Goal: Book appointment/travel/reservation

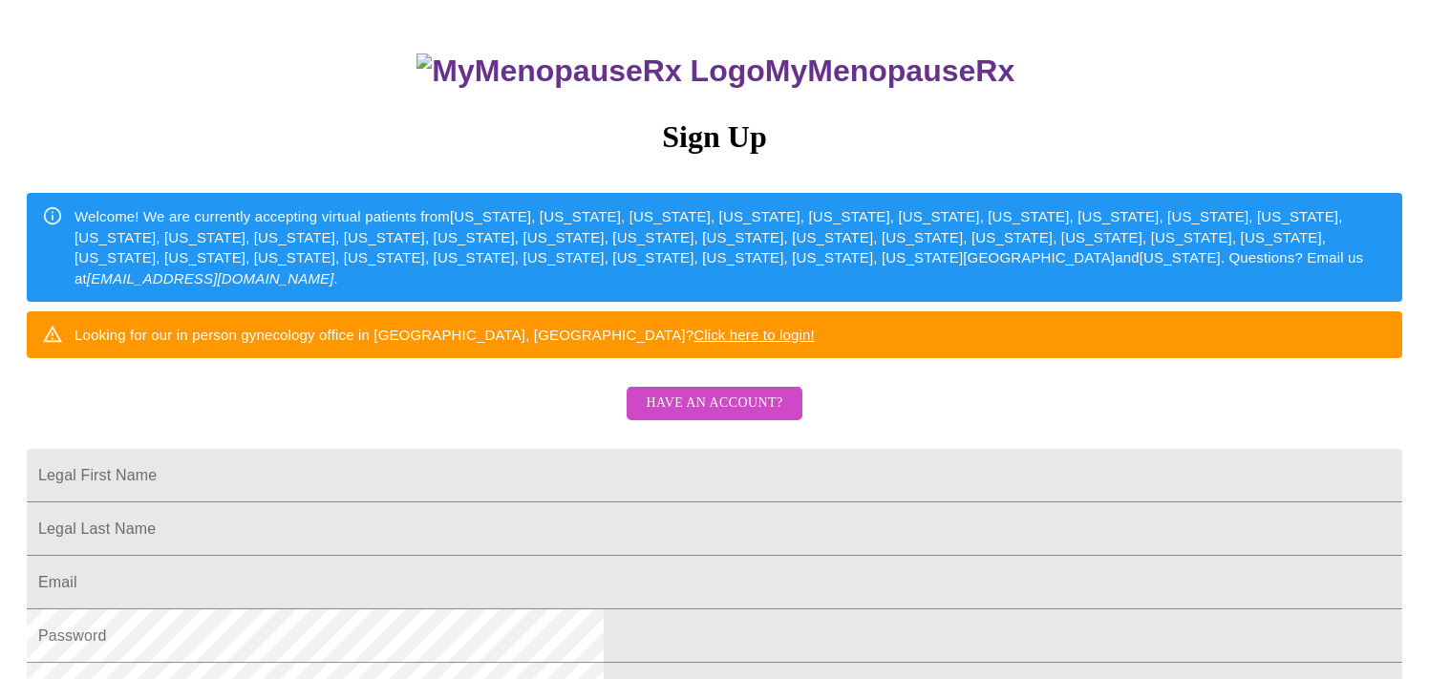
scroll to position [133, 0]
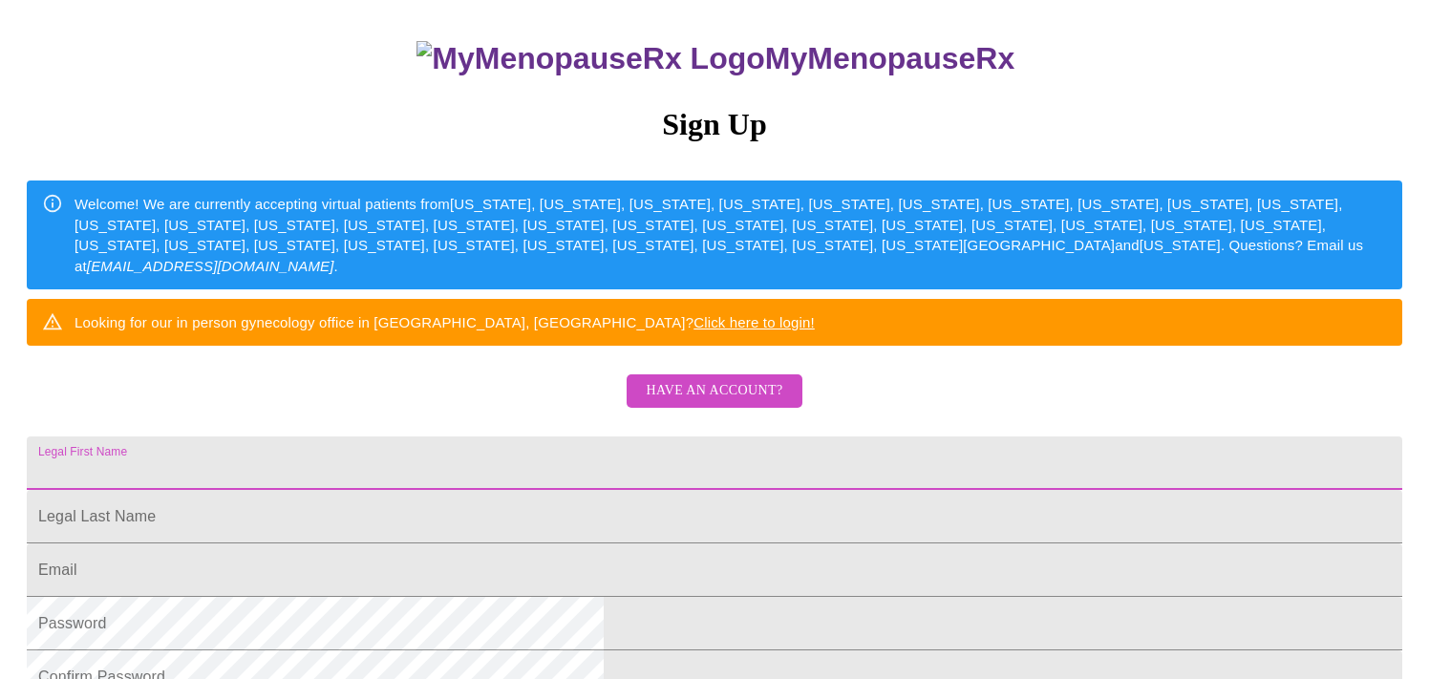
click at [604, 490] on input "Legal First Name" at bounding box center [715, 463] width 1376 height 53
type input "[PERSON_NAME]"
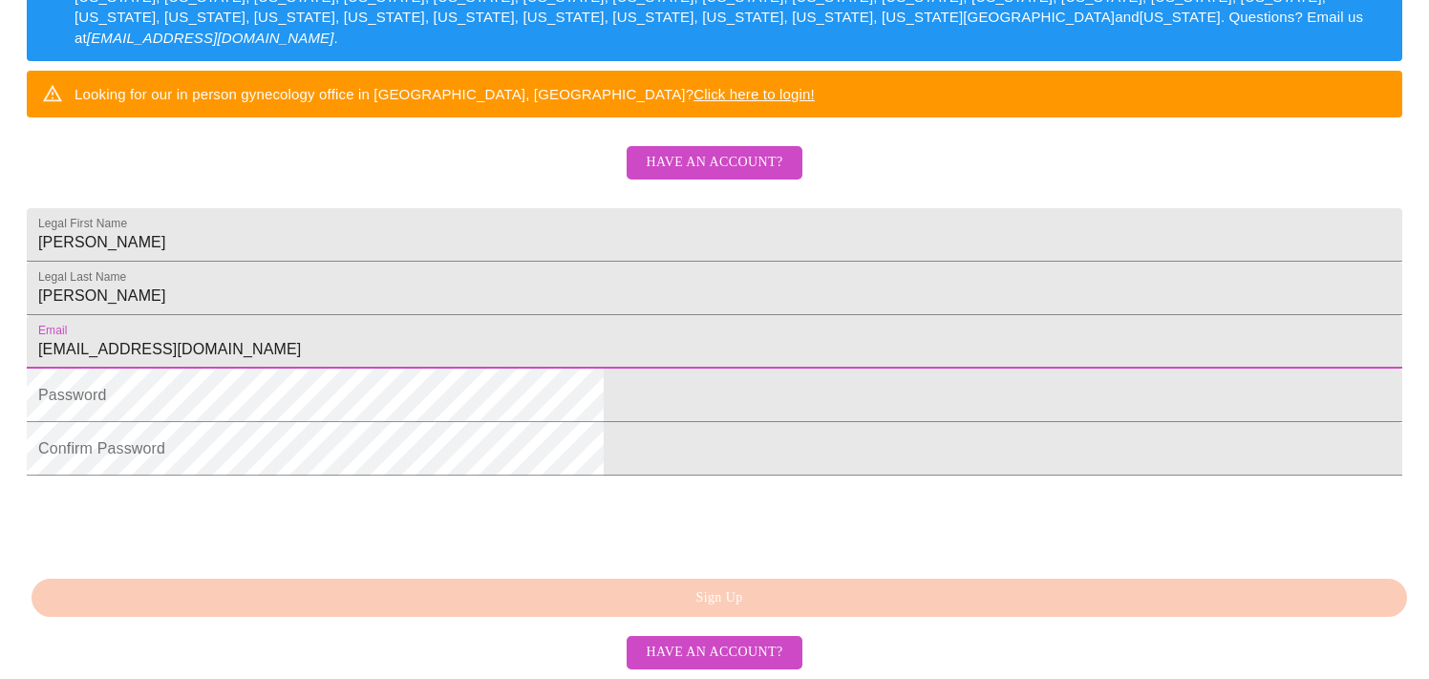
scroll to position [378, 0]
type input "[EMAIL_ADDRESS][DOMAIN_NAME]"
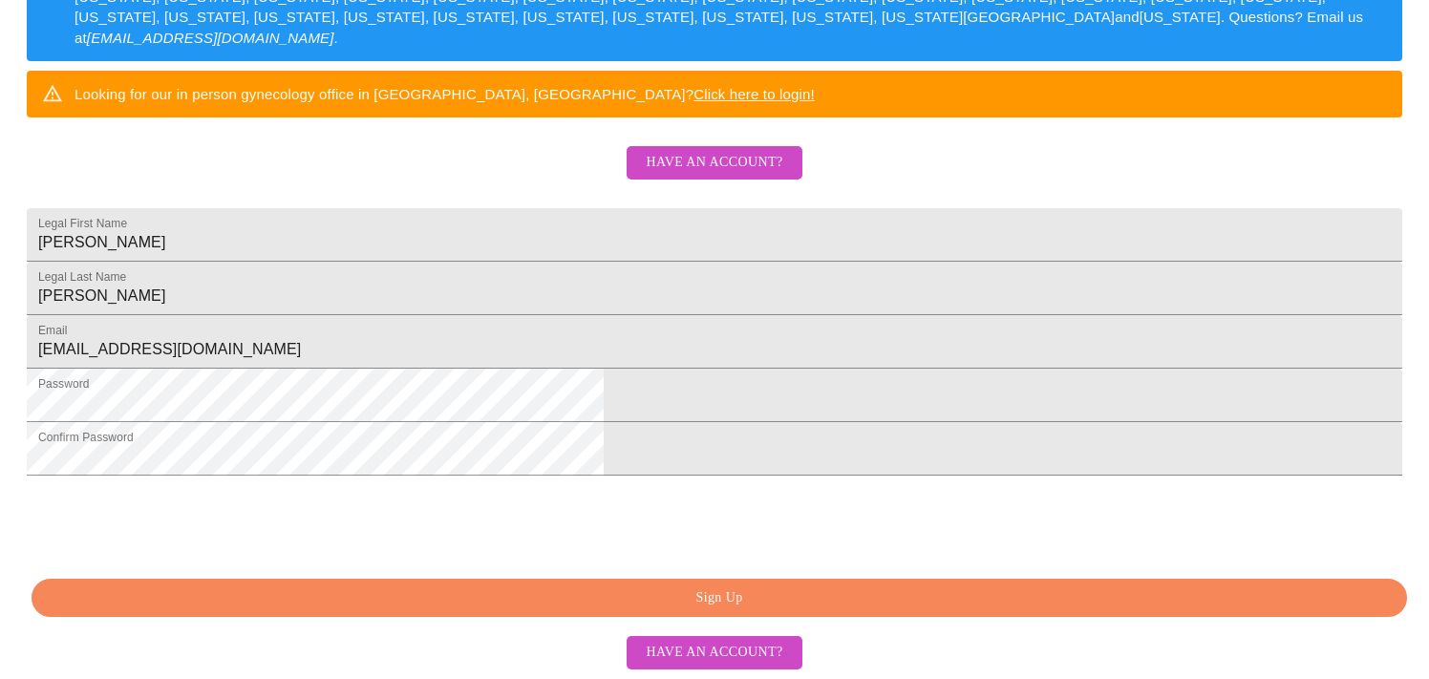
click at [749, 603] on span "Sign Up" at bounding box center [719, 599] width 1332 height 24
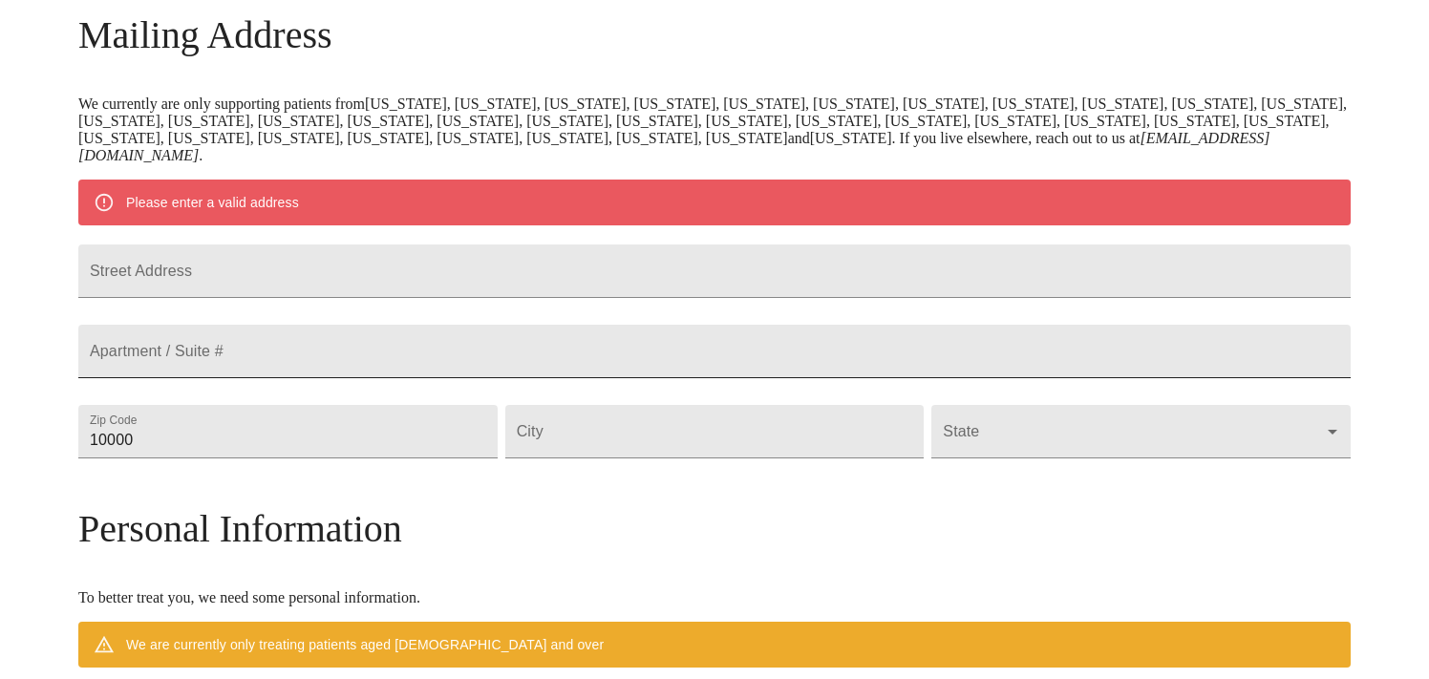
scroll to position [242, 0]
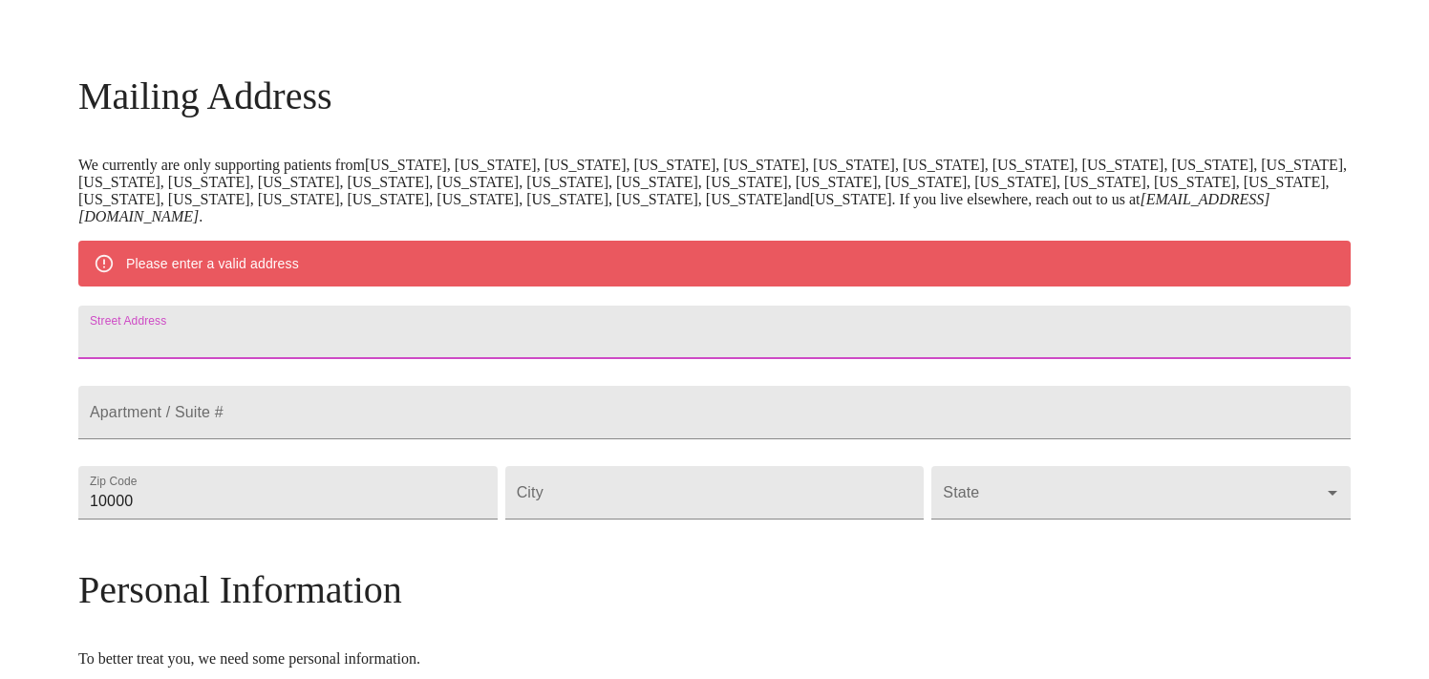
click at [592, 359] on input "Street Address" at bounding box center [714, 332] width 1272 height 53
type input "[STREET_ADDRESS]"
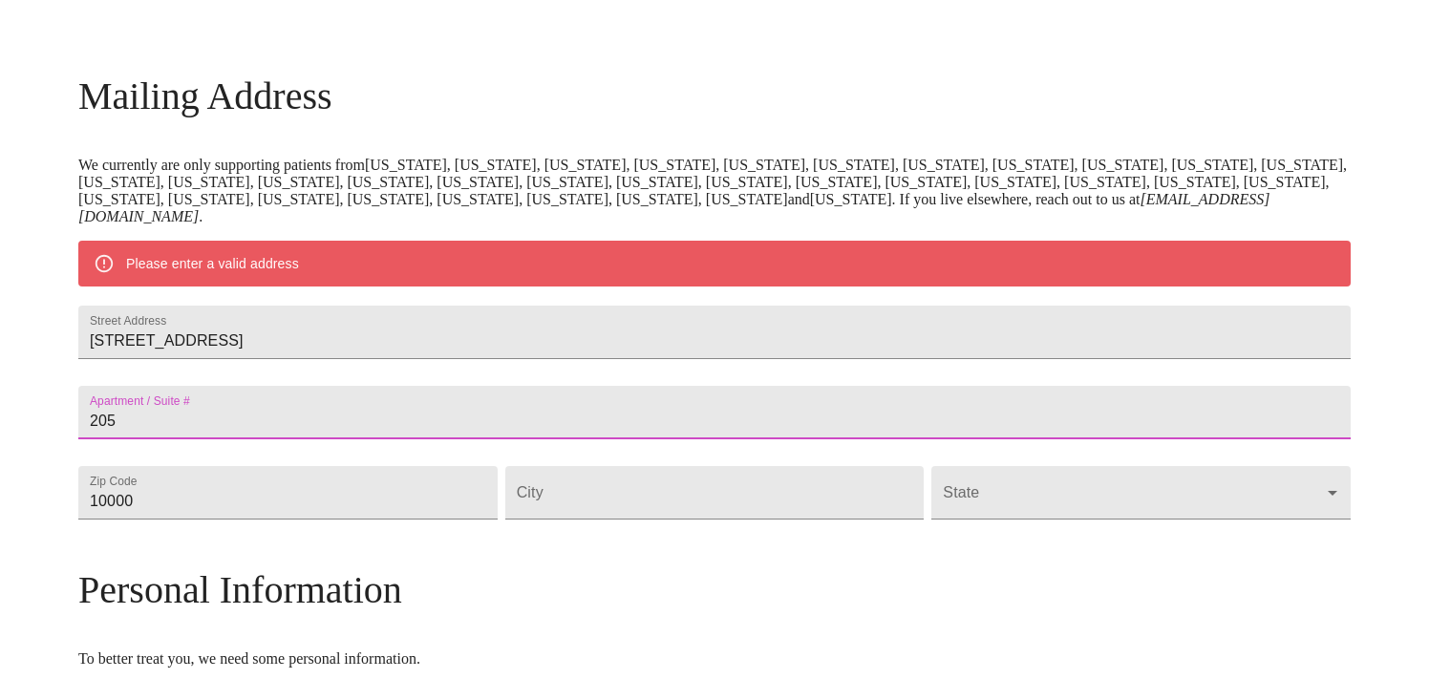
type input "205"
type input "33408"
type input "[GEOGRAPHIC_DATA]"
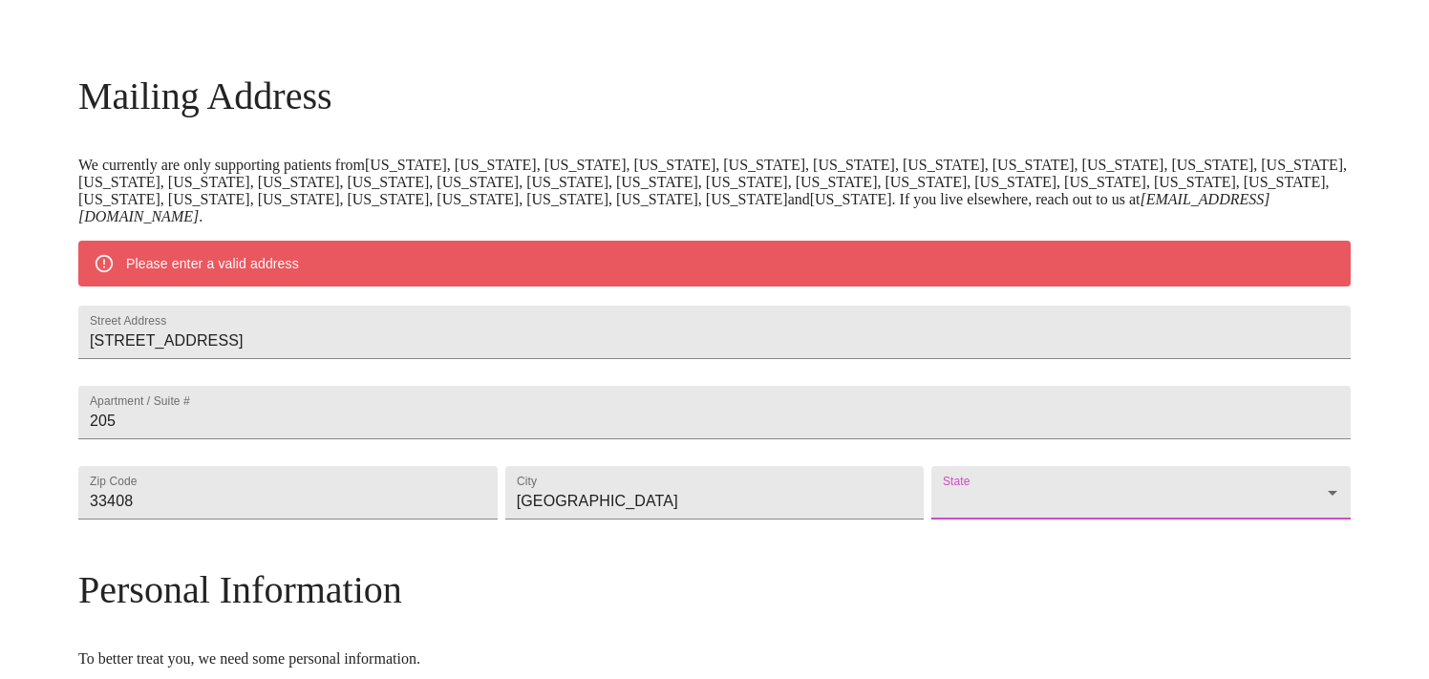
click at [1136, 530] on body "MyMenopauseRx Welcome to MyMenopauseRx Since it's your first time here, you'll …" at bounding box center [715, 519] width 1414 height 1507
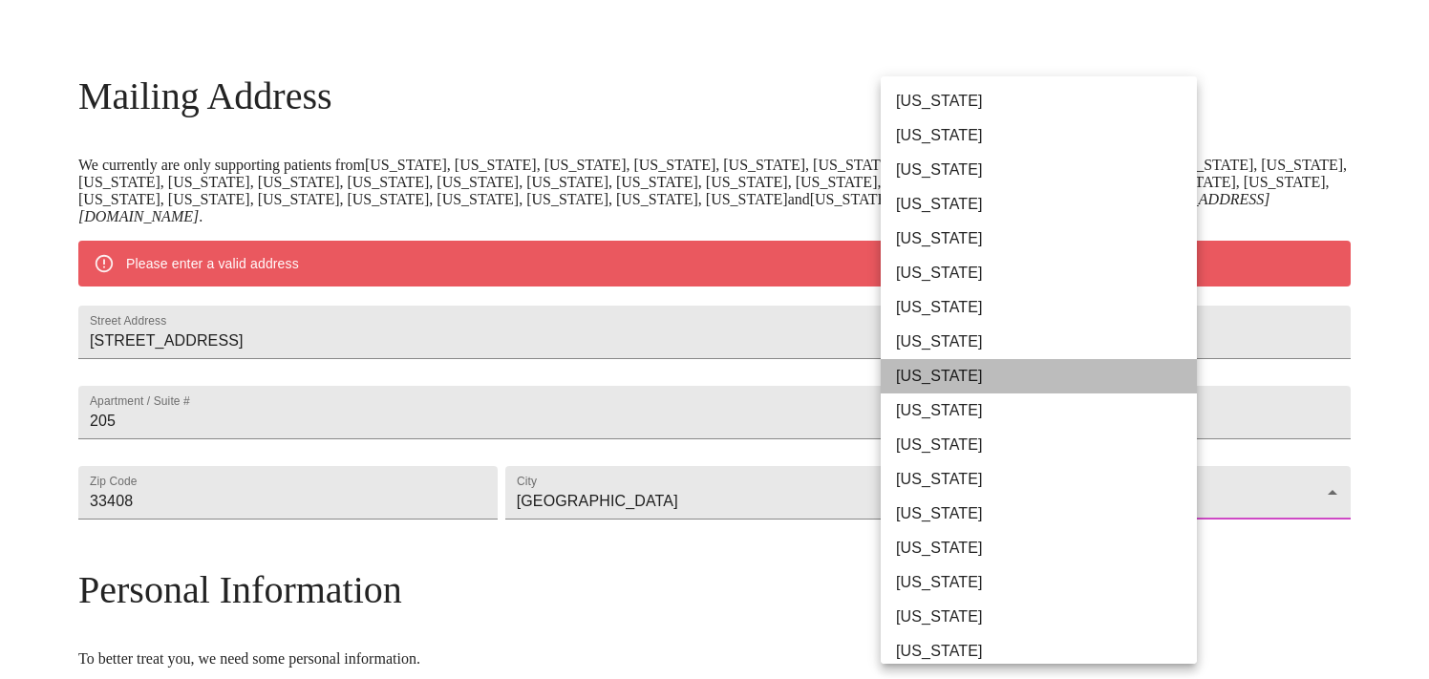
click at [1043, 384] on li "[US_STATE]" at bounding box center [1039, 376] width 316 height 34
type input "[US_STATE]"
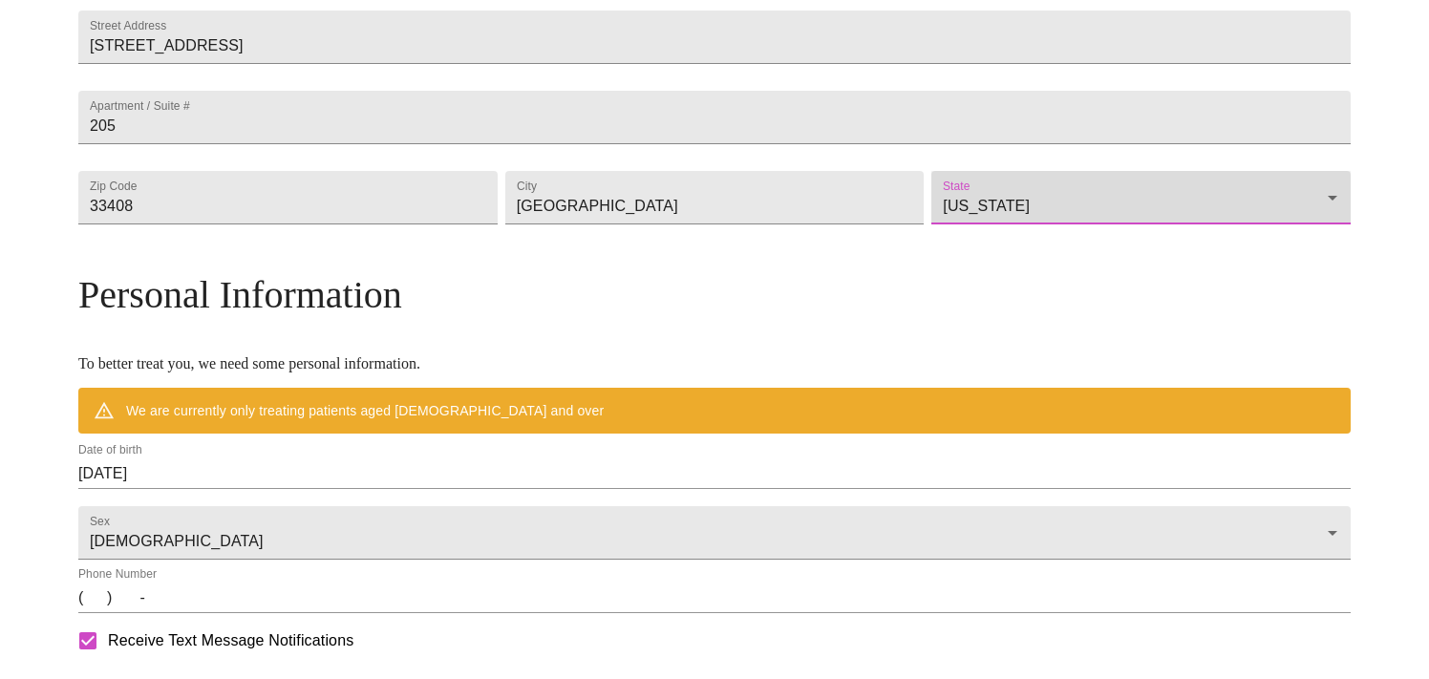
scroll to position [530, 0]
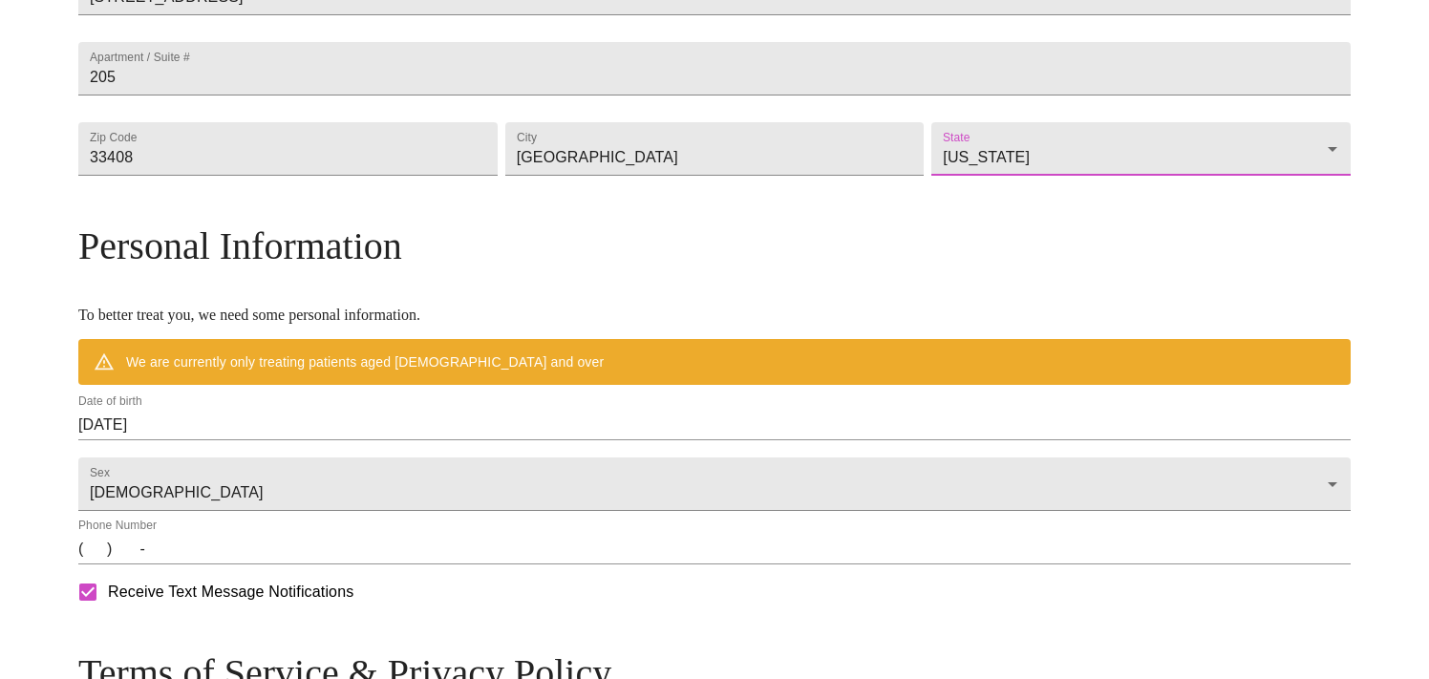
click at [444, 440] on input "[DATE]" at bounding box center [714, 425] width 1272 height 31
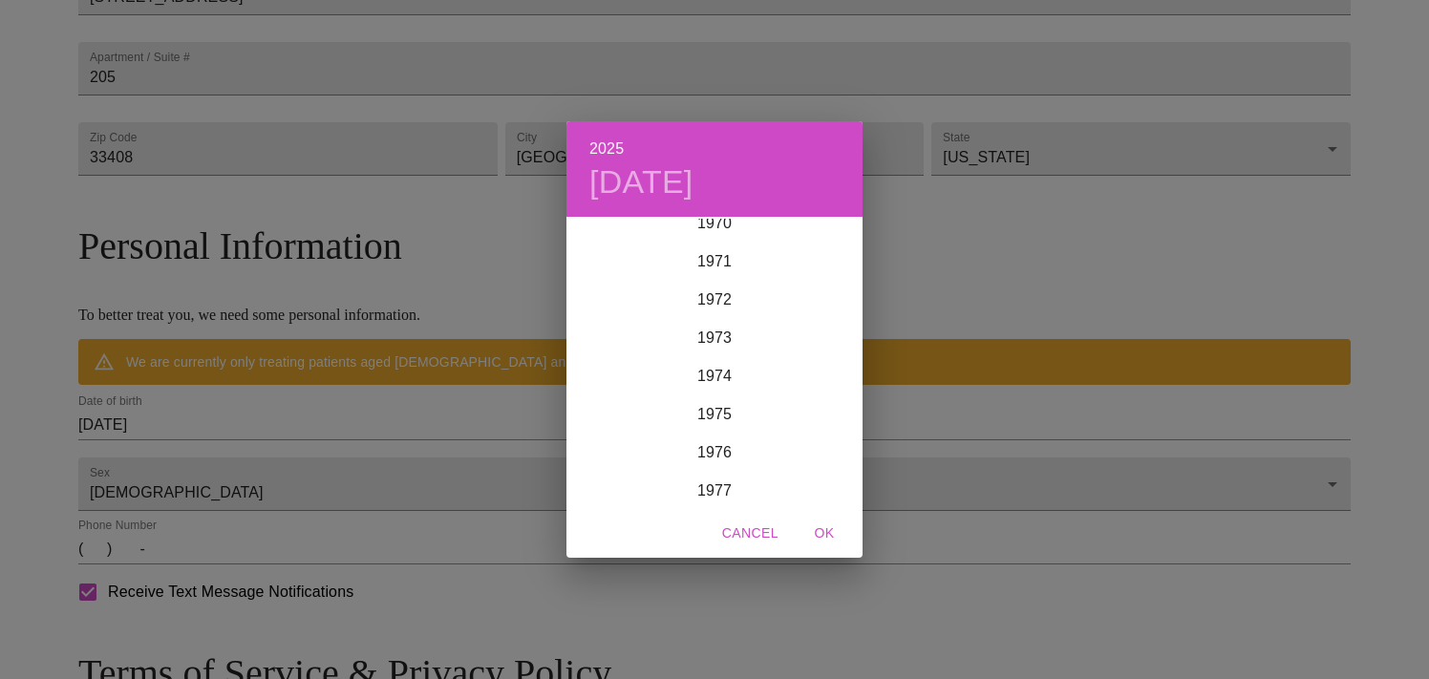
scroll to position [2652, 0]
click at [722, 333] on div "1971" at bounding box center [714, 337] width 296 height 38
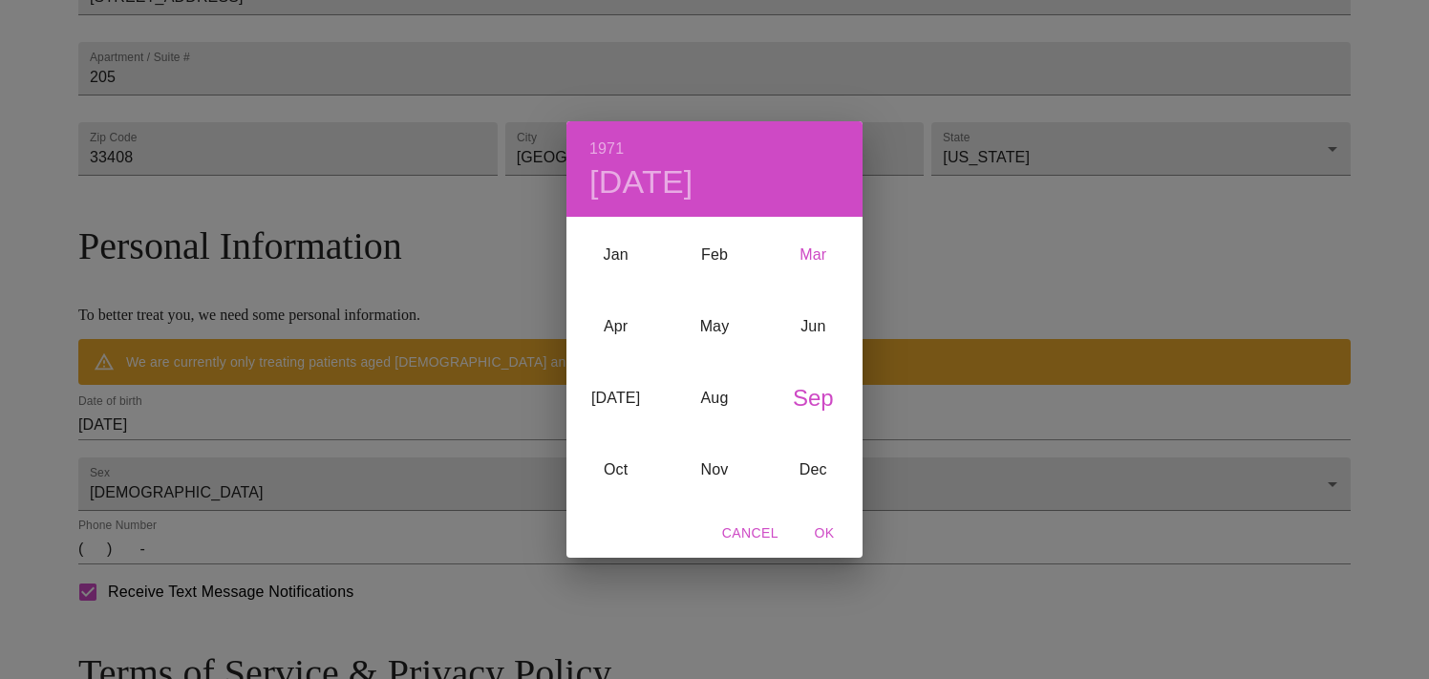
click at [816, 241] on div "Mar" at bounding box center [813, 255] width 98 height 72
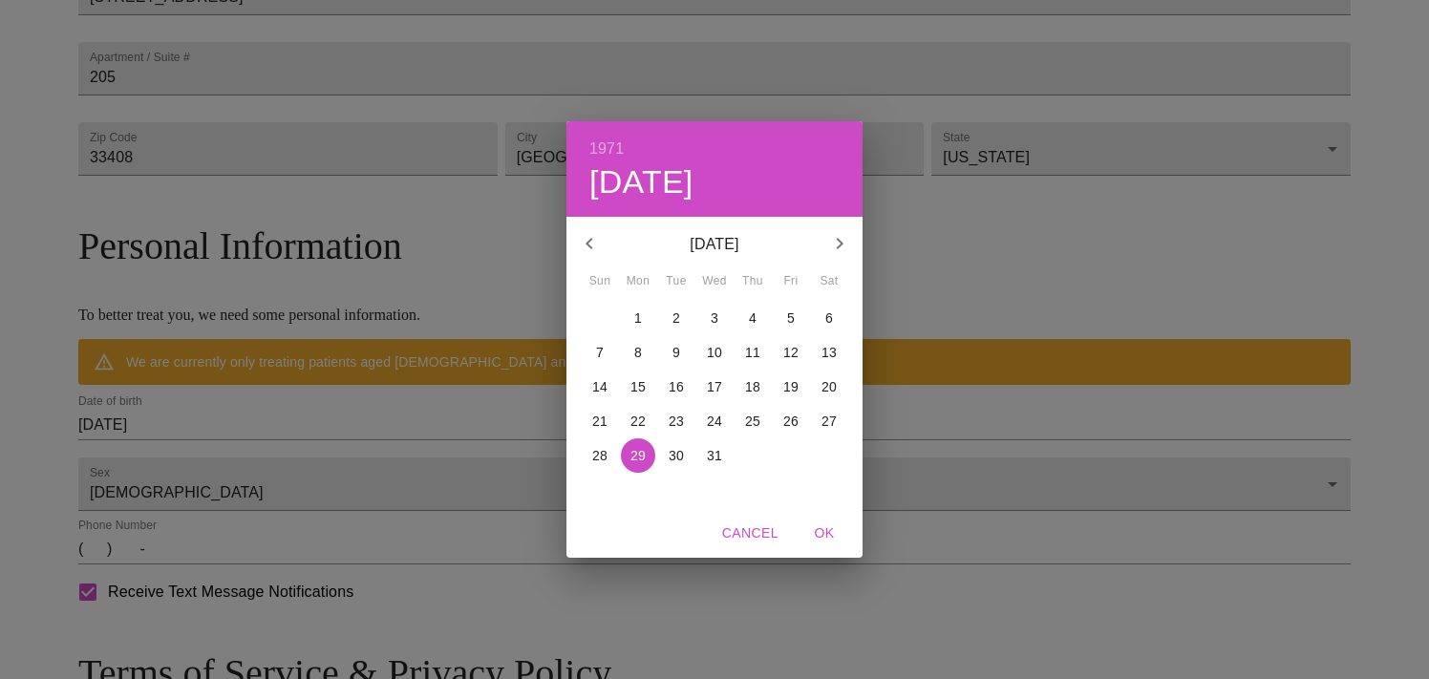
click at [716, 458] on p "31" at bounding box center [714, 455] width 15 height 19
click at [826, 535] on span "OK" at bounding box center [824, 534] width 46 height 24
type input "[DATE]"
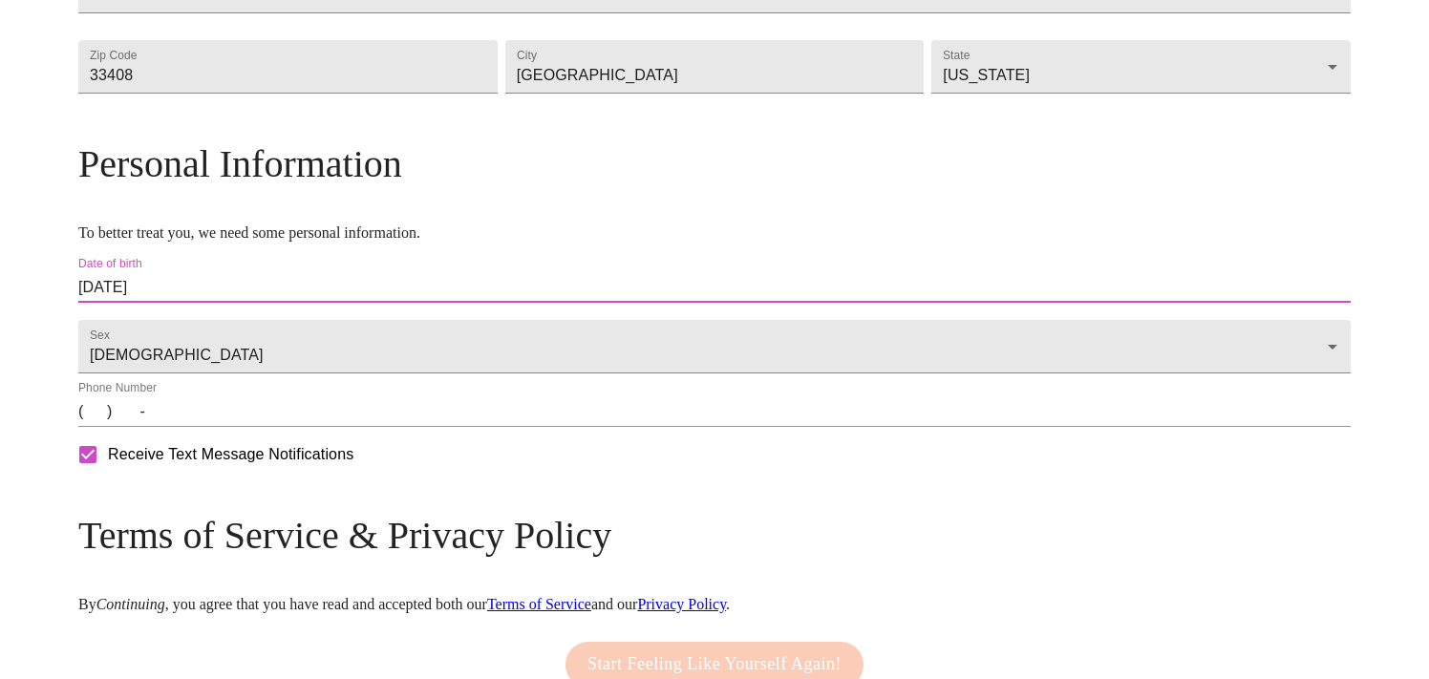
scroll to position [659, 0]
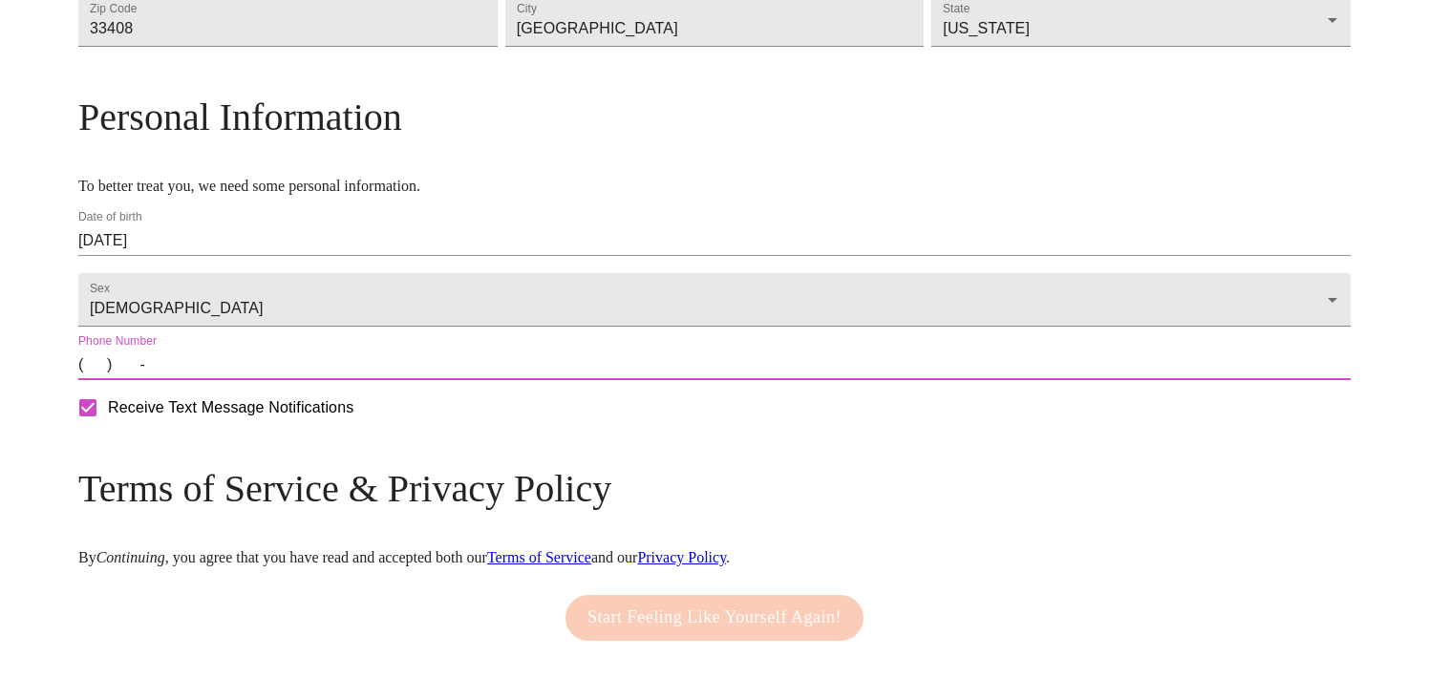
click at [251, 380] on input "(   )    -" at bounding box center [714, 365] width 1272 height 31
type input "[PHONE_NUMBER]"
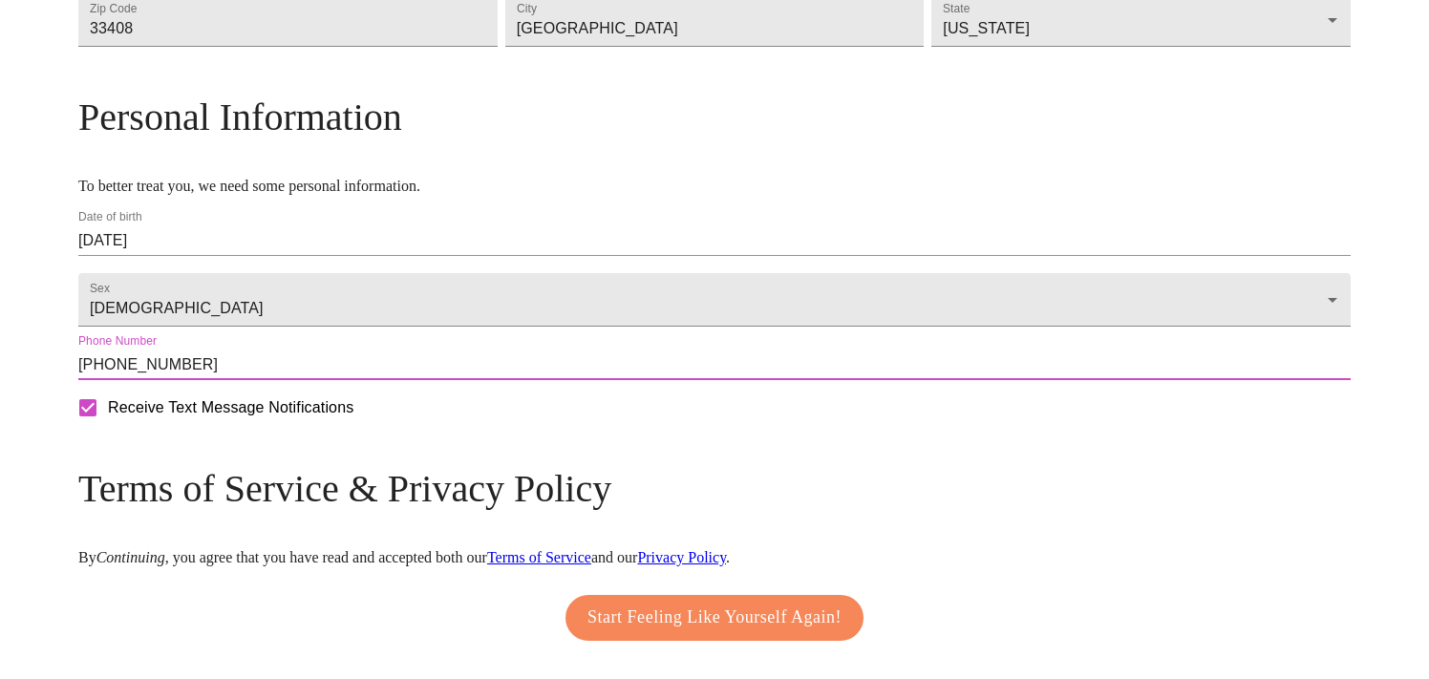
scroll to position [711, 0]
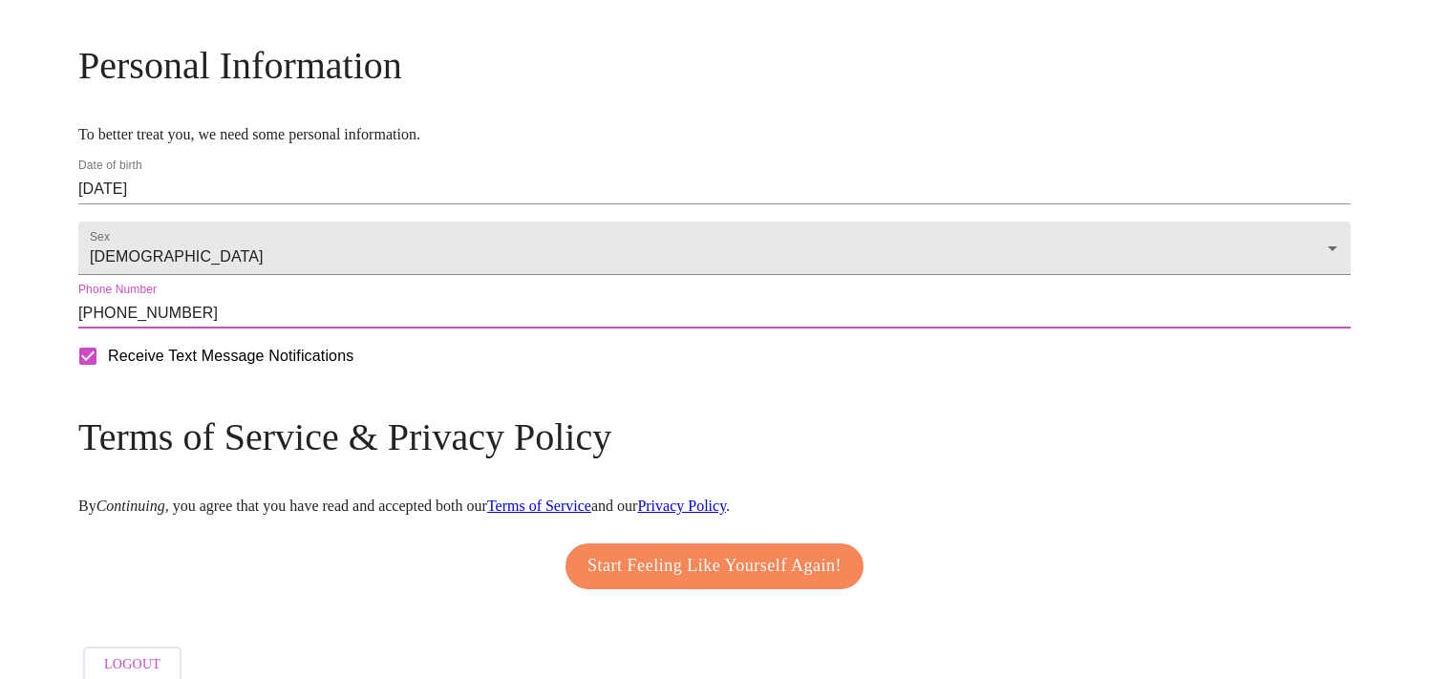
click at [108, 376] on input "Receive Text Message Notifications" at bounding box center [88, 356] width 40 height 40
checkbox input "false"
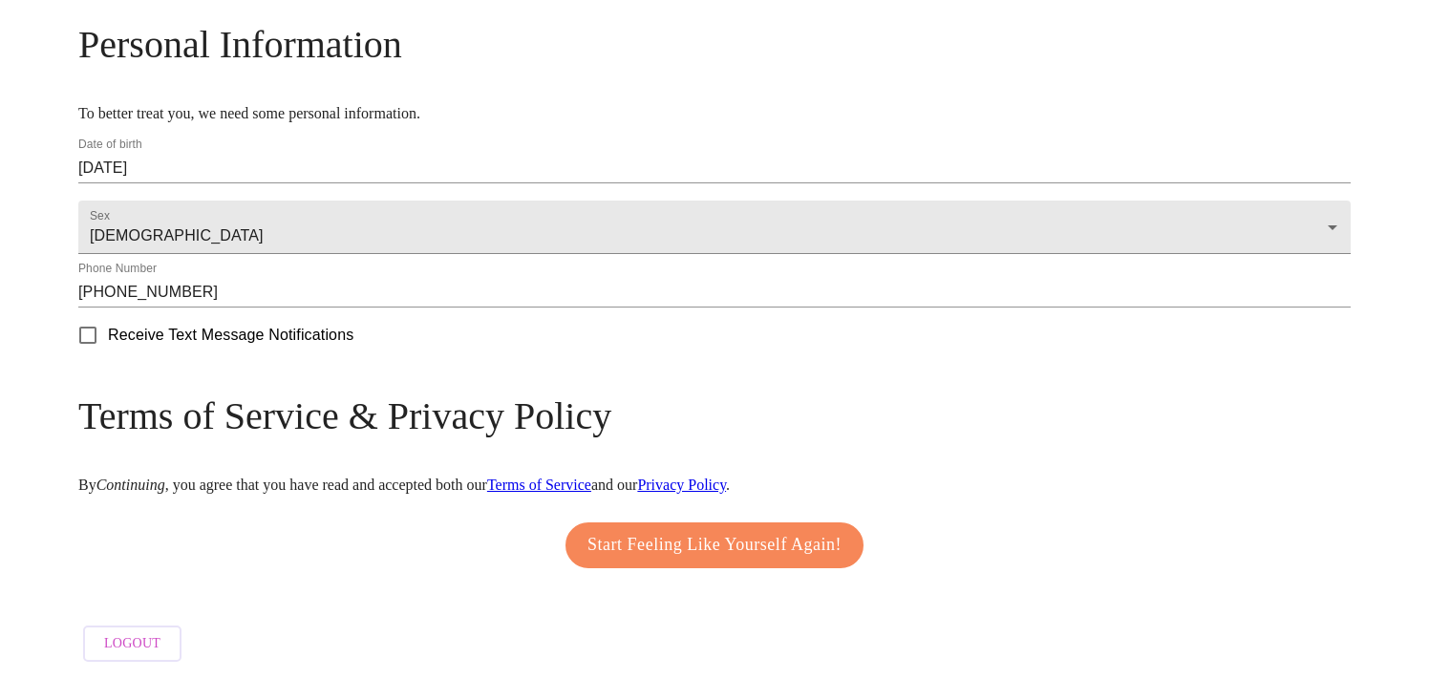
scroll to position [788, 0]
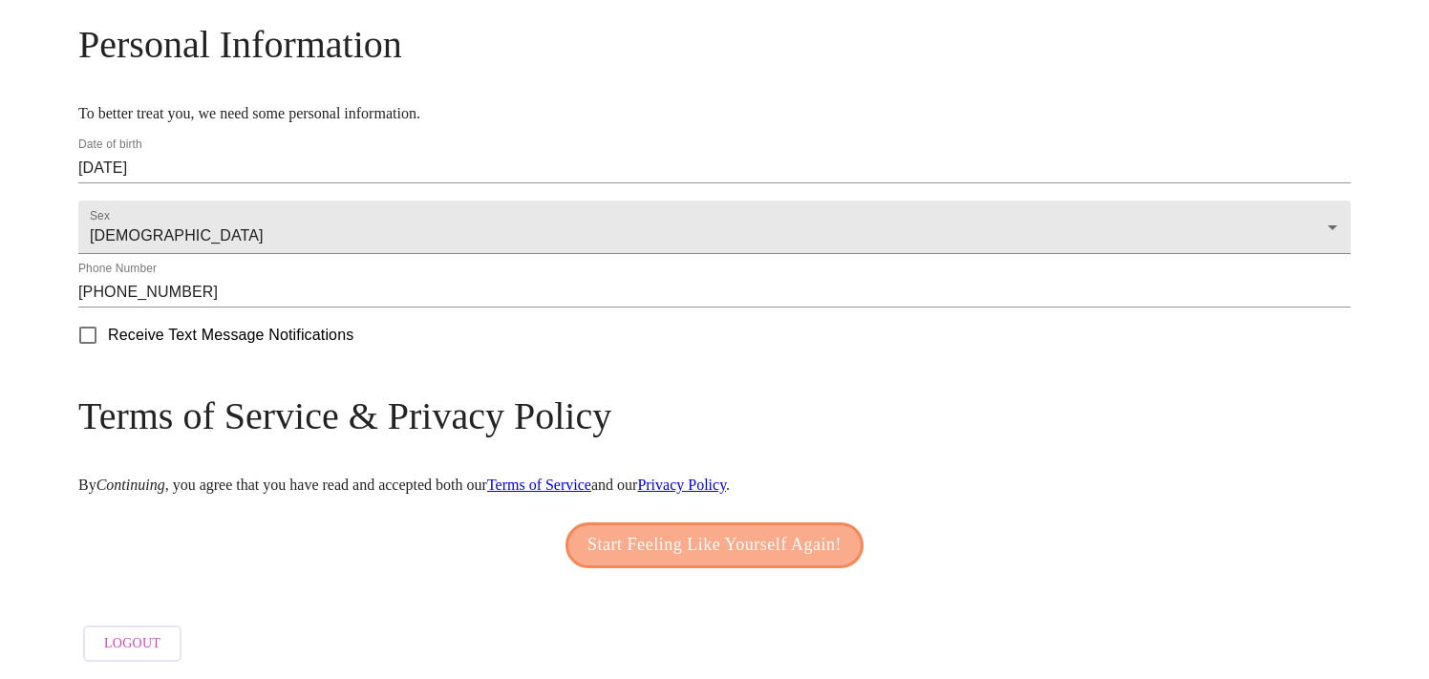
click at [681, 543] on span "Start Feeling Like Yourself Again!" at bounding box center [715, 545] width 254 height 31
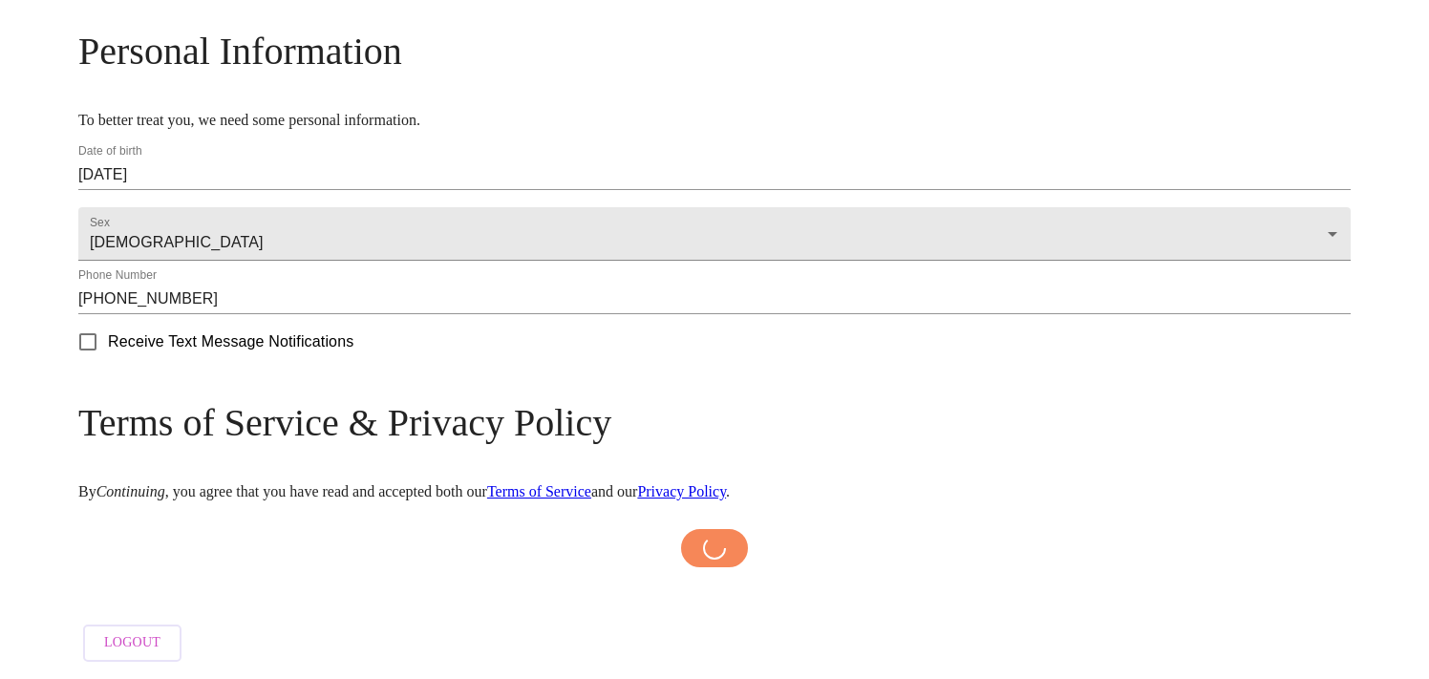
scroll to position [781, 0]
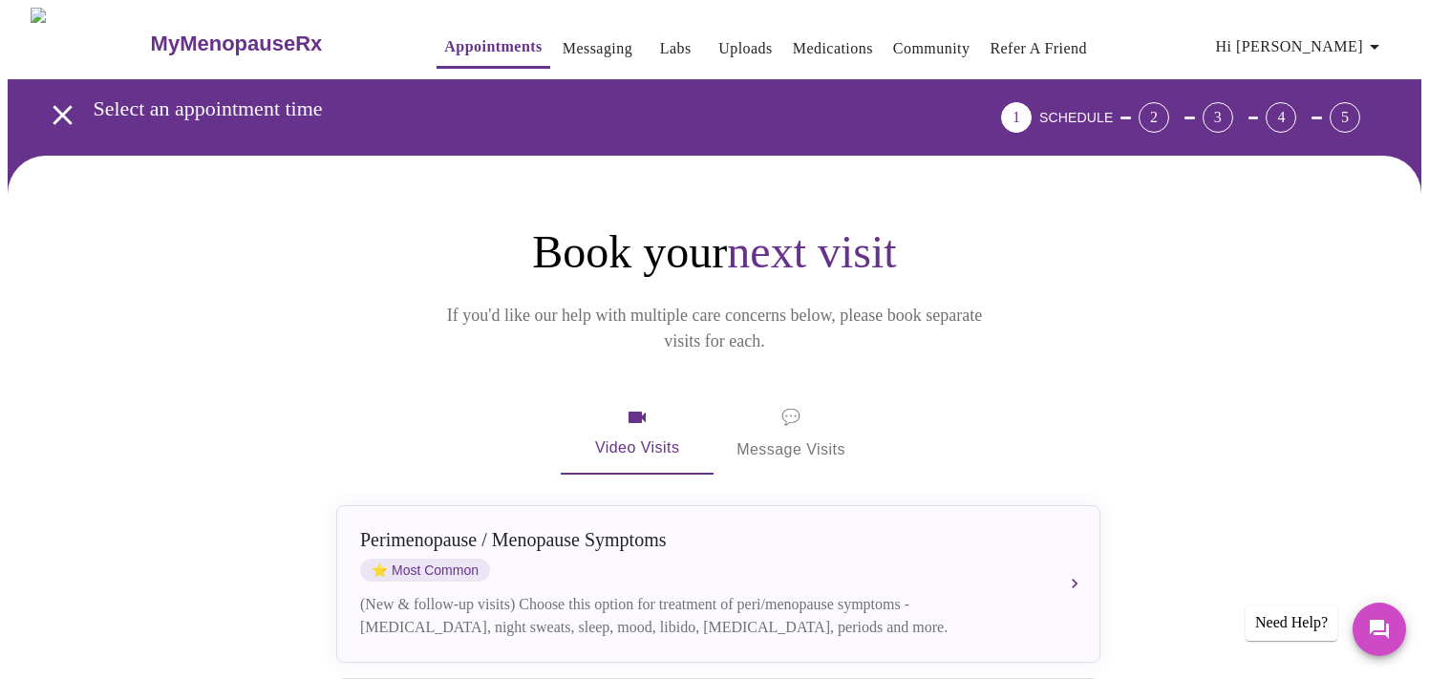
click at [681, 543] on div "[MEDICAL_DATA] / Menopause Symptoms ⭐ Most Common" at bounding box center [699, 555] width 678 height 53
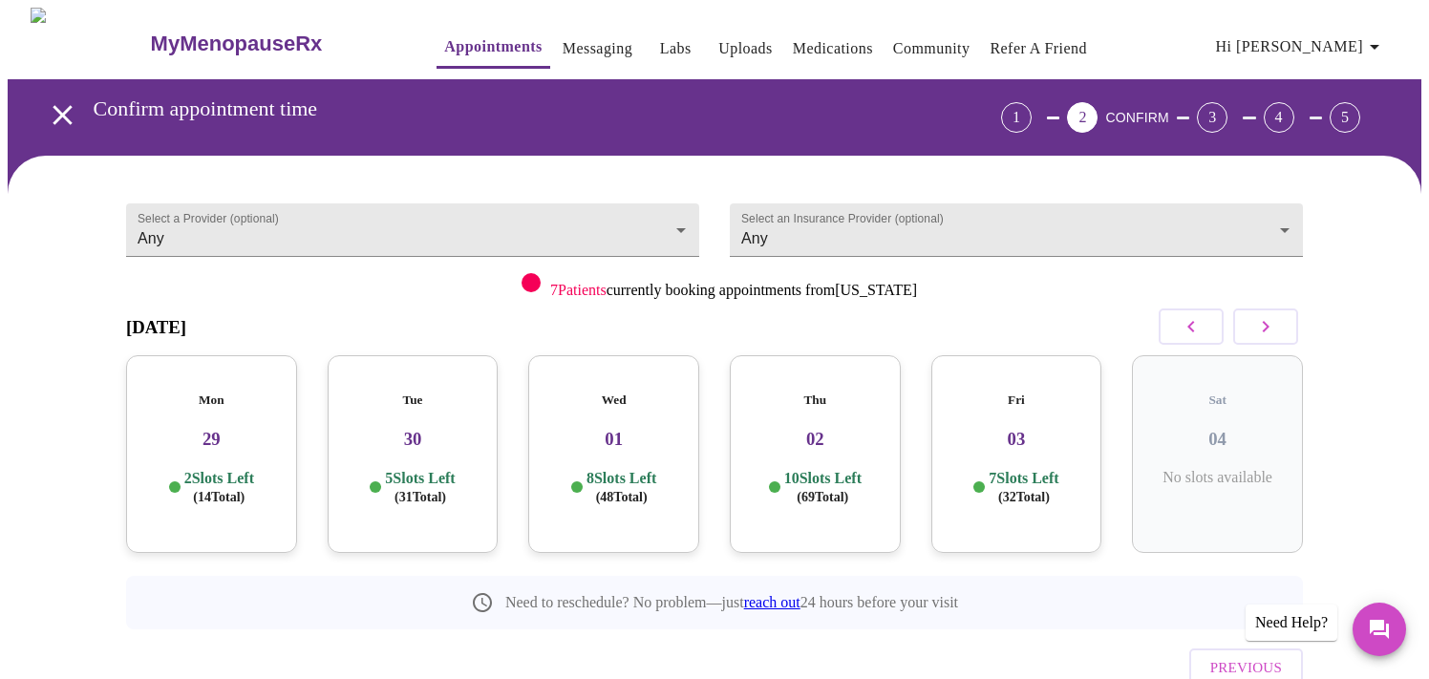
click at [251, 429] on h3 "29" at bounding box center [211, 439] width 140 height 21
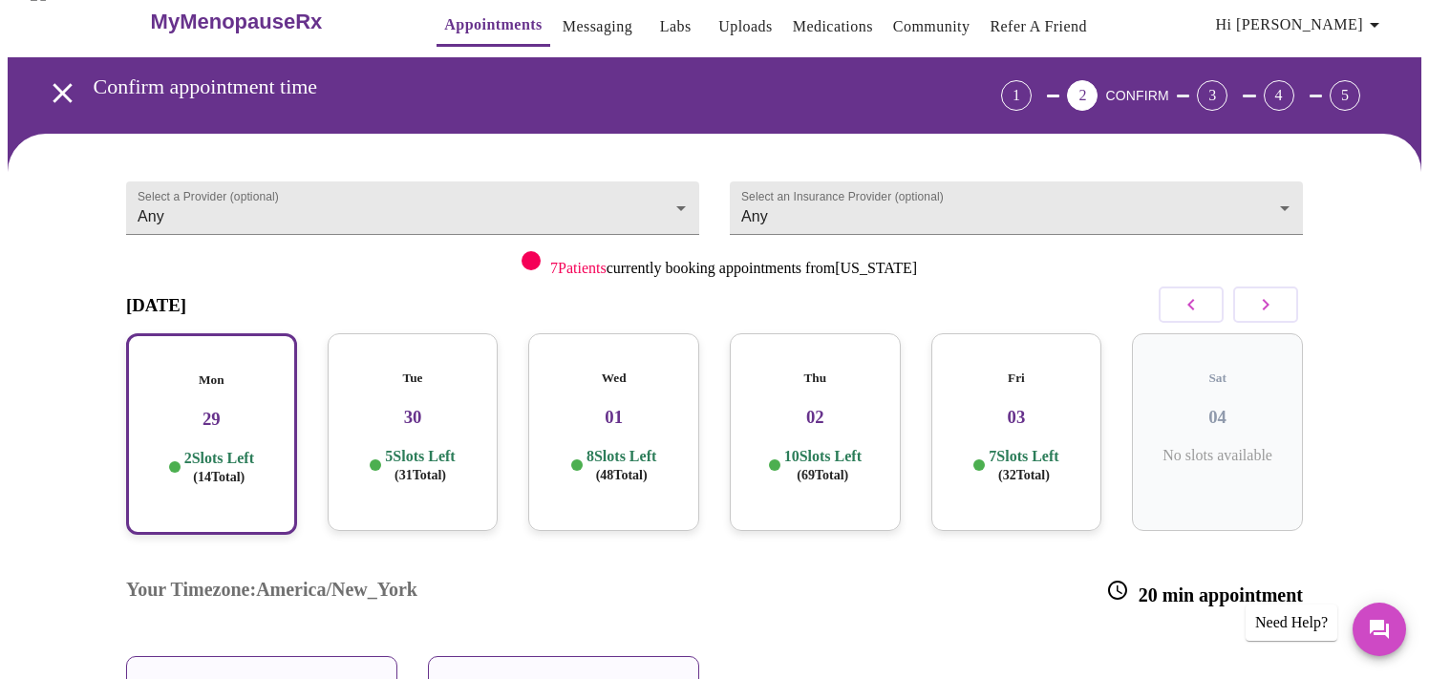
scroll to position [37, 0]
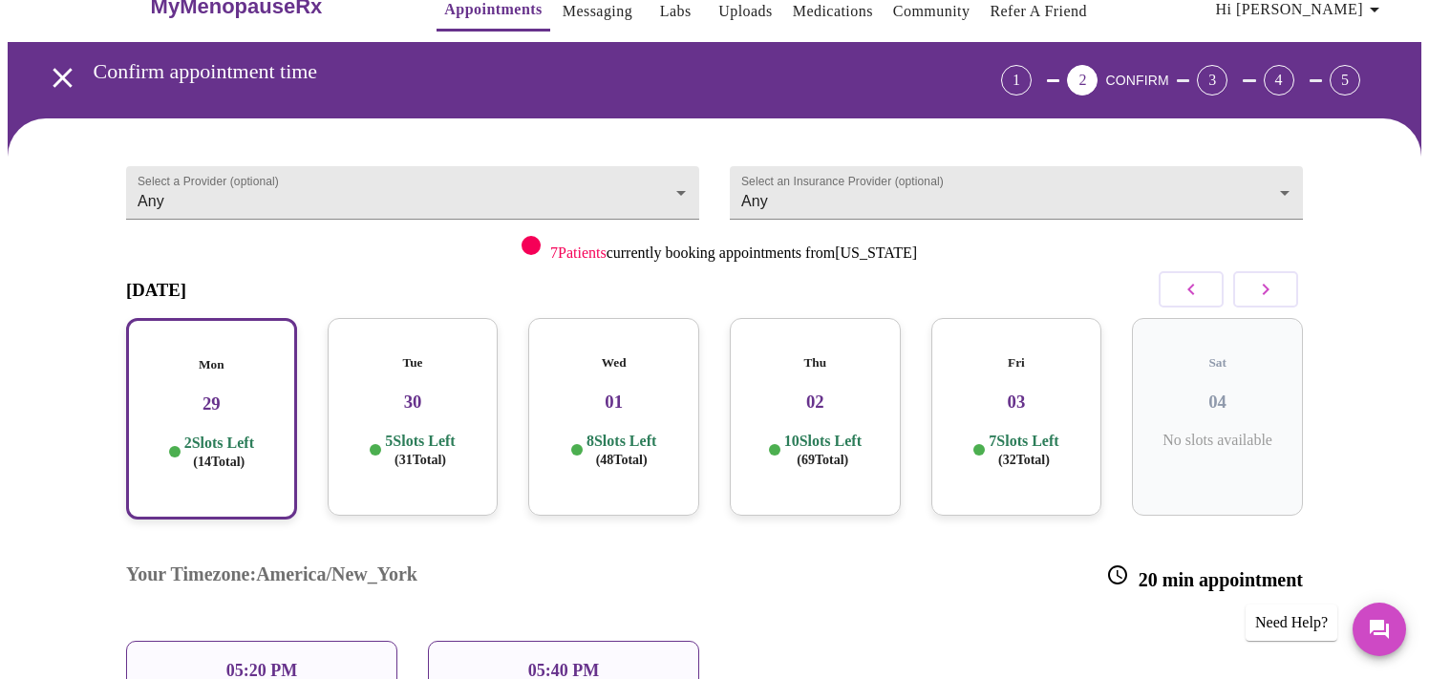
click at [430, 405] on div "Tue 30 5 Slots Left ( 31 Total)" at bounding box center [413, 417] width 171 height 198
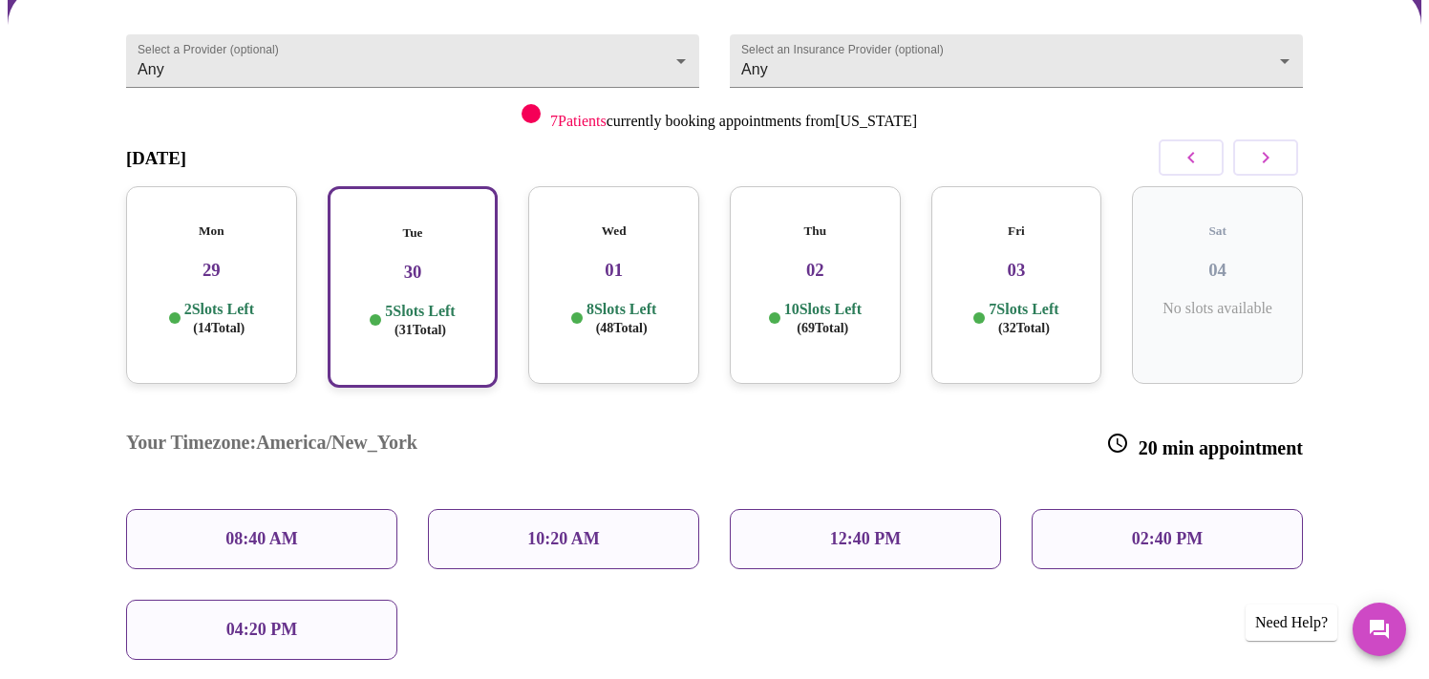
scroll to position [191, 0]
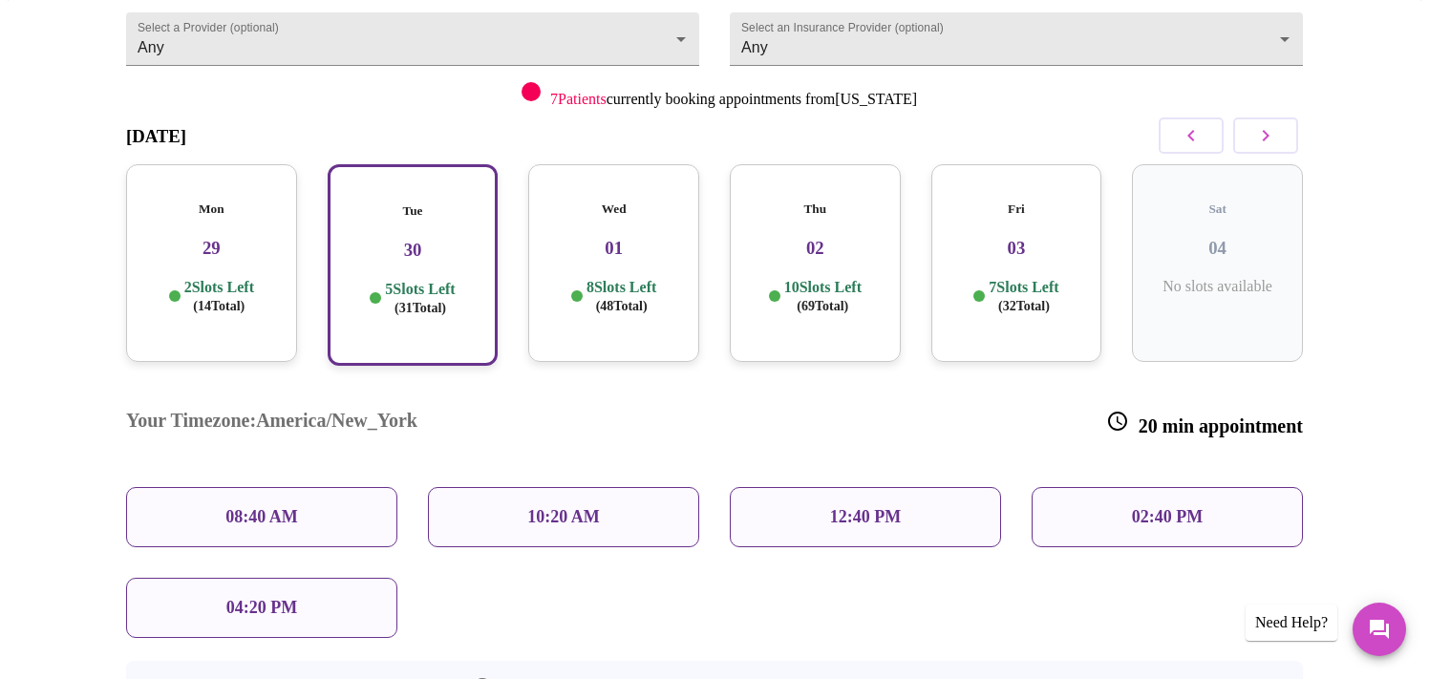
click at [846, 487] on div "12:40 PM" at bounding box center [865, 517] width 271 height 60
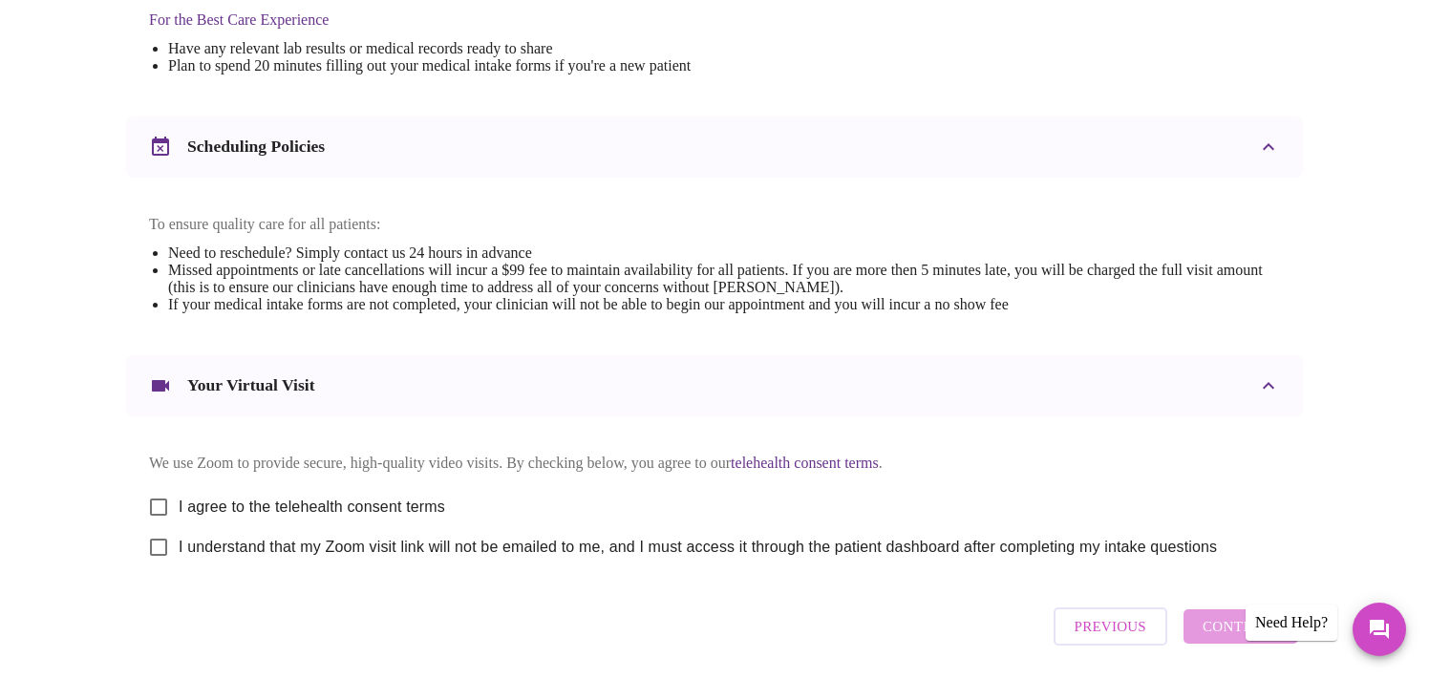
scroll to position [624, 0]
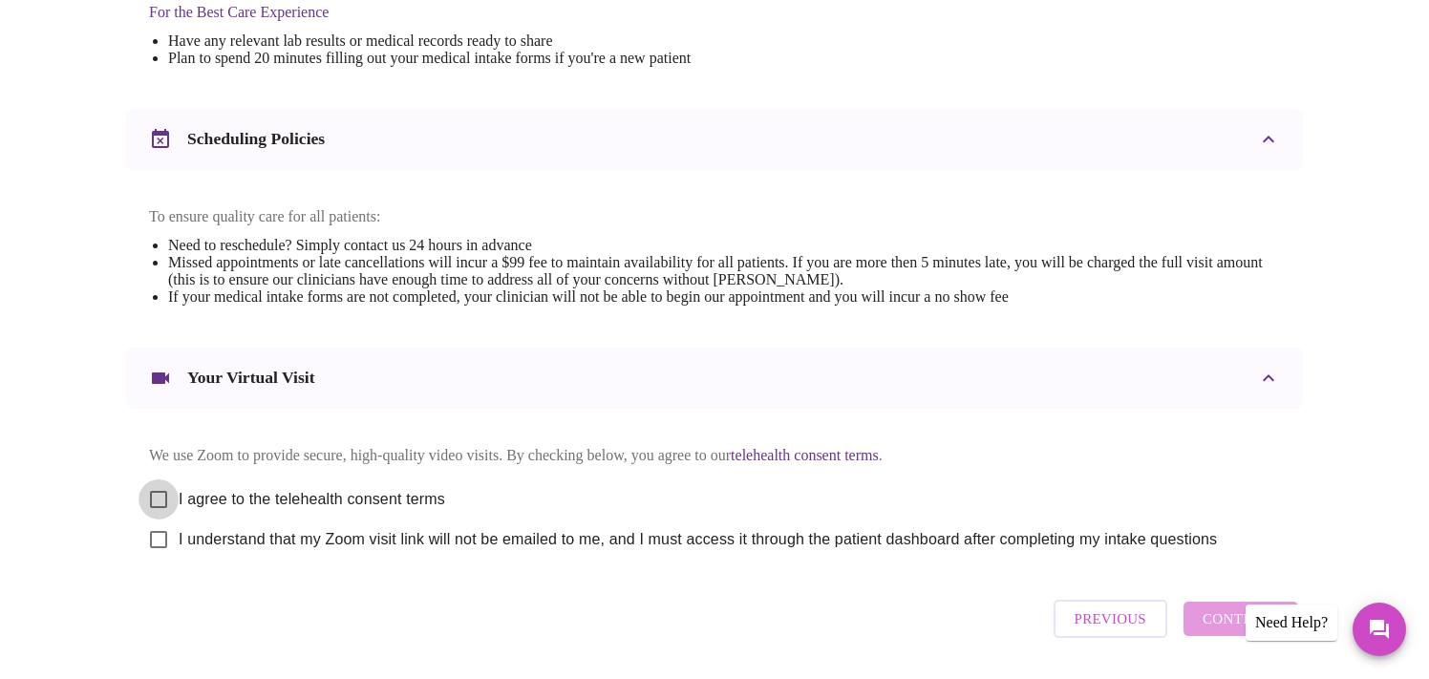
click at [167, 512] on input "I agree to the telehealth consent terms" at bounding box center [159, 500] width 40 height 40
checkbox input "true"
click at [161, 559] on input "I understand that my Zoom visit link will not be emailed to me, and I must acce…" at bounding box center [159, 540] width 40 height 40
checkbox input "true"
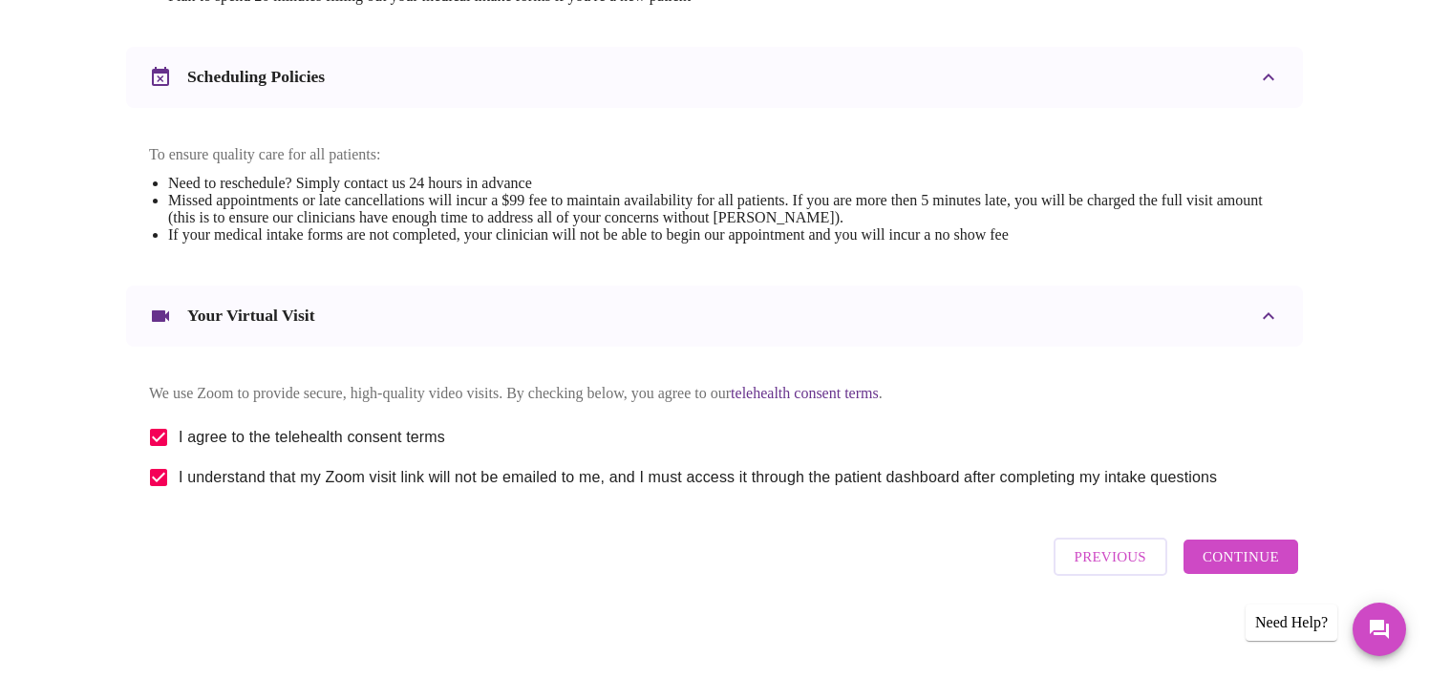
scroll to position [705, 0]
click at [1234, 562] on span "Continue" at bounding box center [1241, 557] width 76 height 25
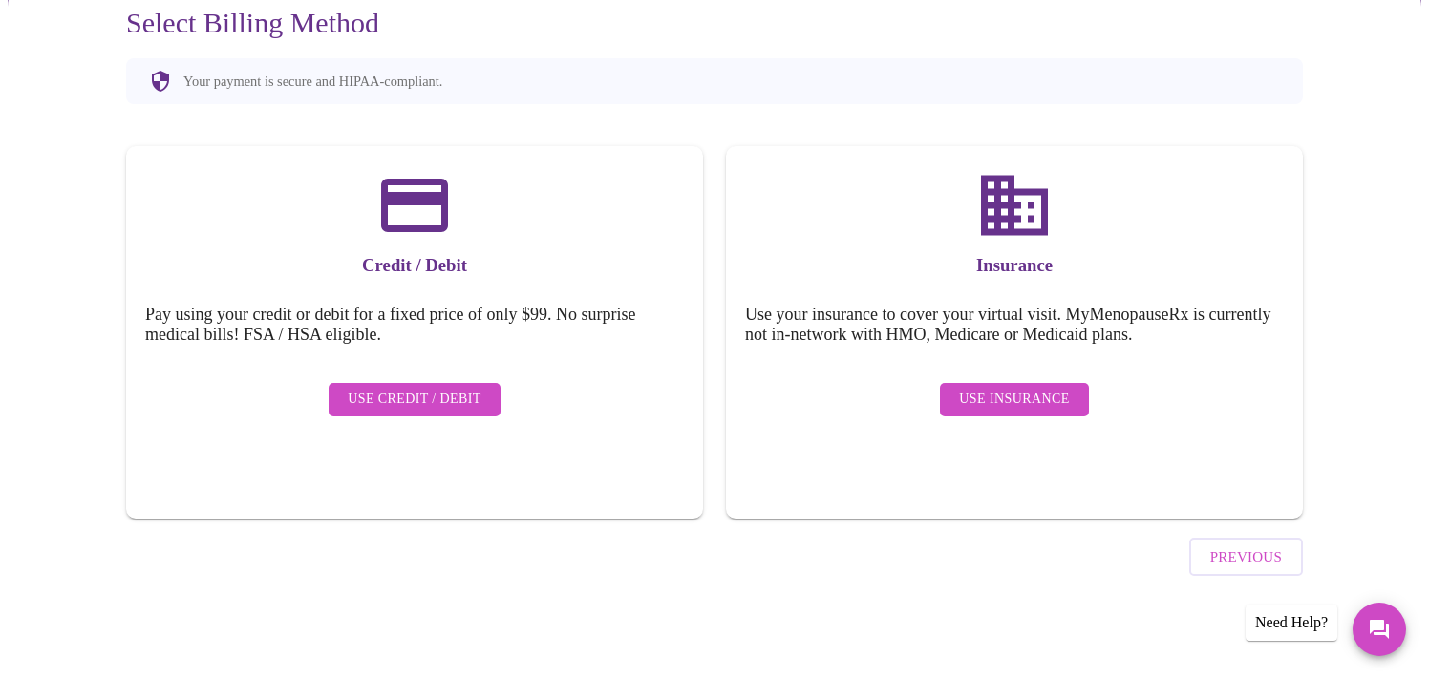
scroll to position [134, 0]
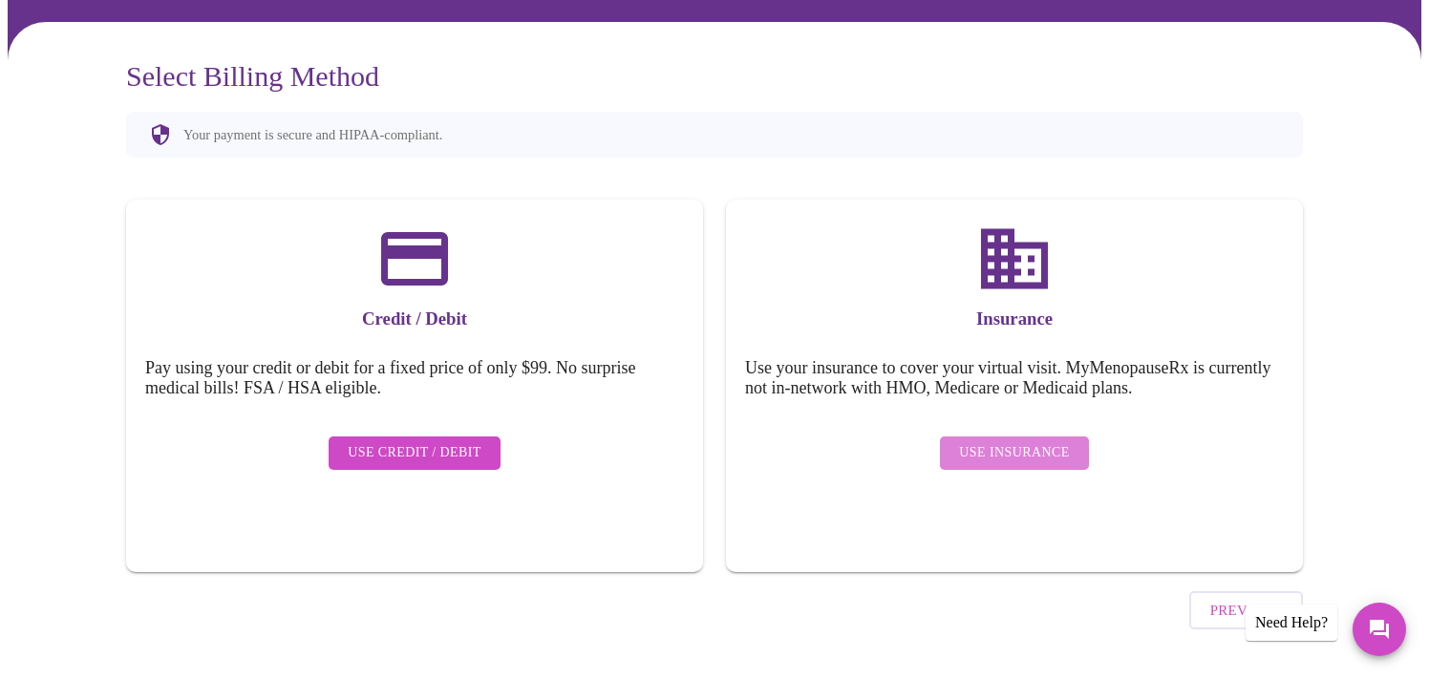
click at [1035, 441] on span "Use Insurance" at bounding box center [1014, 453] width 110 height 24
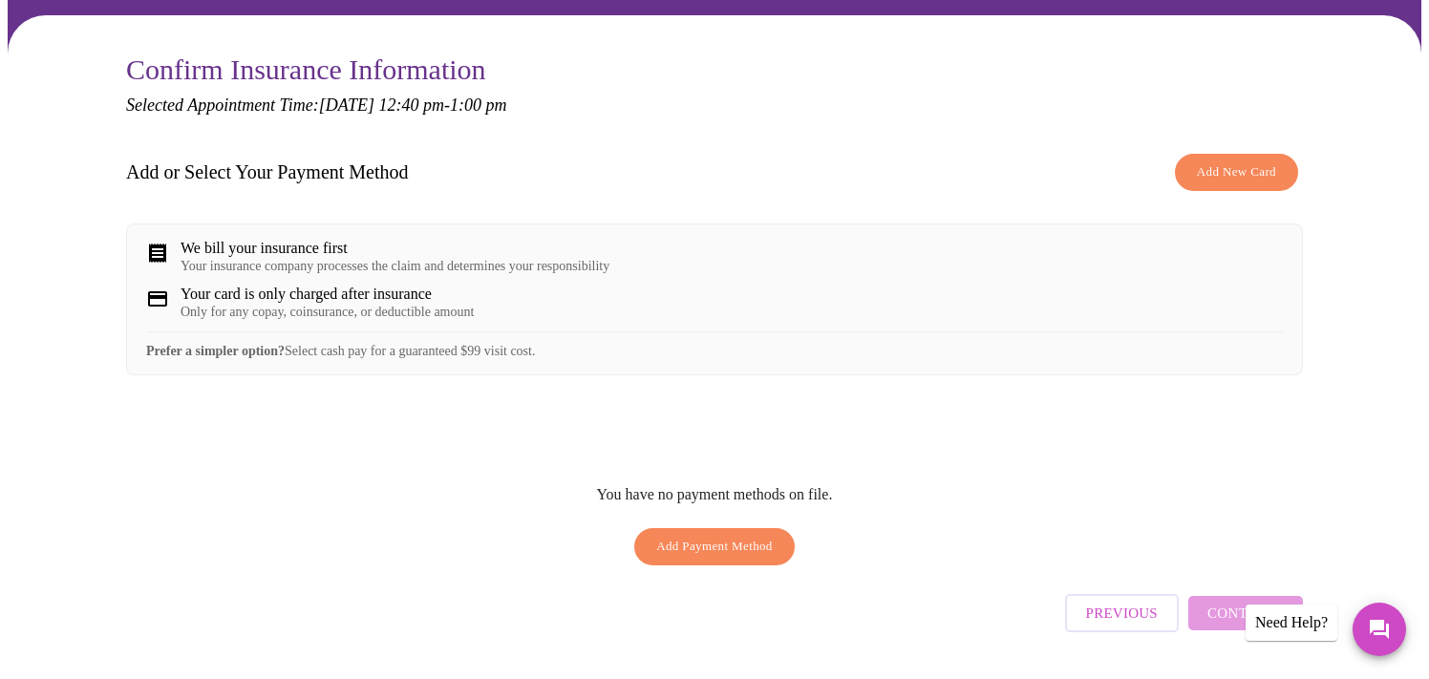
scroll to position [111, 0]
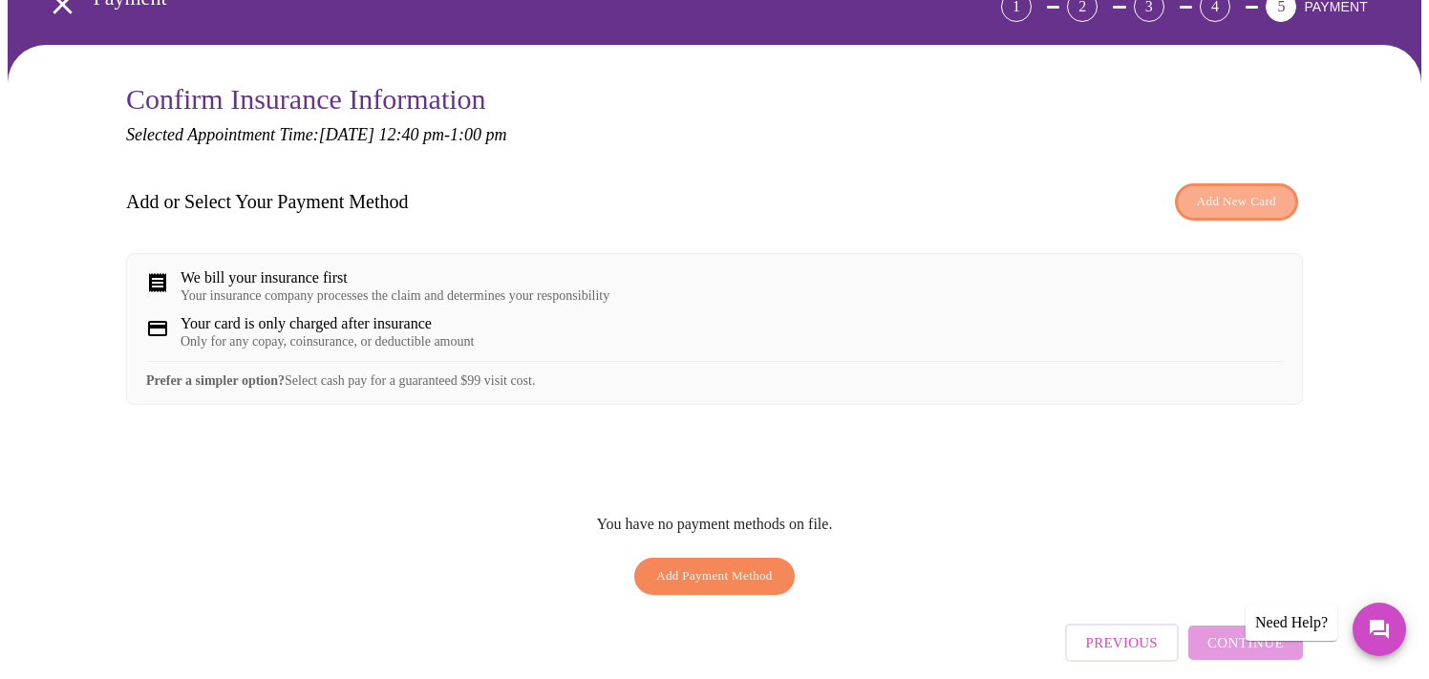
click at [1242, 199] on span "Add New Card" at bounding box center [1236, 202] width 79 height 22
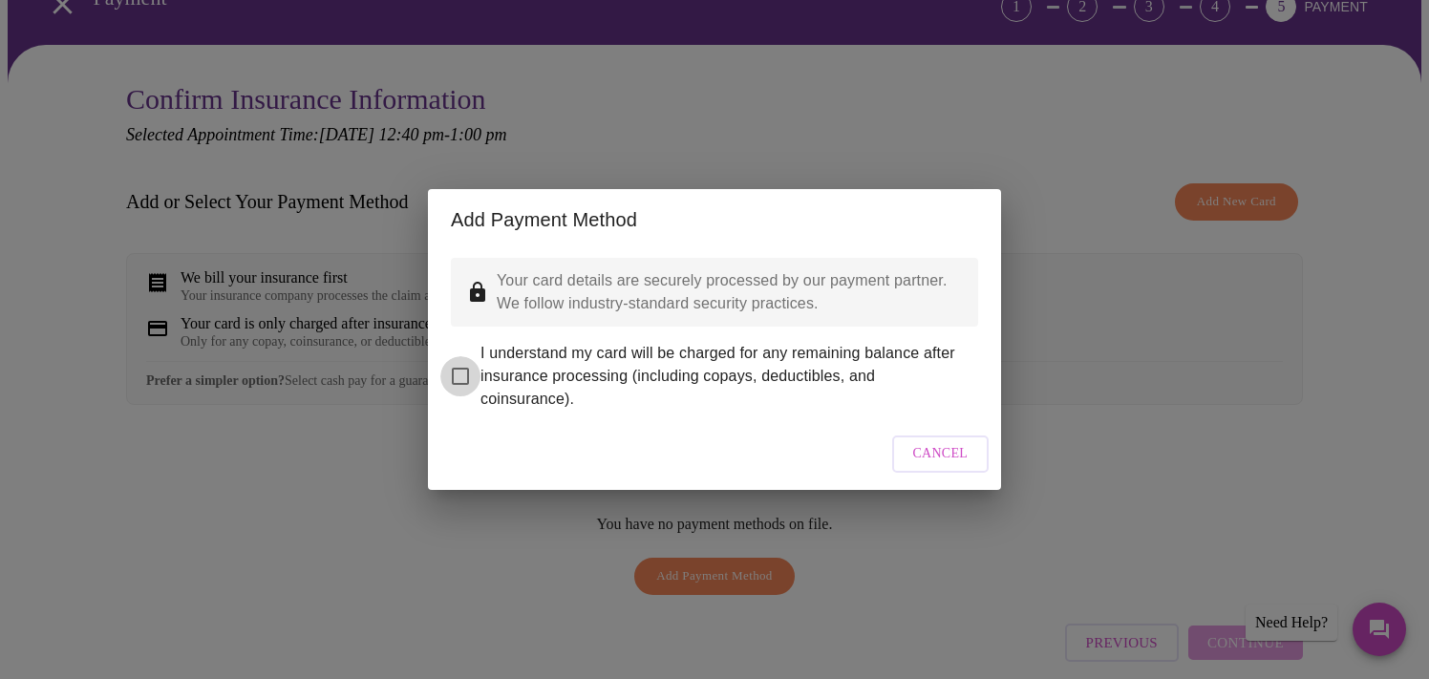
click at [462, 368] on input "I understand my card will be charged for any remaining balance after insurance …" at bounding box center [460, 376] width 40 height 40
checkbox input "true"
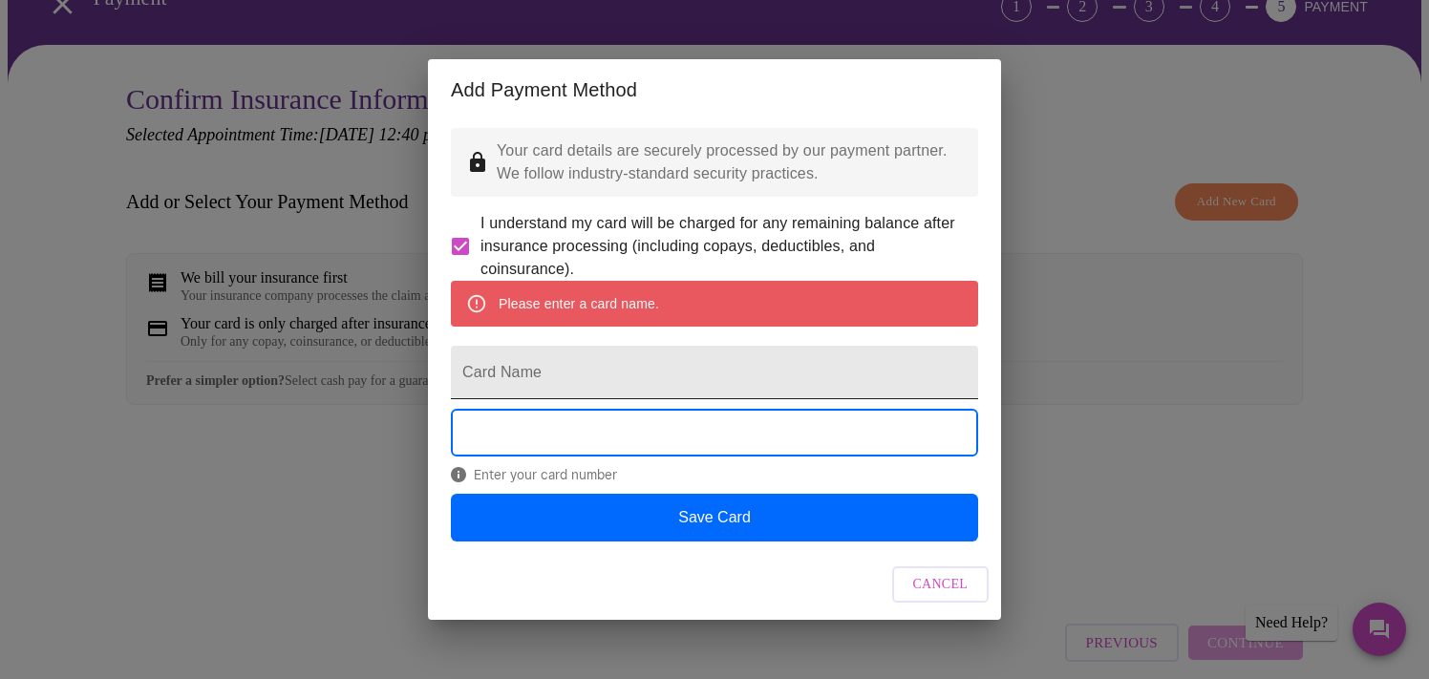
click at [699, 391] on input "Card Name" at bounding box center [714, 372] width 527 height 53
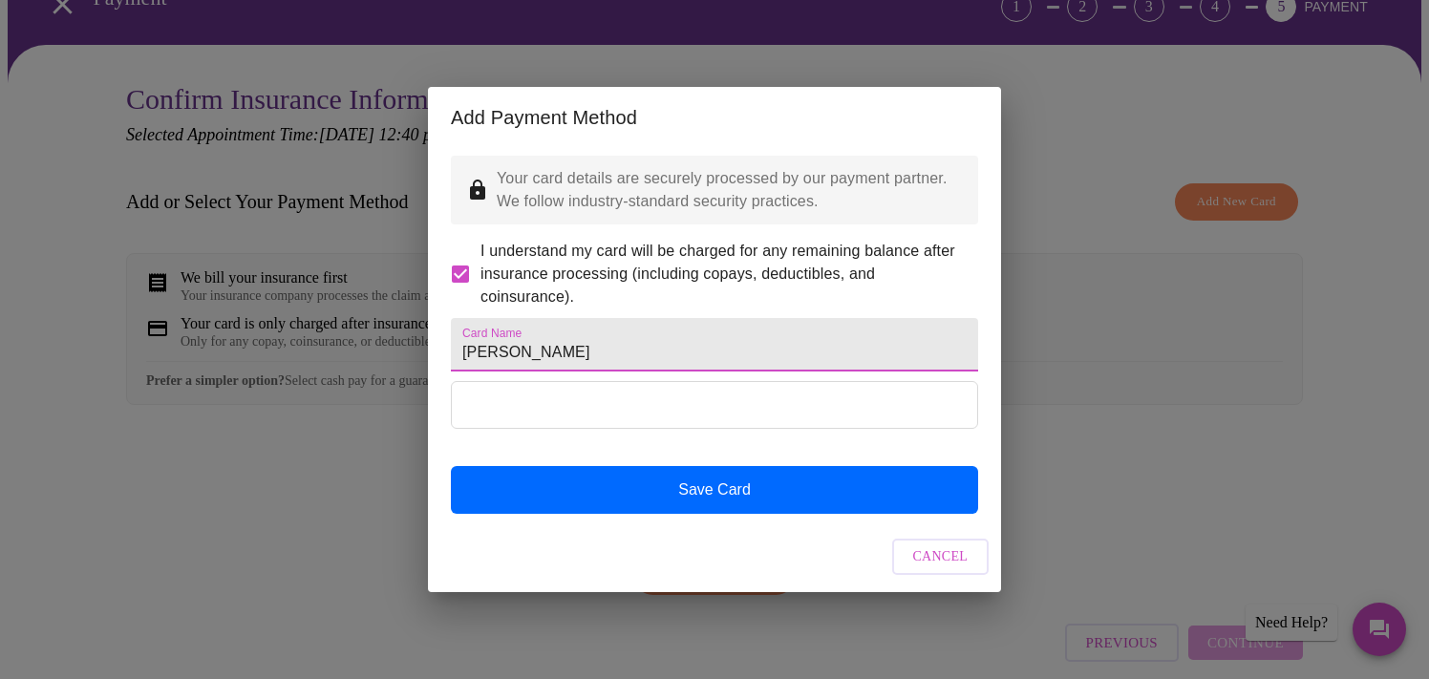
type input "[PERSON_NAME]"
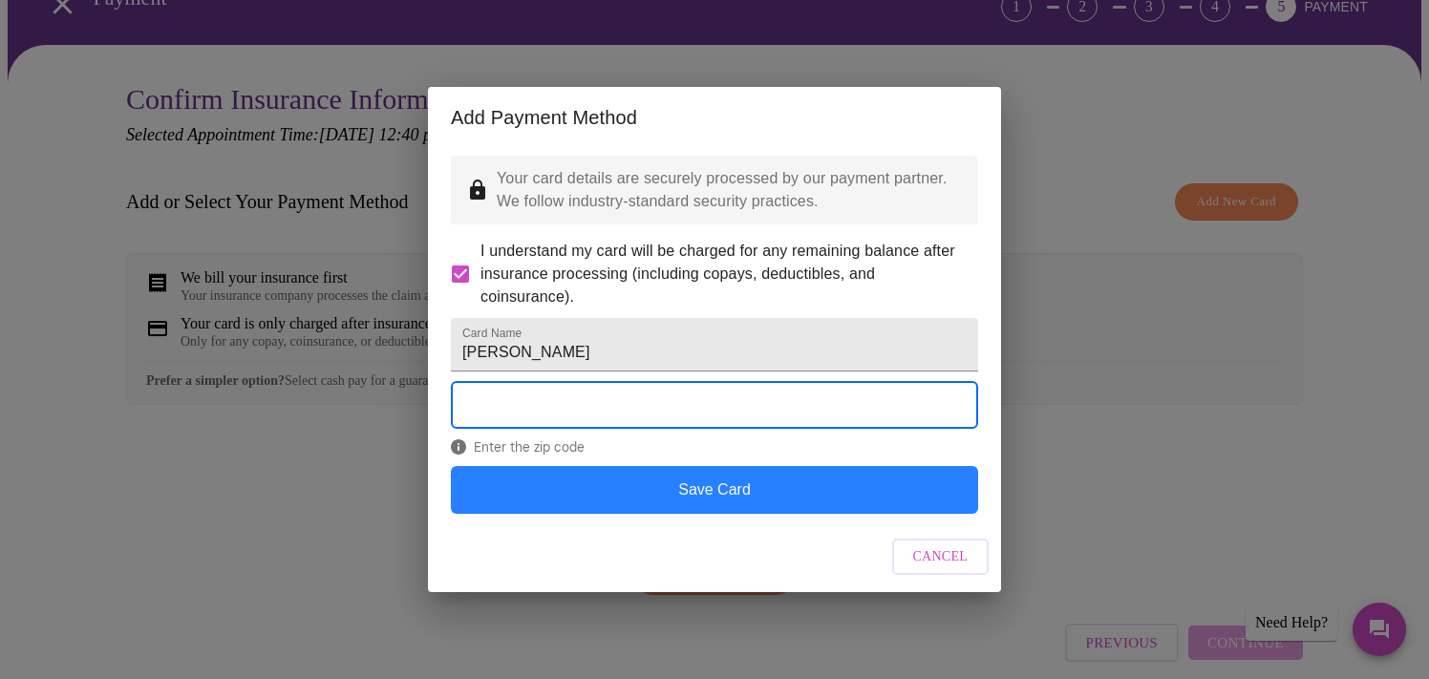
click at [822, 514] on button "Save Card" at bounding box center [714, 490] width 527 height 48
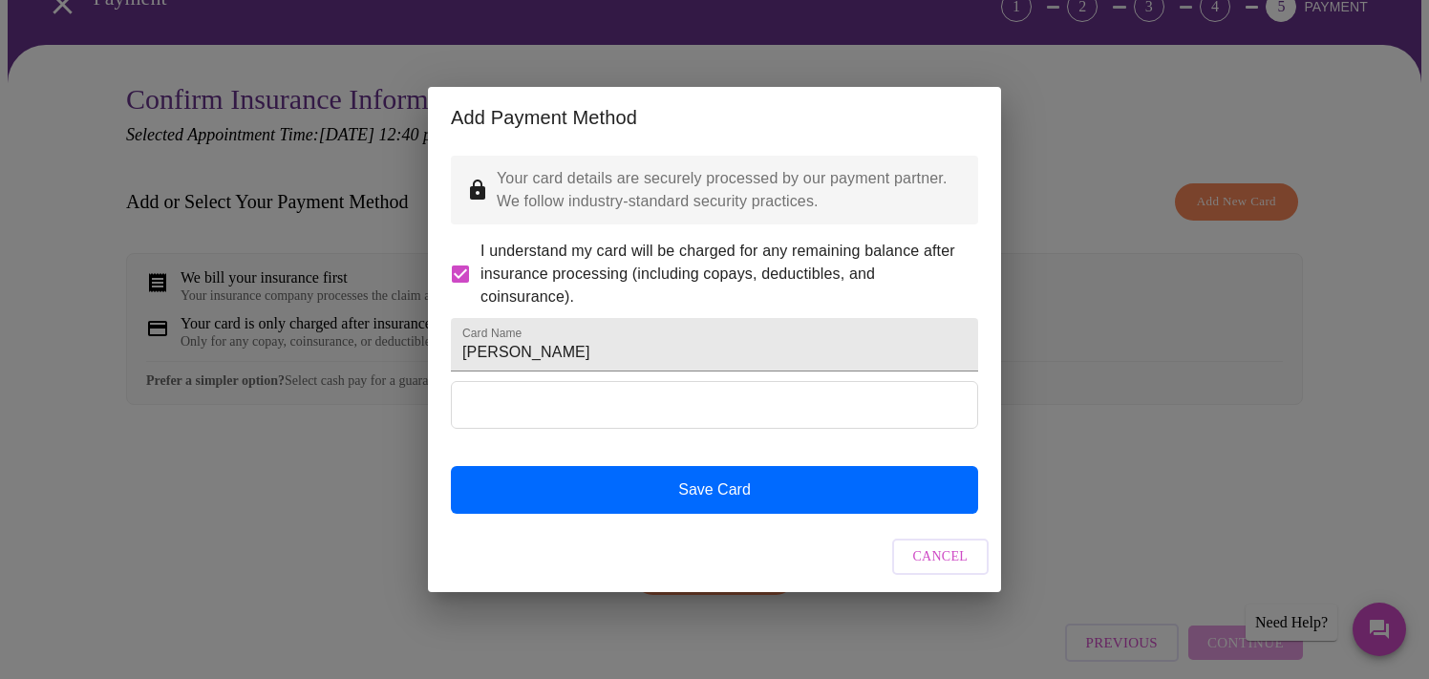
scroll to position [0, 0]
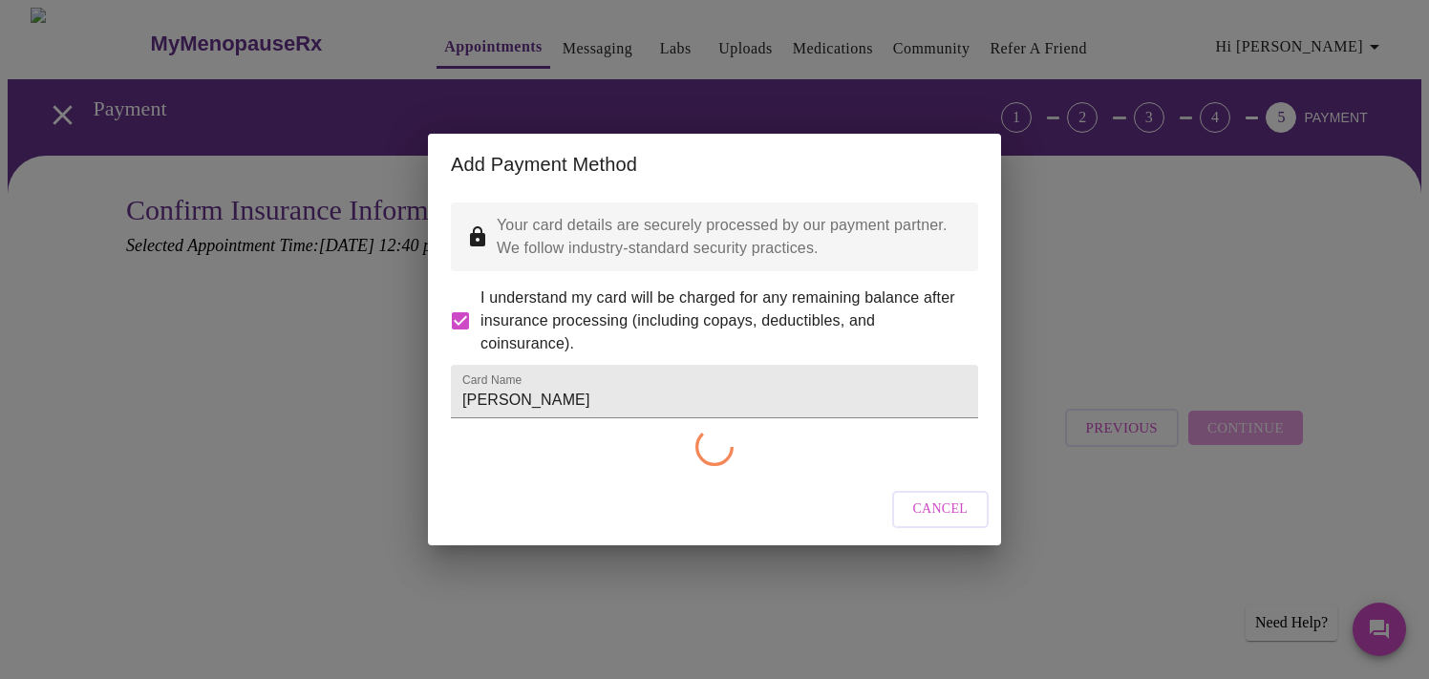
checkbox input "false"
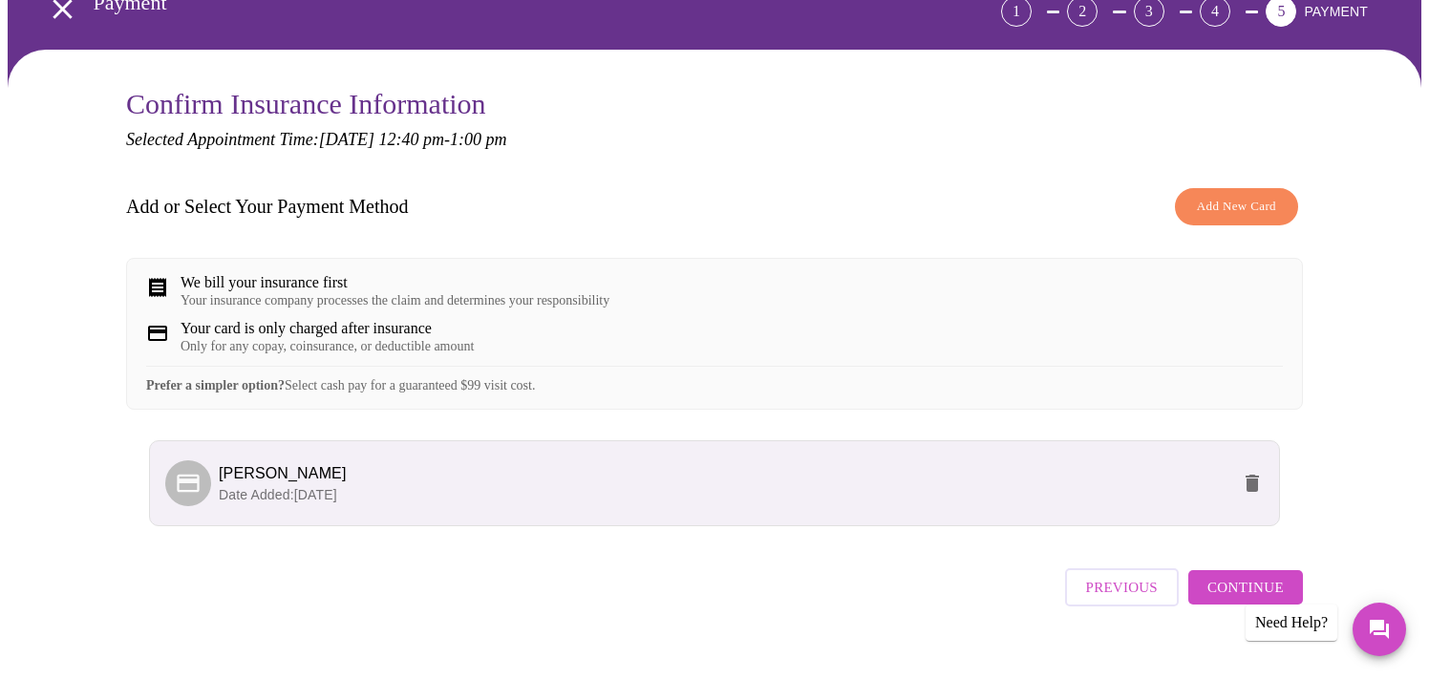
scroll to position [134, 0]
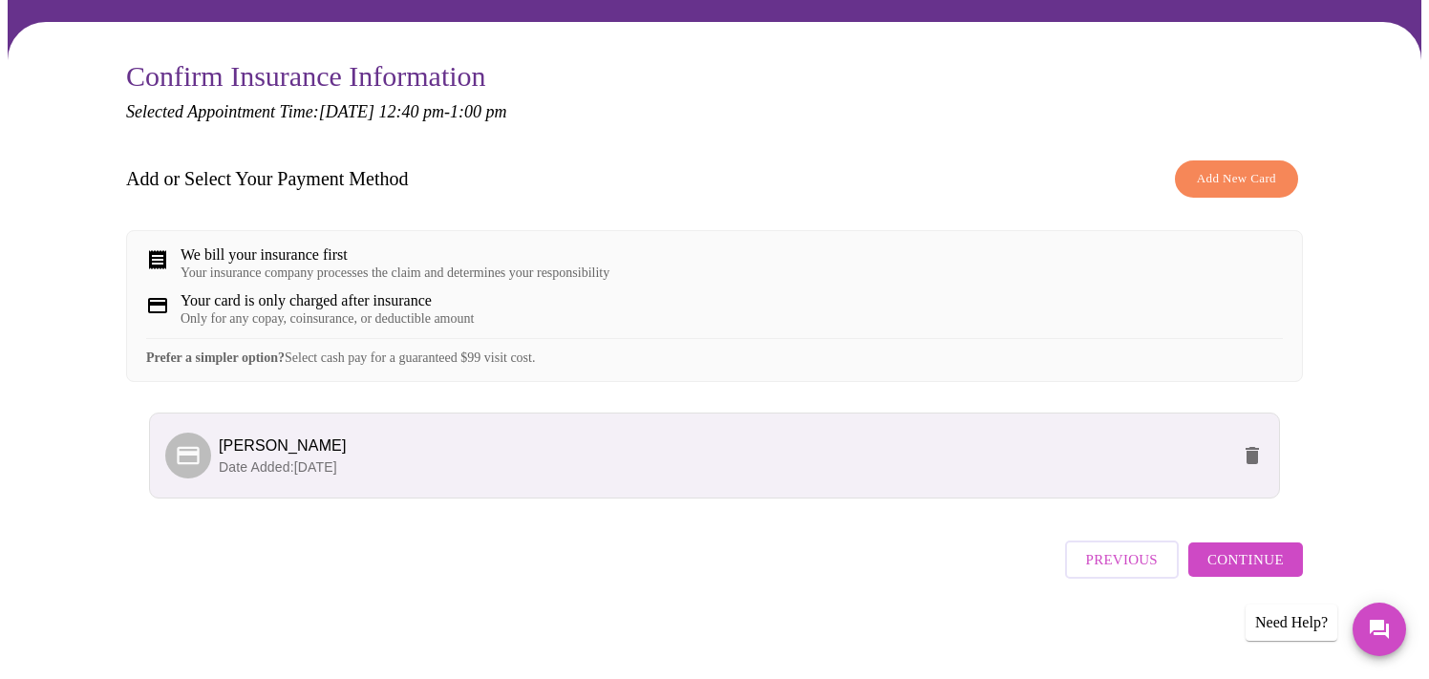
click at [1234, 176] on span "Add New Card" at bounding box center [1236, 179] width 79 height 22
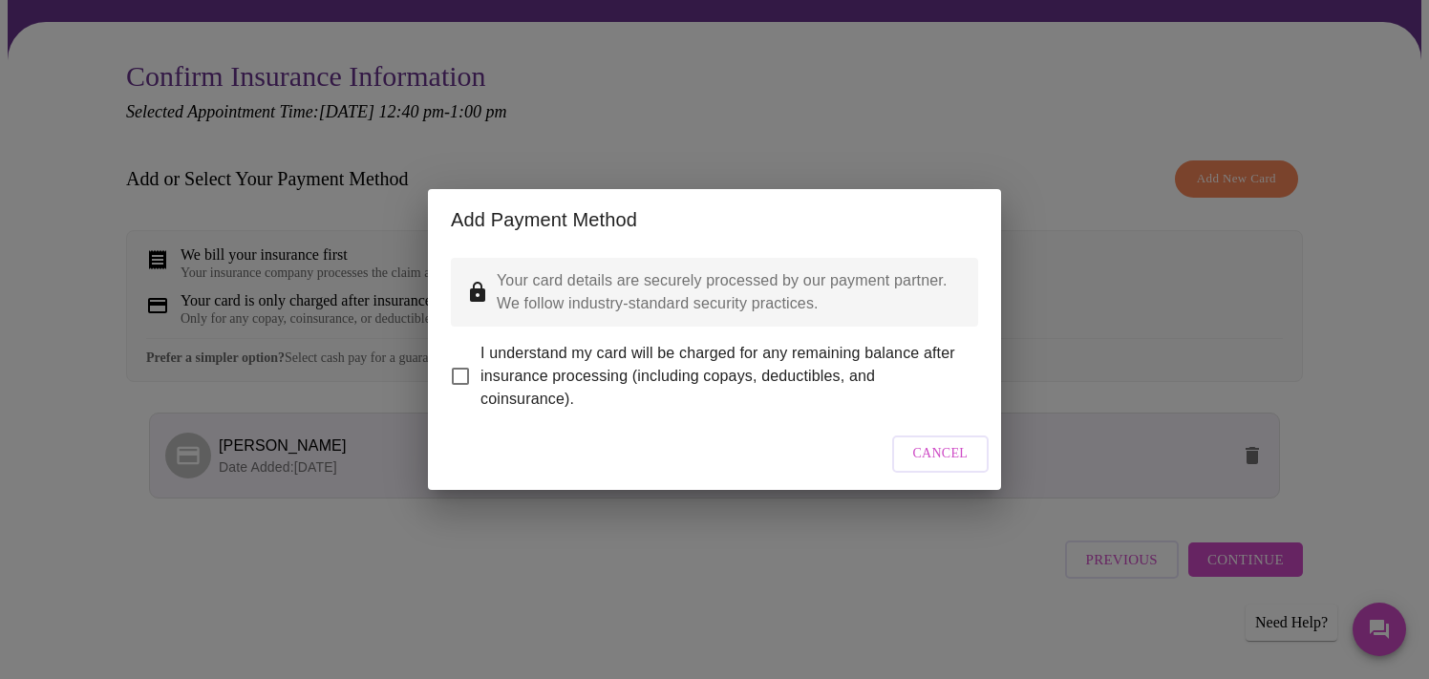
click at [941, 466] on span "Cancel" at bounding box center [940, 454] width 55 height 24
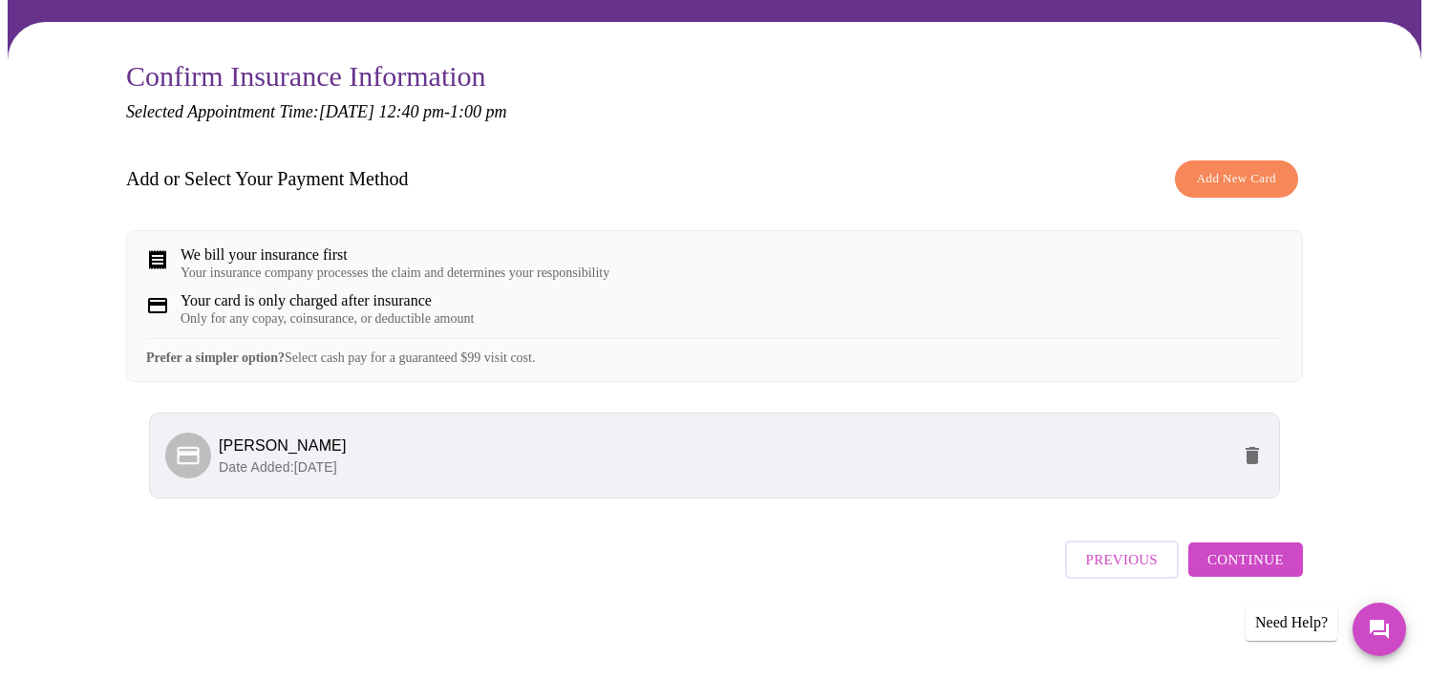
scroll to position [150, 0]
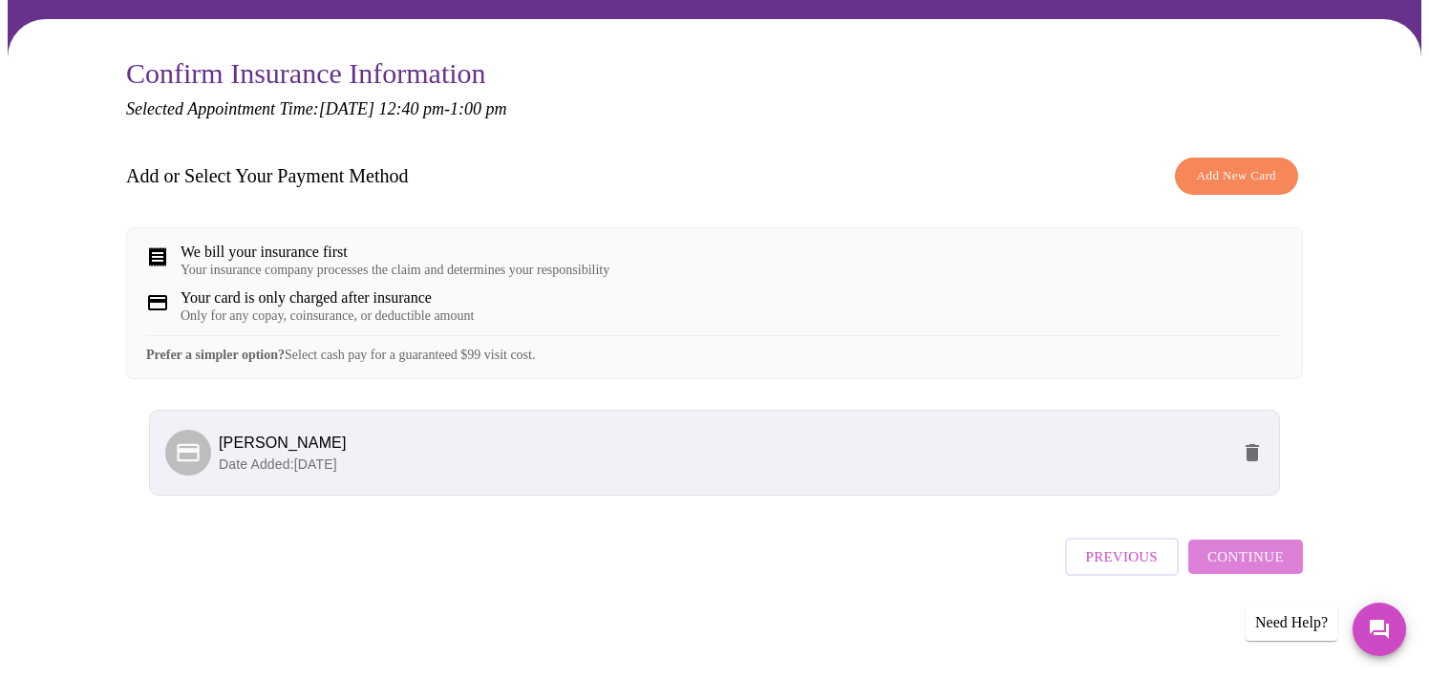
click at [1251, 569] on span "Continue" at bounding box center [1245, 557] width 76 height 25
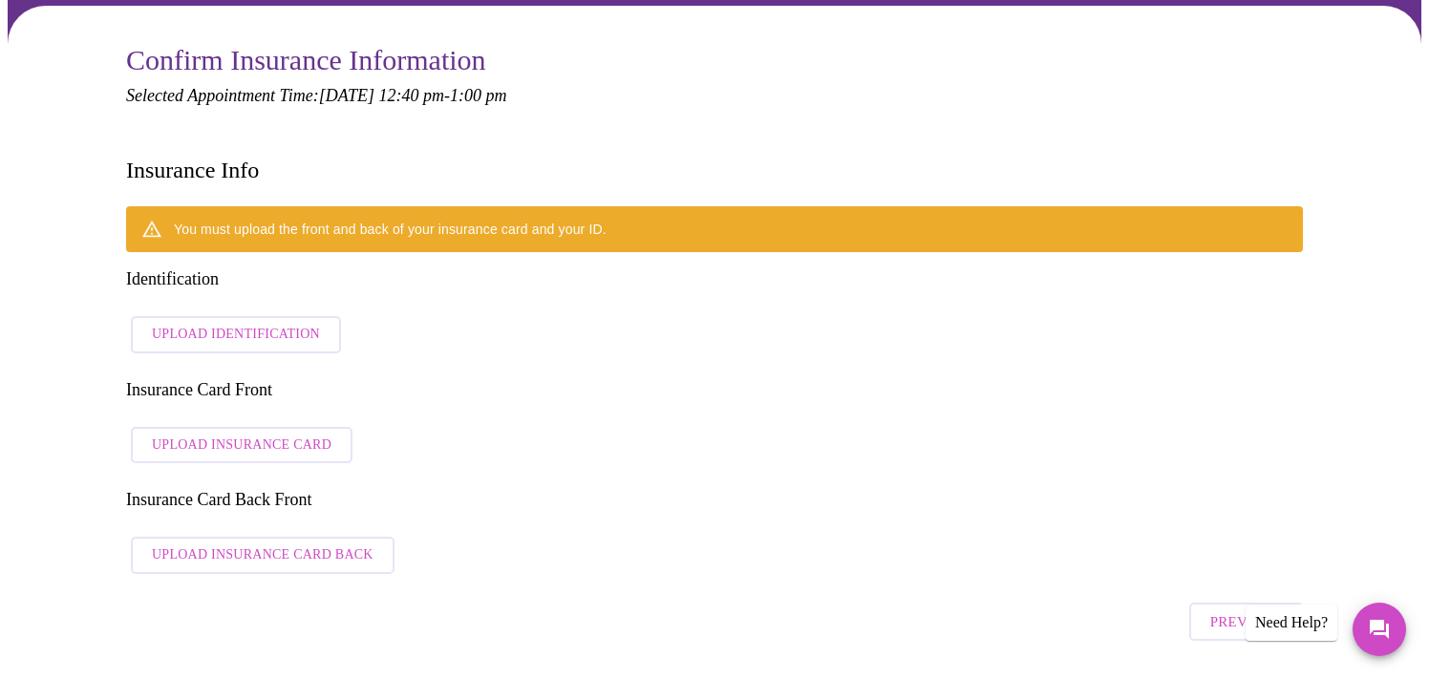
click at [286, 323] on span "Upload Identification" at bounding box center [236, 335] width 168 height 24
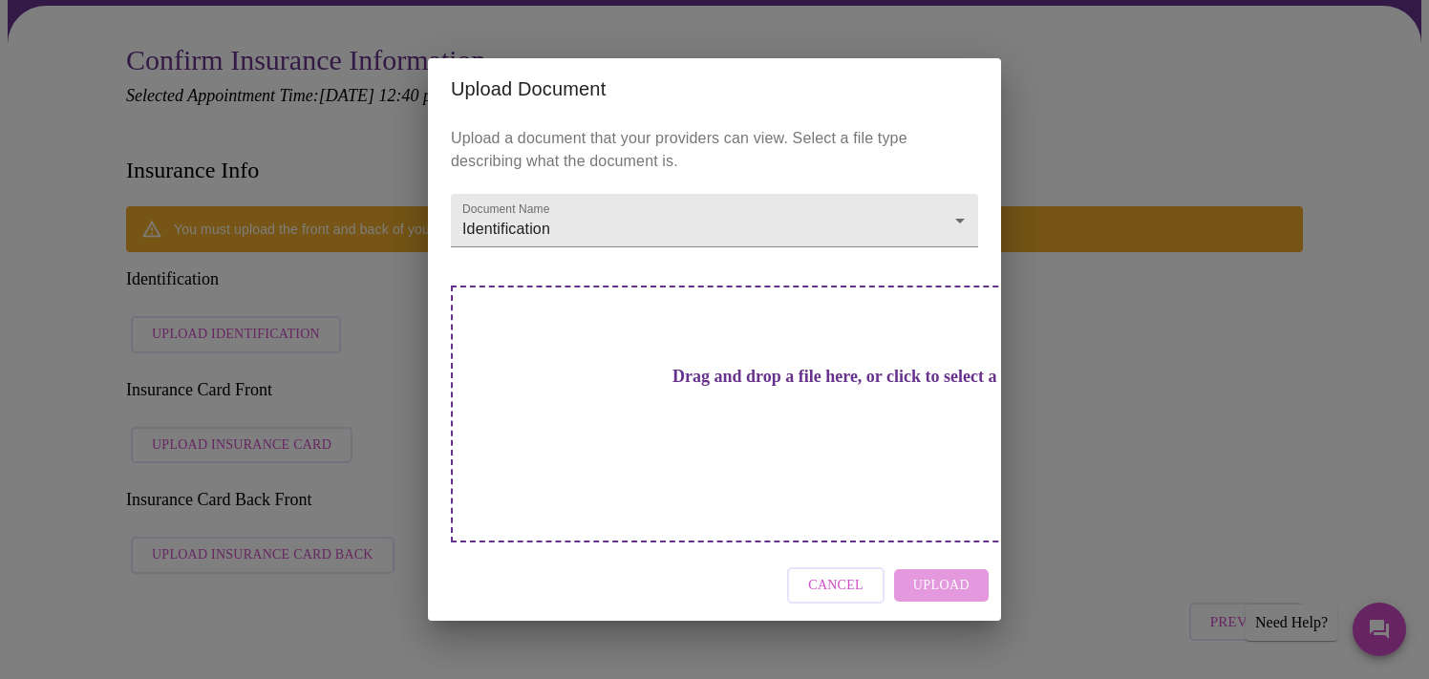
click at [730, 427] on div "Drag and drop a file here, or click to select a file" at bounding box center [848, 414] width 795 height 257
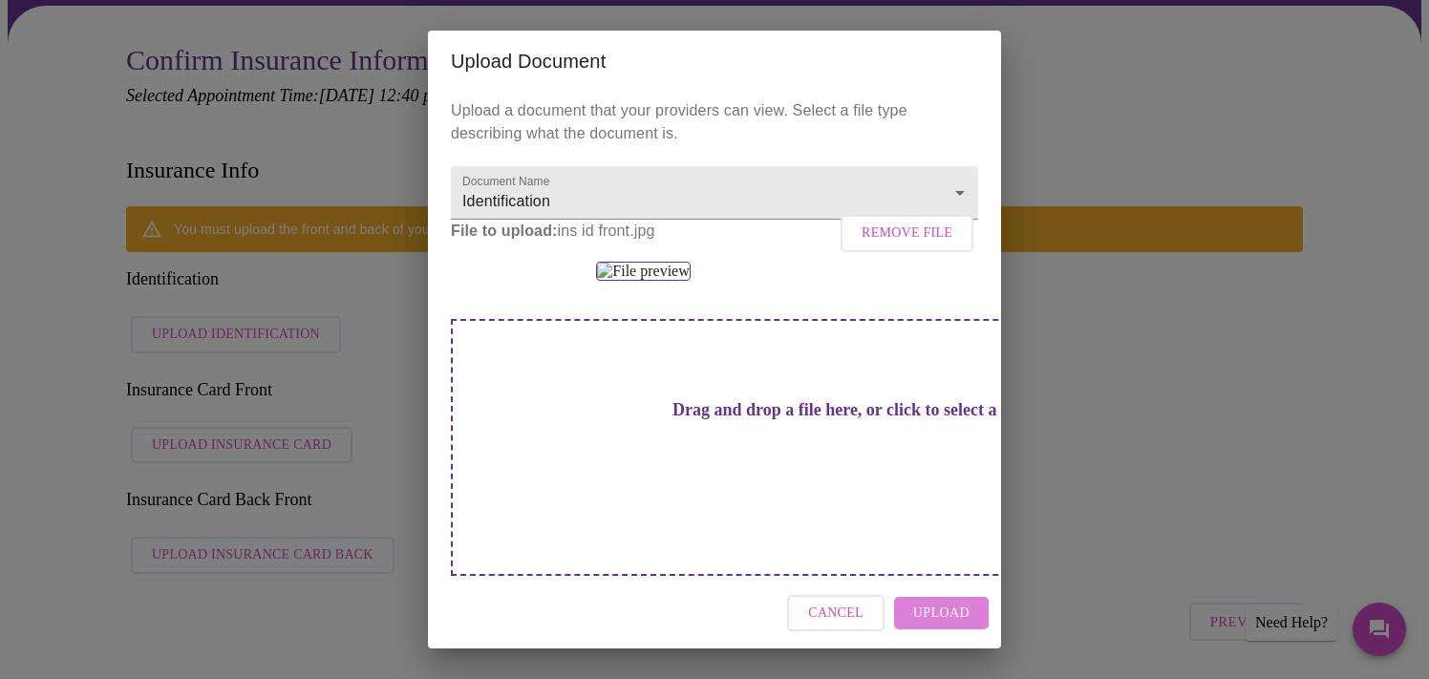
click at [952, 625] on button "Upload" at bounding box center [941, 613] width 95 height 33
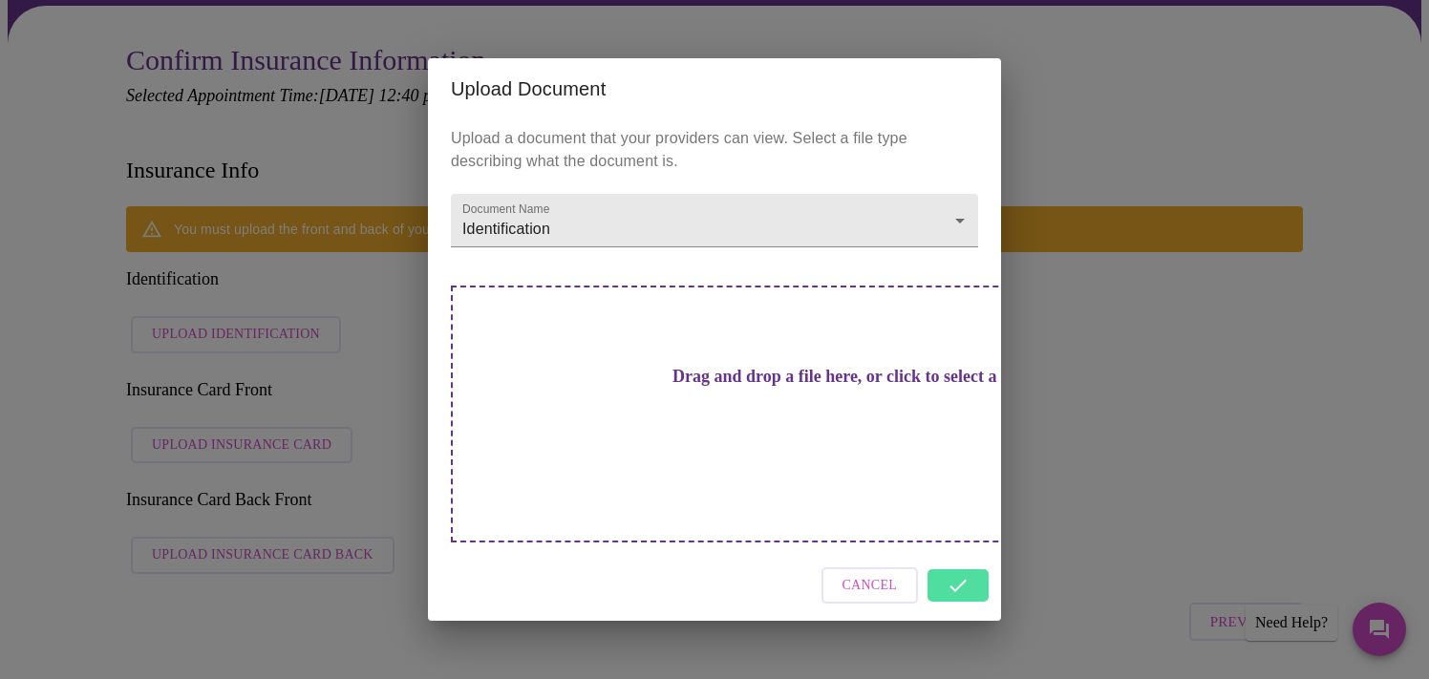
click at [821, 425] on div "Drag and drop a file here, or click to select a file" at bounding box center [848, 414] width 795 height 257
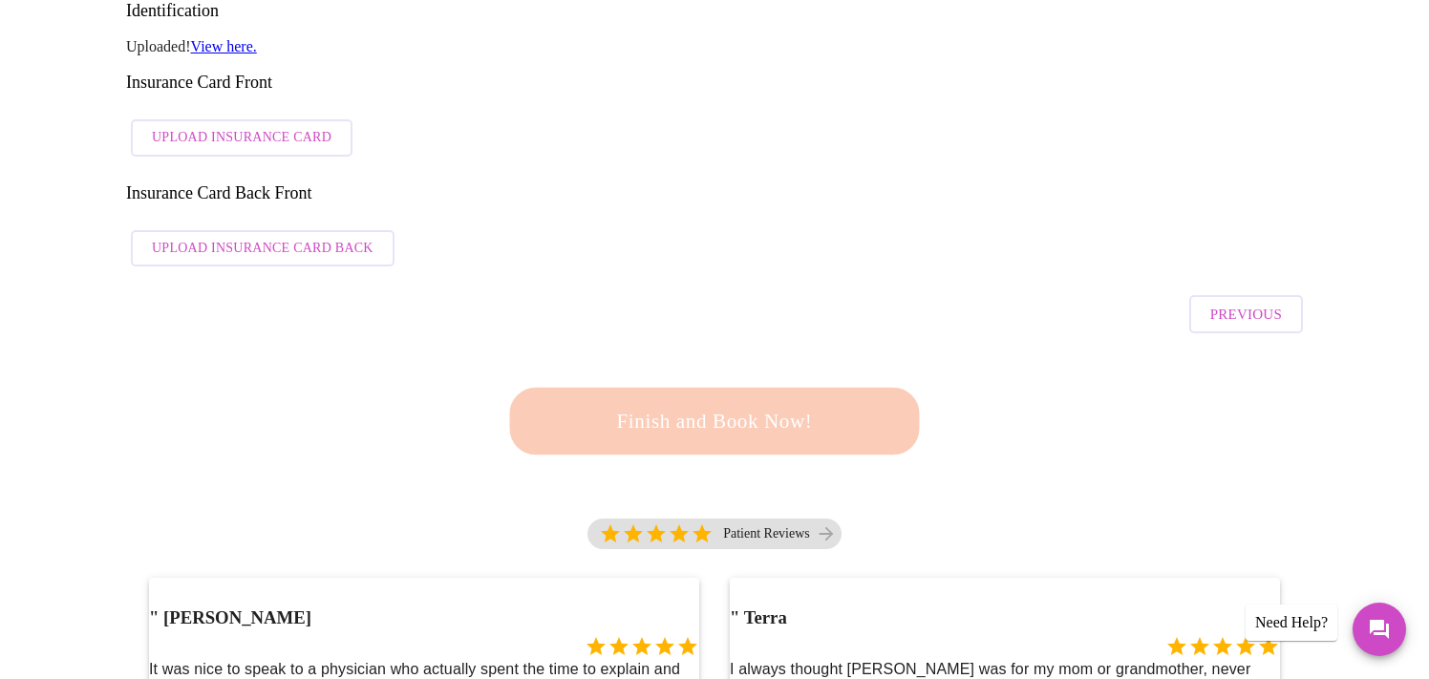
scroll to position [421, 0]
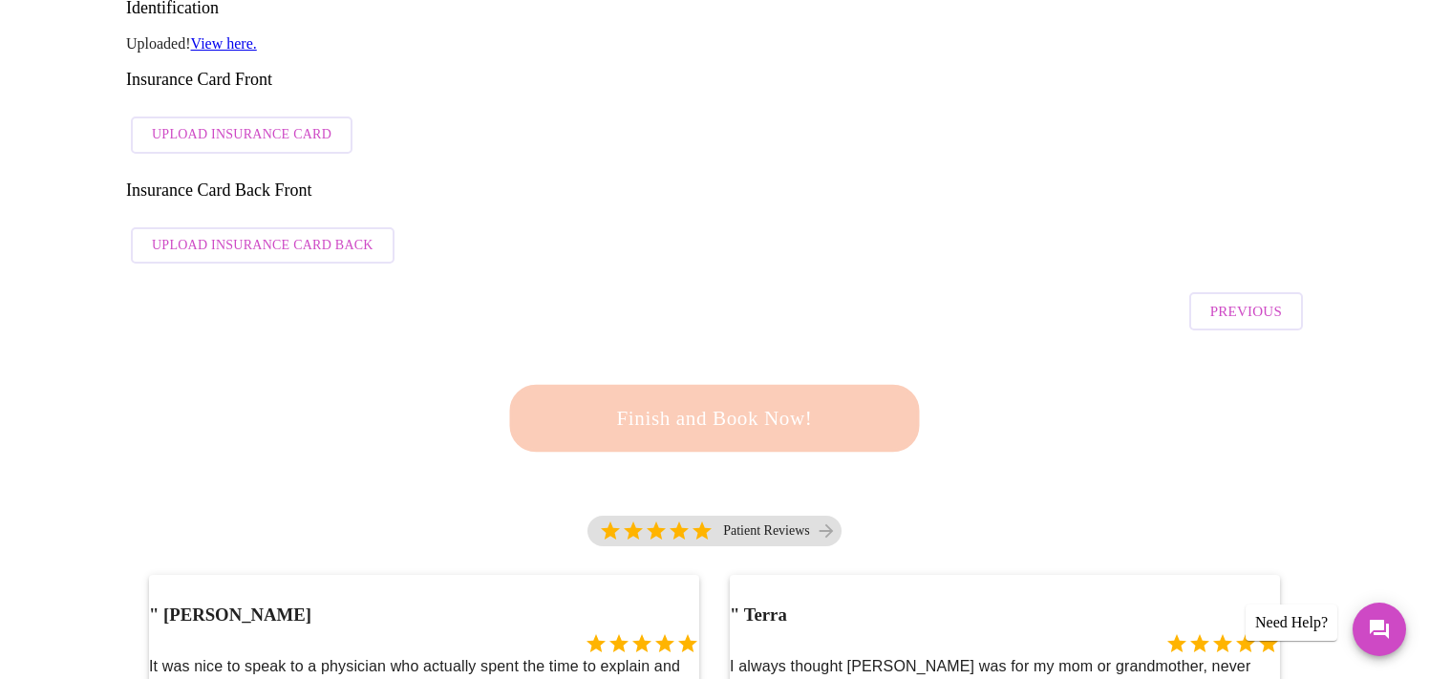
click at [777, 359] on div "Finish and Book Now!" at bounding box center [714, 418] width 420 height 118
click at [313, 234] on span "Upload Insurance Card Back" at bounding box center [263, 246] width 222 height 24
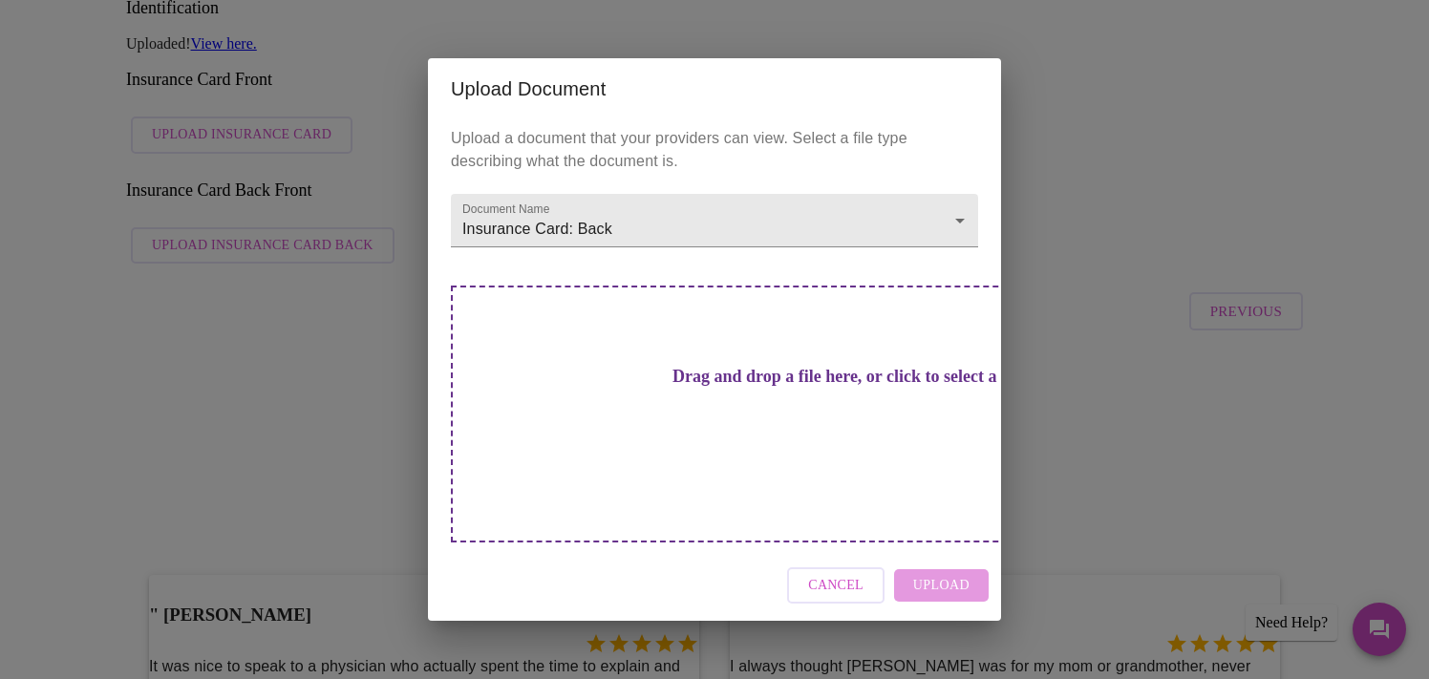
click at [722, 426] on div "Drag and drop a file here, or click to select a file" at bounding box center [848, 414] width 795 height 257
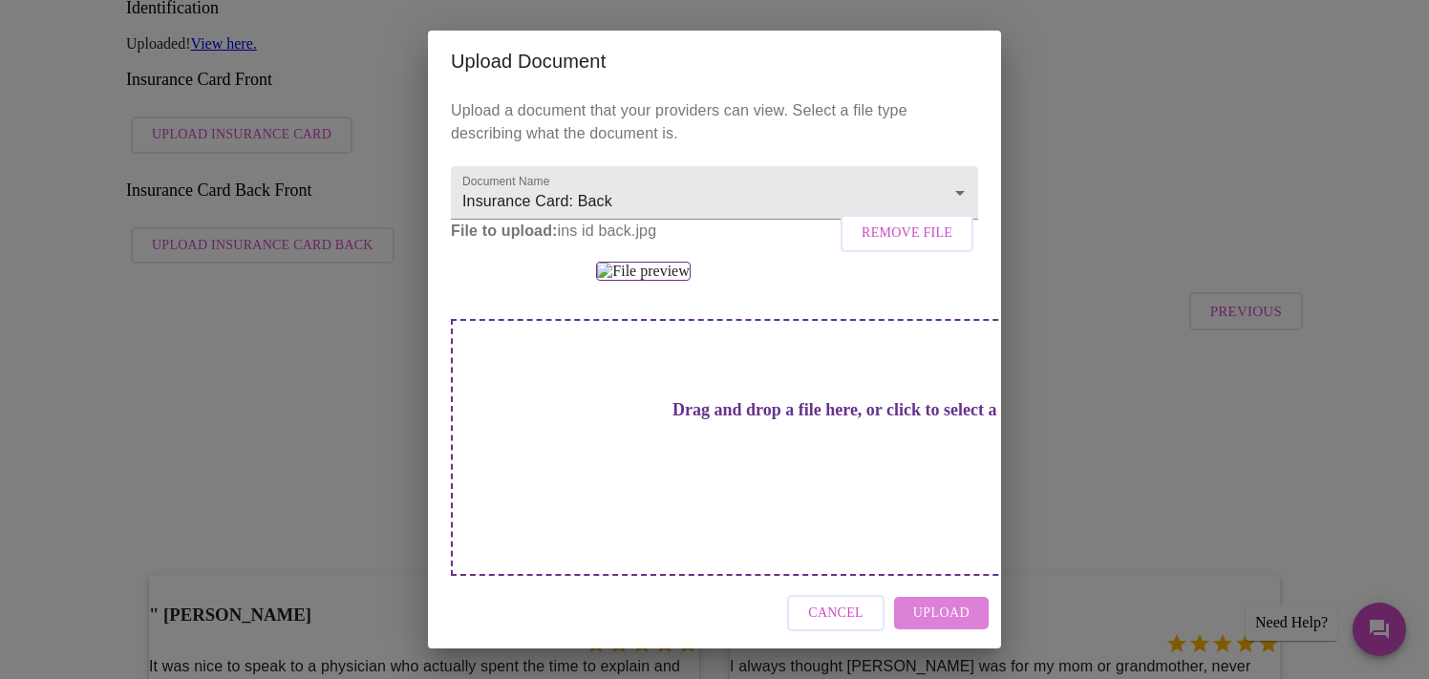
click at [926, 623] on span "Upload" at bounding box center [941, 614] width 56 height 24
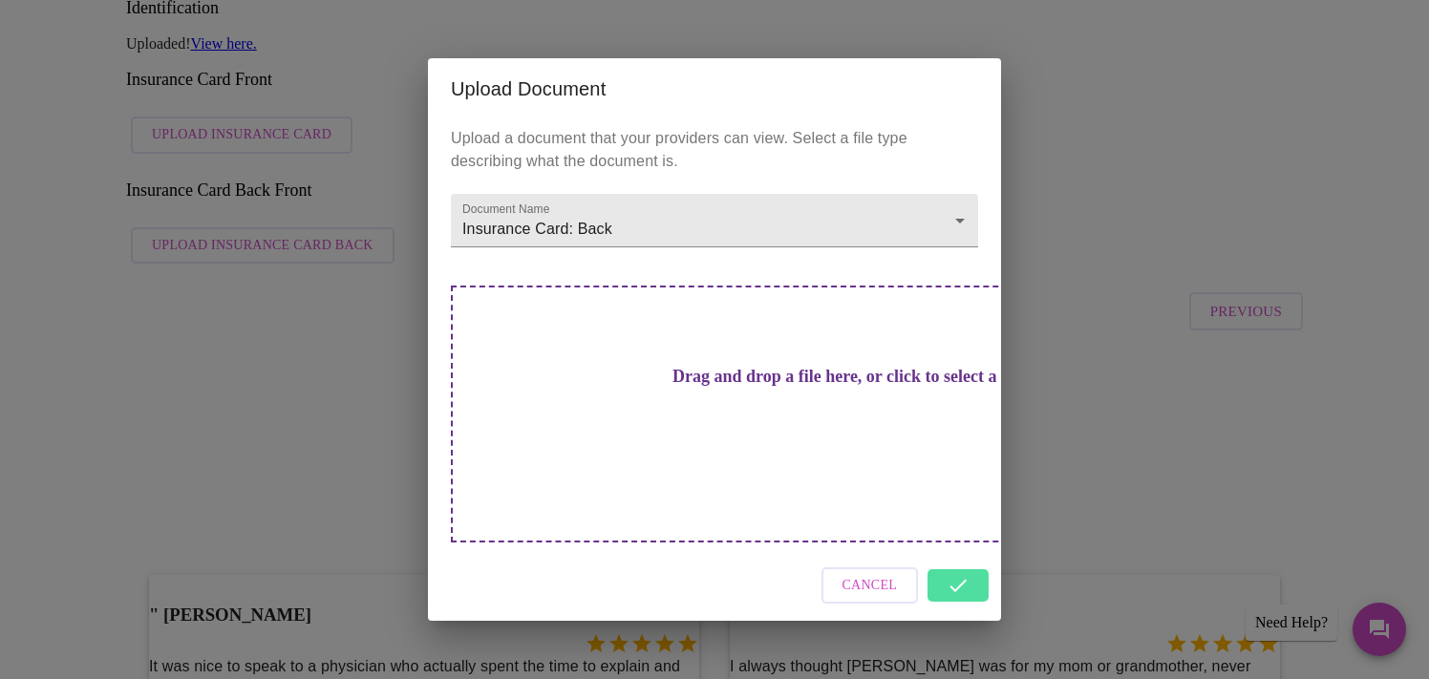
click at [951, 553] on div "Cancel" at bounding box center [714, 586] width 573 height 72
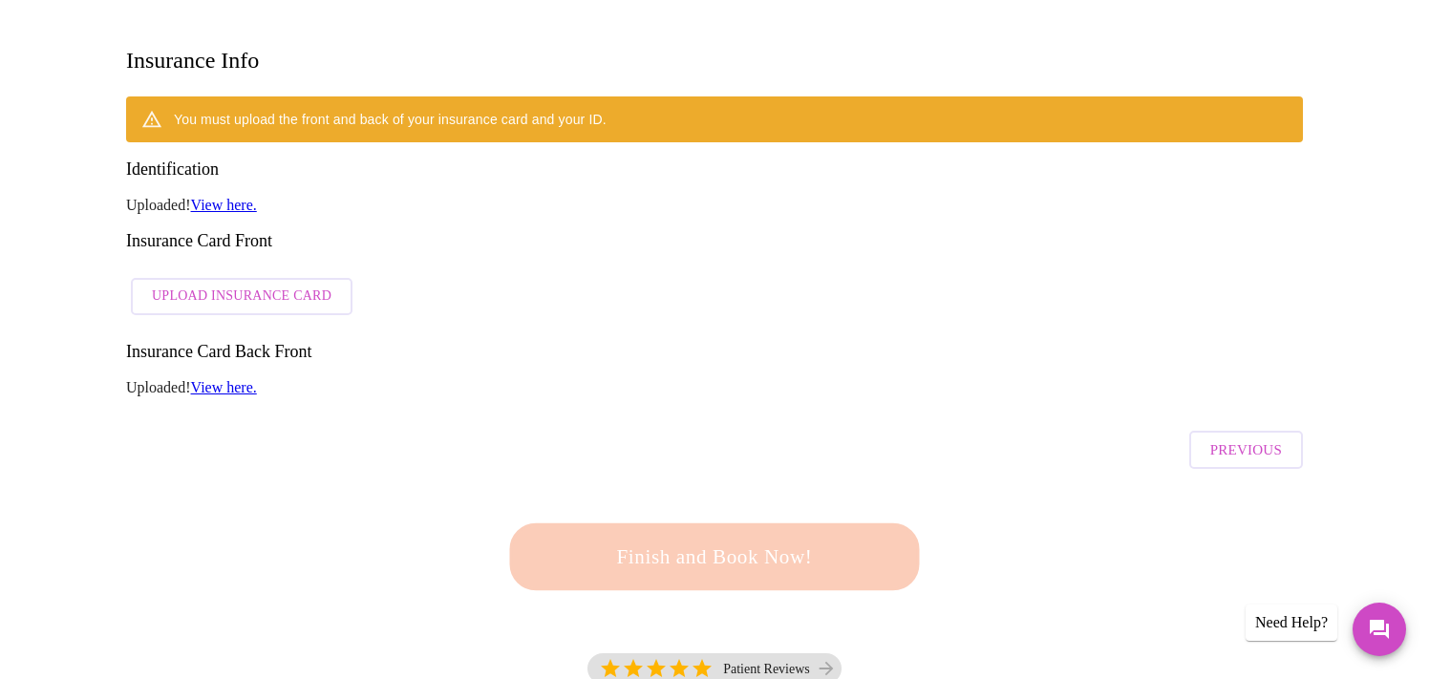
scroll to position [256, 0]
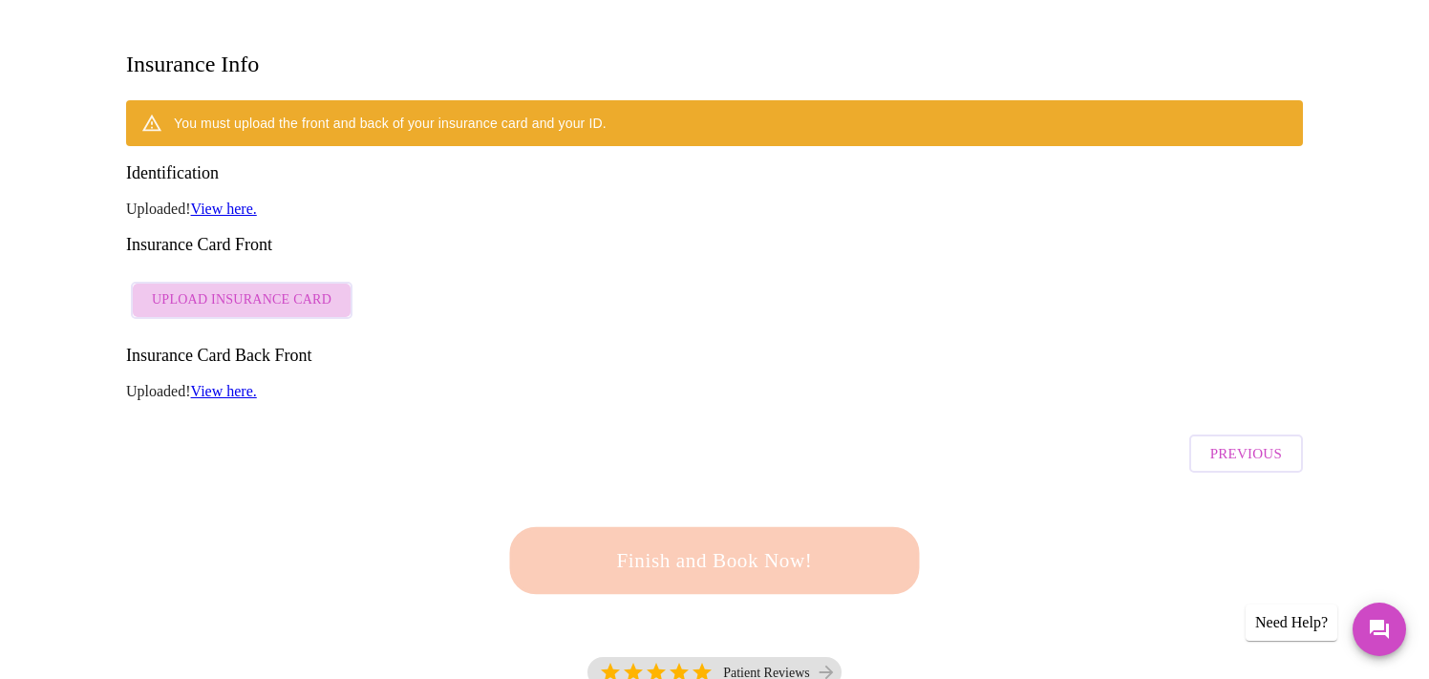
click at [294, 289] on span "Upload Insurance Card" at bounding box center [242, 301] width 180 height 24
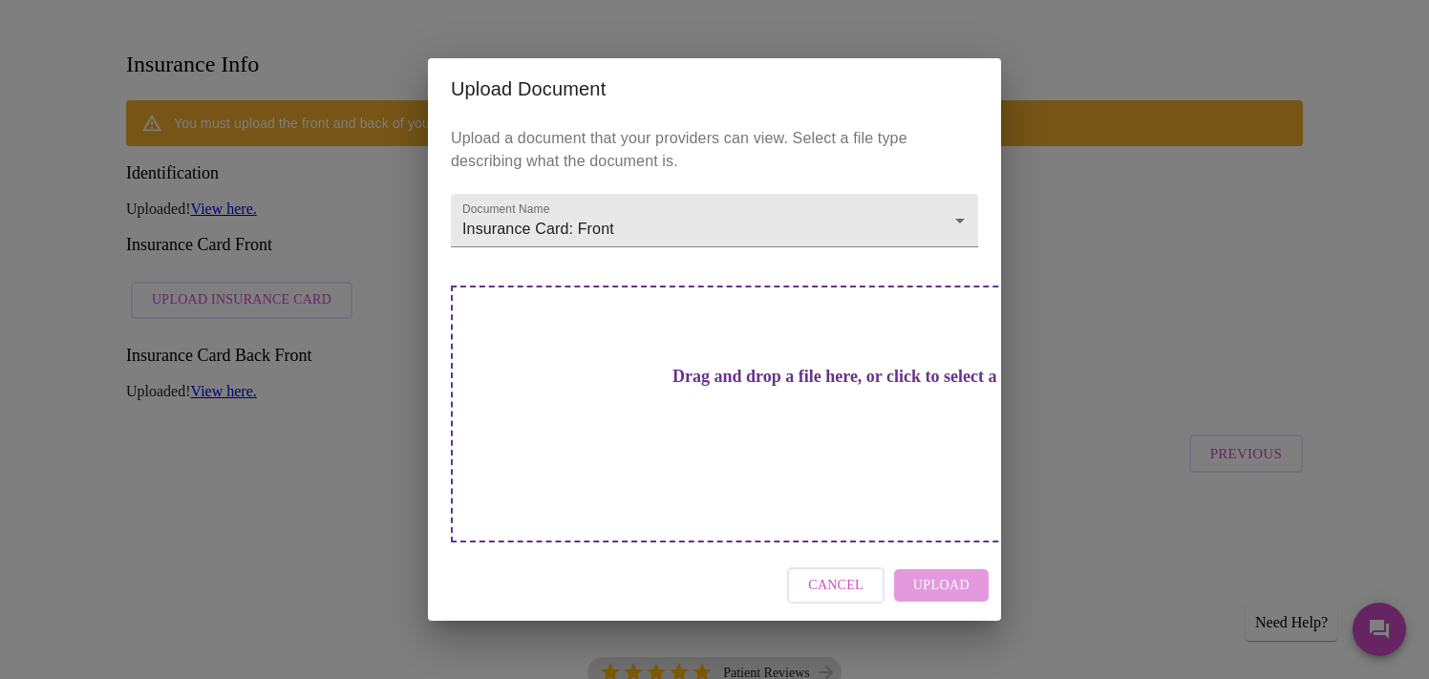
click at [683, 372] on div "Drag and drop a file here, or click to select a file" at bounding box center [848, 414] width 795 height 257
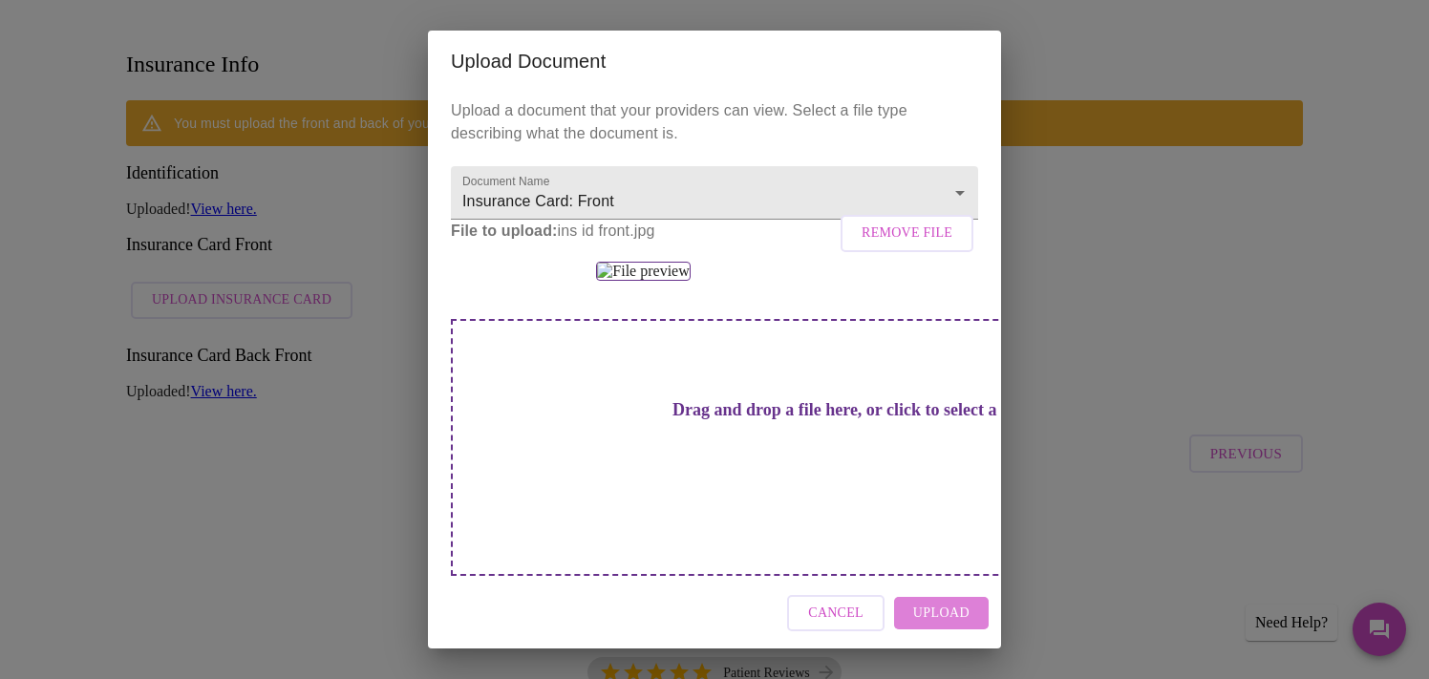
click at [939, 622] on span "Upload" at bounding box center [941, 614] width 56 height 24
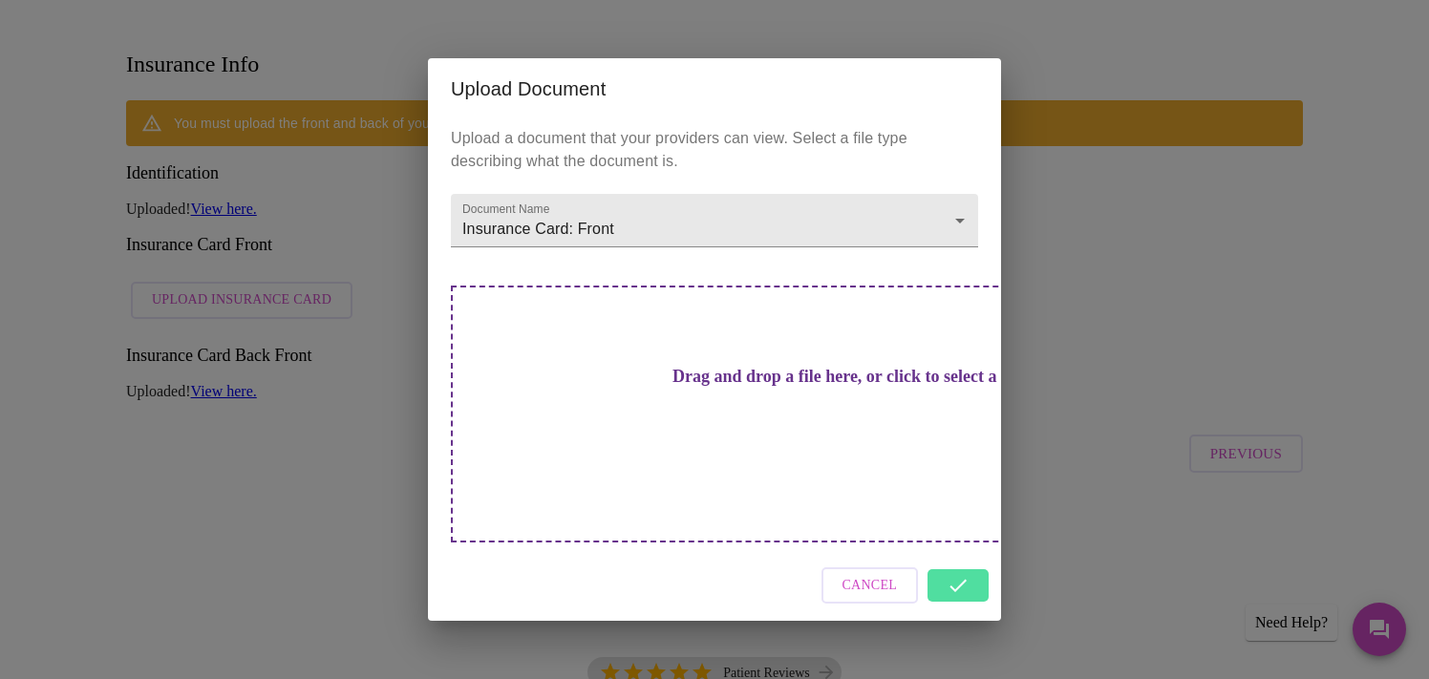
click at [970, 550] on div "Cancel" at bounding box center [714, 586] width 573 height 72
click at [296, 524] on div "Upload Document Upload a document that your providers can view. Select a file t…" at bounding box center [714, 339] width 1429 height 679
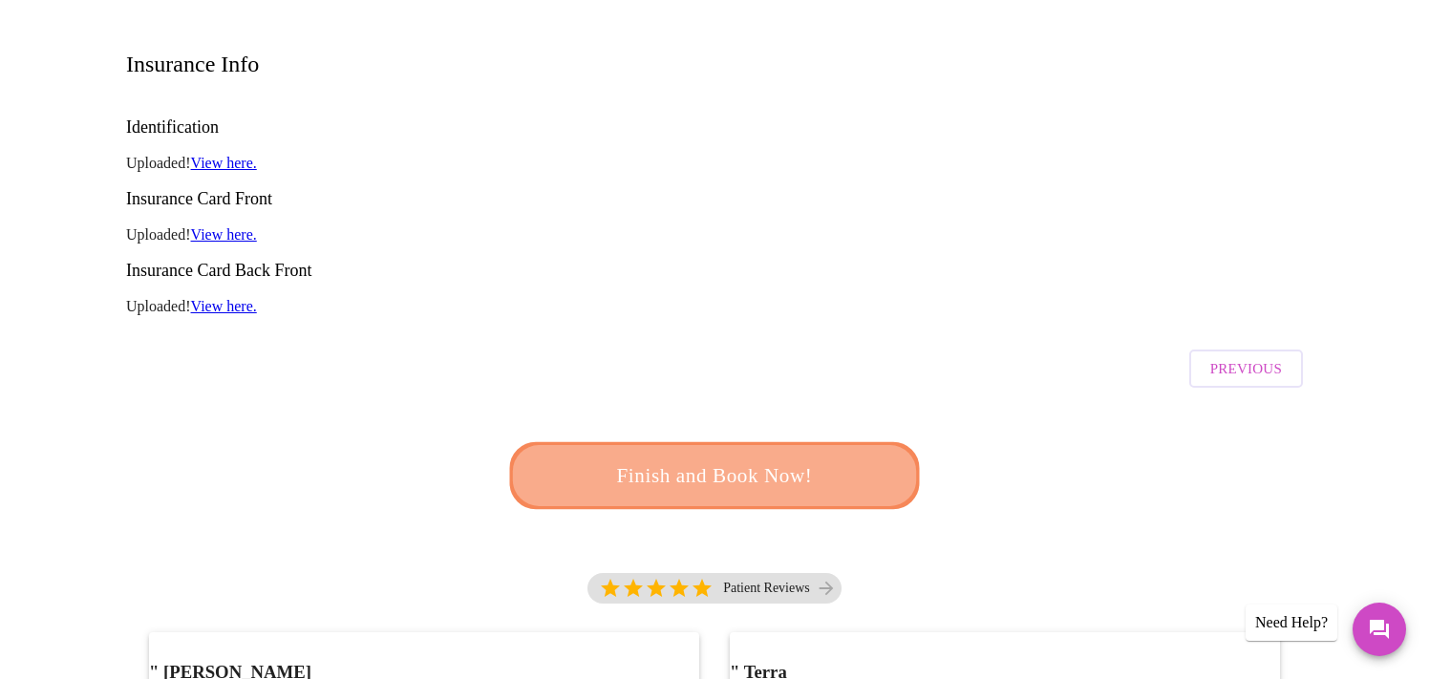
click at [759, 459] on span "Finish and Book Now!" at bounding box center [714, 476] width 353 height 35
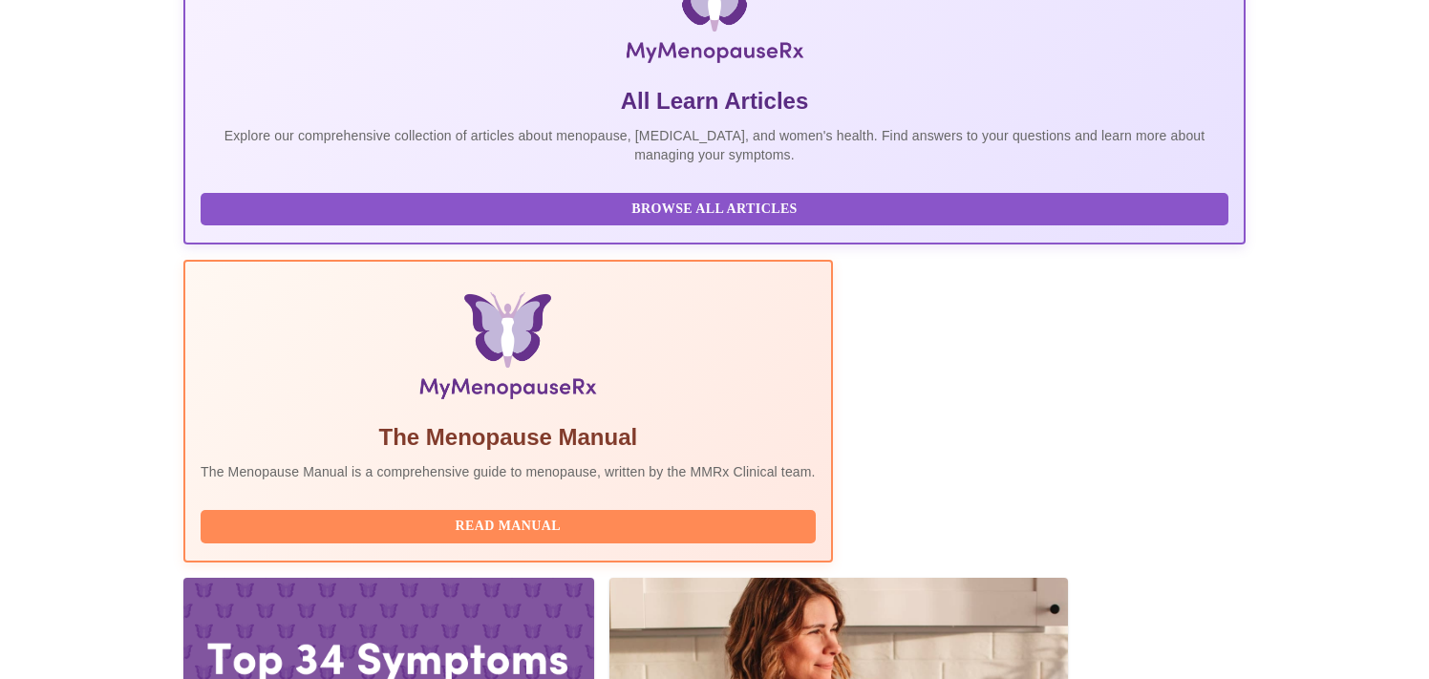
scroll to position [366, 0]
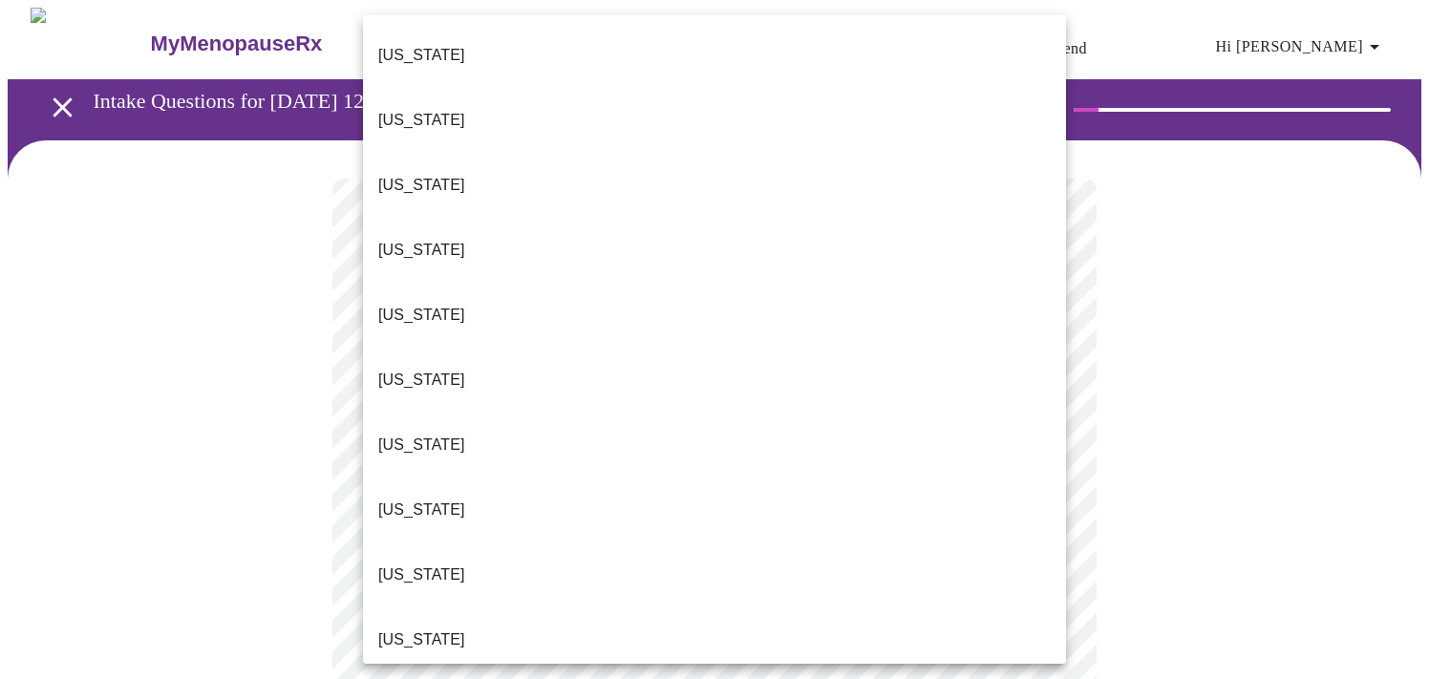
click at [883, 543] on li "[US_STATE]" at bounding box center [714, 575] width 703 height 65
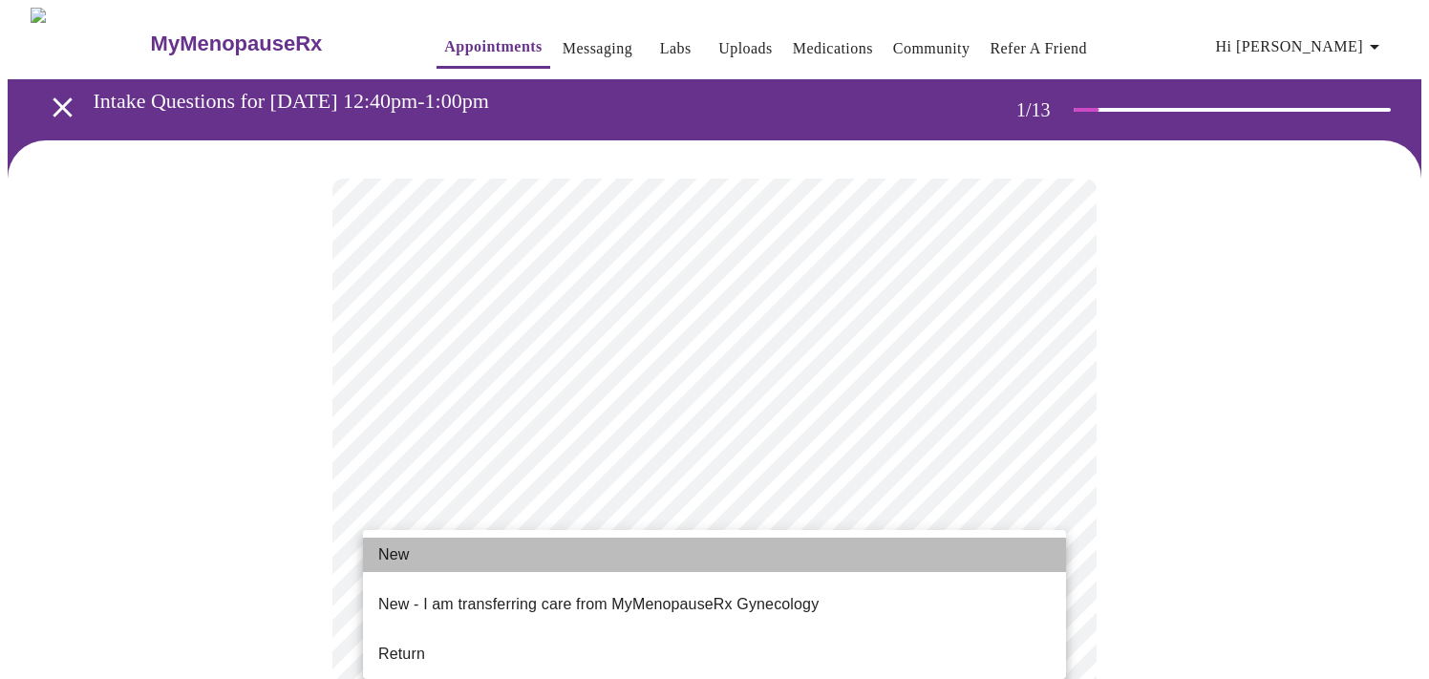
click at [825, 566] on li "New" at bounding box center [714, 555] width 703 height 34
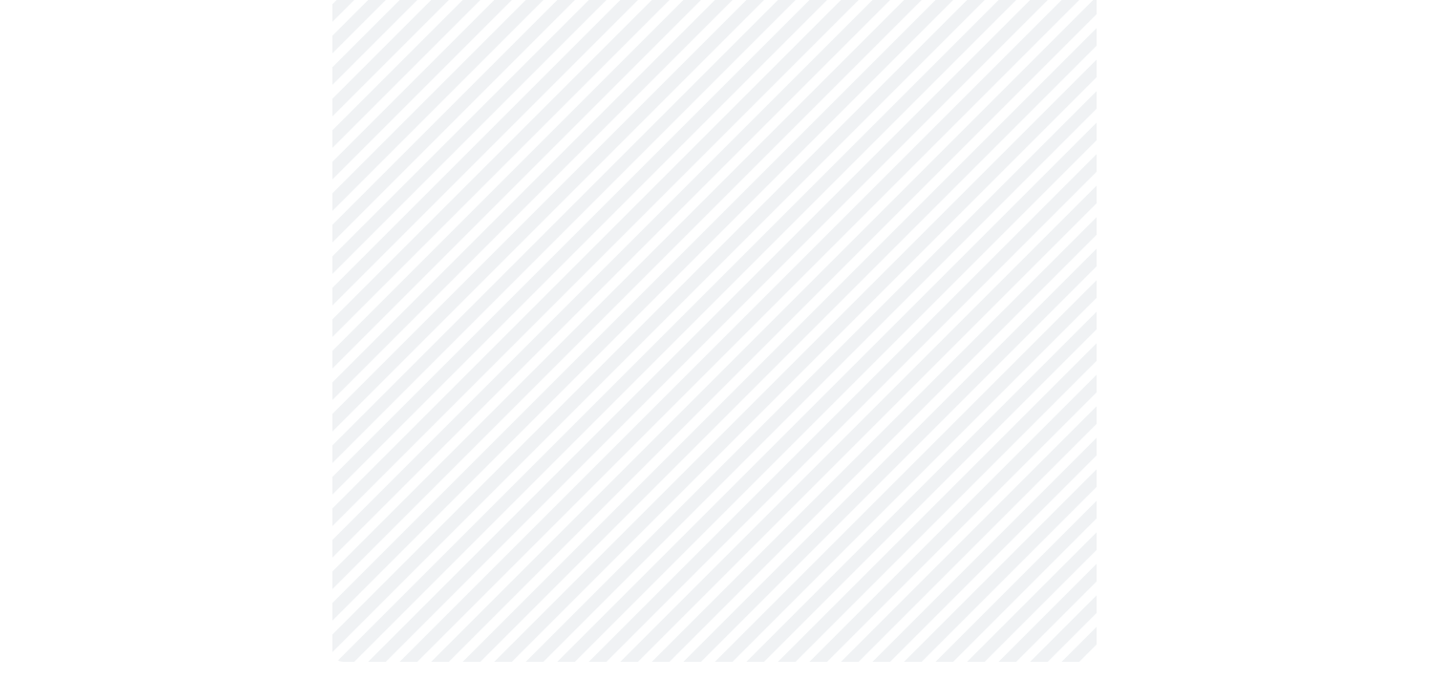
scroll to position [1039, 0]
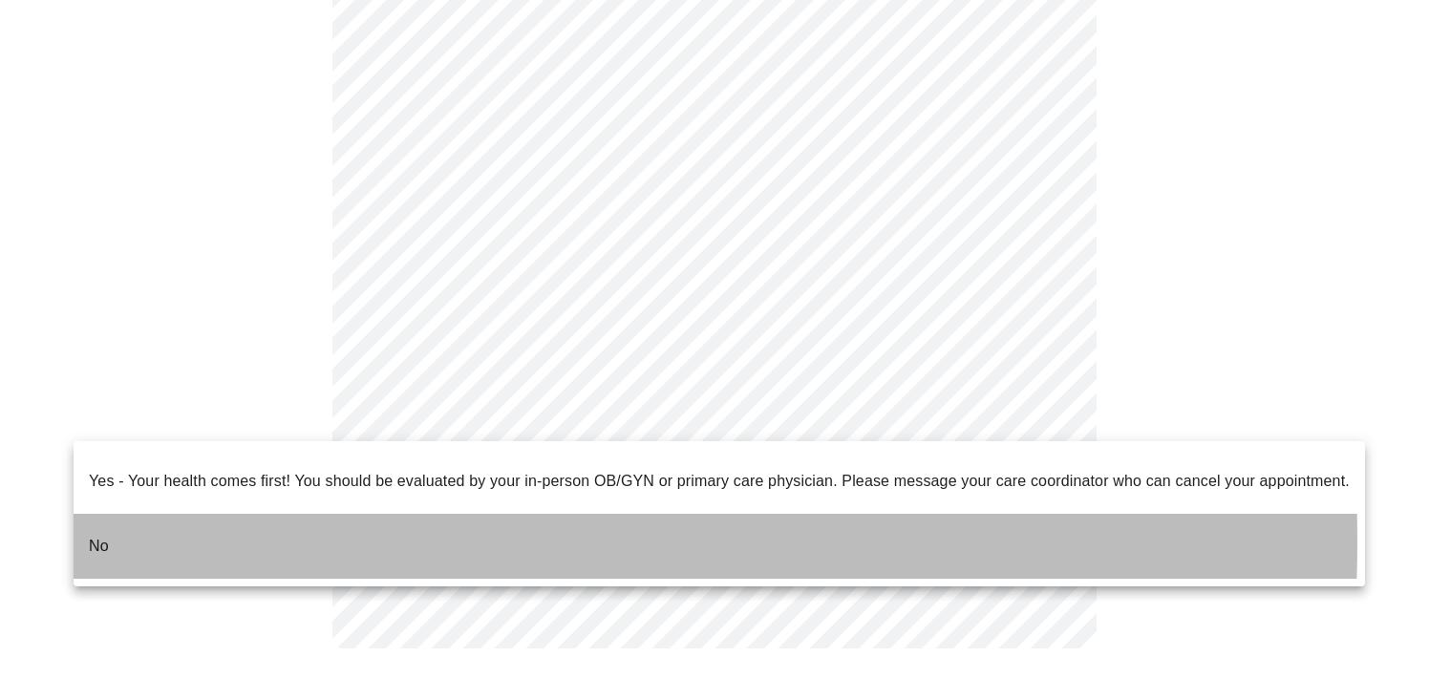
click at [110, 526] on li "No" at bounding box center [720, 546] width 1292 height 65
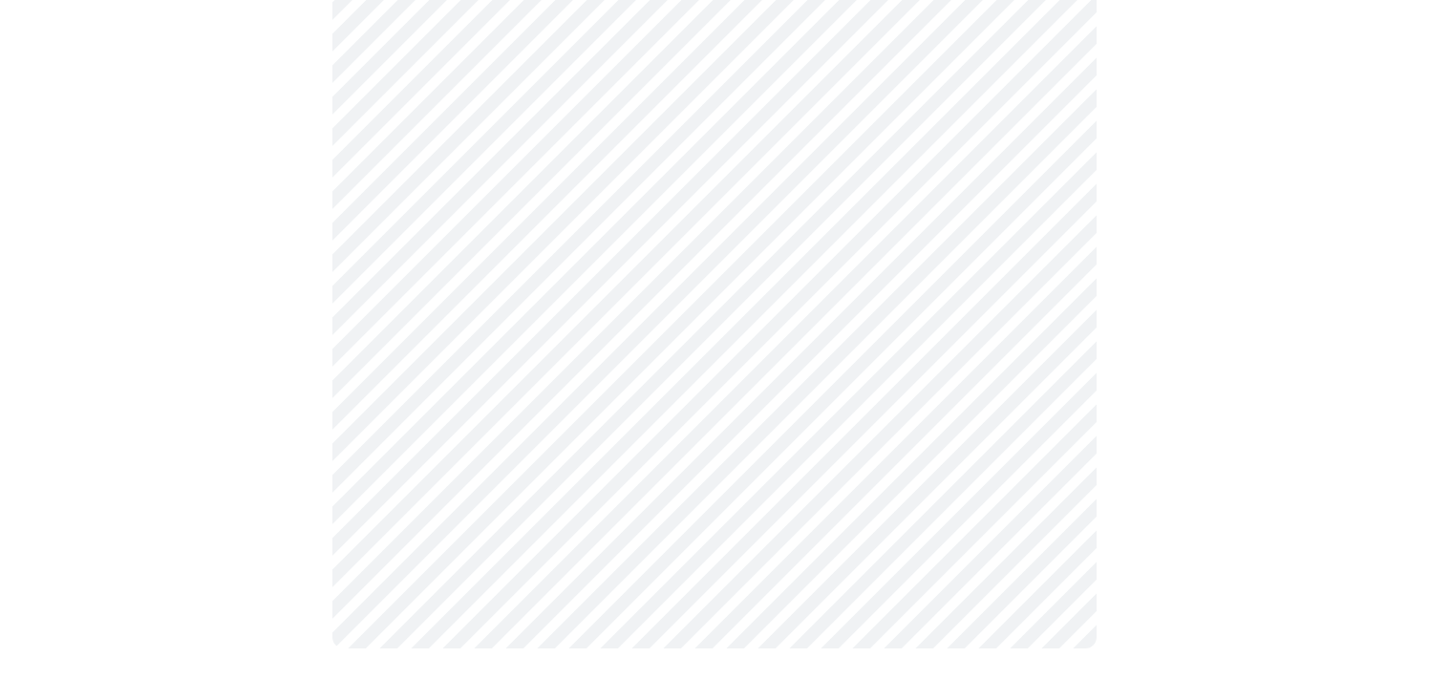
scroll to position [0, 0]
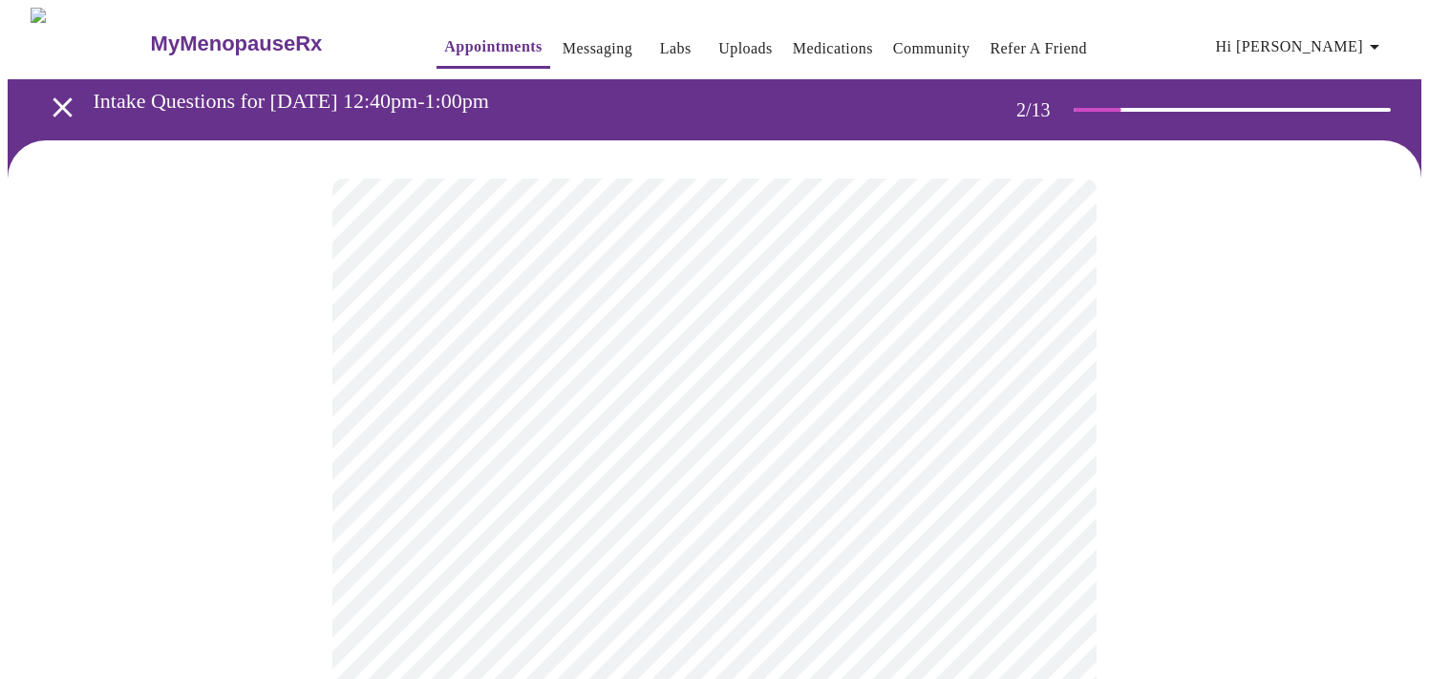
click at [1045, 398] on body "MyMenopauseRx Appointments Messaging Labs Uploads Medications Community Refer a…" at bounding box center [715, 582] width 1414 height 1148
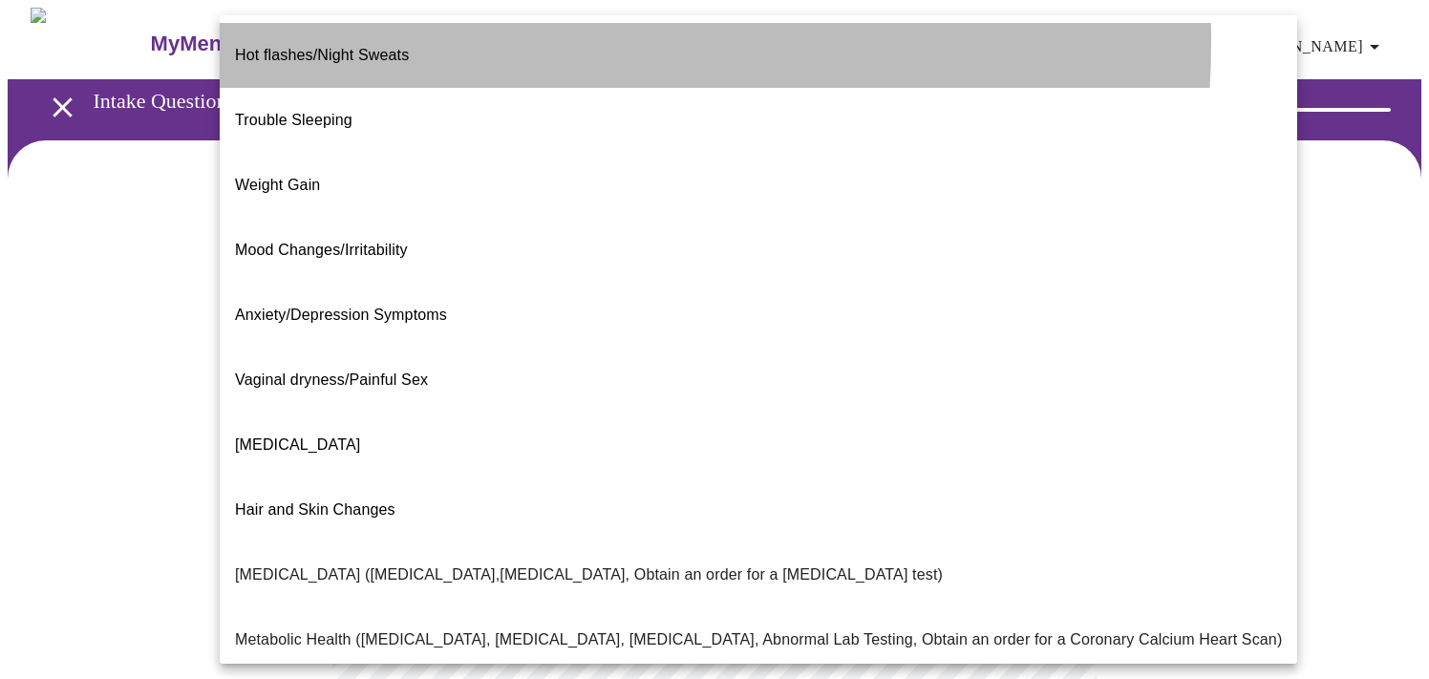
click at [401, 47] on span "Hot flashes/Night Sweats" at bounding box center [322, 55] width 174 height 16
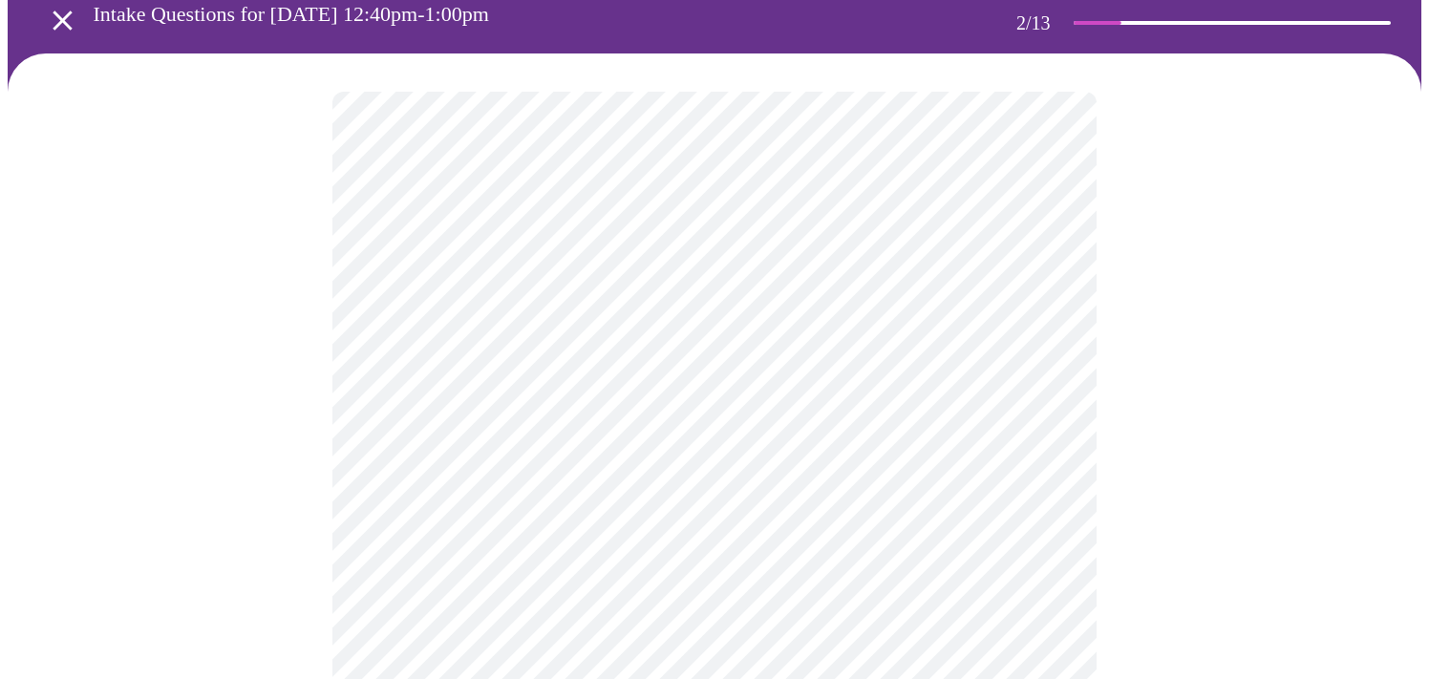
scroll to position [95, 0]
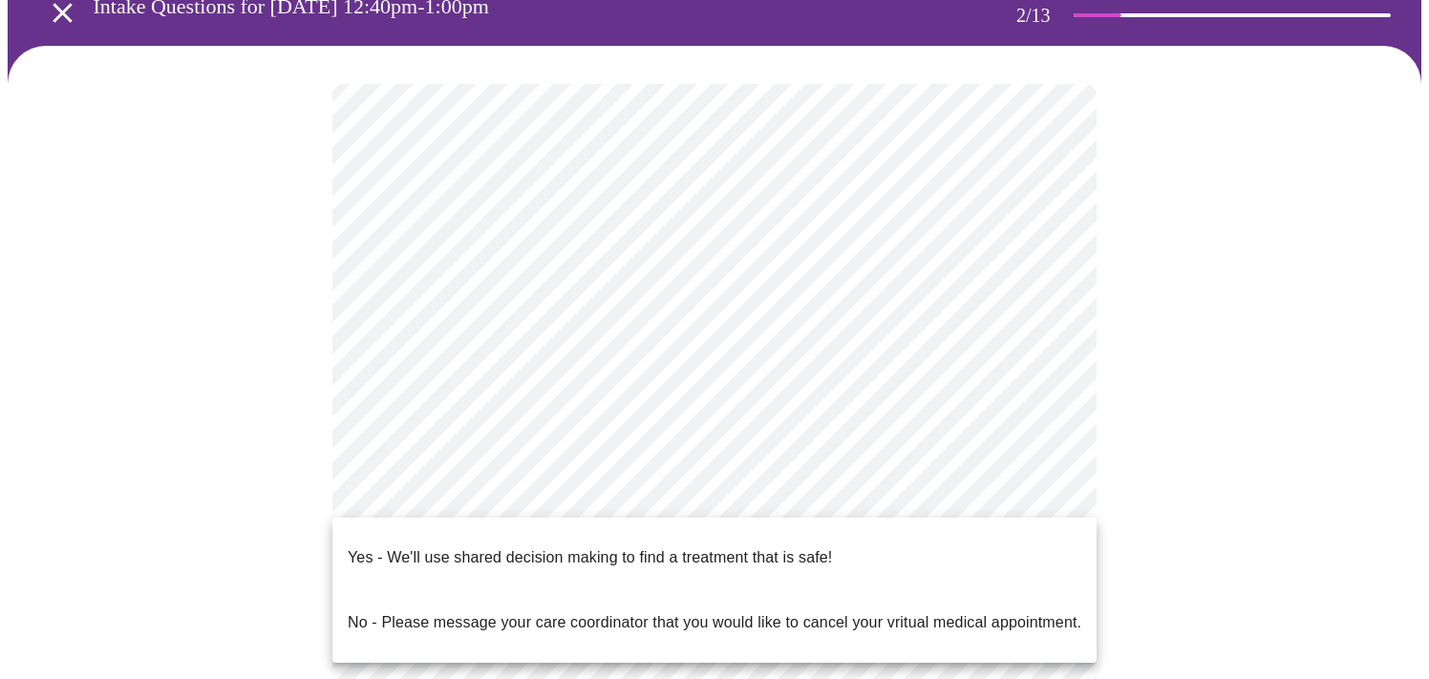
click at [601, 498] on body "MyMenopauseRx Appointments Messaging Labs Uploads Medications Community Refer a…" at bounding box center [715, 481] width 1414 height 1137
click at [1256, 487] on div at bounding box center [714, 339] width 1429 height 679
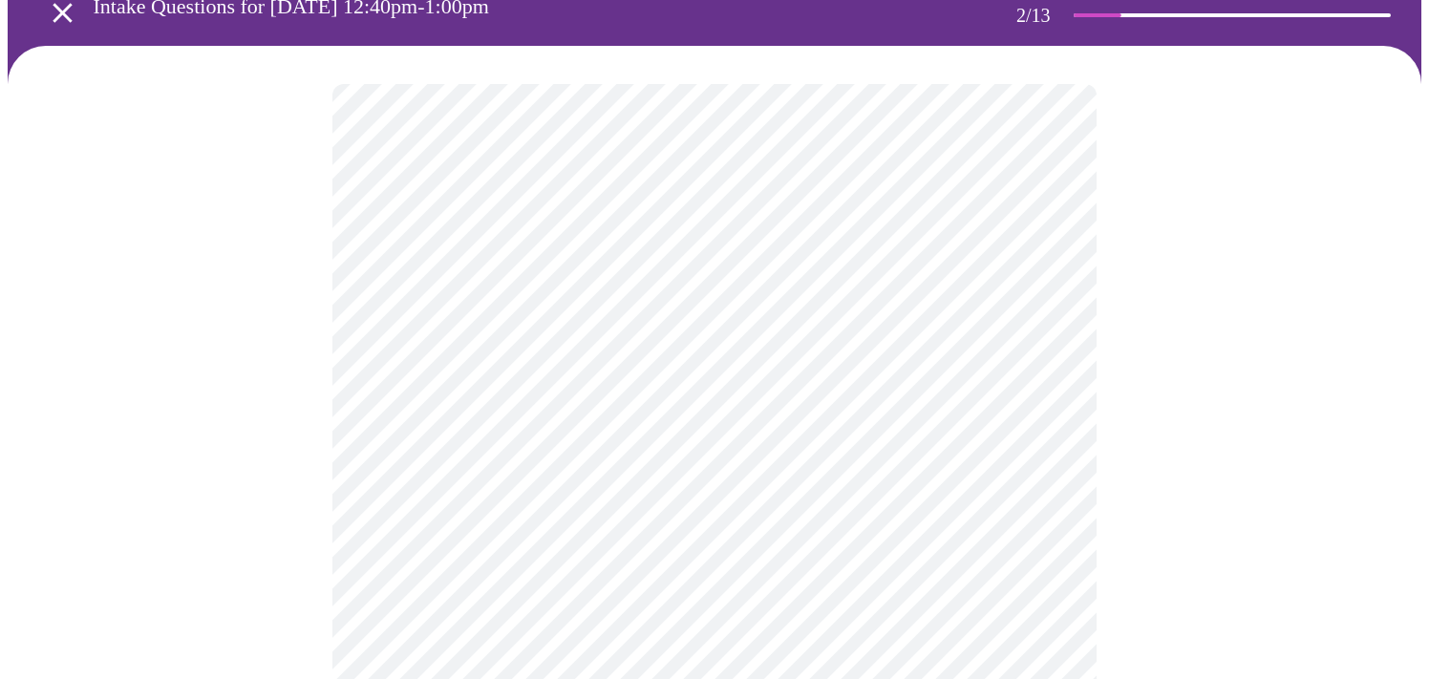
click at [963, 493] on body "MyMenopauseRx Appointments Messaging Labs Uploads Medications Community Refer a…" at bounding box center [715, 481] width 1414 height 1137
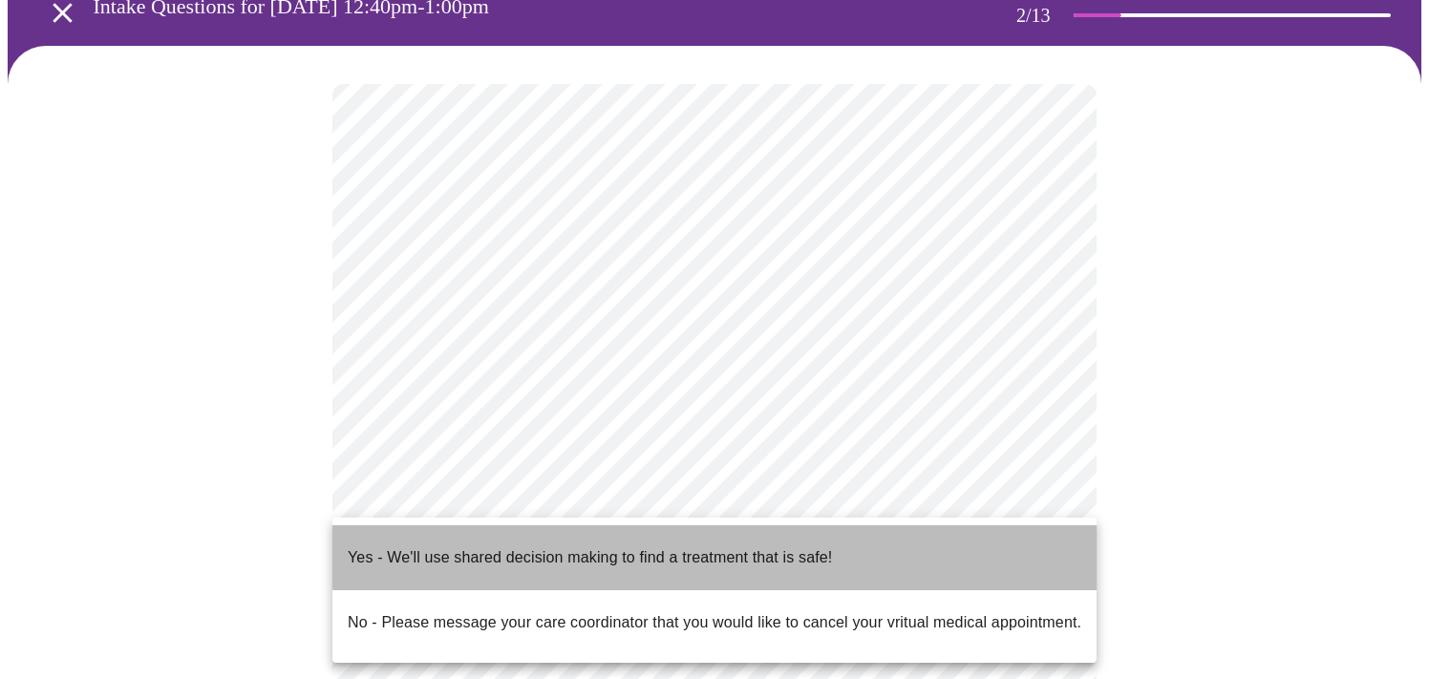
click at [854, 544] on li "Yes - We'll use shared decision making to find a treatment that is safe!" at bounding box center [714, 557] width 764 height 65
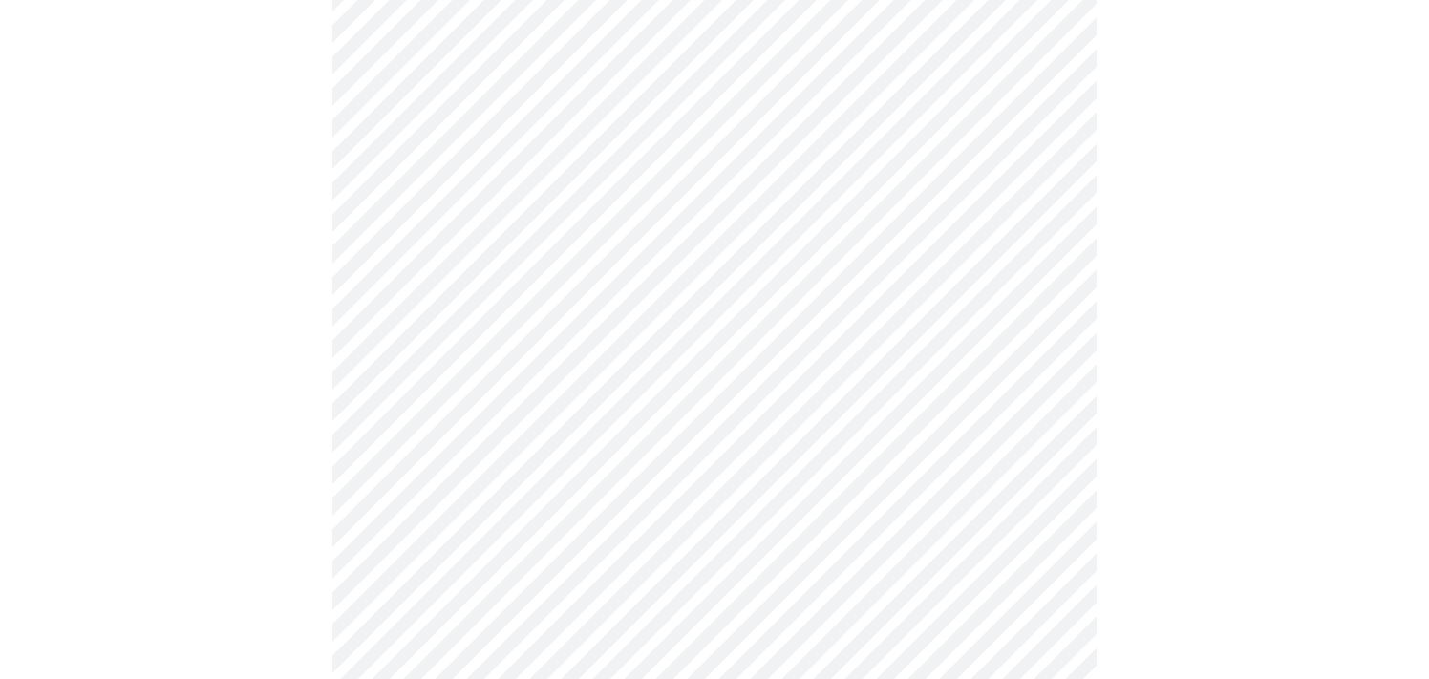
scroll to position [383, 0]
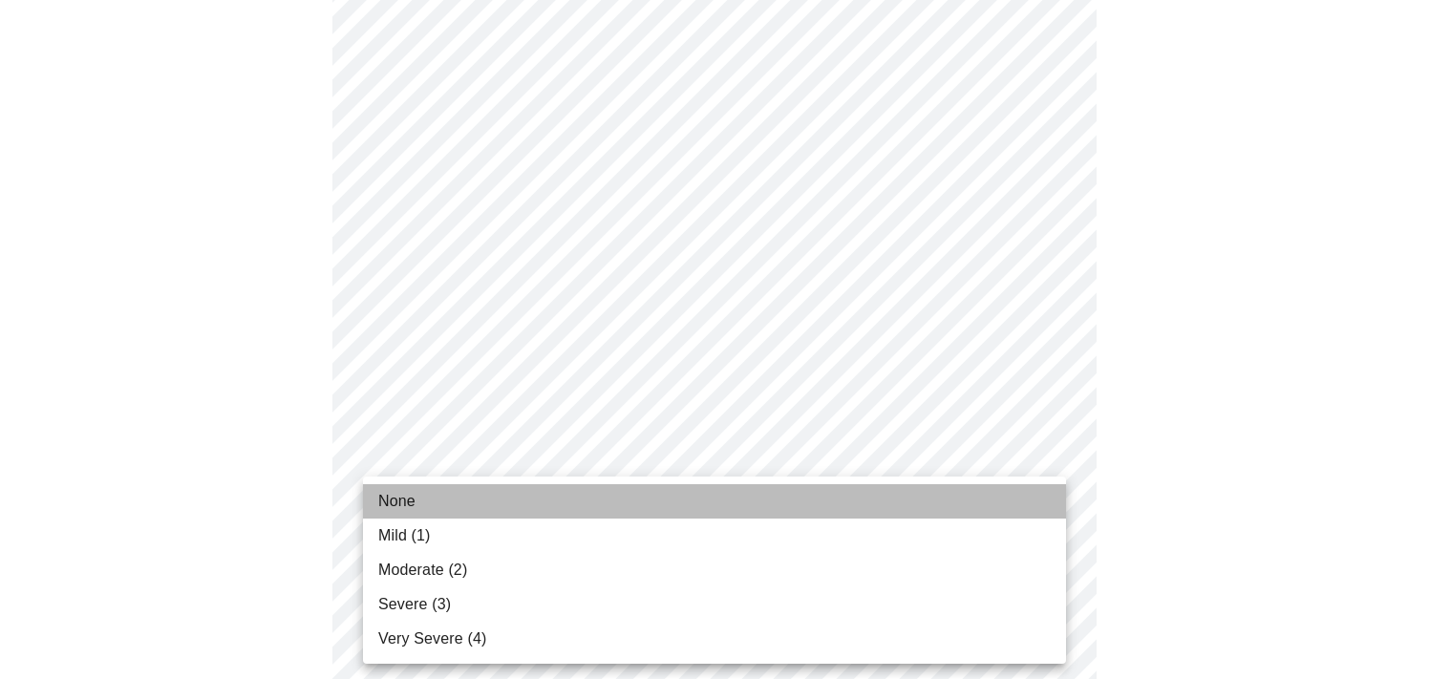
click at [994, 505] on li "None" at bounding box center [714, 501] width 703 height 34
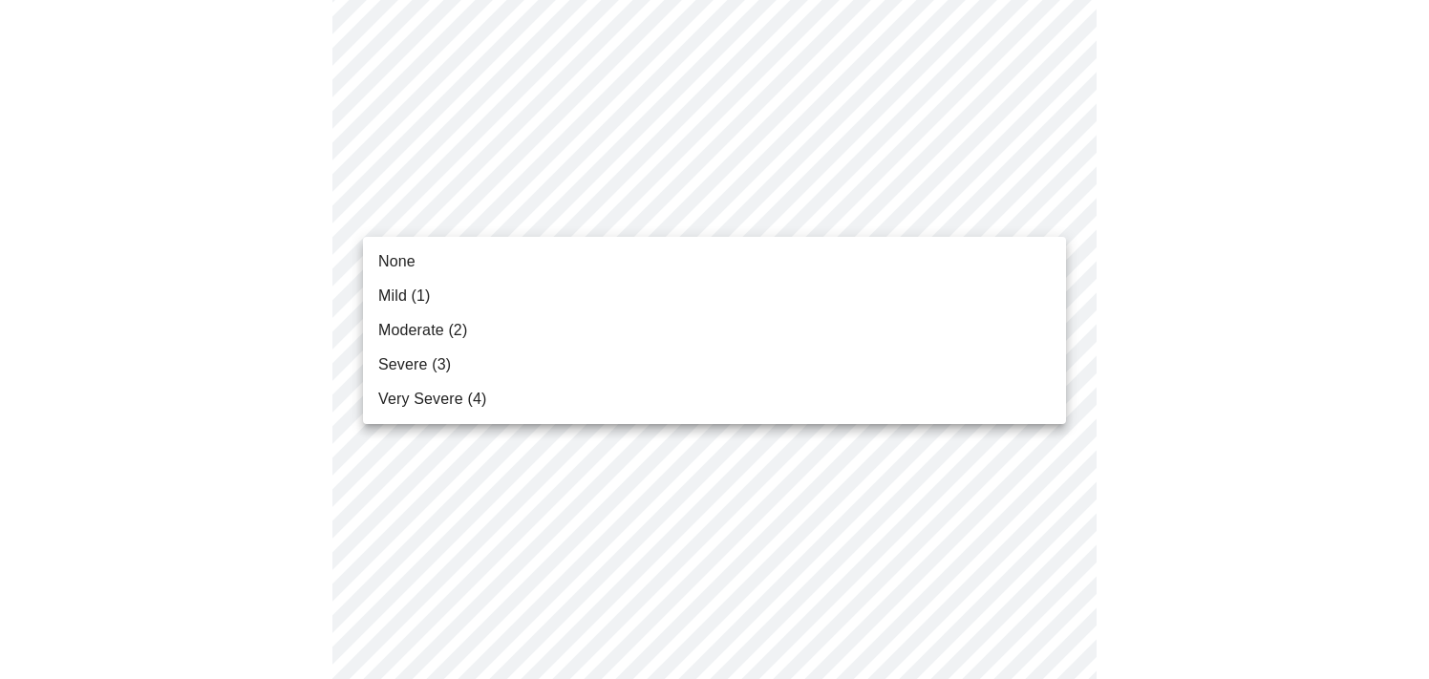
click at [951, 331] on li "Moderate (2)" at bounding box center [714, 330] width 703 height 34
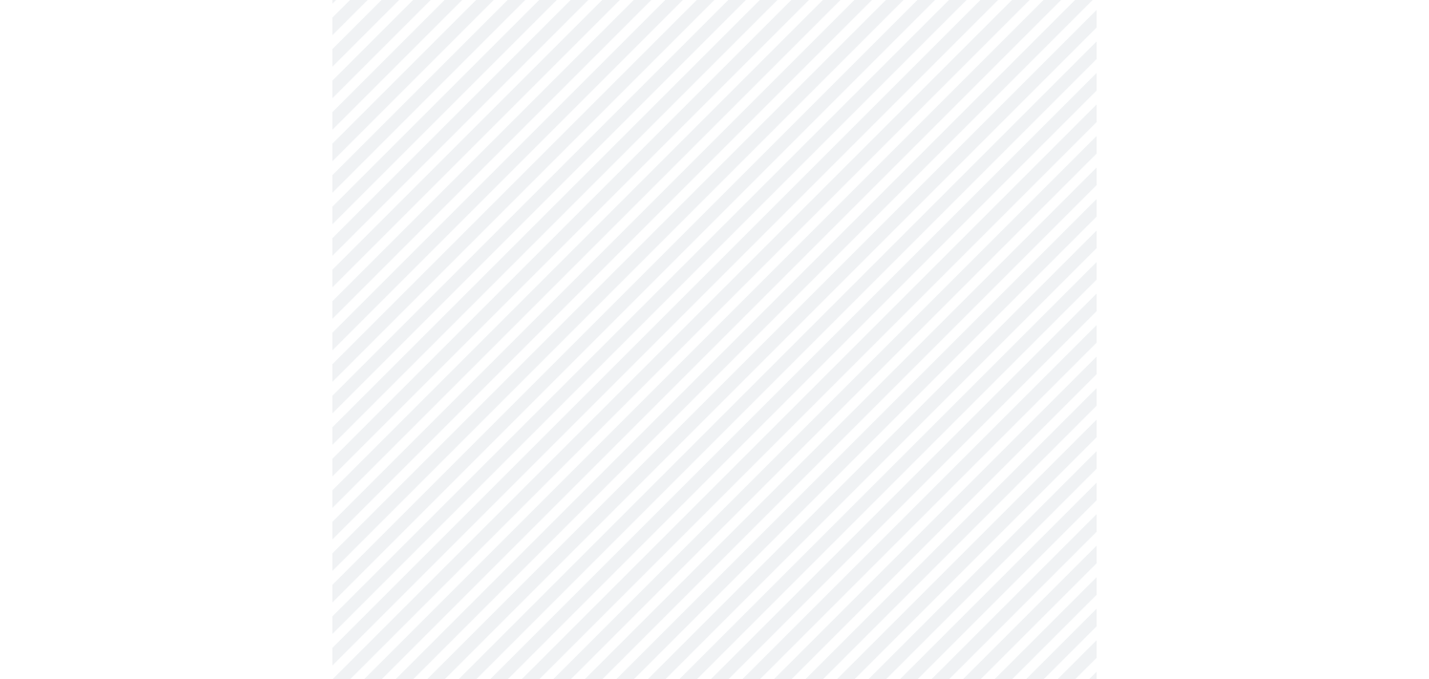
scroll to position [286, 0]
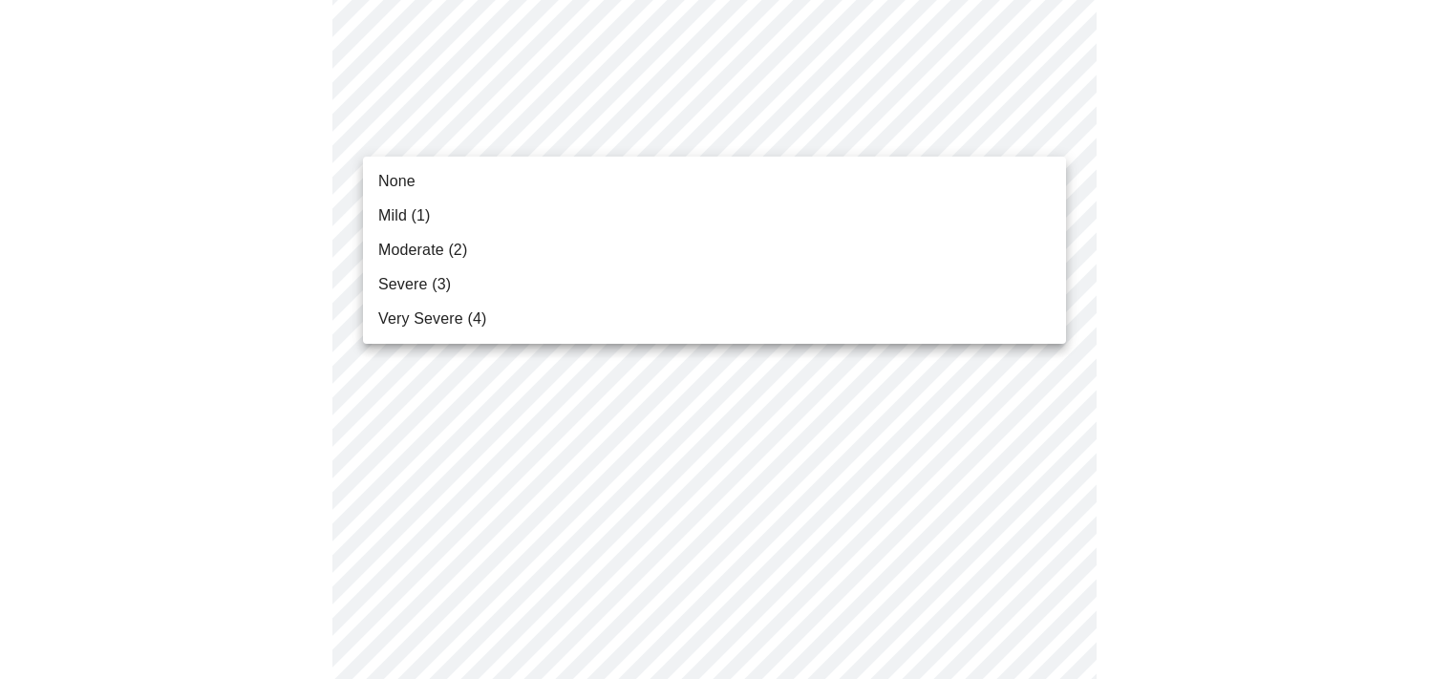
click at [976, 279] on li "Severe (3)" at bounding box center [714, 284] width 703 height 34
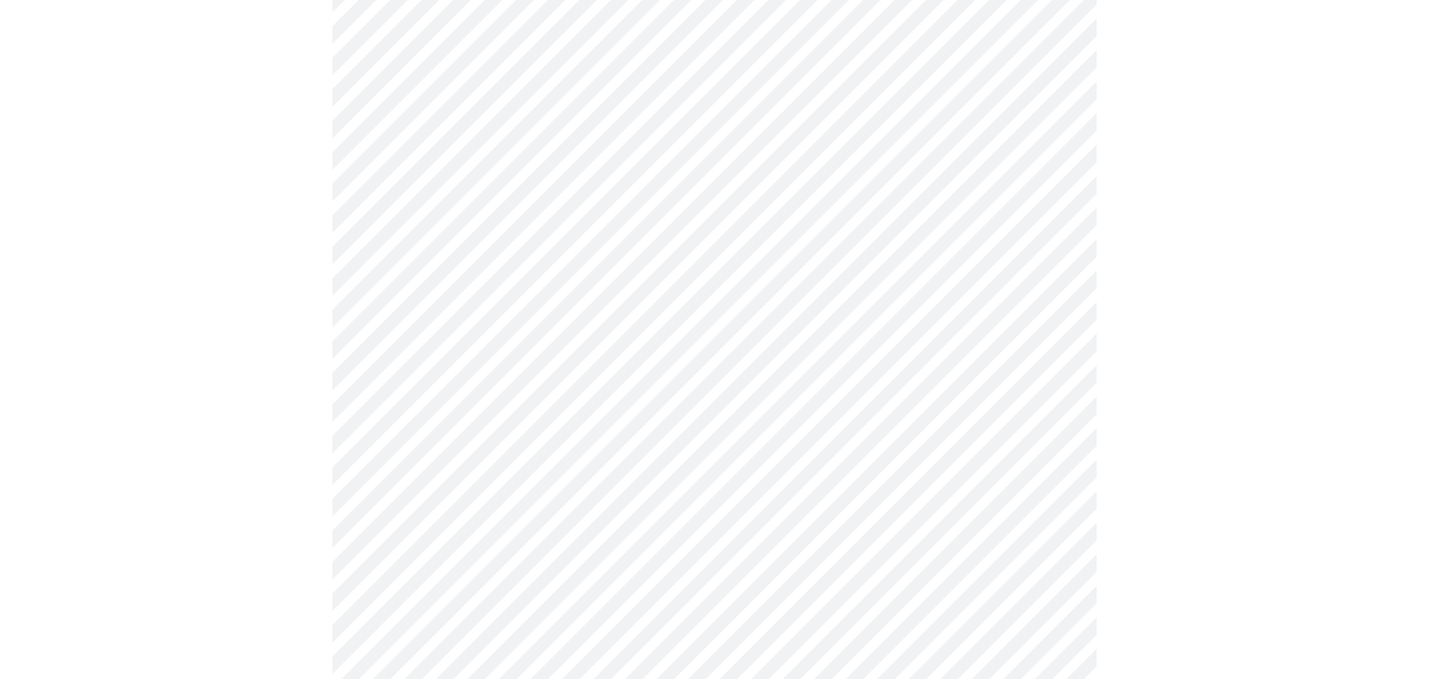
scroll to position [596, 0]
click at [1053, 430] on body "MyMenopauseRx Appointments Messaging Labs Uploads Medications Community Refer a…" at bounding box center [715, 642] width 1414 height 2461
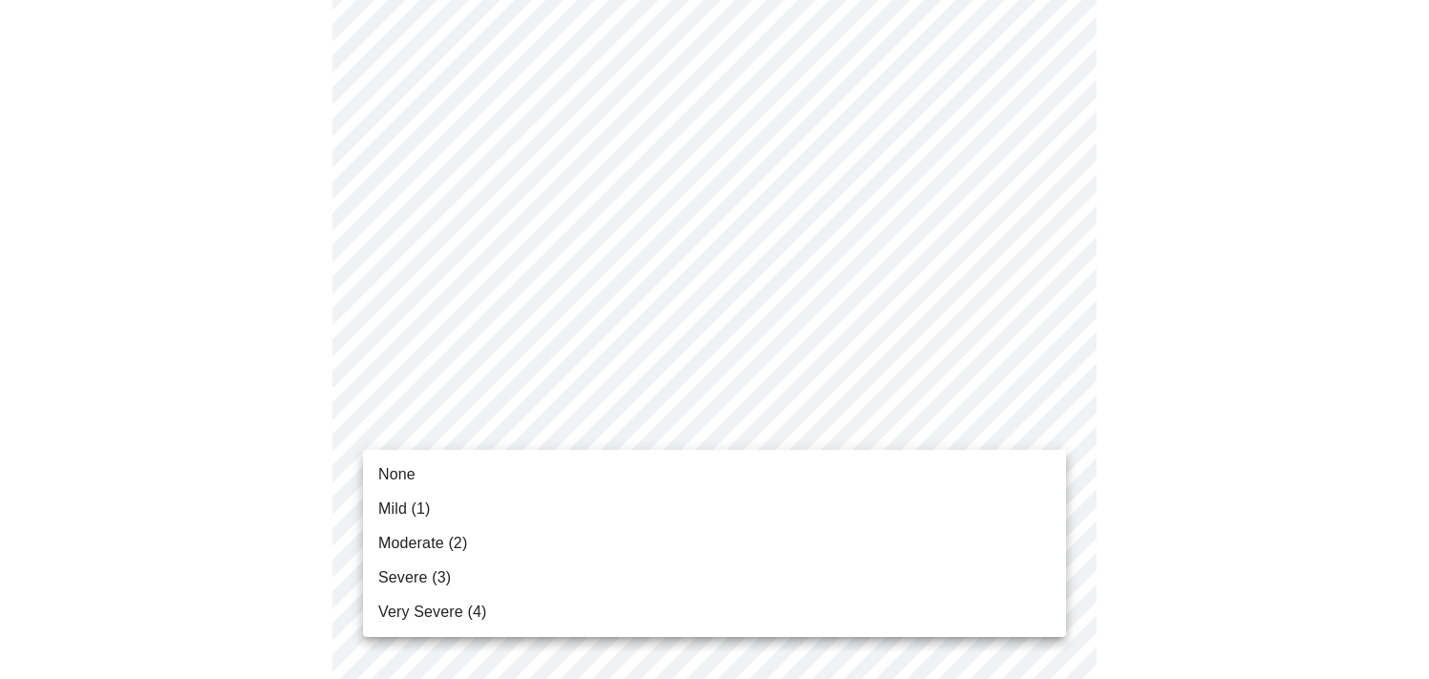
click at [1002, 505] on li "Mild (1)" at bounding box center [714, 509] width 703 height 34
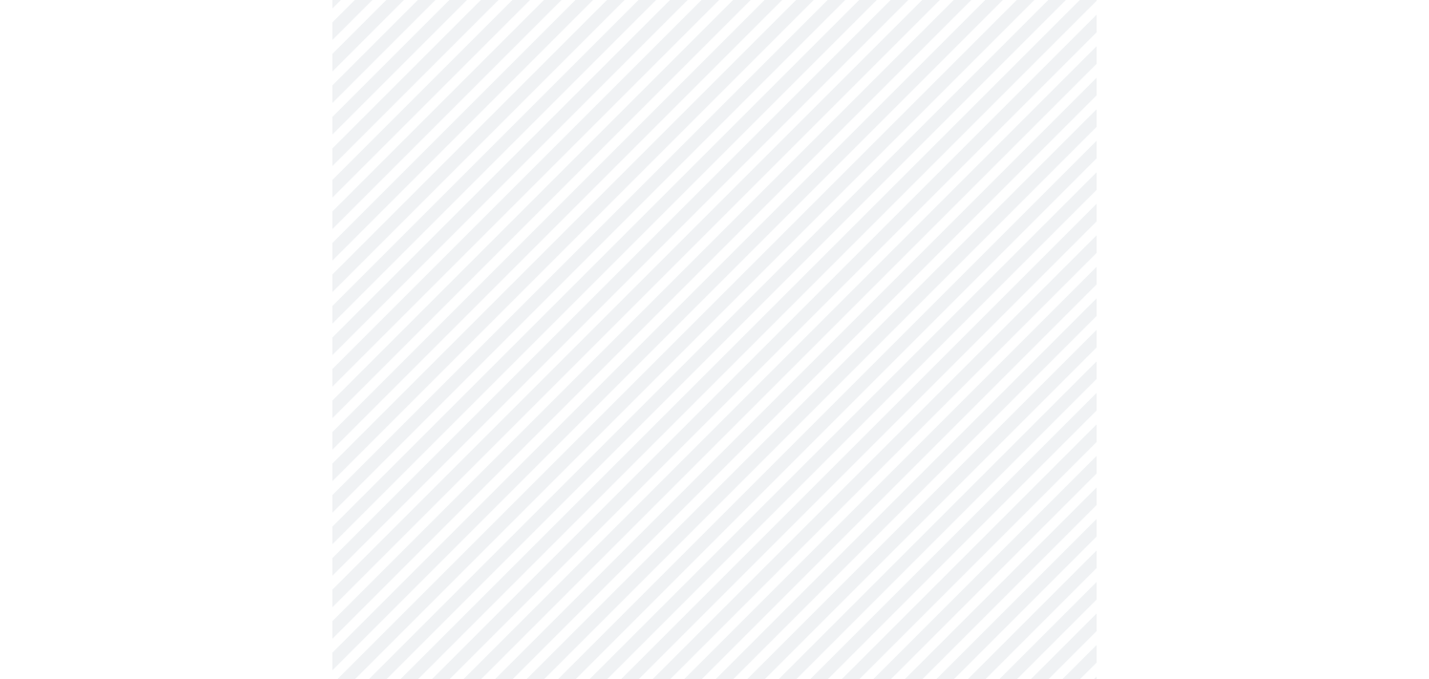
scroll to position [871, 0]
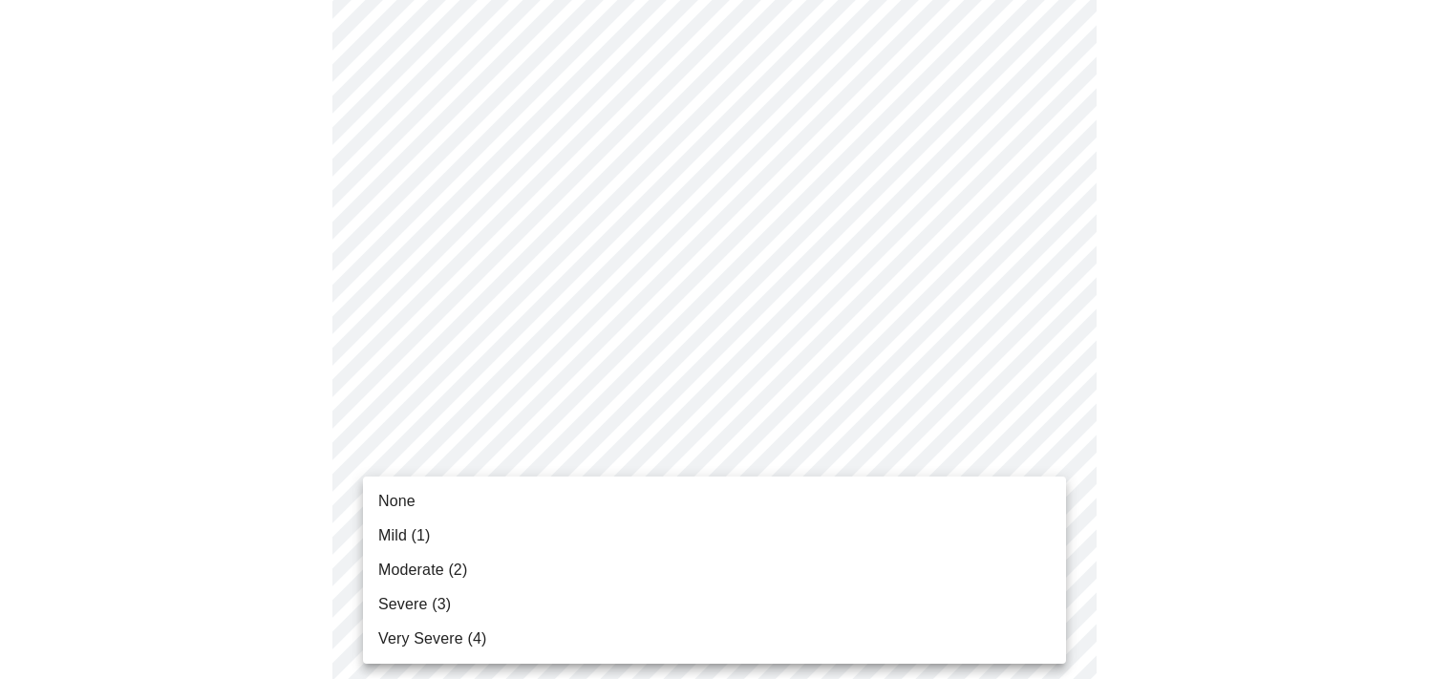
click at [1055, 458] on body "MyMenopauseRx Appointments Messaging Labs Uploads Medications Community Refer a…" at bounding box center [715, 353] width 1414 height 2434
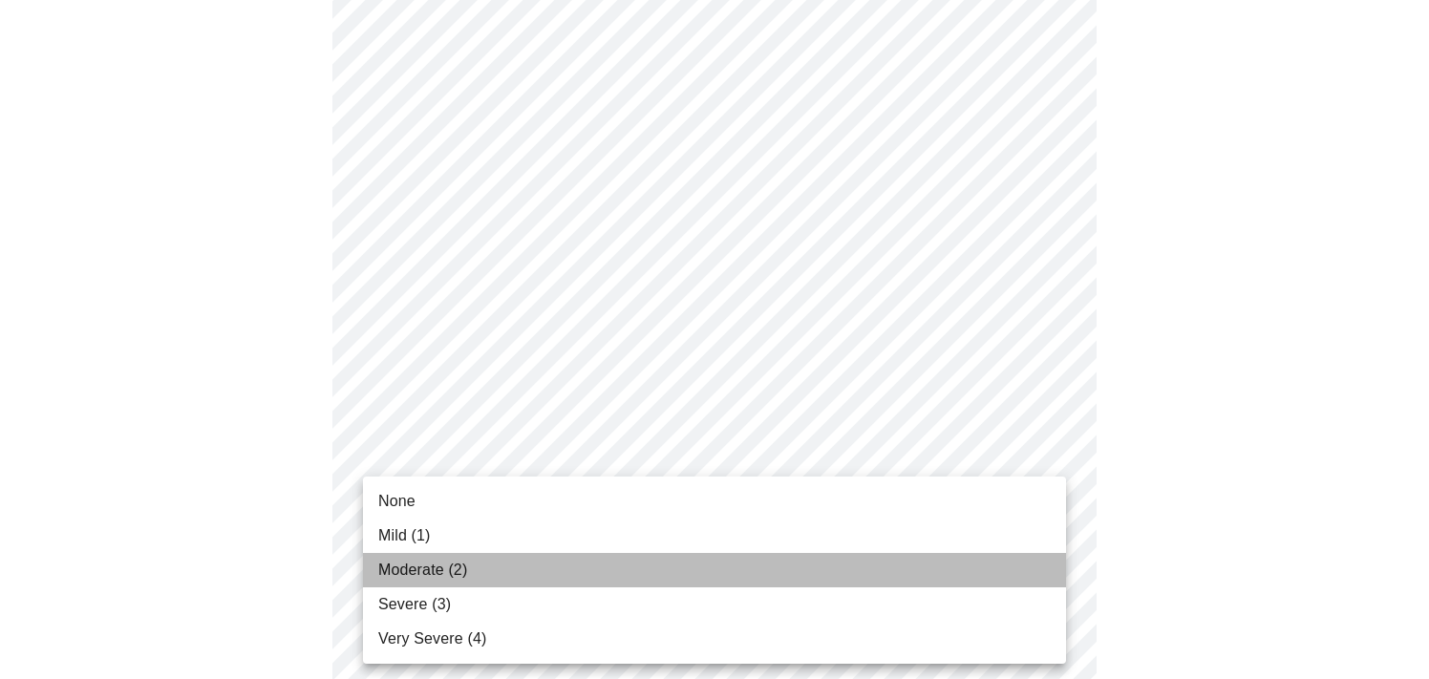
click at [1002, 554] on li "Moderate (2)" at bounding box center [714, 570] width 703 height 34
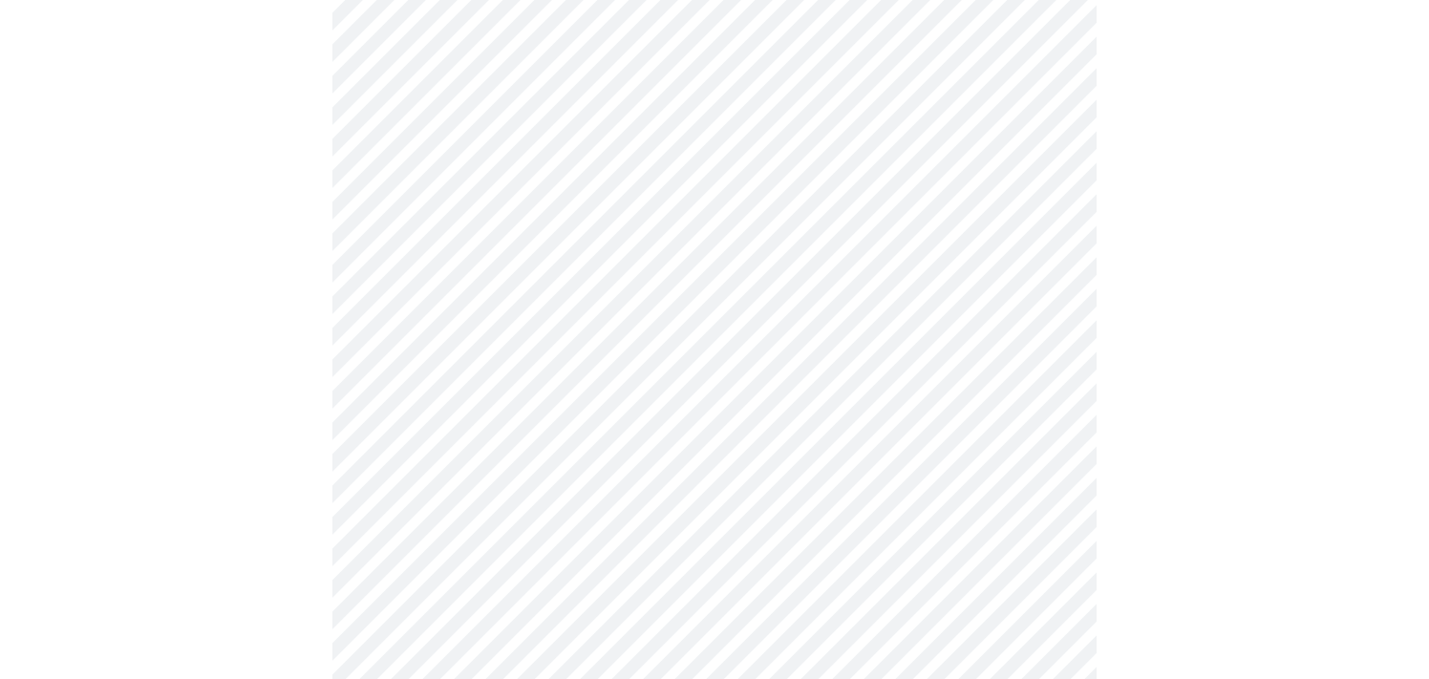
scroll to position [1086, 0]
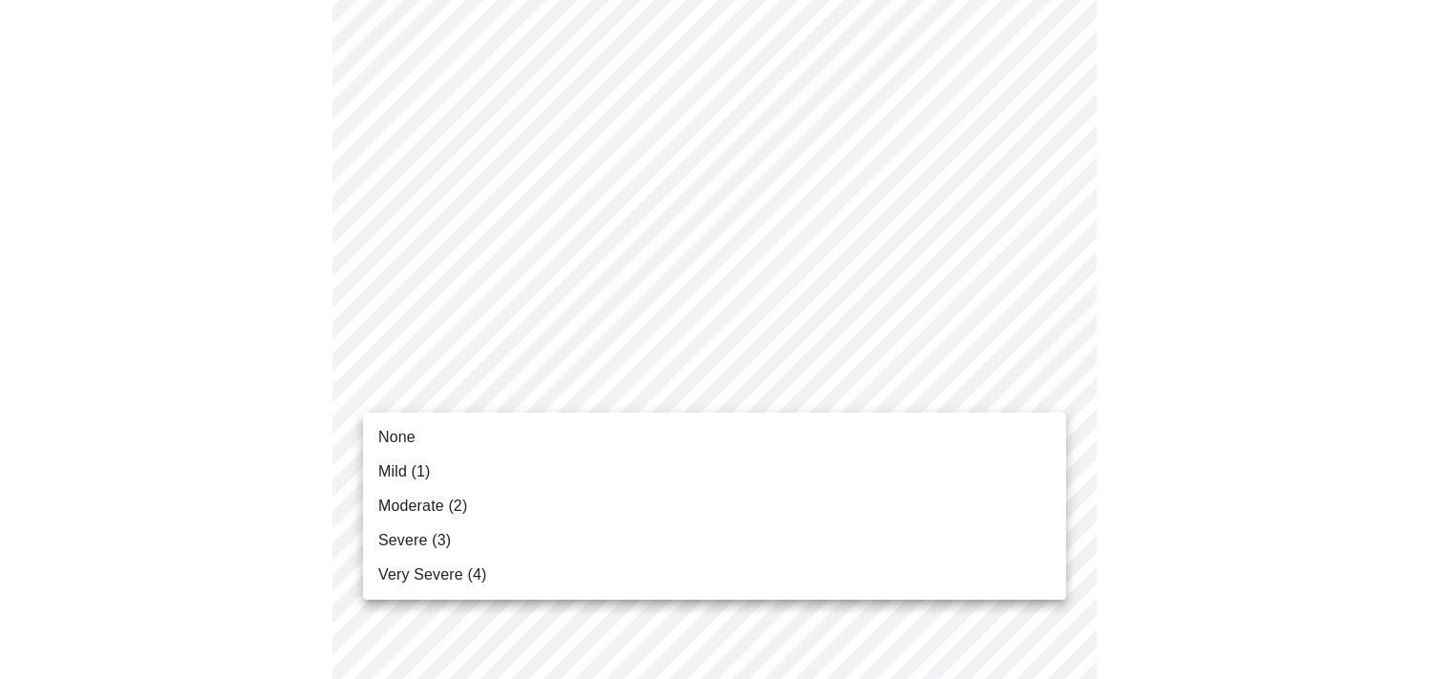
click at [1050, 393] on body "MyMenopauseRx Appointments Messaging Labs Uploads Medications Community Refer a…" at bounding box center [715, 124] width 1414 height 2407
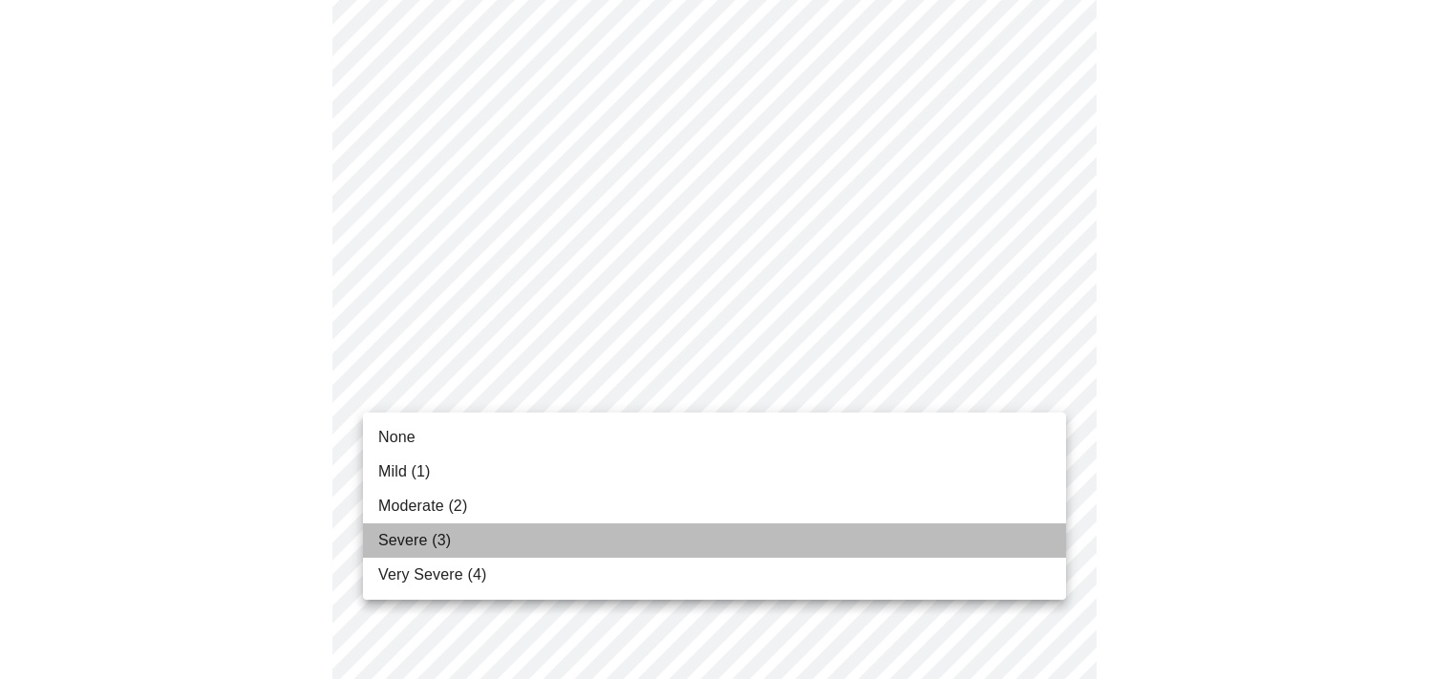
click at [971, 540] on li "Severe (3)" at bounding box center [714, 541] width 703 height 34
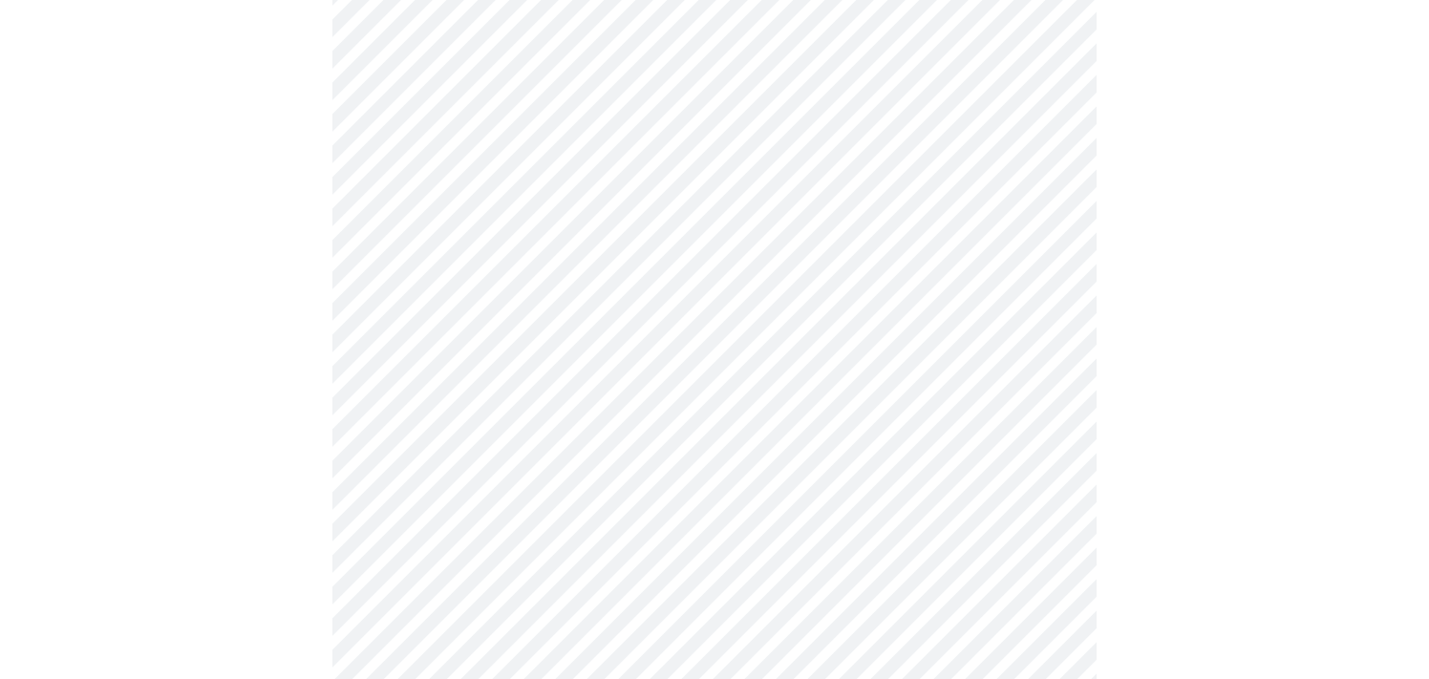
scroll to position [1229, 0]
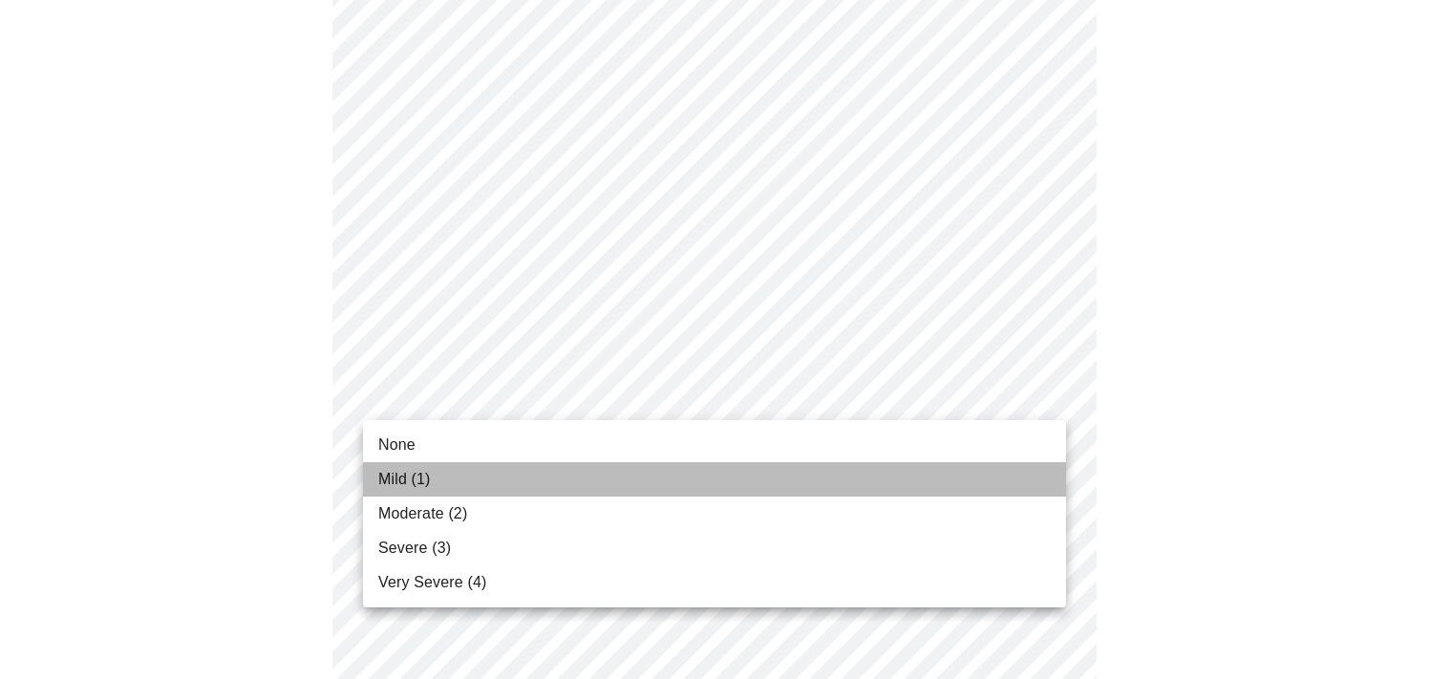
click at [1000, 473] on li "Mild (1)" at bounding box center [714, 479] width 703 height 34
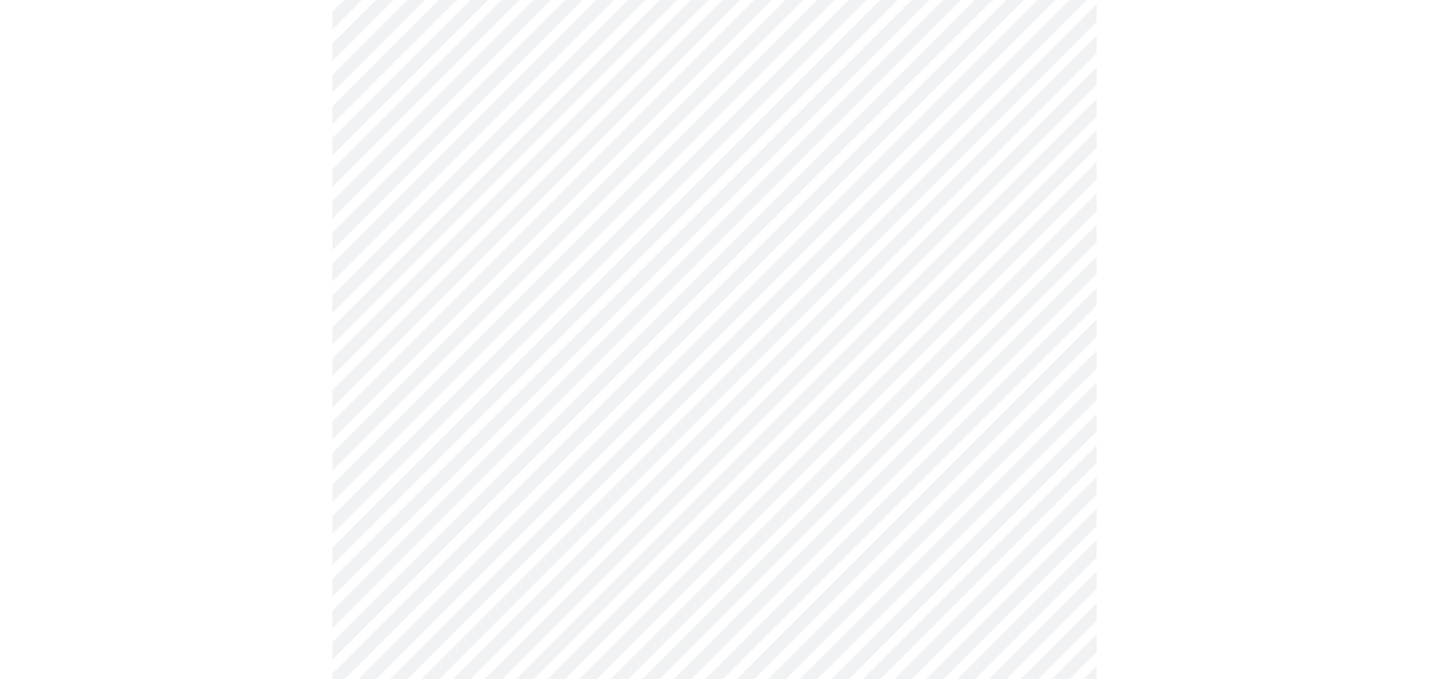
scroll to position [1511, 0]
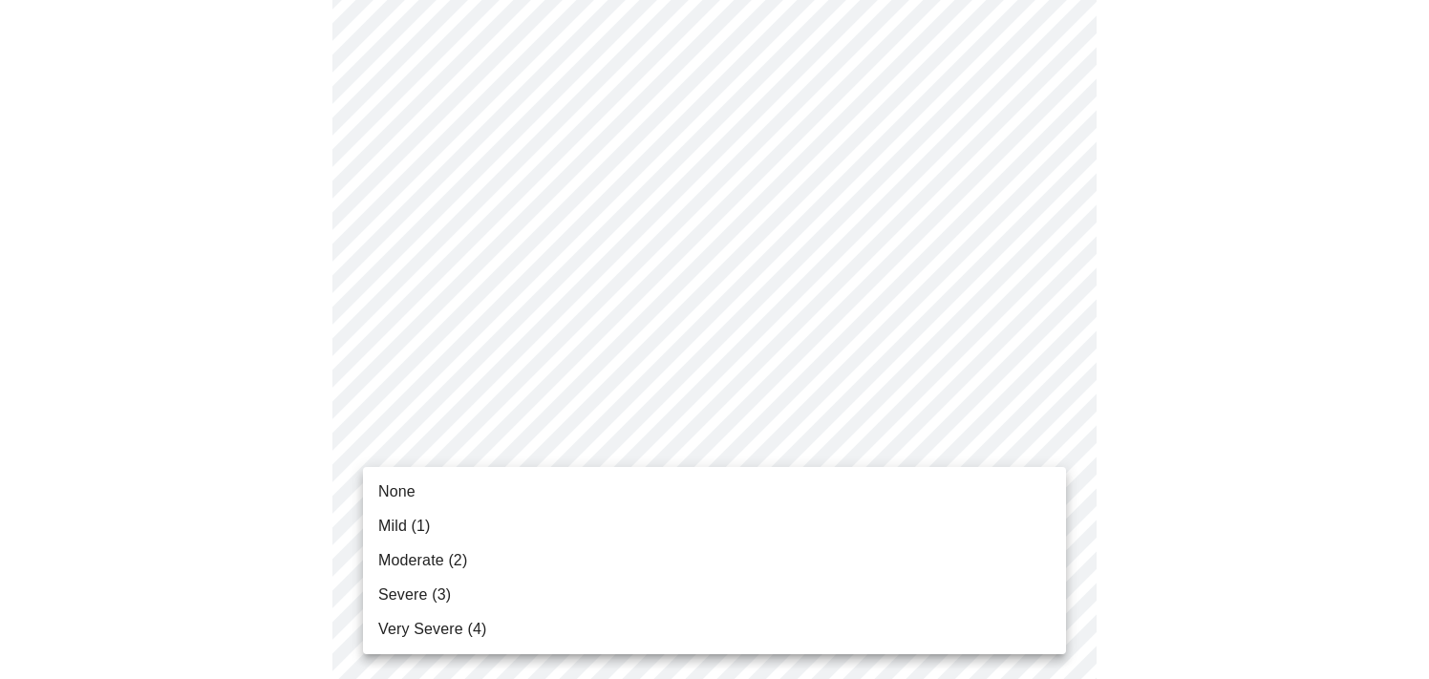
click at [992, 554] on li "Moderate (2)" at bounding box center [714, 561] width 703 height 34
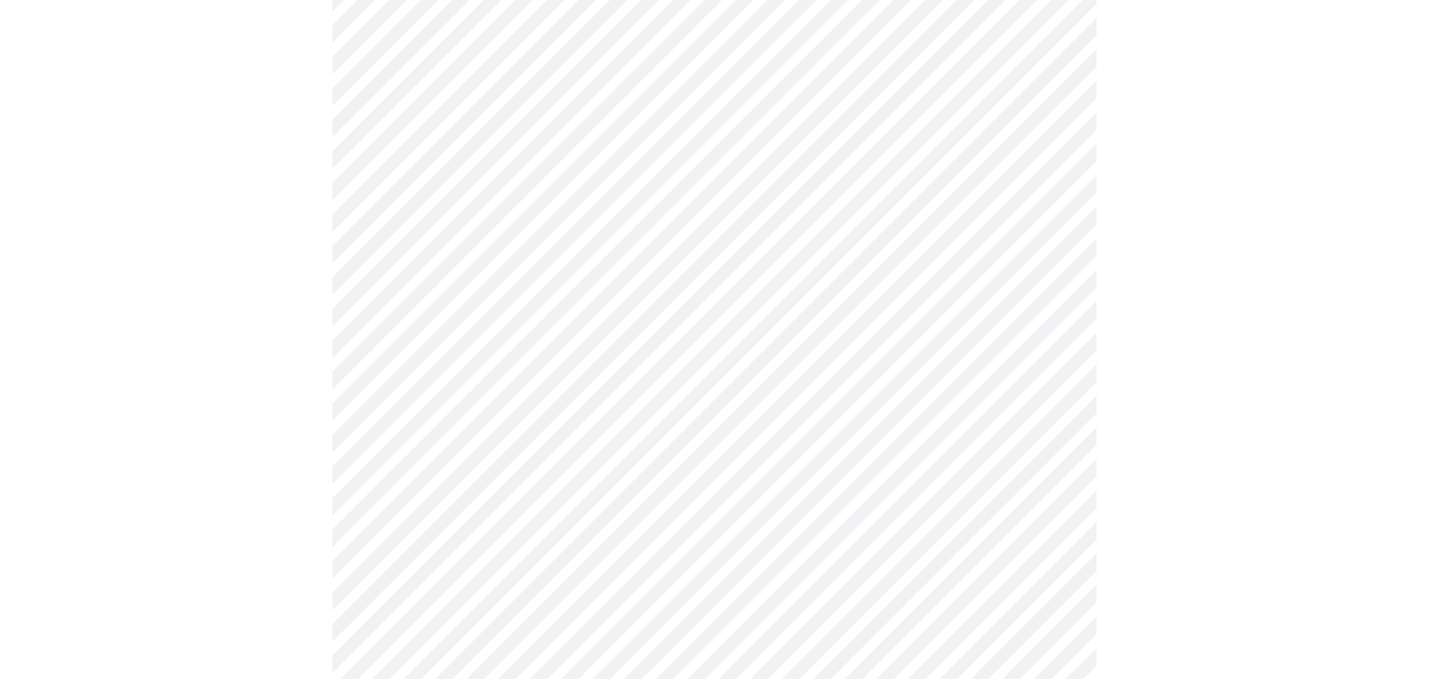
scroll to position [184, 0]
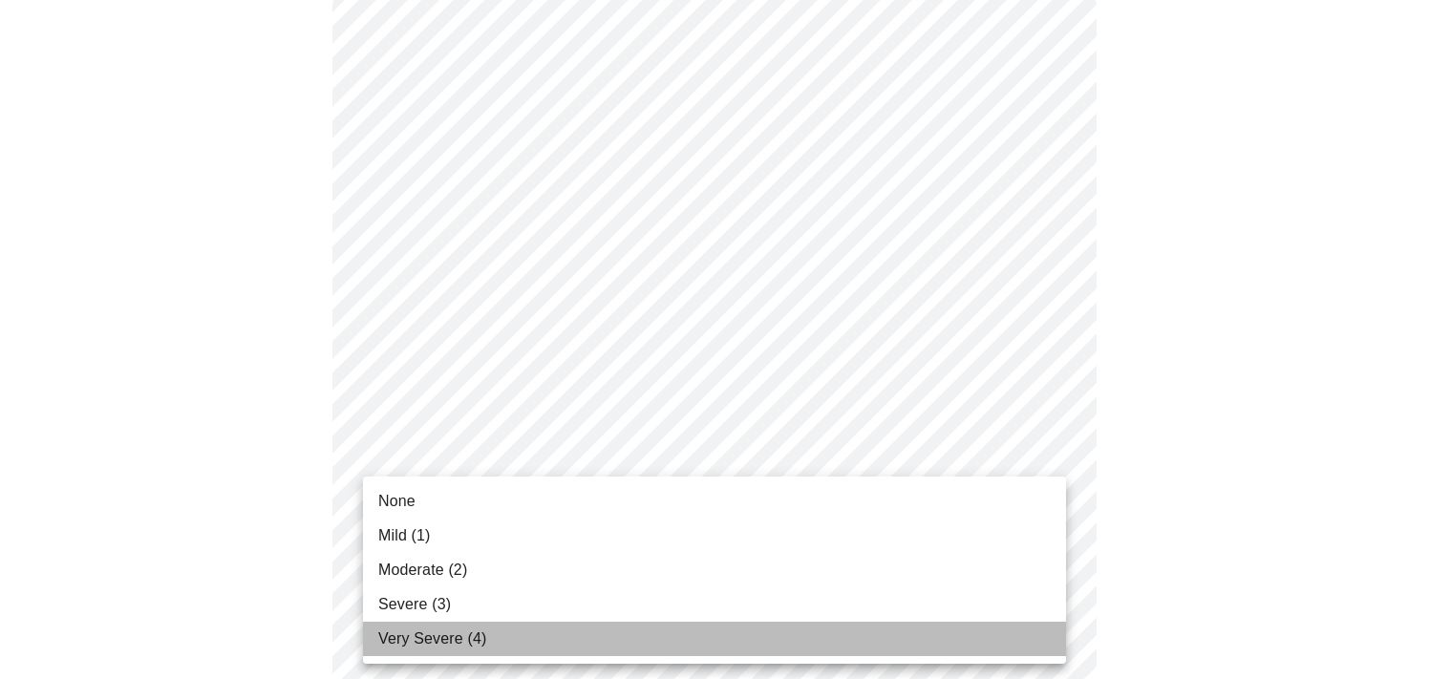
click at [994, 633] on li "Very Severe (4)" at bounding box center [714, 639] width 703 height 34
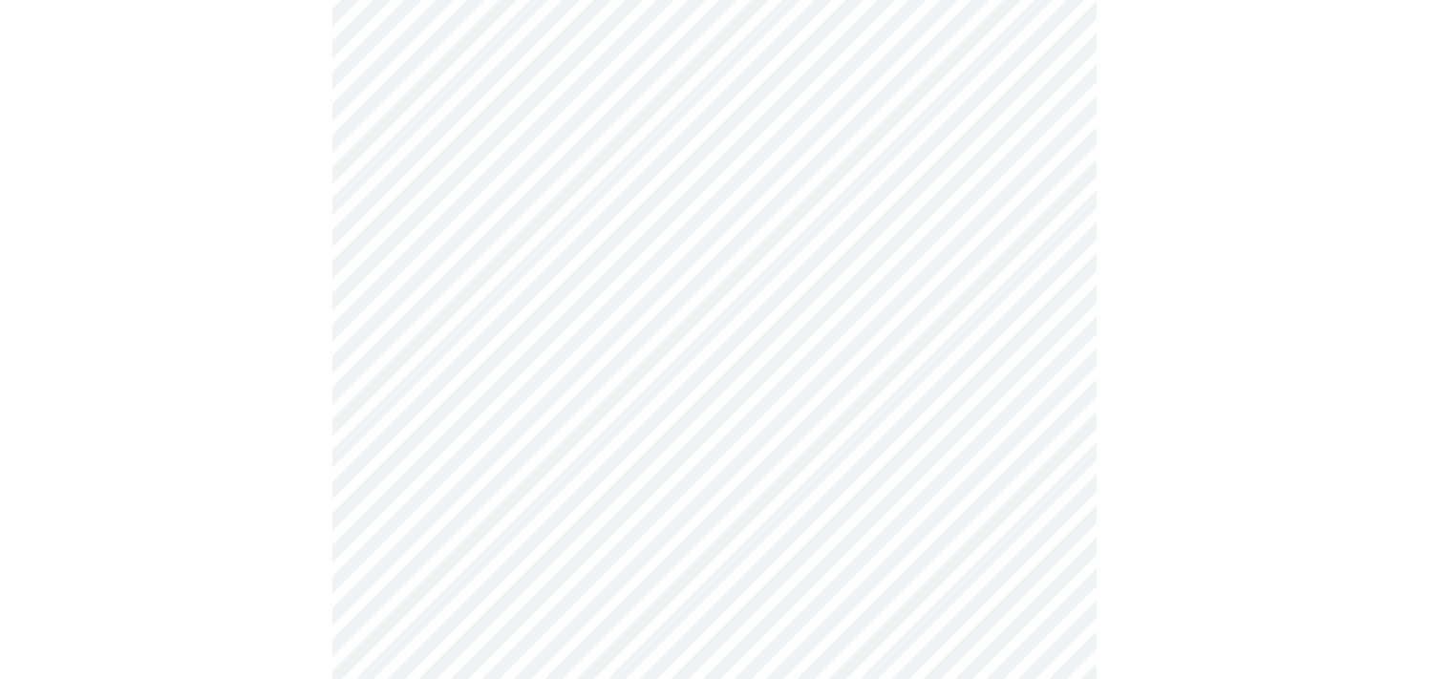
scroll to position [1457, 0]
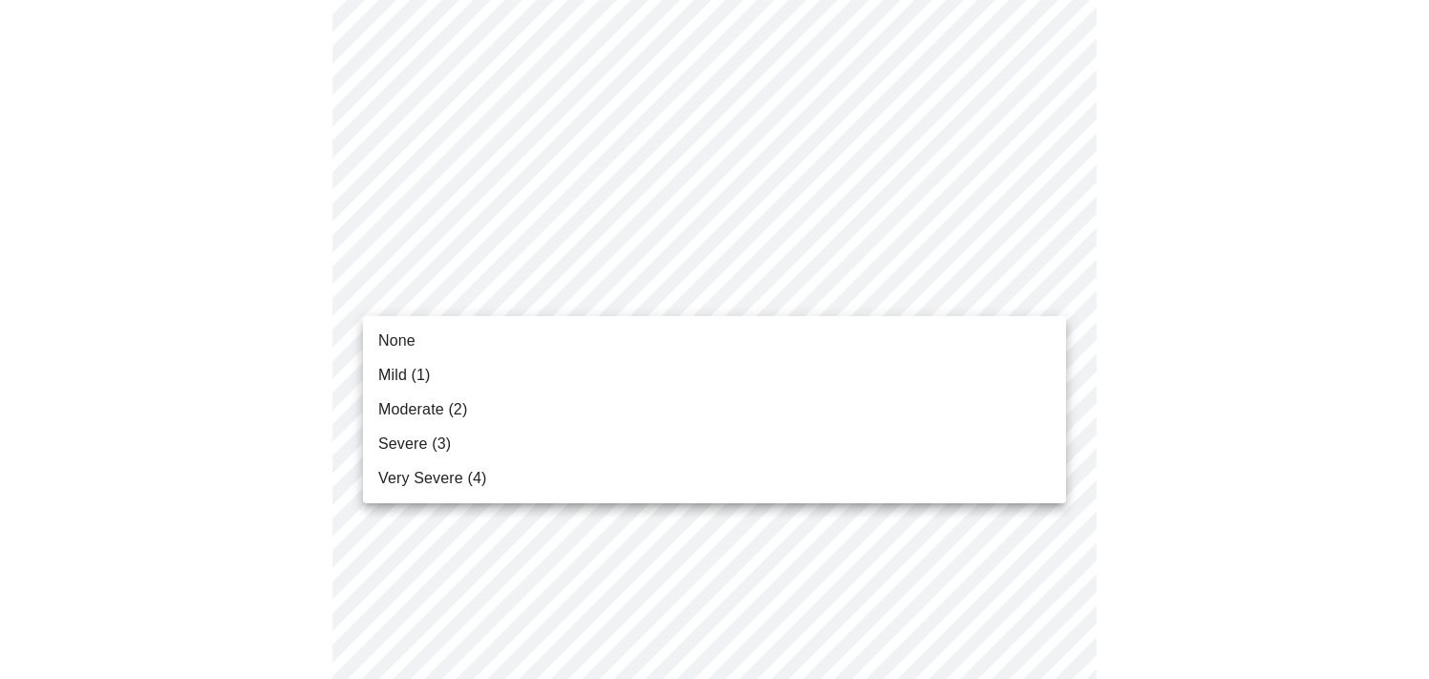
click at [1003, 341] on li "None" at bounding box center [714, 341] width 703 height 34
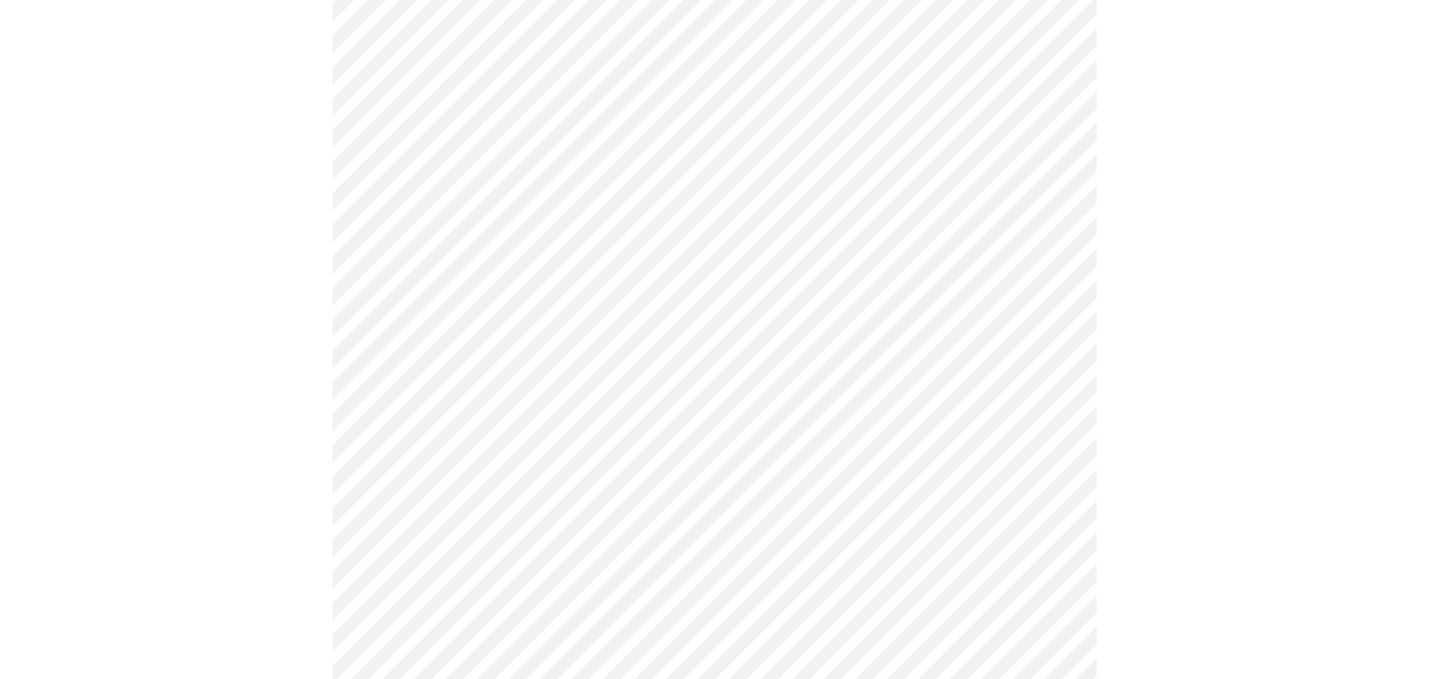
scroll to position [609, 0]
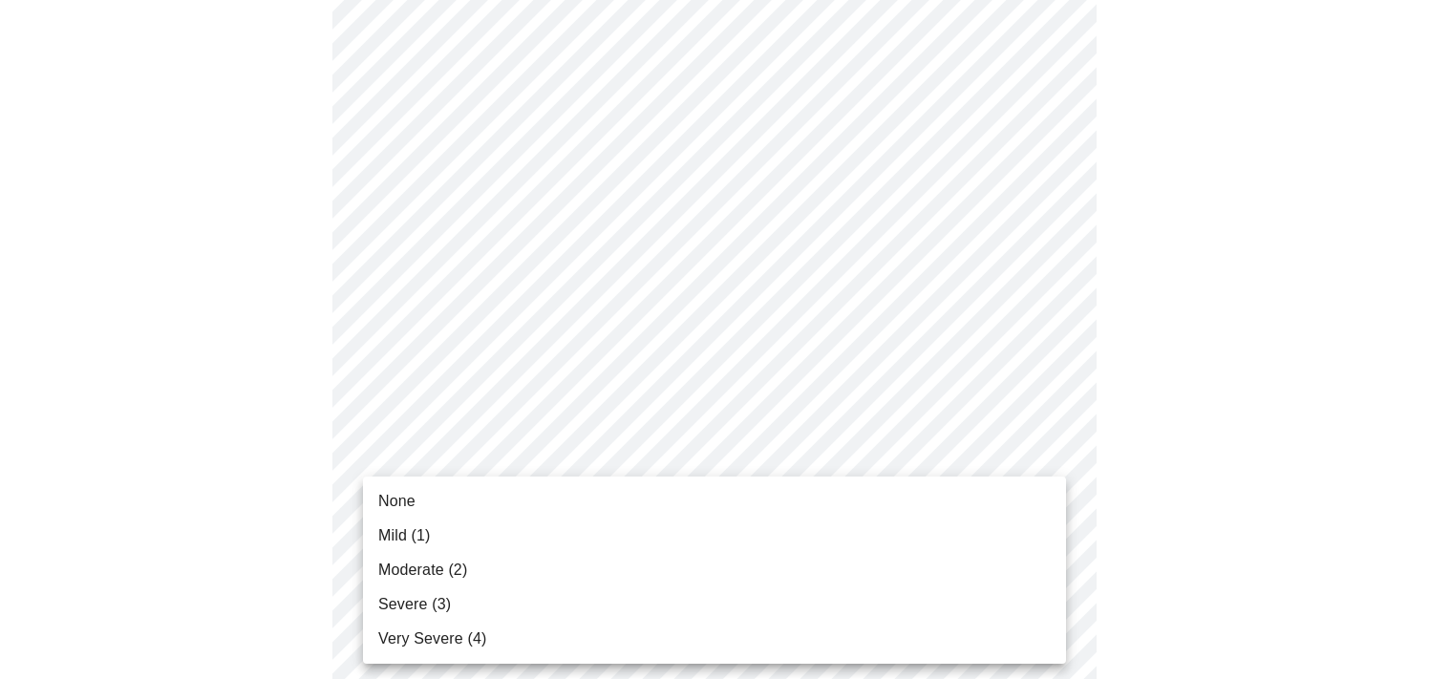
click at [1026, 508] on body "MyMenopauseRx Appointments Messaging Labs Uploads Medications Community Refer a…" at bounding box center [715, 536] width 1414 height 2274
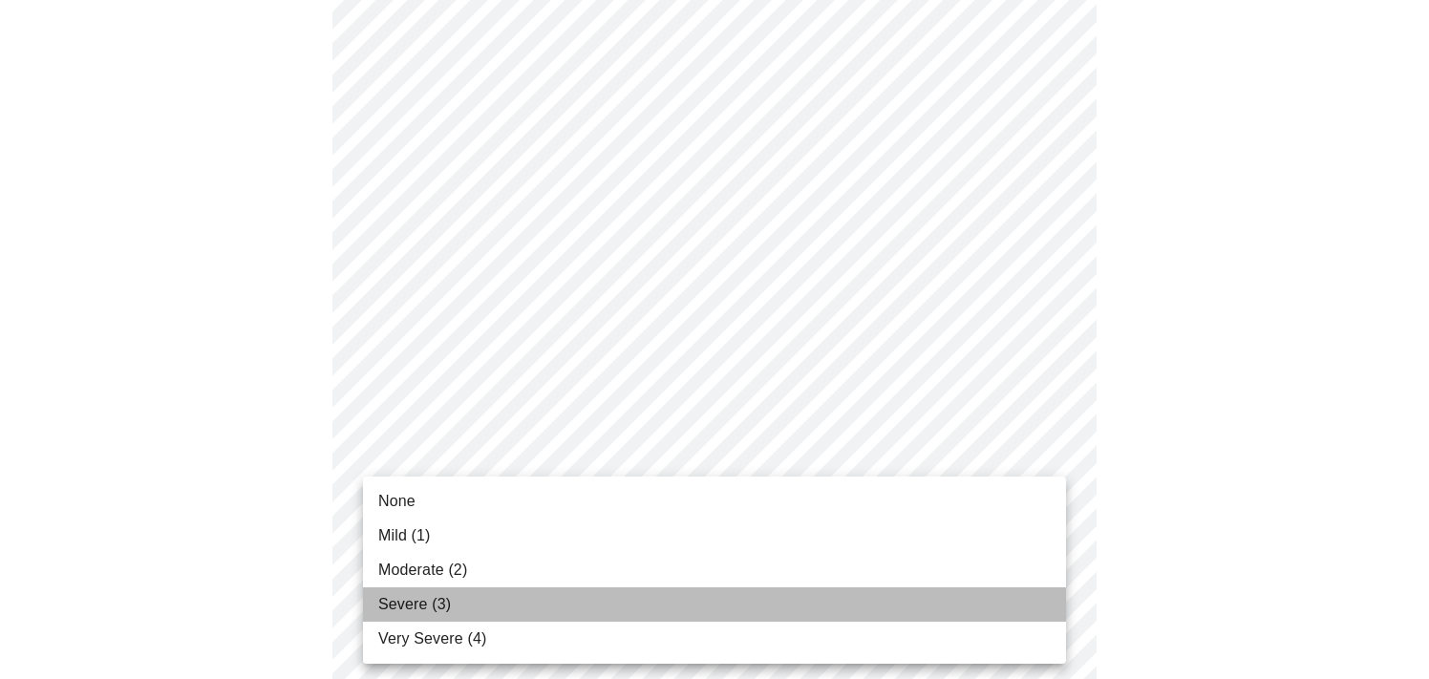
click at [985, 594] on li "Severe (3)" at bounding box center [714, 605] width 703 height 34
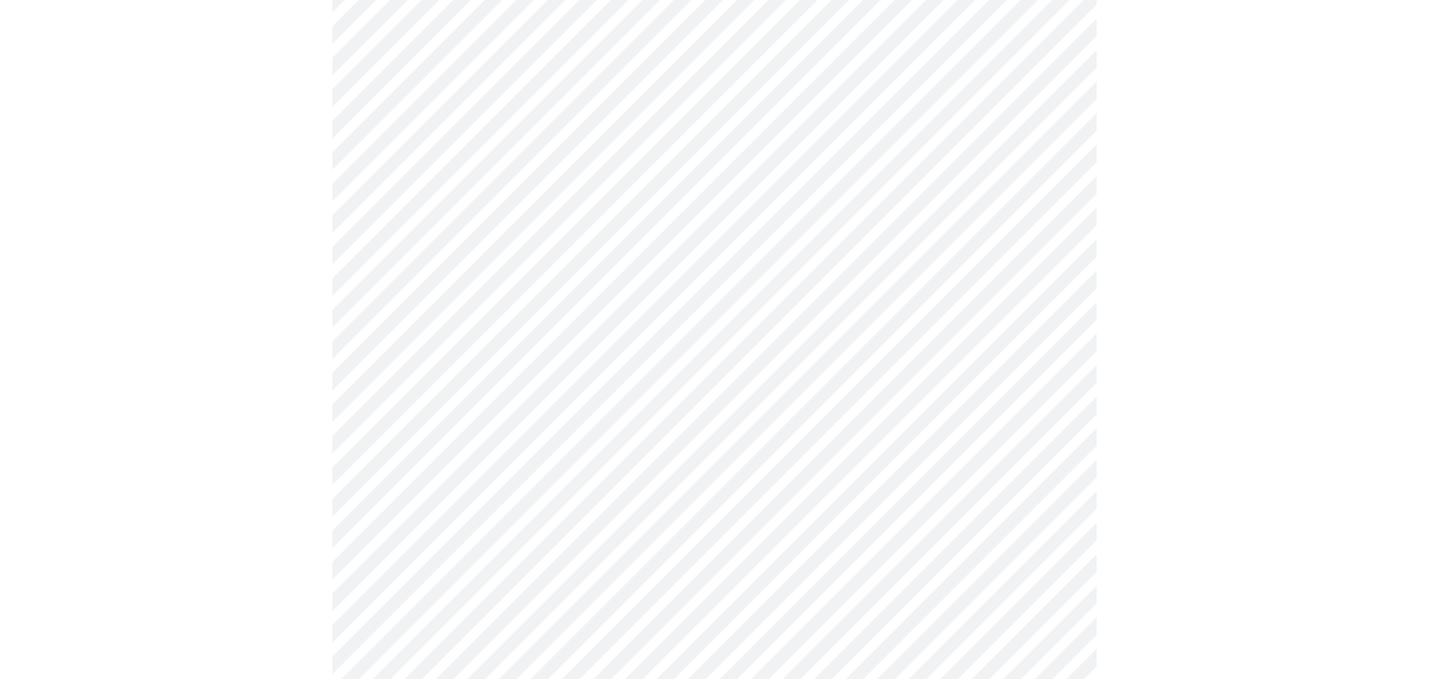
scroll to position [692, 0]
click at [1047, 299] on body "MyMenopauseRx Appointments Messaging Labs Uploads Medications Community Refer a…" at bounding box center [715, 440] width 1414 height 2248
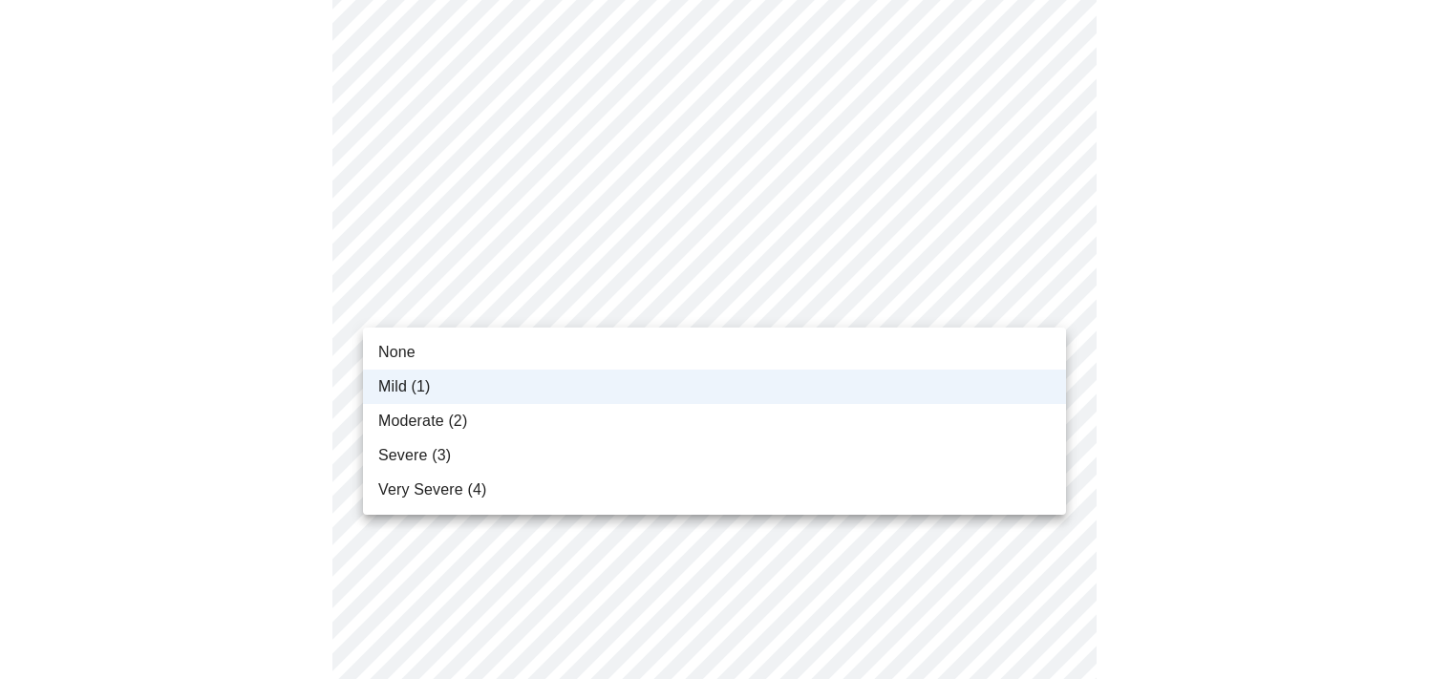
click at [820, 347] on li "None" at bounding box center [714, 352] width 703 height 34
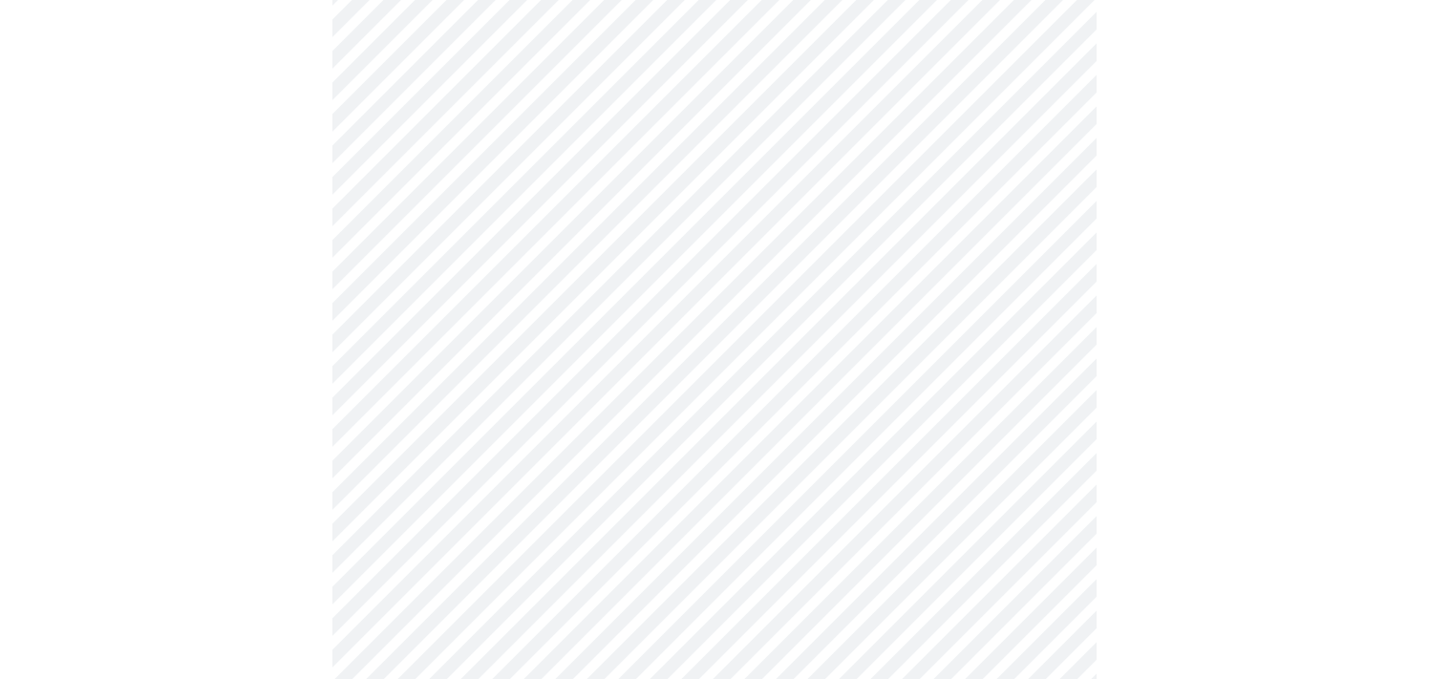
scroll to position [656, 0]
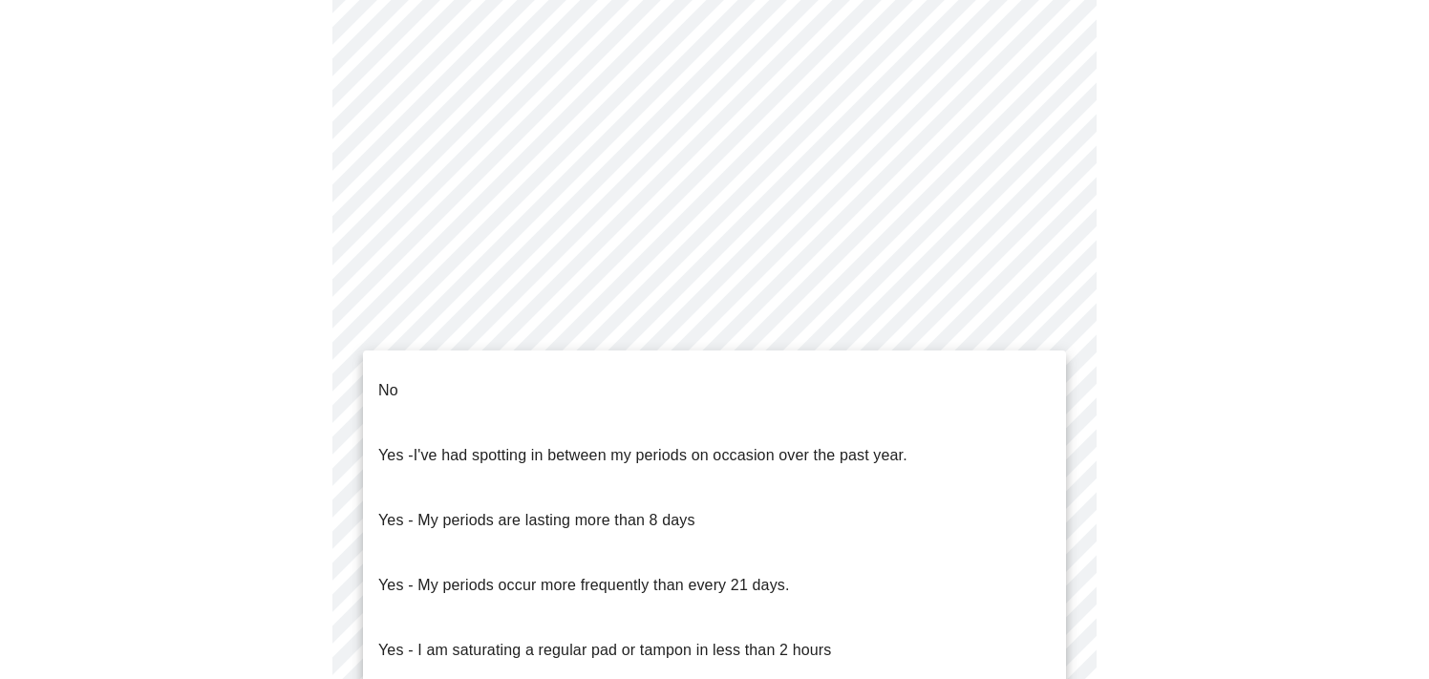
click at [1051, 513] on body "MyMenopauseRx Appointments Messaging Labs Uploads Medications Community Refer a…" at bounding box center [715, 294] width 1414 height 1886
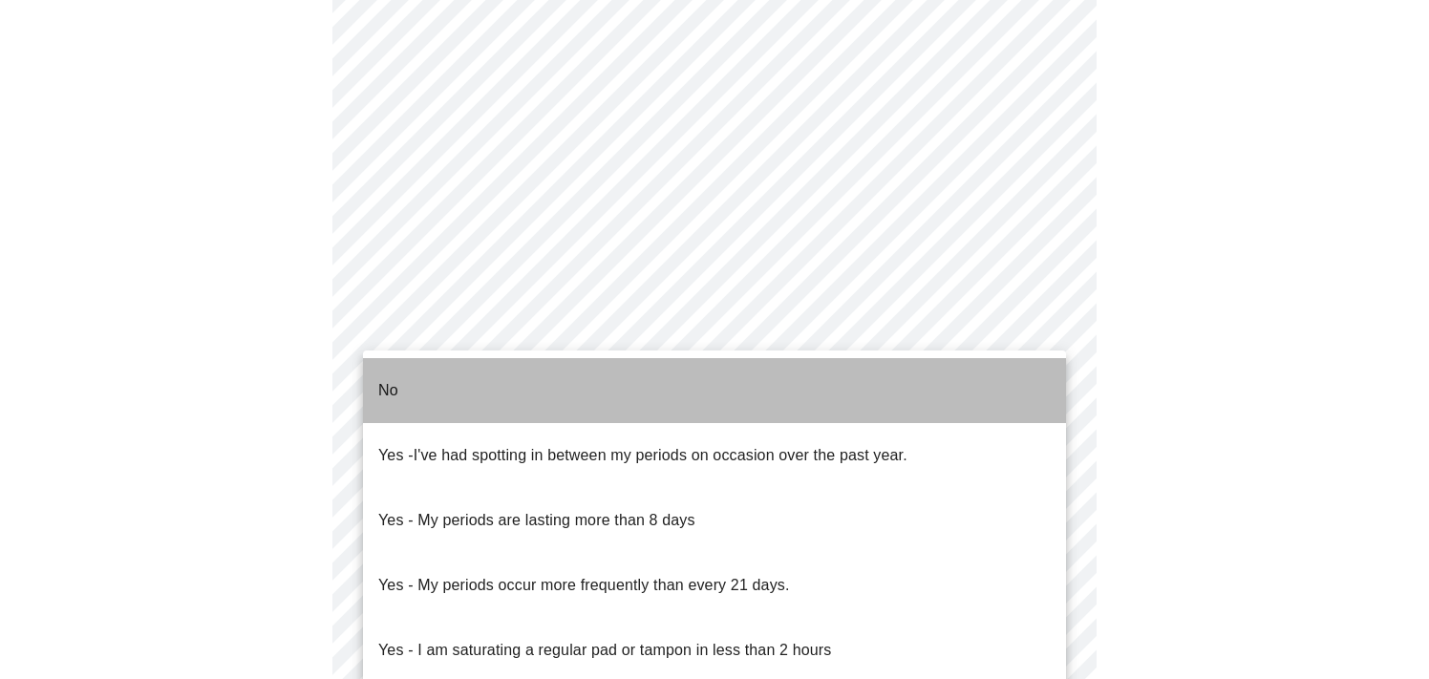
click at [915, 369] on li "No" at bounding box center [714, 390] width 703 height 65
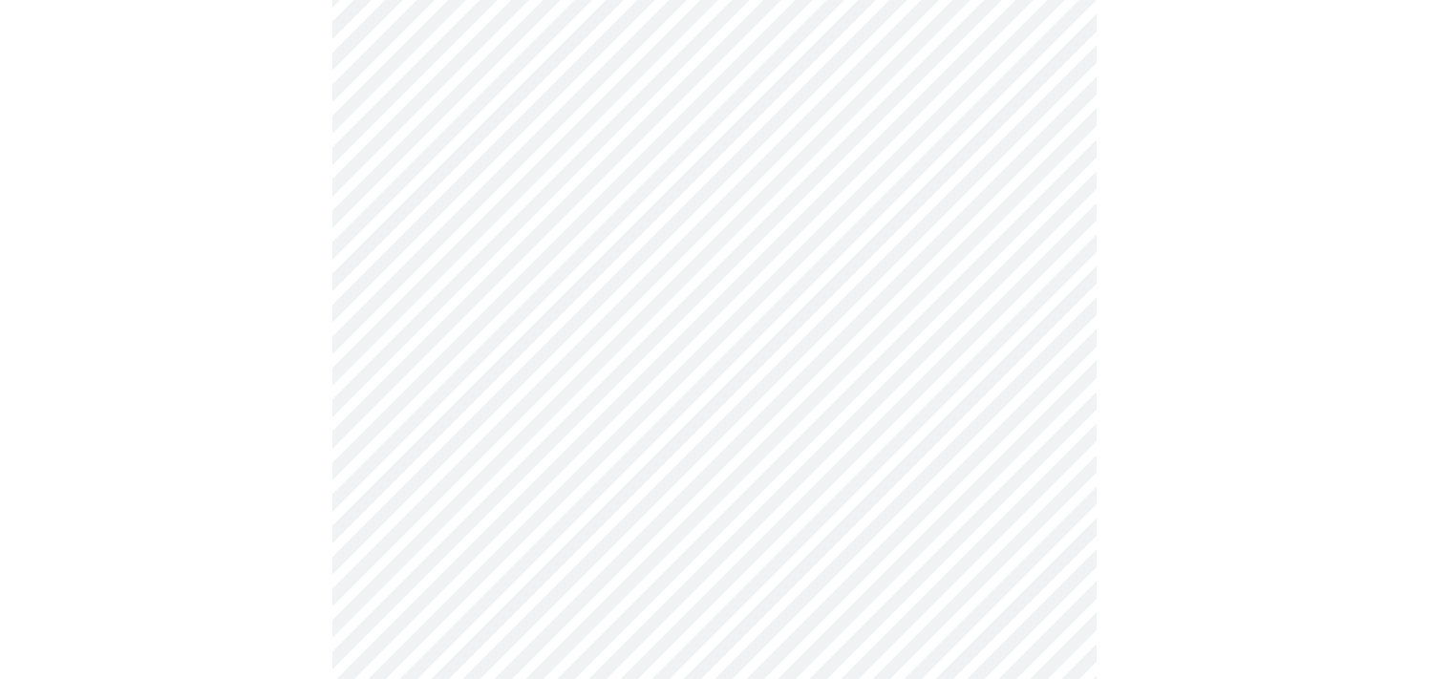
scroll to position [841, 0]
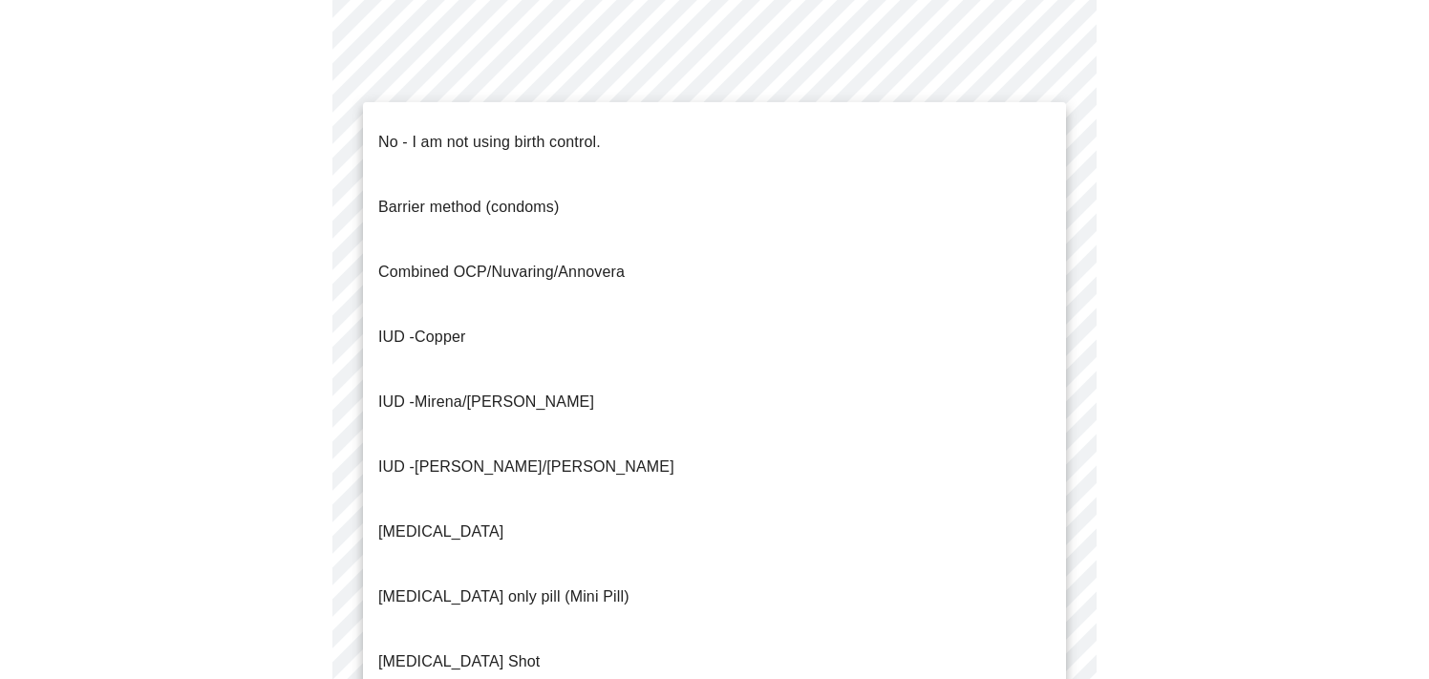
click at [1053, 471] on body "MyMenopauseRx Appointments Messaging Labs Uploads Medications Community Refer a…" at bounding box center [715, 104] width 1414 height 1874
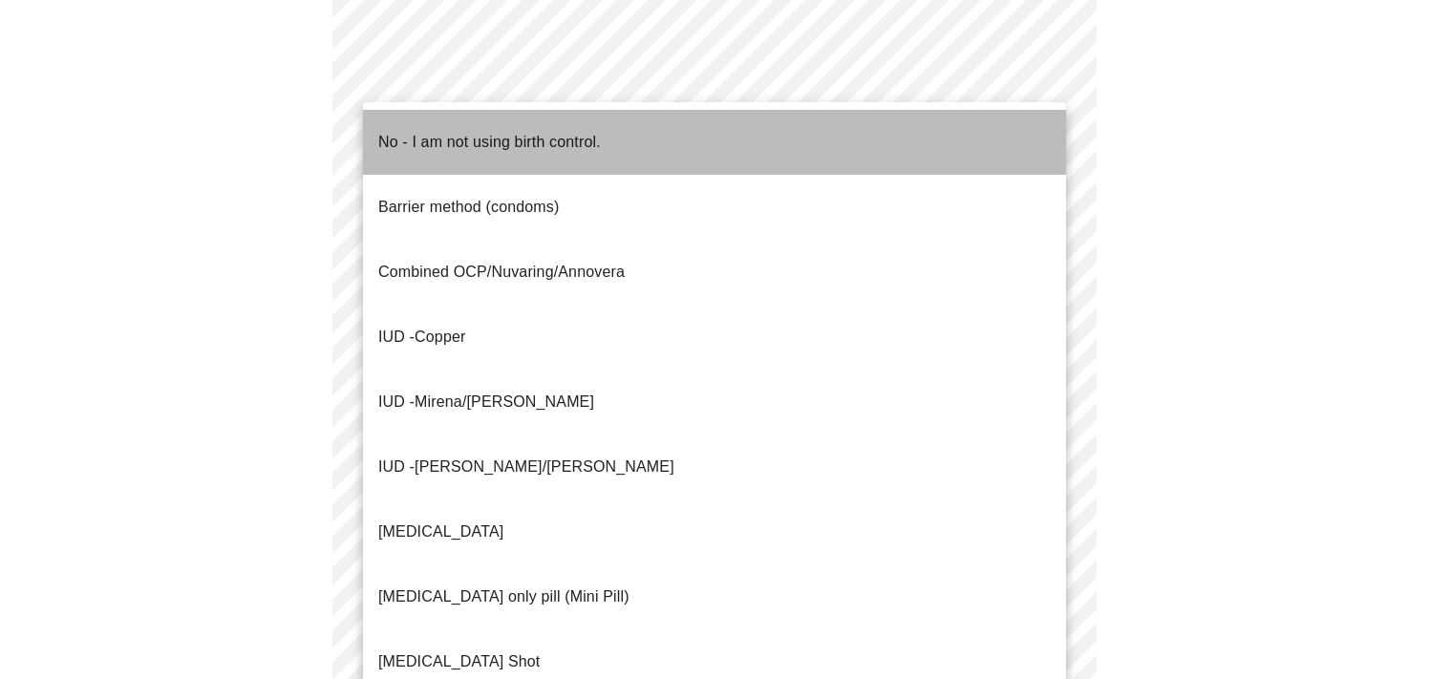
click at [862, 133] on li "No - I am not using birth control." at bounding box center [714, 142] width 703 height 65
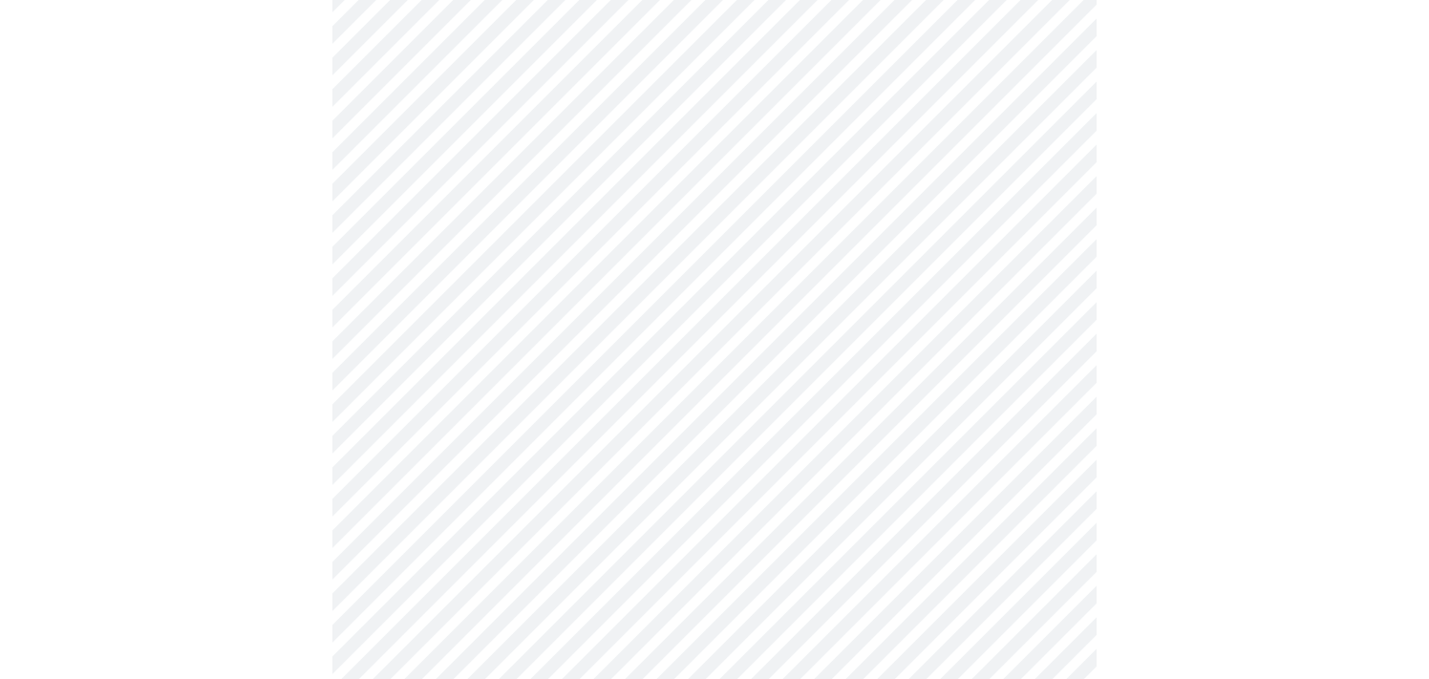
scroll to position [1110, 0]
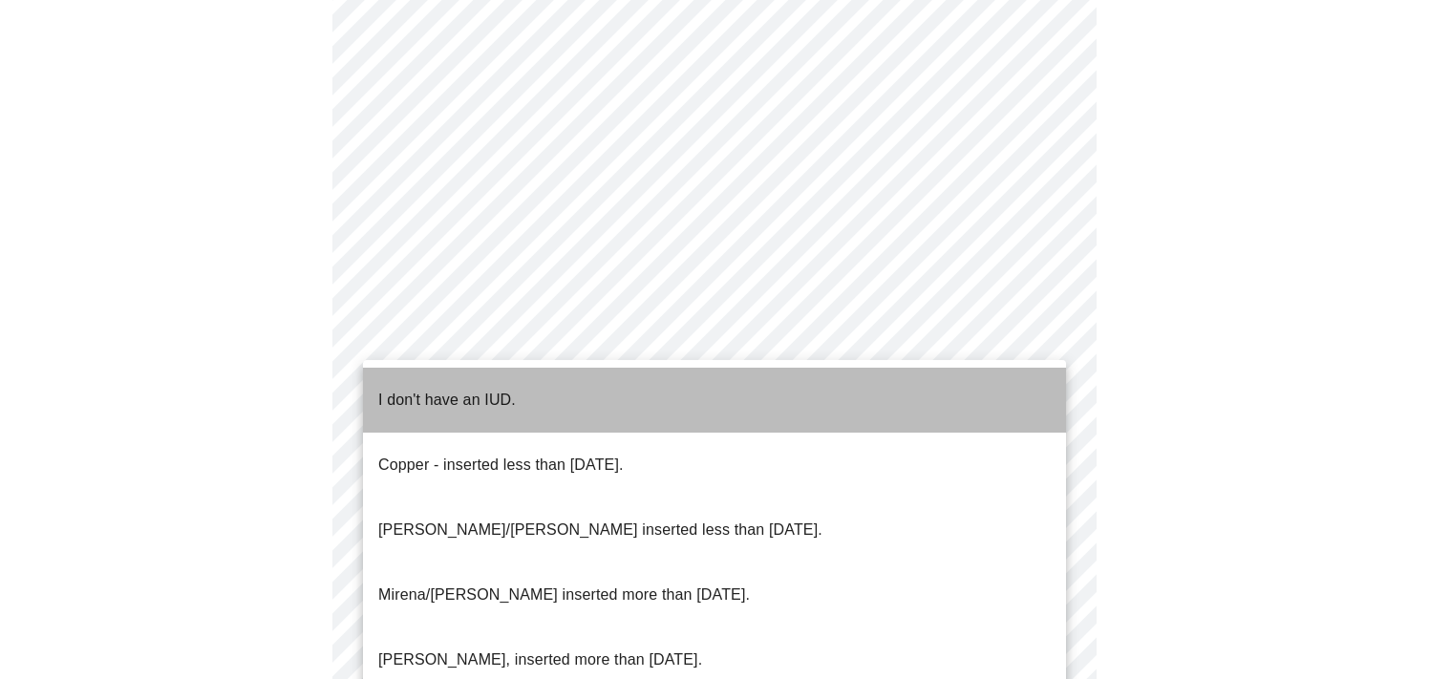
click at [790, 383] on li "I don't have an IUD." at bounding box center [714, 400] width 703 height 65
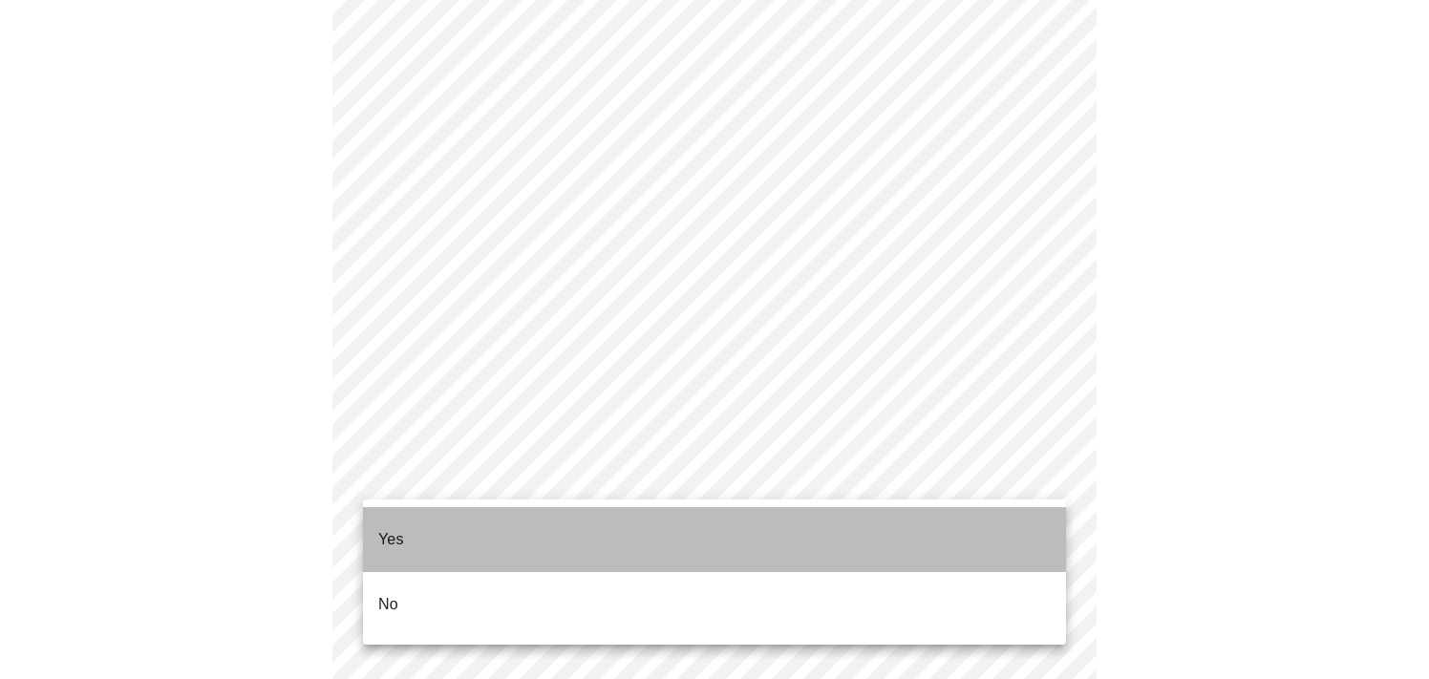
click at [1001, 522] on li "Yes" at bounding box center [714, 539] width 703 height 65
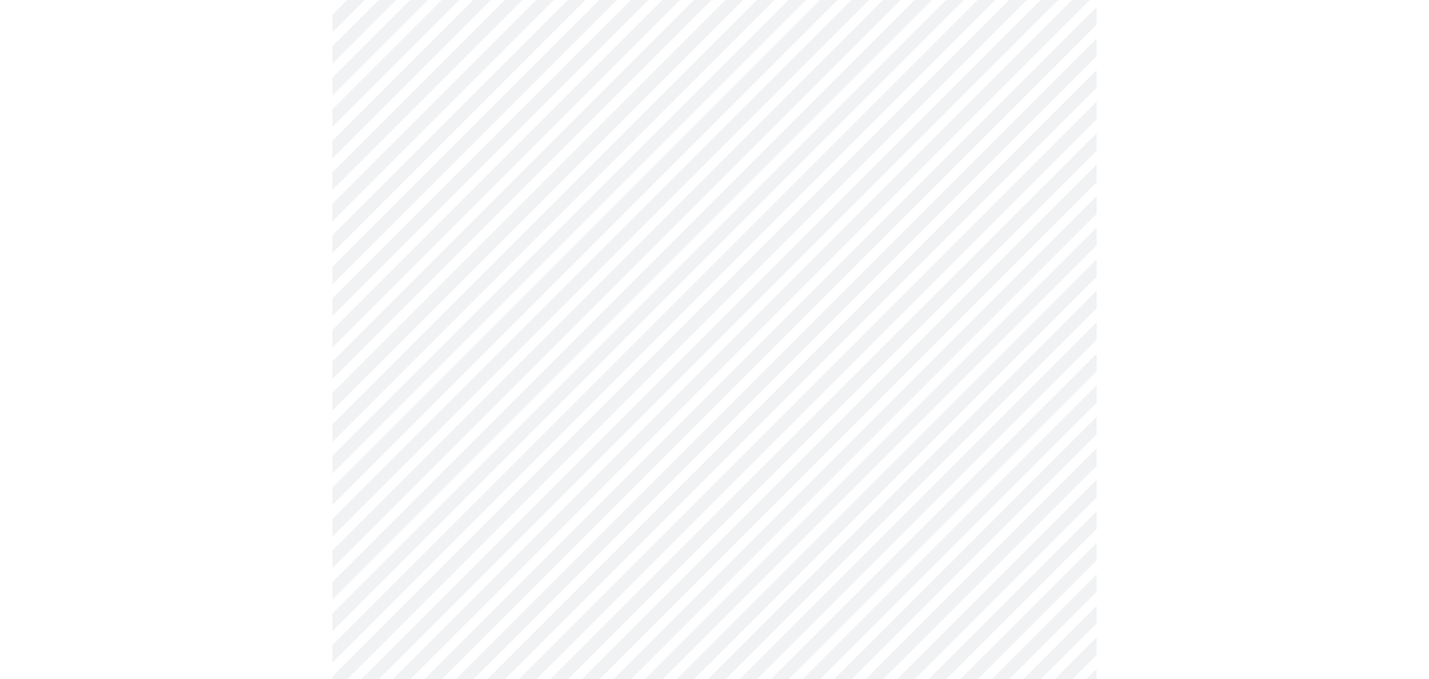
scroll to position [0, 0]
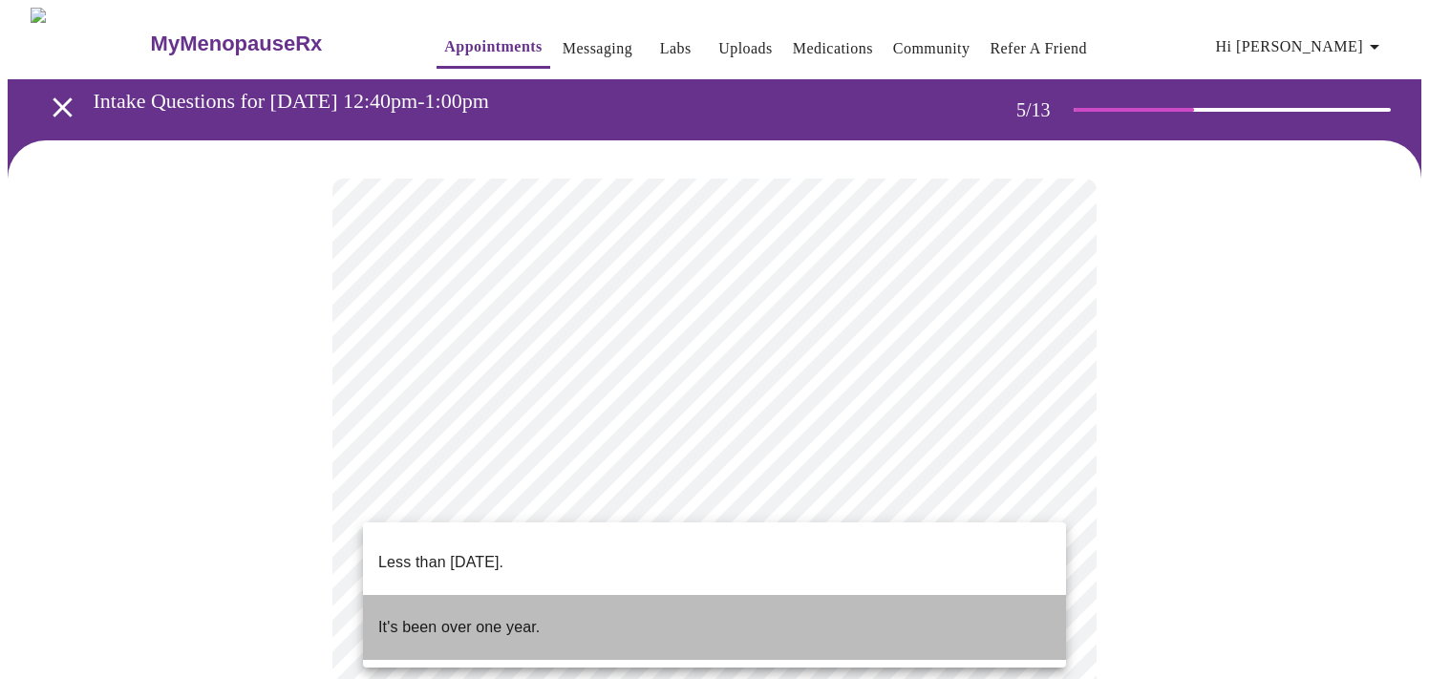
click at [978, 595] on li "It's been over one year." at bounding box center [714, 627] width 703 height 65
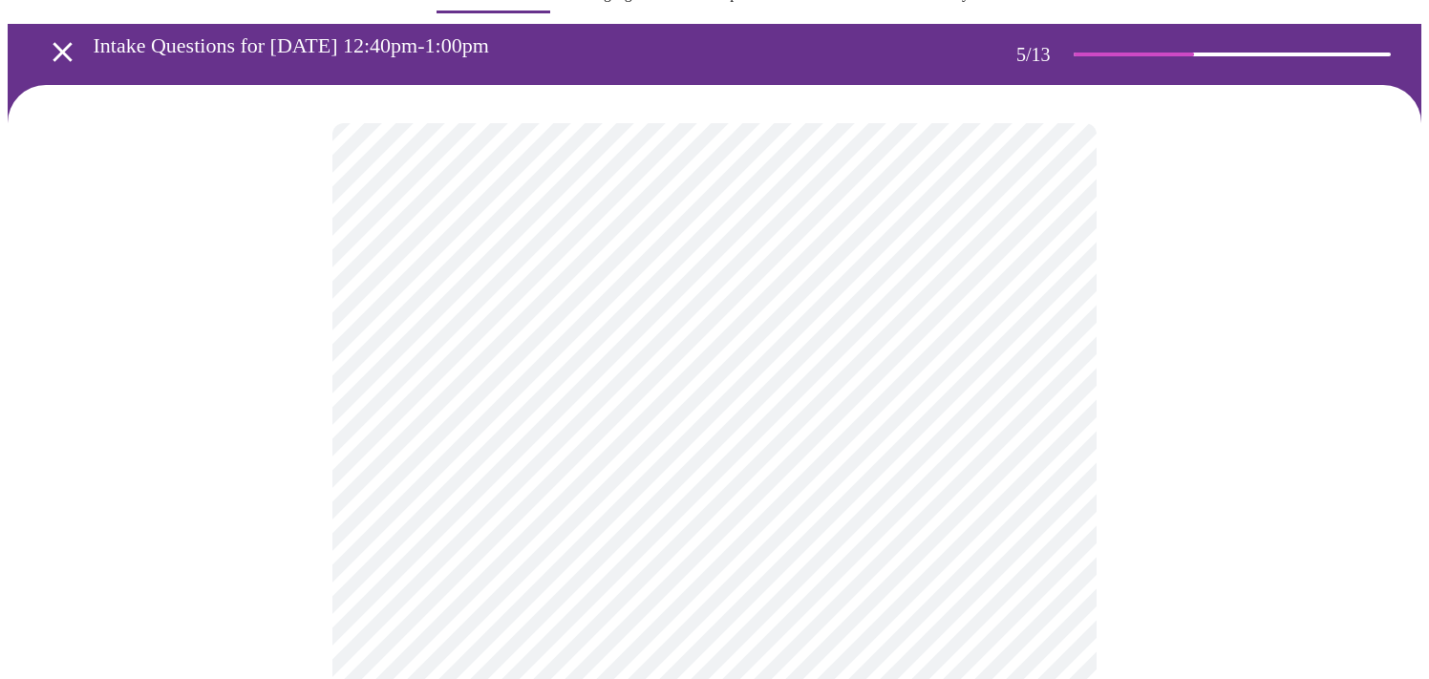
scroll to position [56, 0]
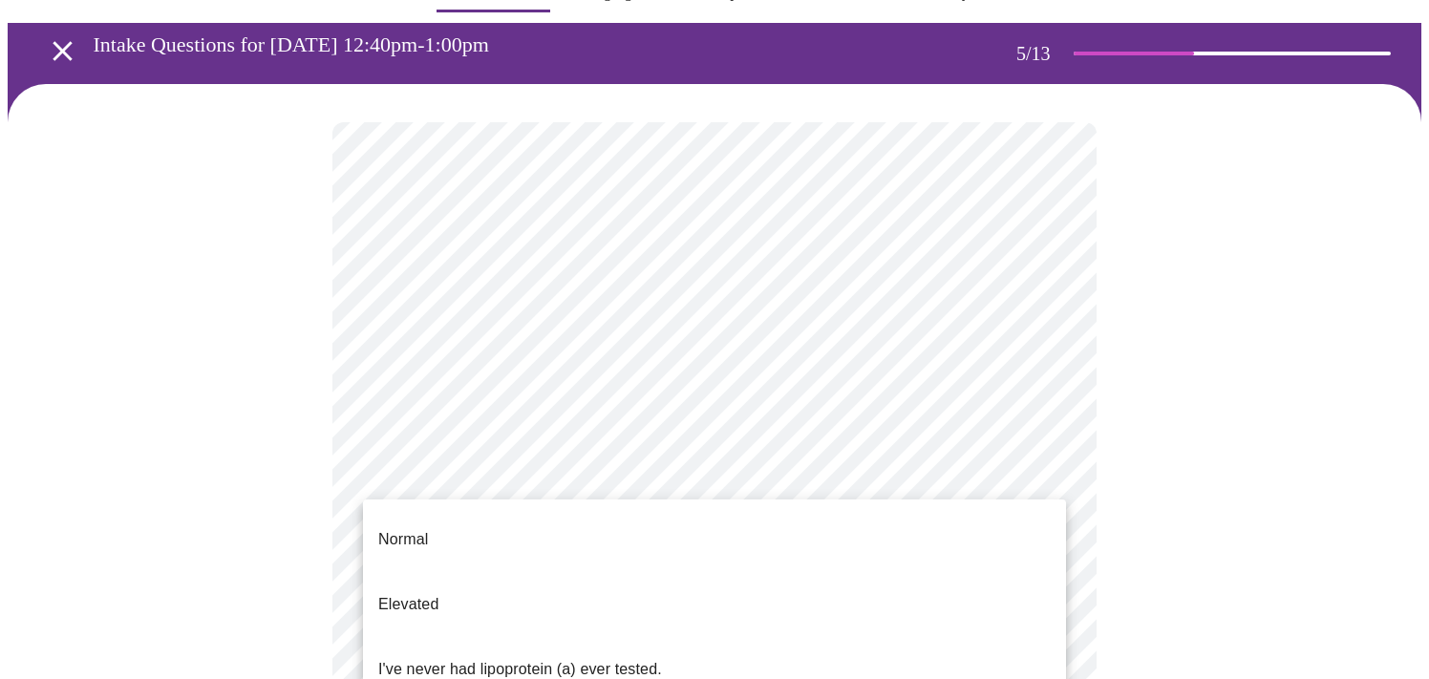
click at [1235, 560] on div at bounding box center [714, 339] width 1429 height 679
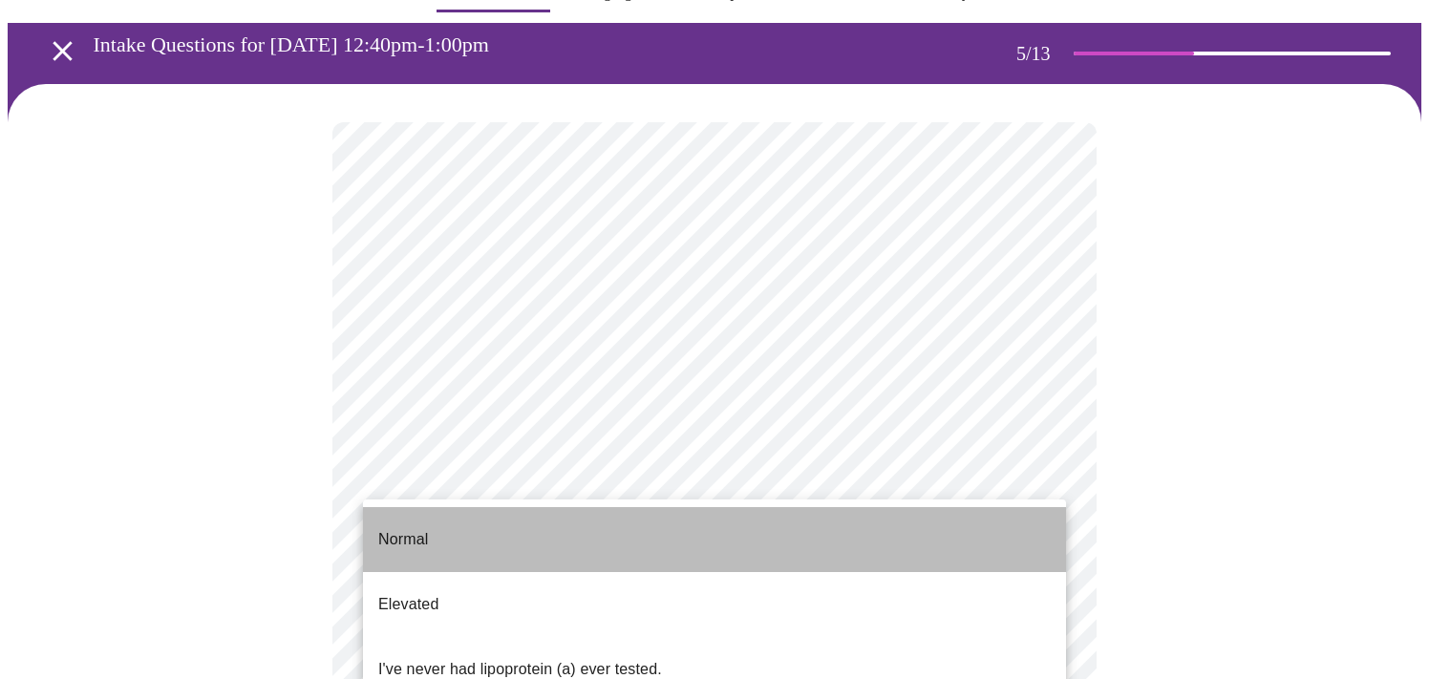
click at [1004, 547] on li "Normal" at bounding box center [714, 539] width 703 height 65
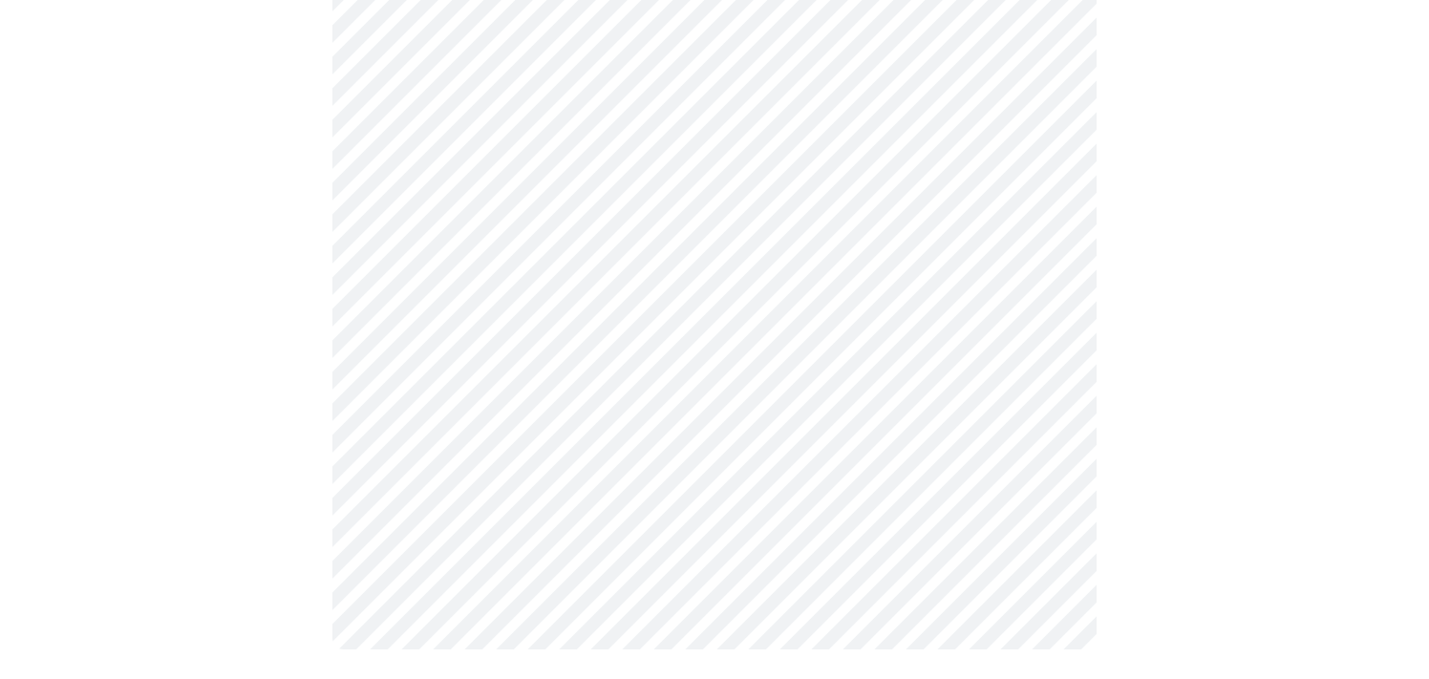
scroll to position [0, 0]
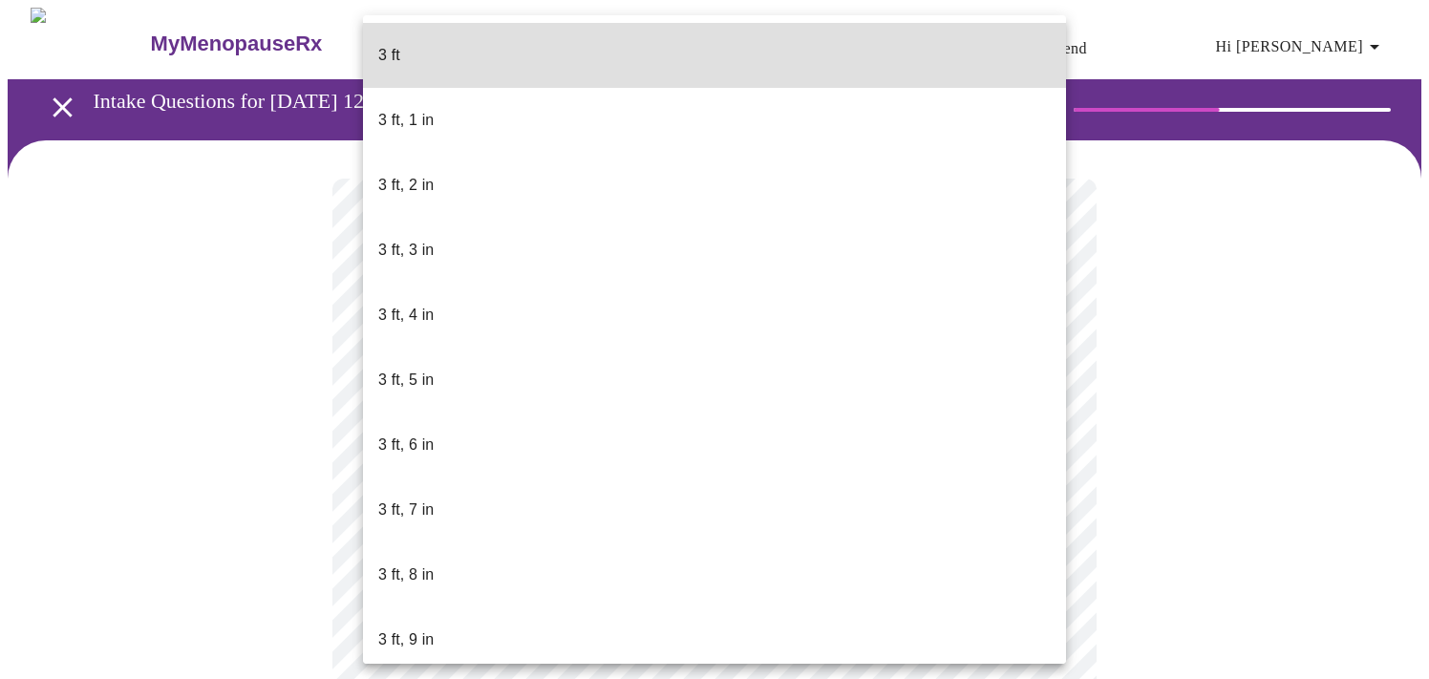
click at [778, 557] on body "MyMenopauseRx Appointments Messaging Labs Uploads Medications Community Refer a…" at bounding box center [715, 518] width 1414 height 1020
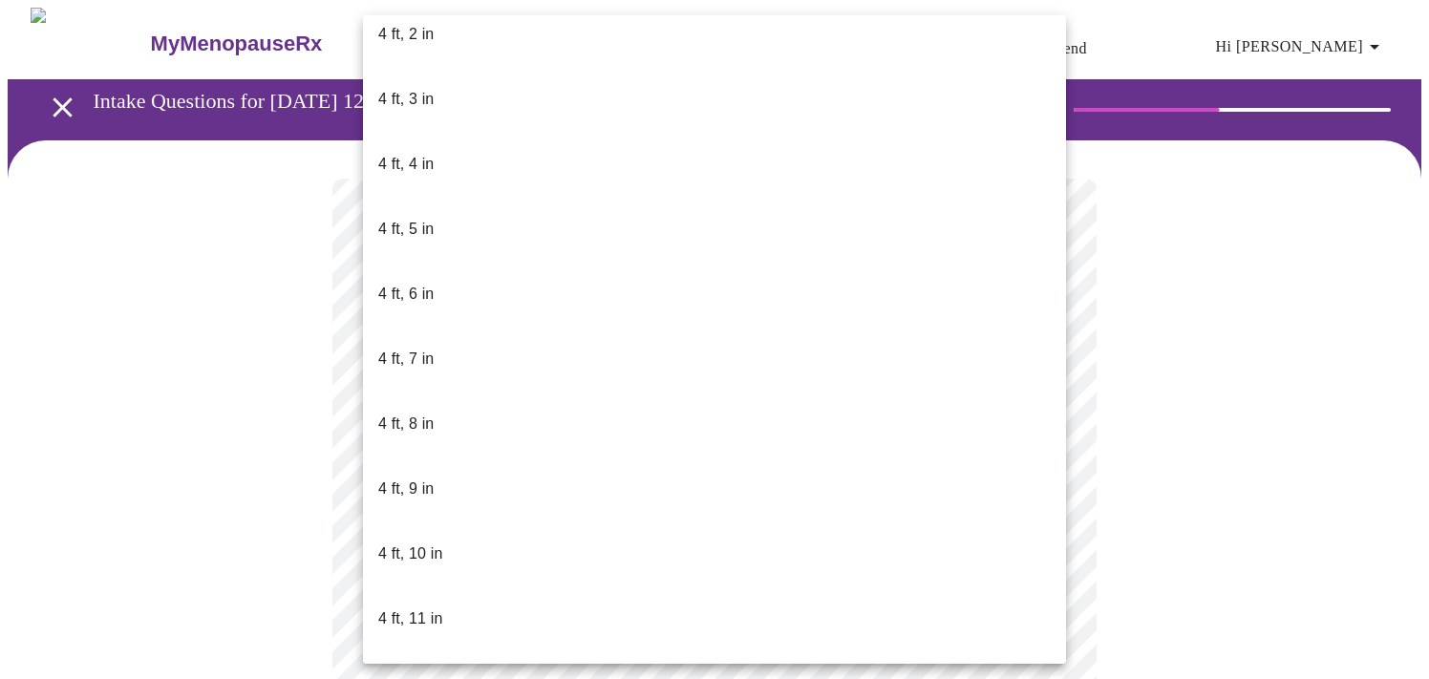
scroll to position [967, 0]
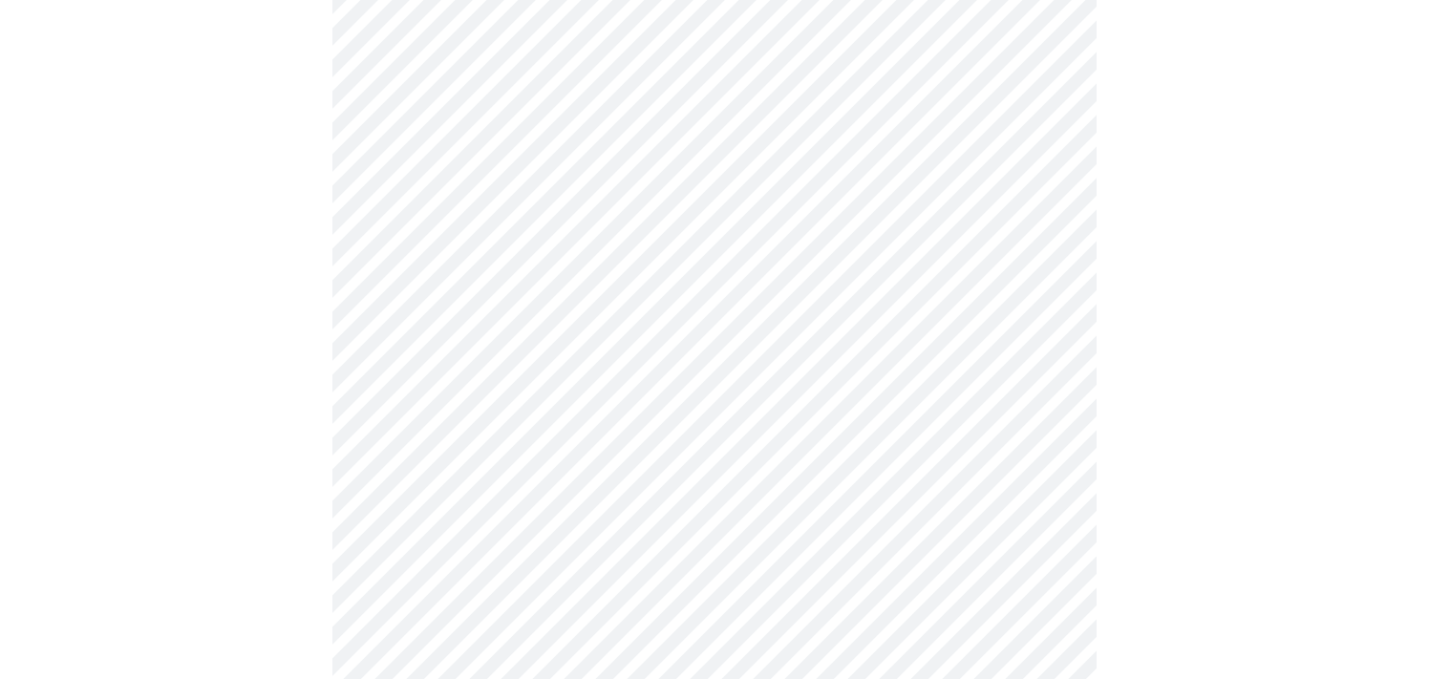
scroll to position [4945, 0]
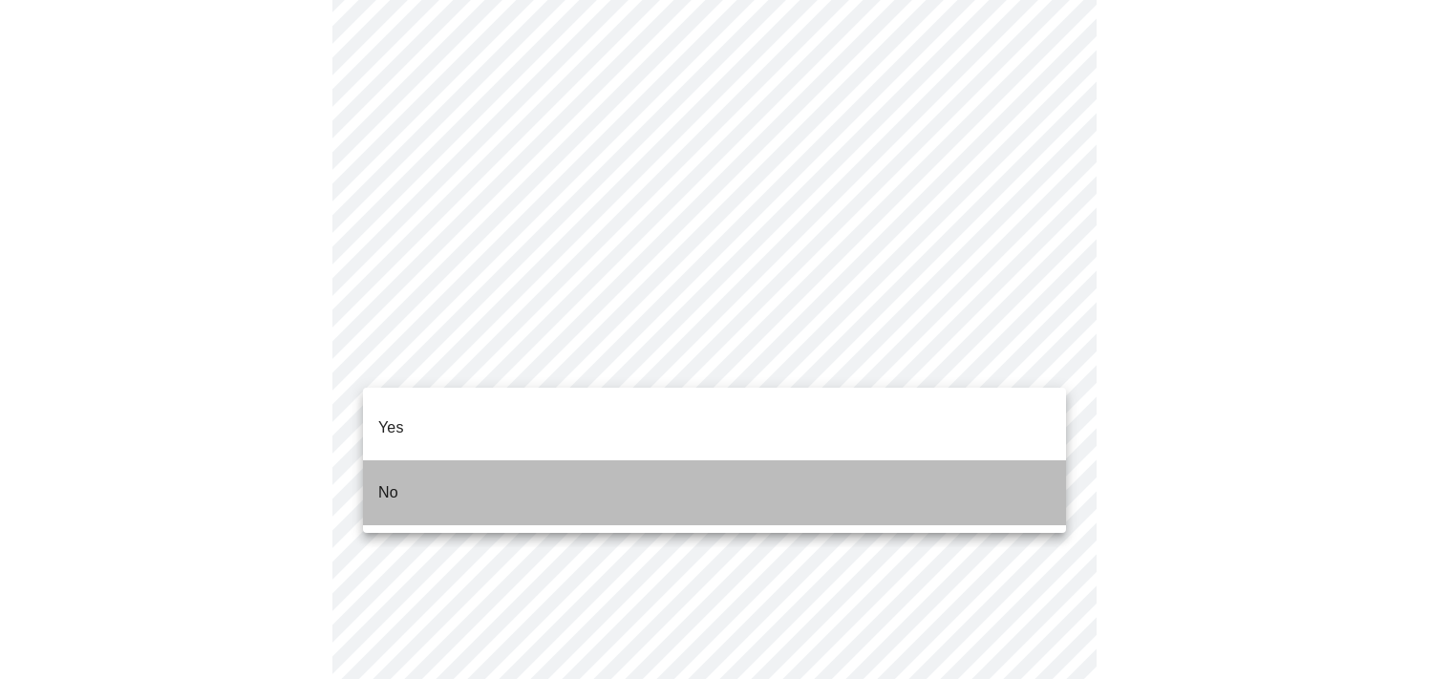
click at [629, 470] on li "No" at bounding box center [714, 492] width 703 height 65
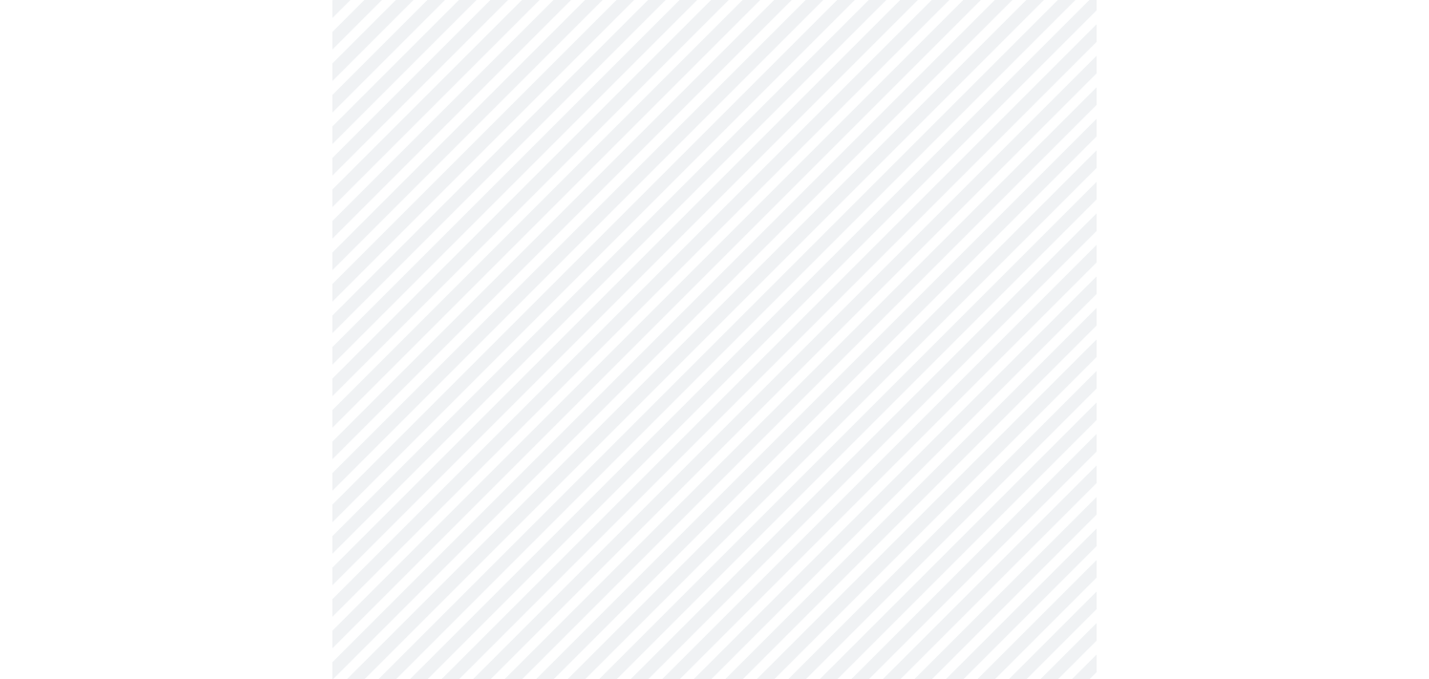
scroll to position [1068, 0]
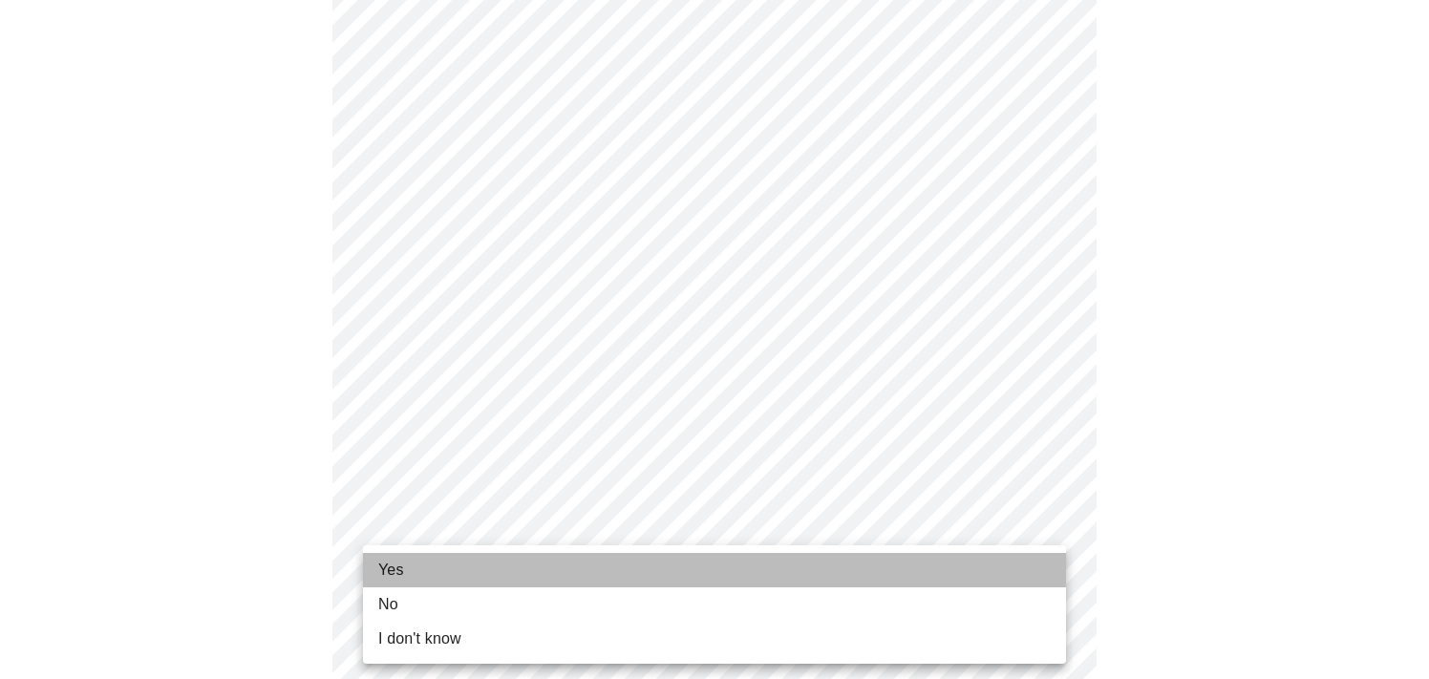
click at [972, 560] on li "Yes" at bounding box center [714, 570] width 703 height 34
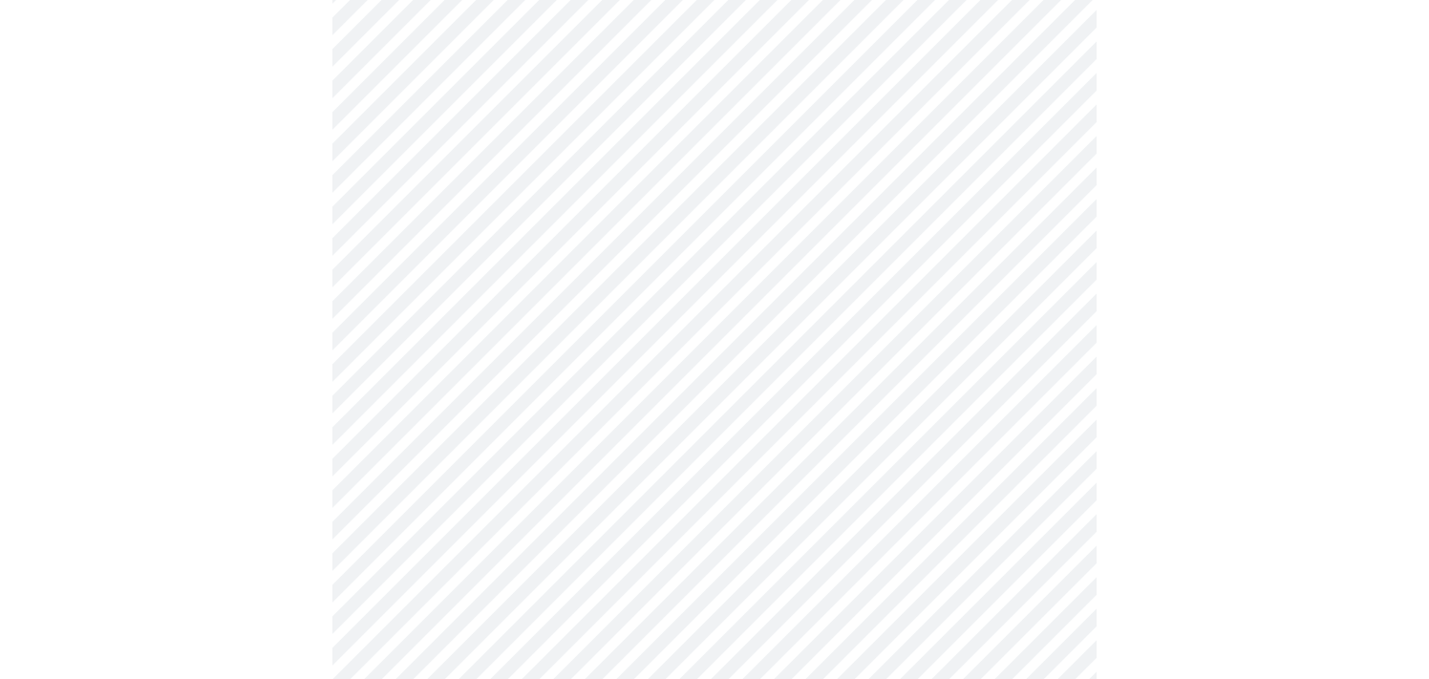
scroll to position [0, 0]
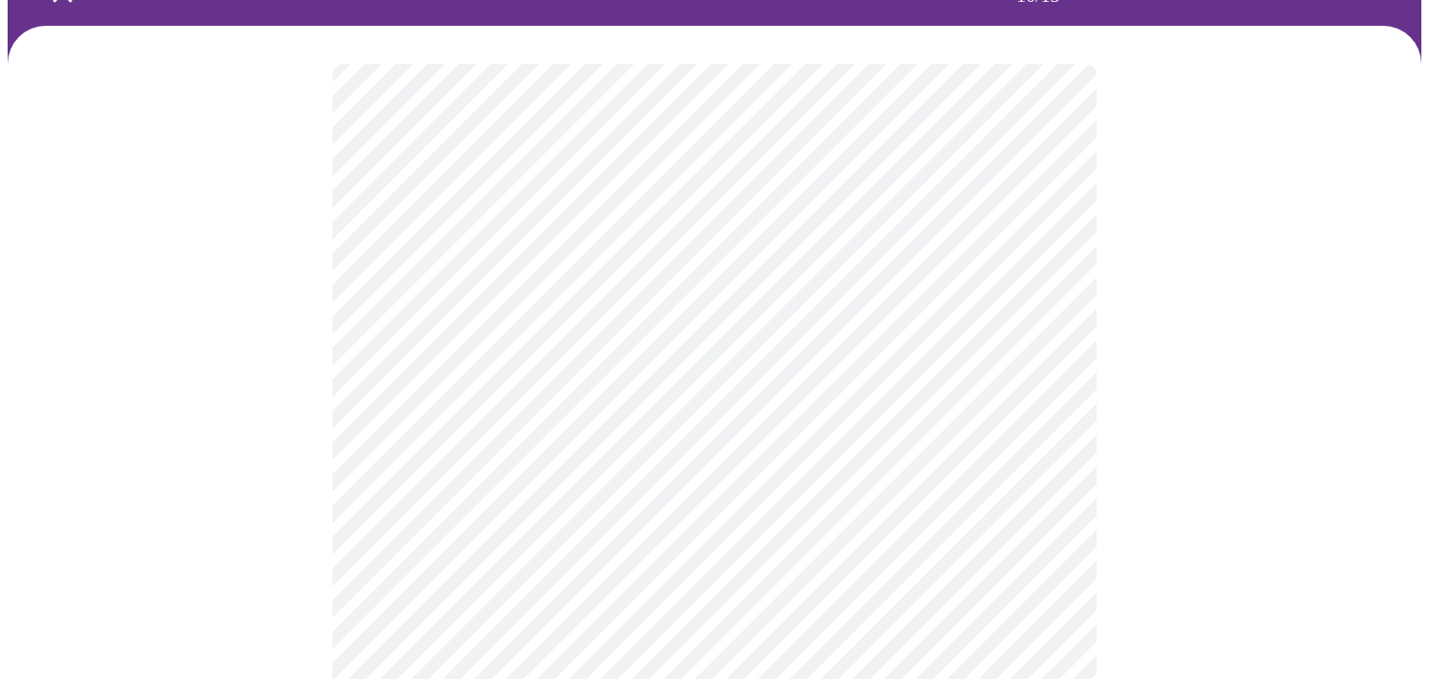
scroll to position [126, 0]
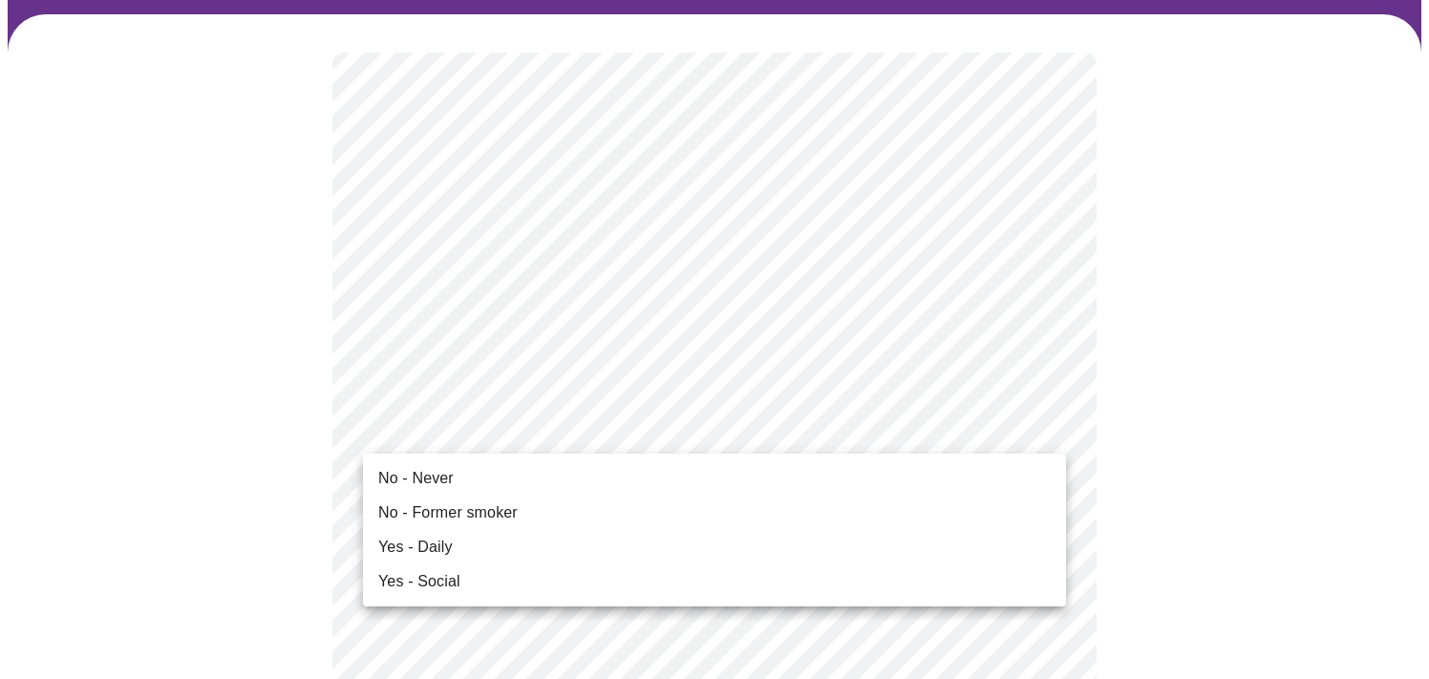
click at [957, 571] on li "Yes - Social" at bounding box center [714, 582] width 703 height 34
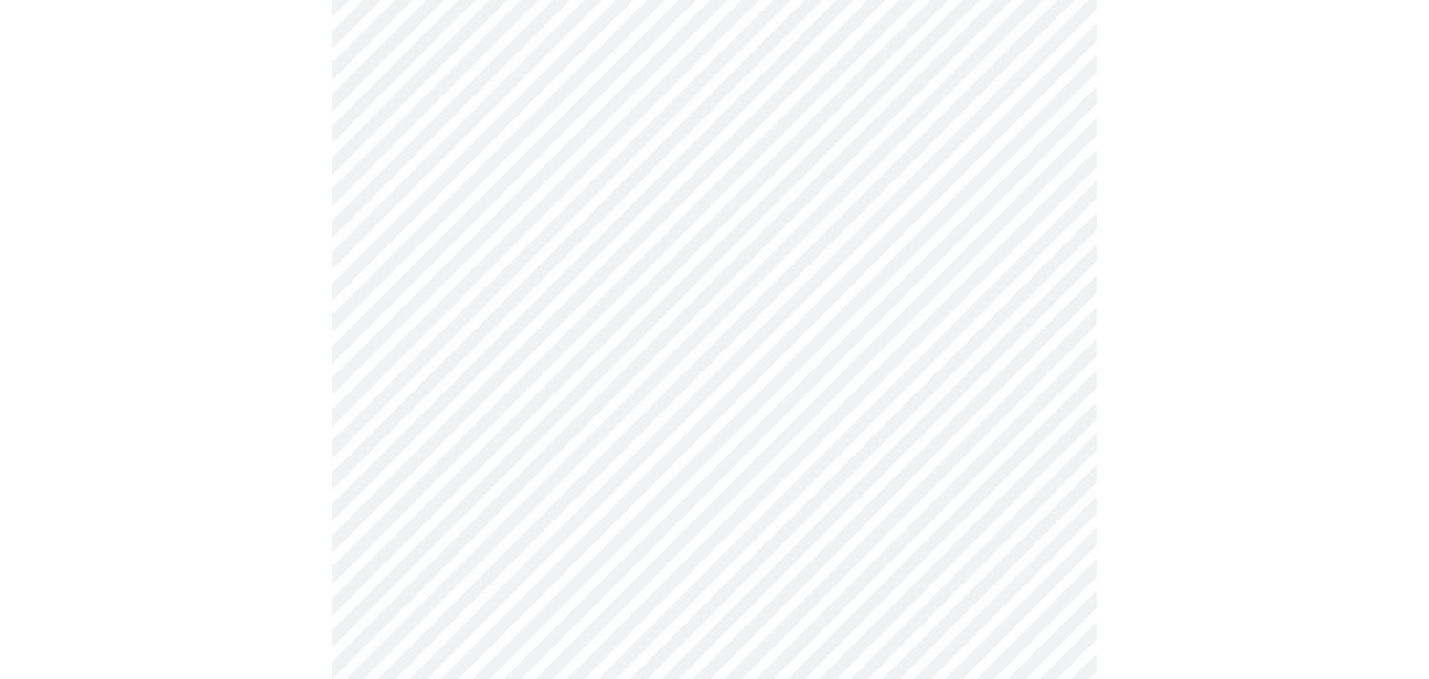
scroll to position [1506, 0]
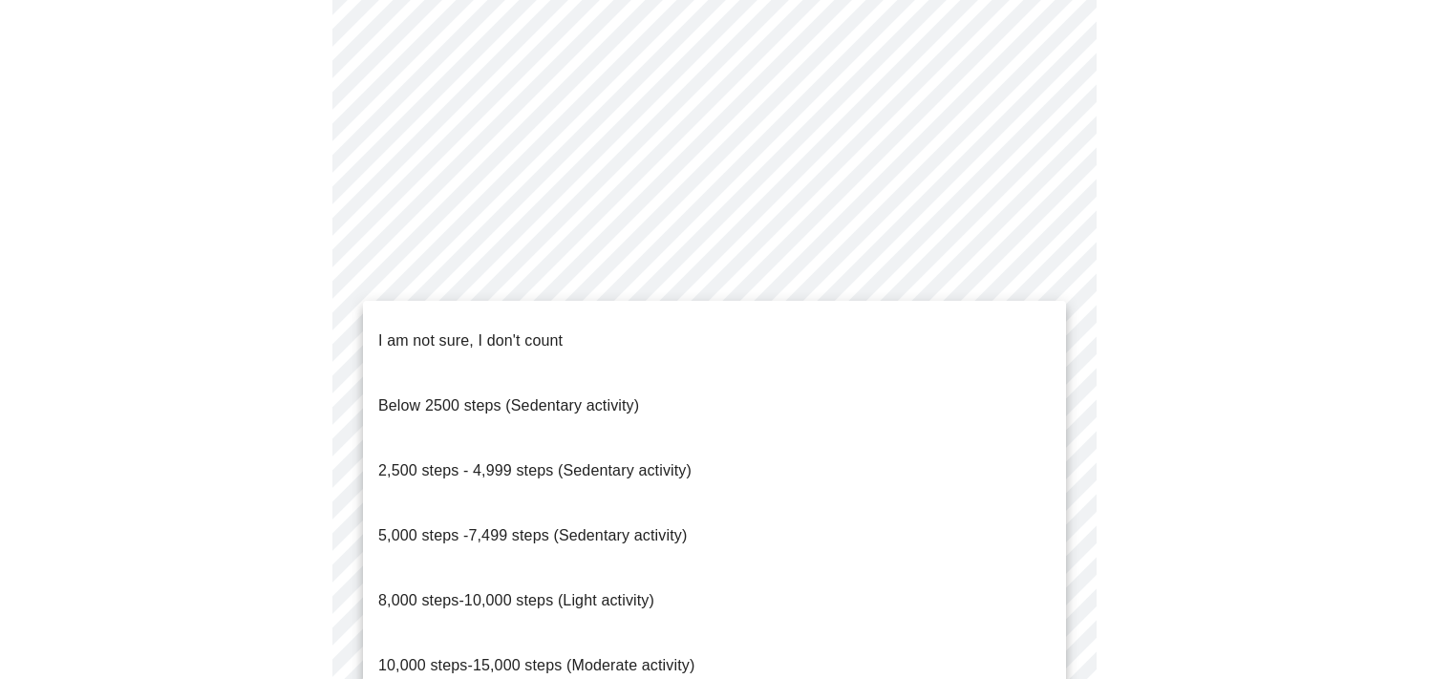
click at [628, 524] on p "5,000 steps -7,499 steps (Sedentary activity)" at bounding box center [532, 535] width 309 height 23
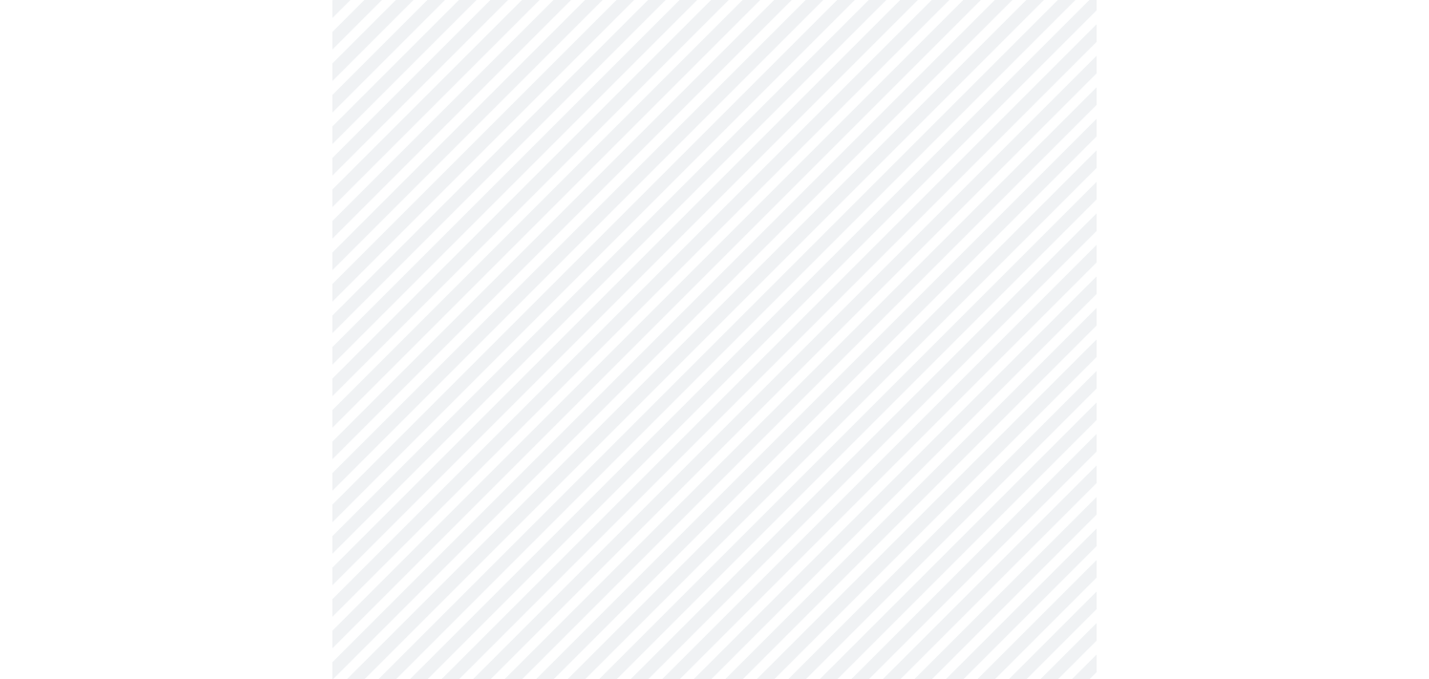
scroll to position [1539, 0]
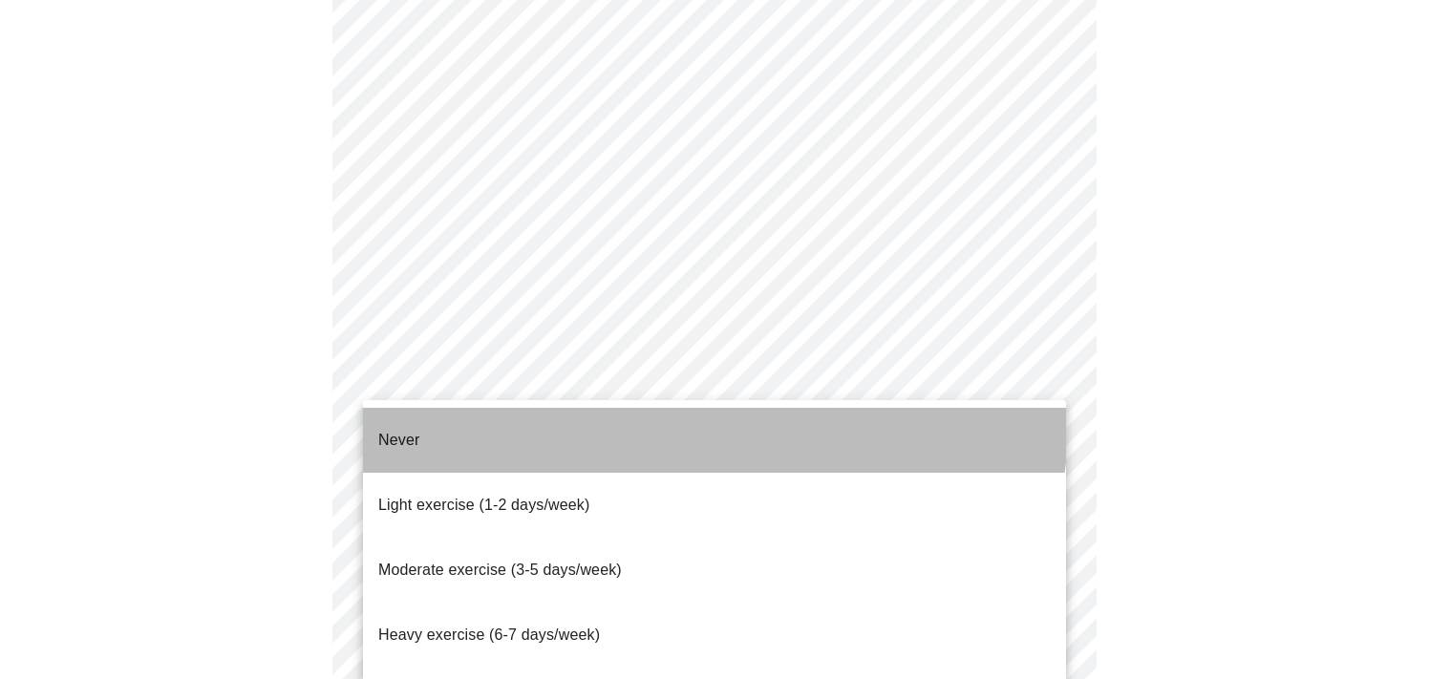
click at [690, 417] on li "Never" at bounding box center [714, 440] width 703 height 65
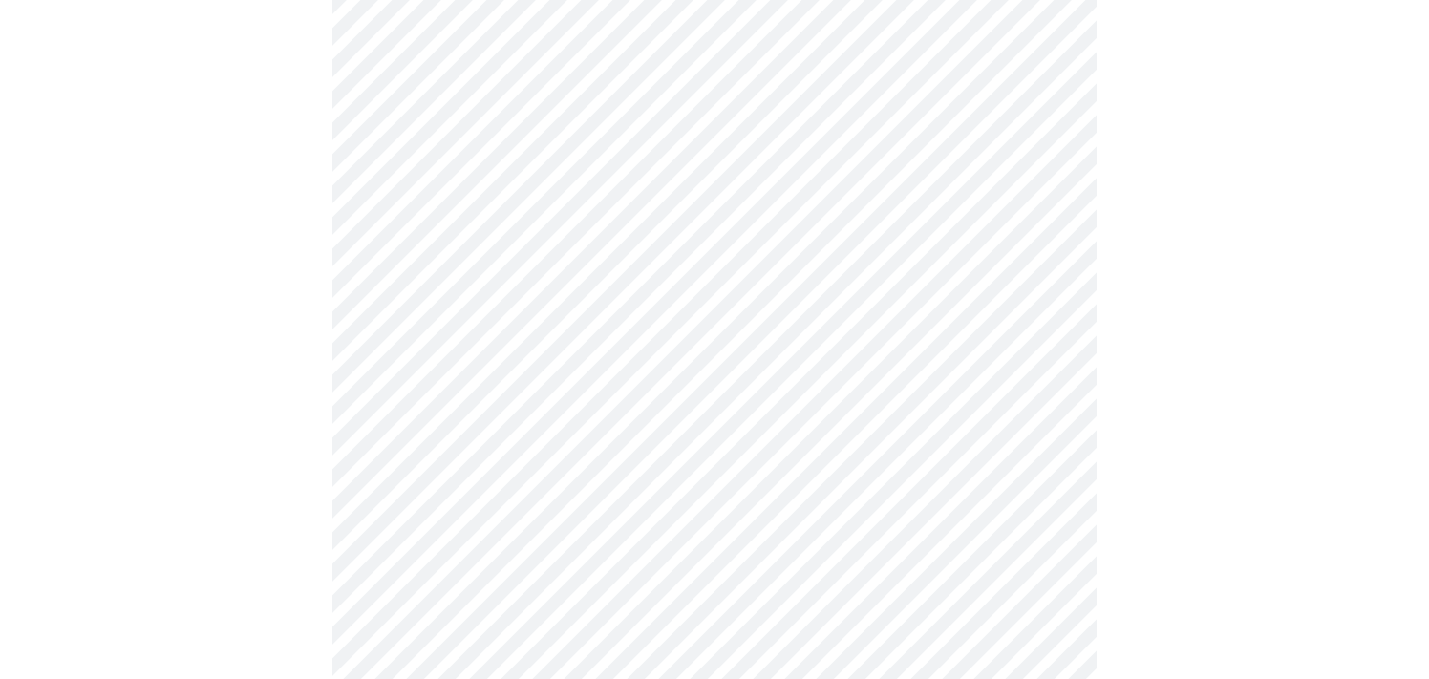
scroll to position [1801, 0]
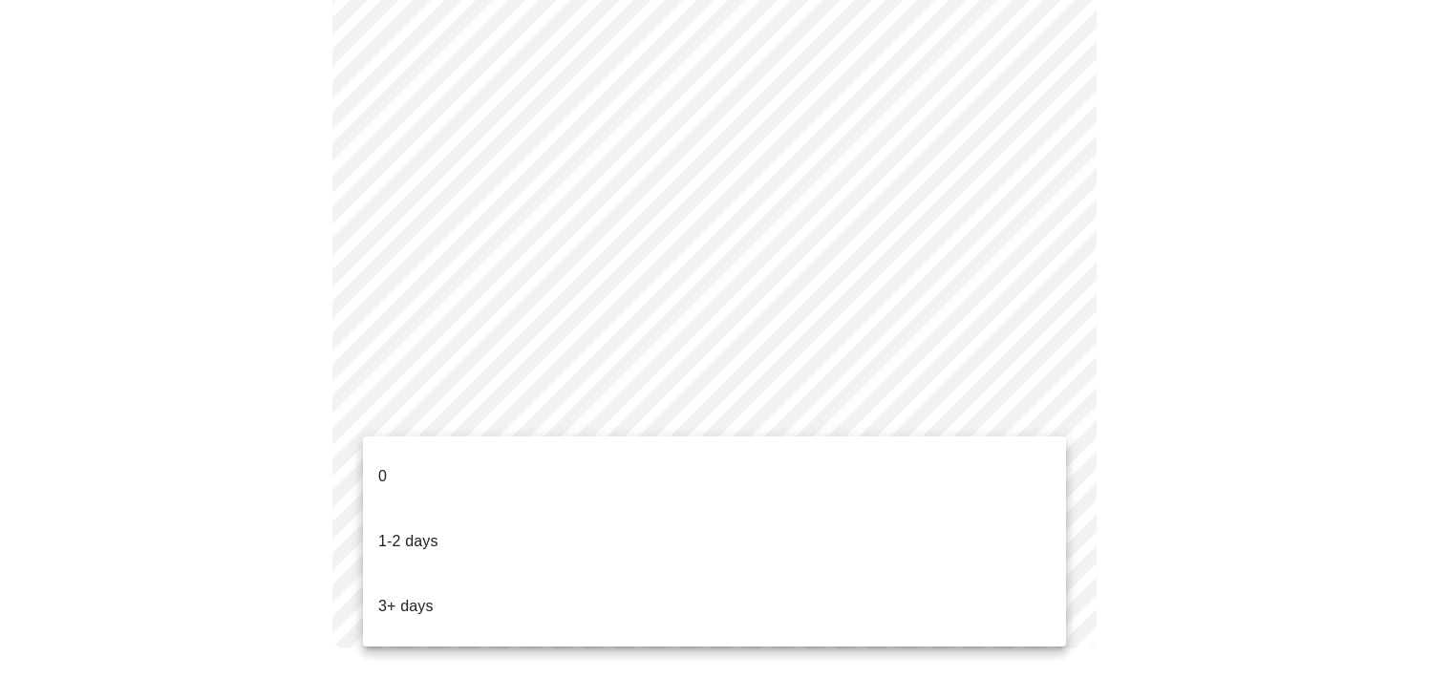
click at [677, 459] on li "0" at bounding box center [714, 476] width 703 height 65
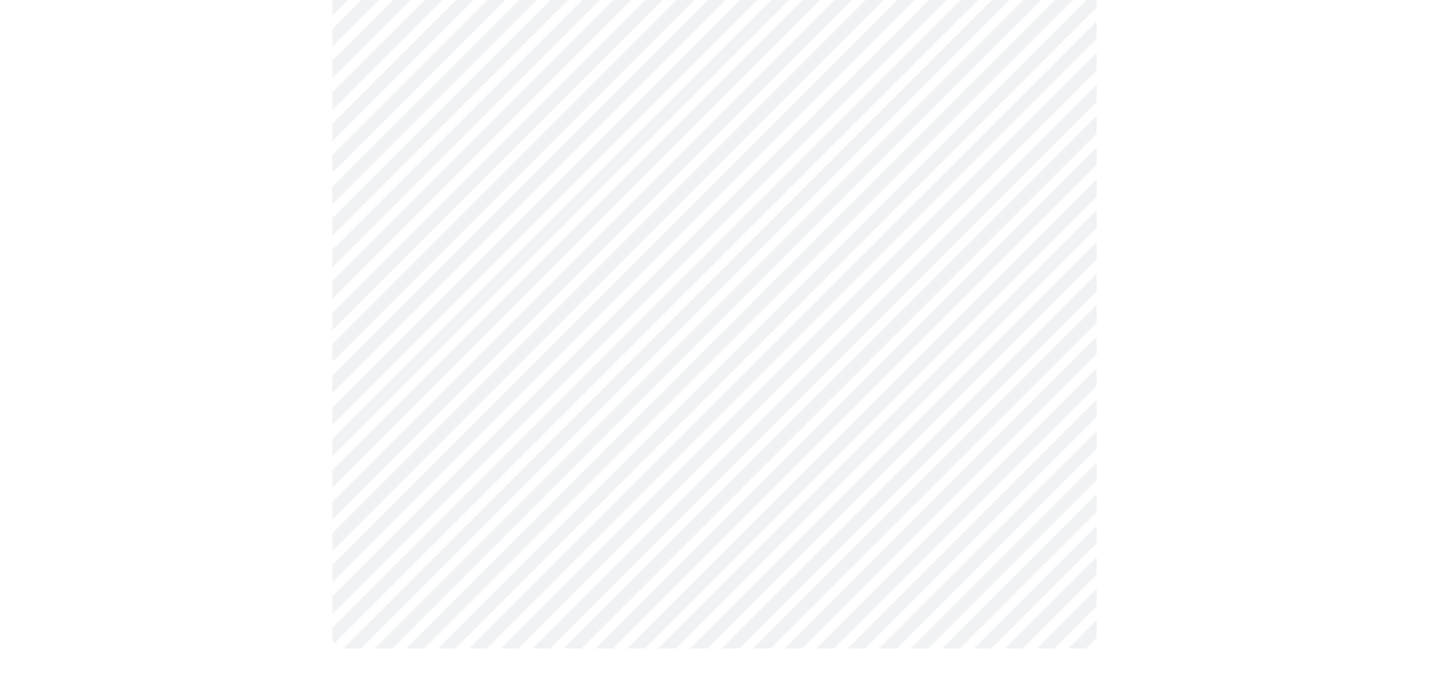
scroll to position [0, 0]
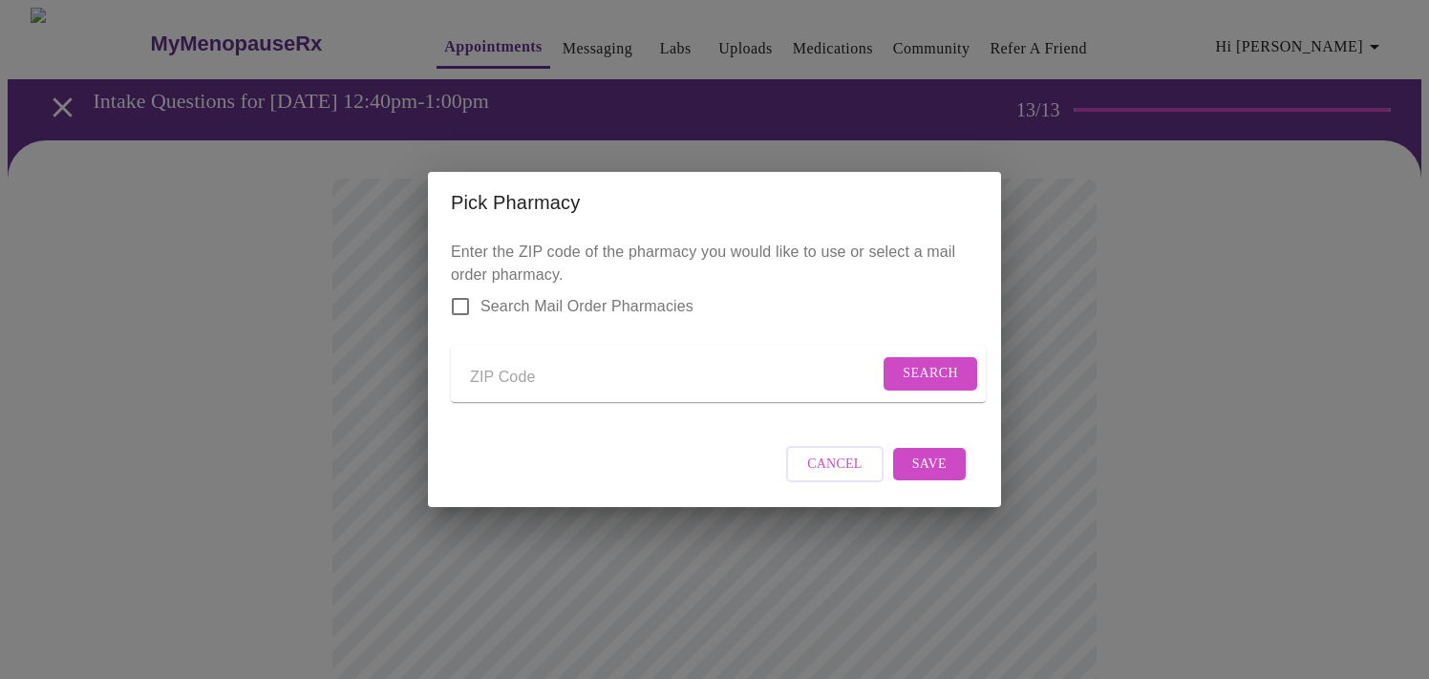
click at [570, 378] on input "Send a message to your care team" at bounding box center [674, 377] width 409 height 31
type input "33408"
click at [933, 365] on span "Search" at bounding box center [930, 374] width 55 height 24
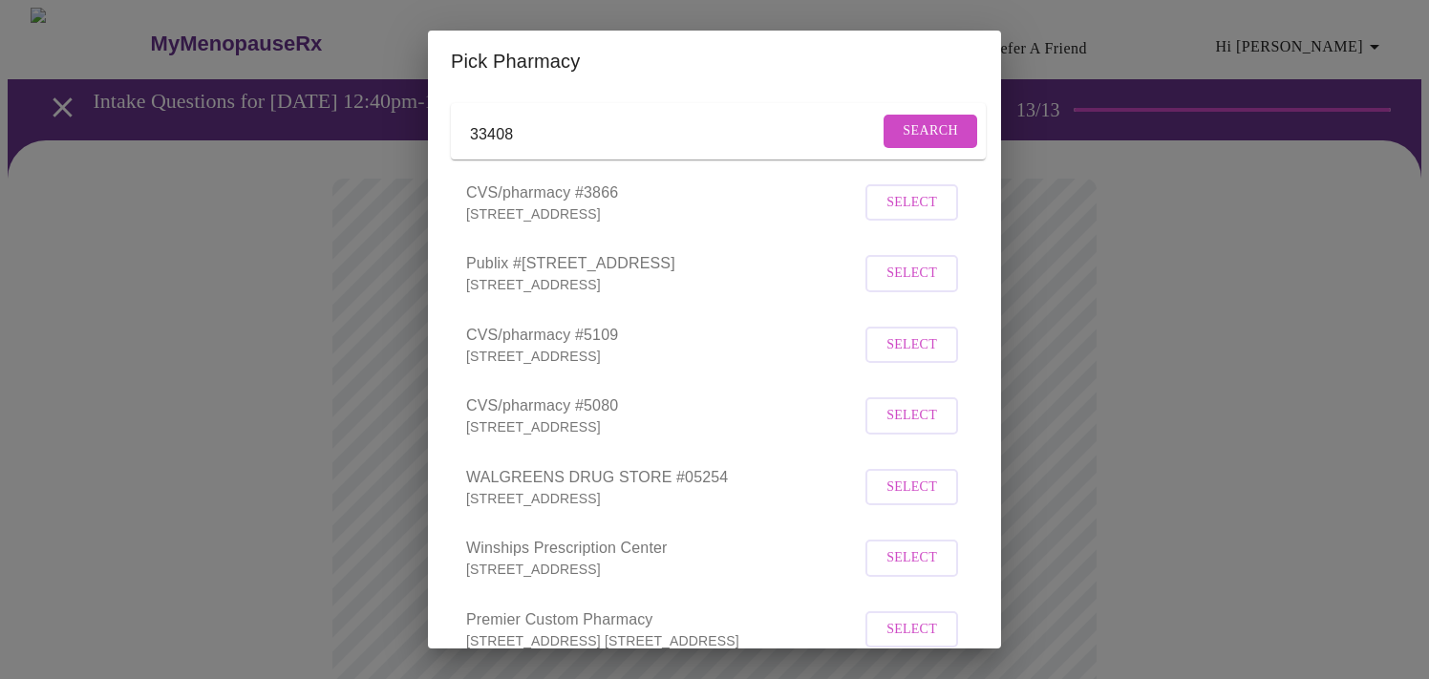
scroll to position [139, 0]
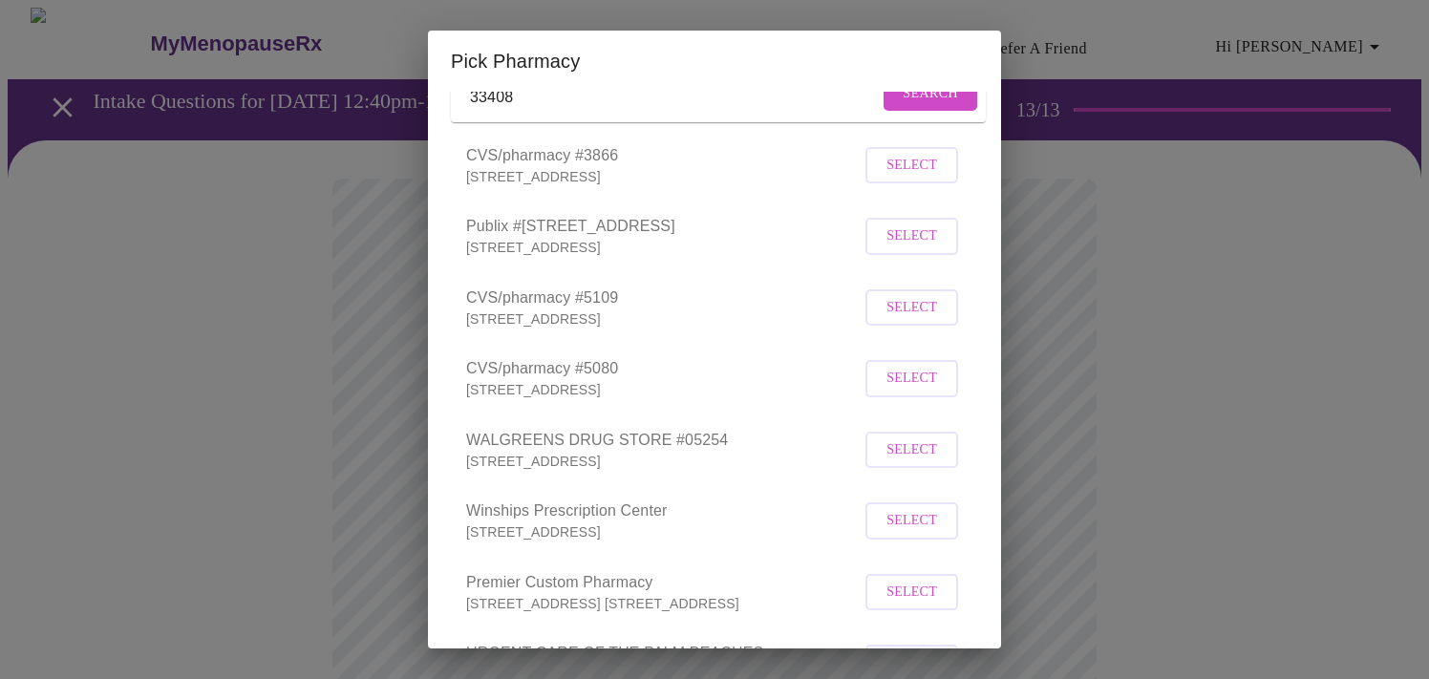
click at [938, 469] on button "Select" at bounding box center [912, 450] width 93 height 37
click at [329, 520] on div "Pick Pharmacy Enter the ZIP code of the pharmacy you would like to use or selec…" at bounding box center [714, 339] width 1429 height 679
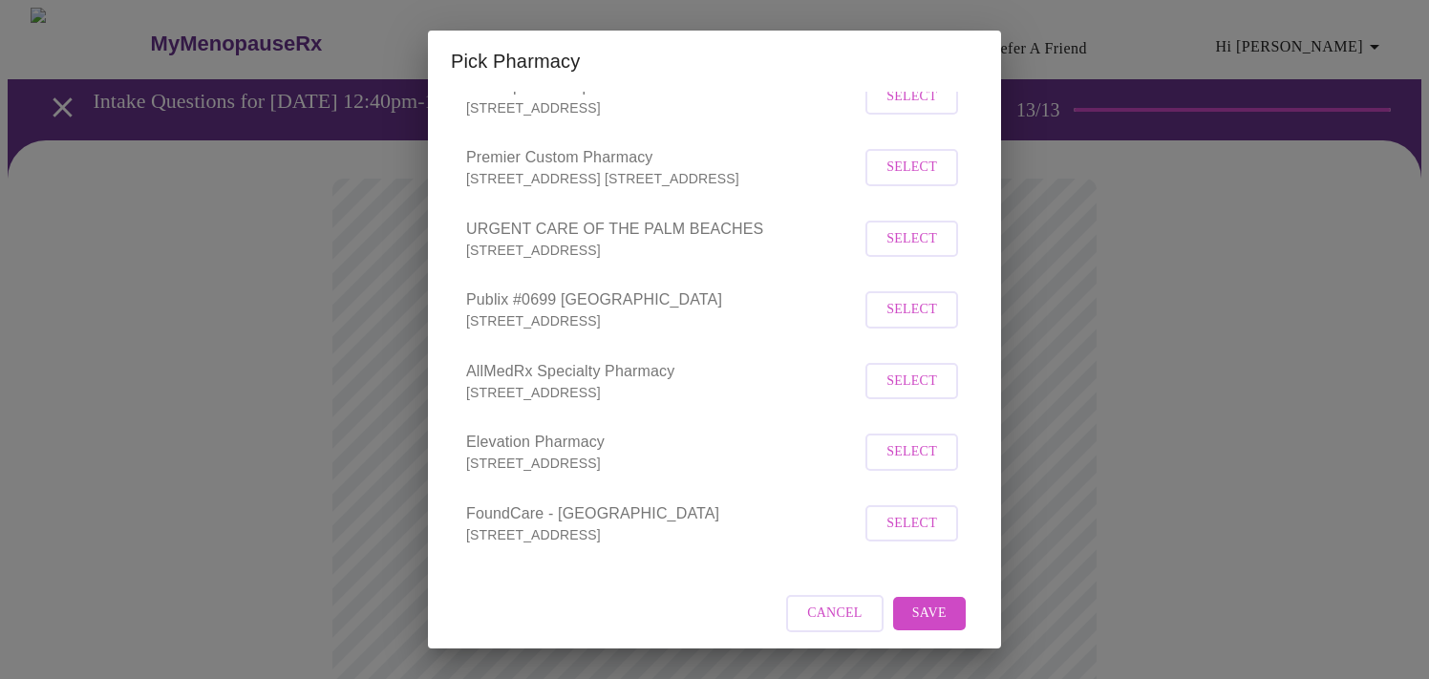
scroll to position [595, 0]
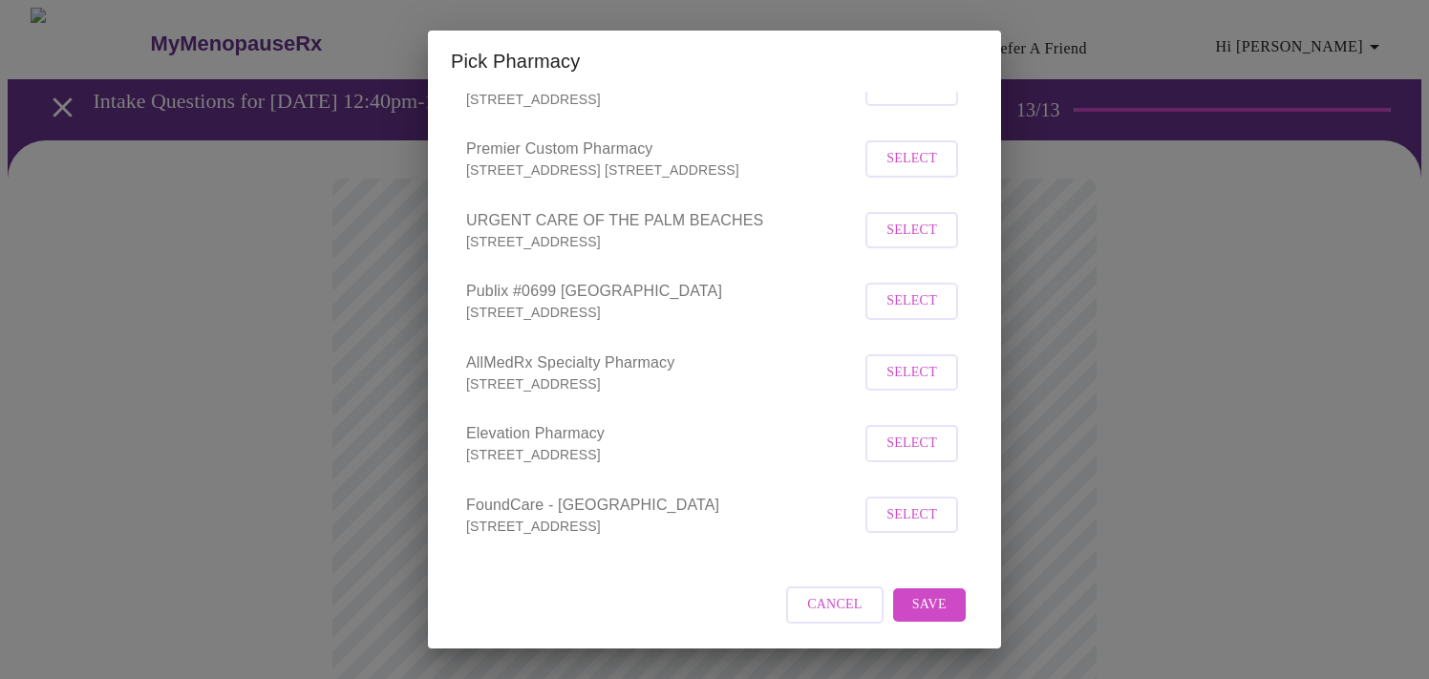
click at [923, 606] on span "Save" at bounding box center [929, 605] width 34 height 24
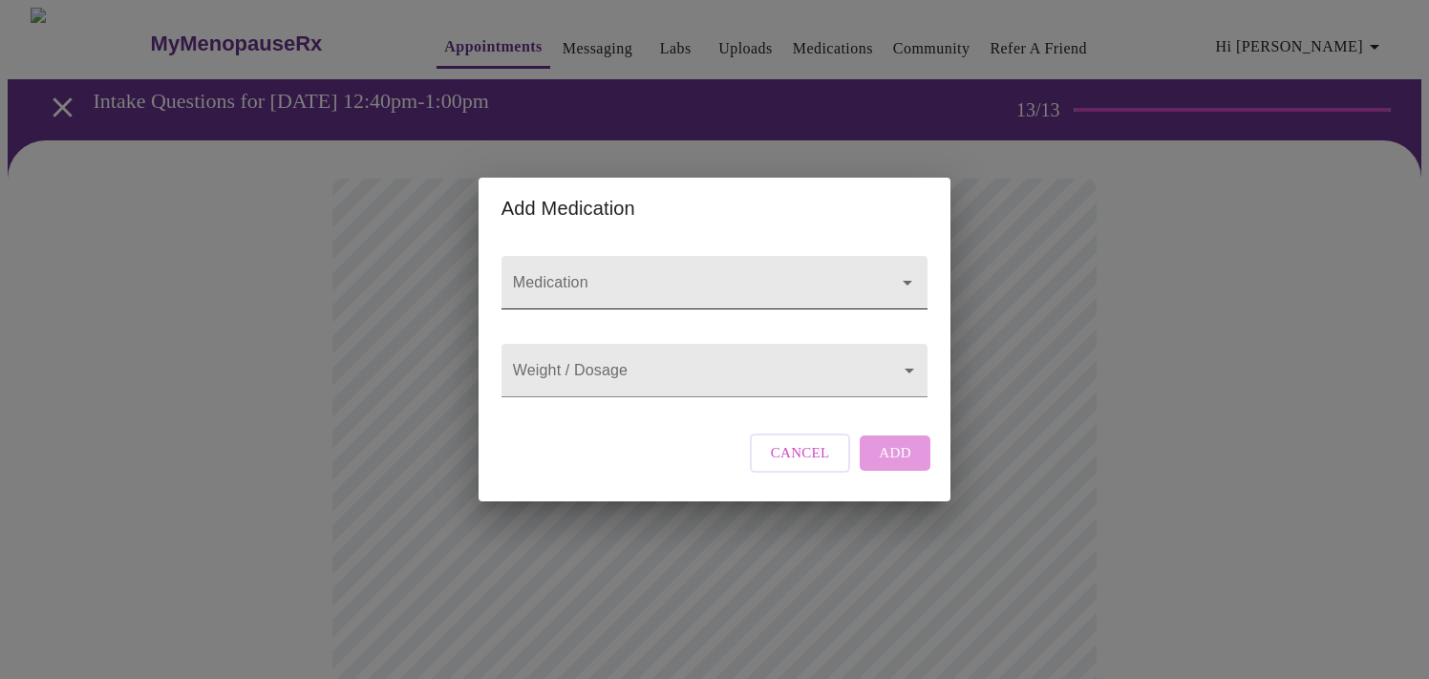
click at [716, 276] on input "Medication" at bounding box center [687, 291] width 356 height 35
type input "Levoxyt"
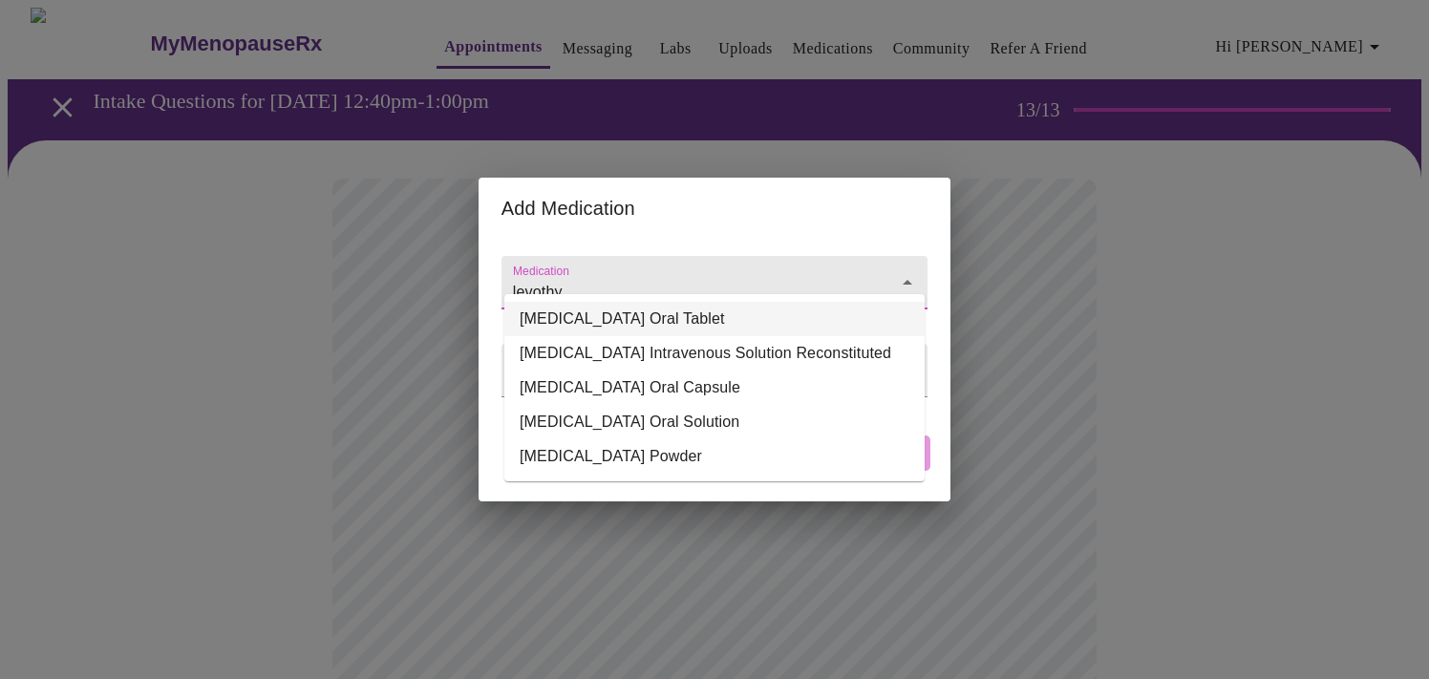
click at [810, 320] on li "[MEDICAL_DATA] Oral Tablet" at bounding box center [714, 319] width 420 height 34
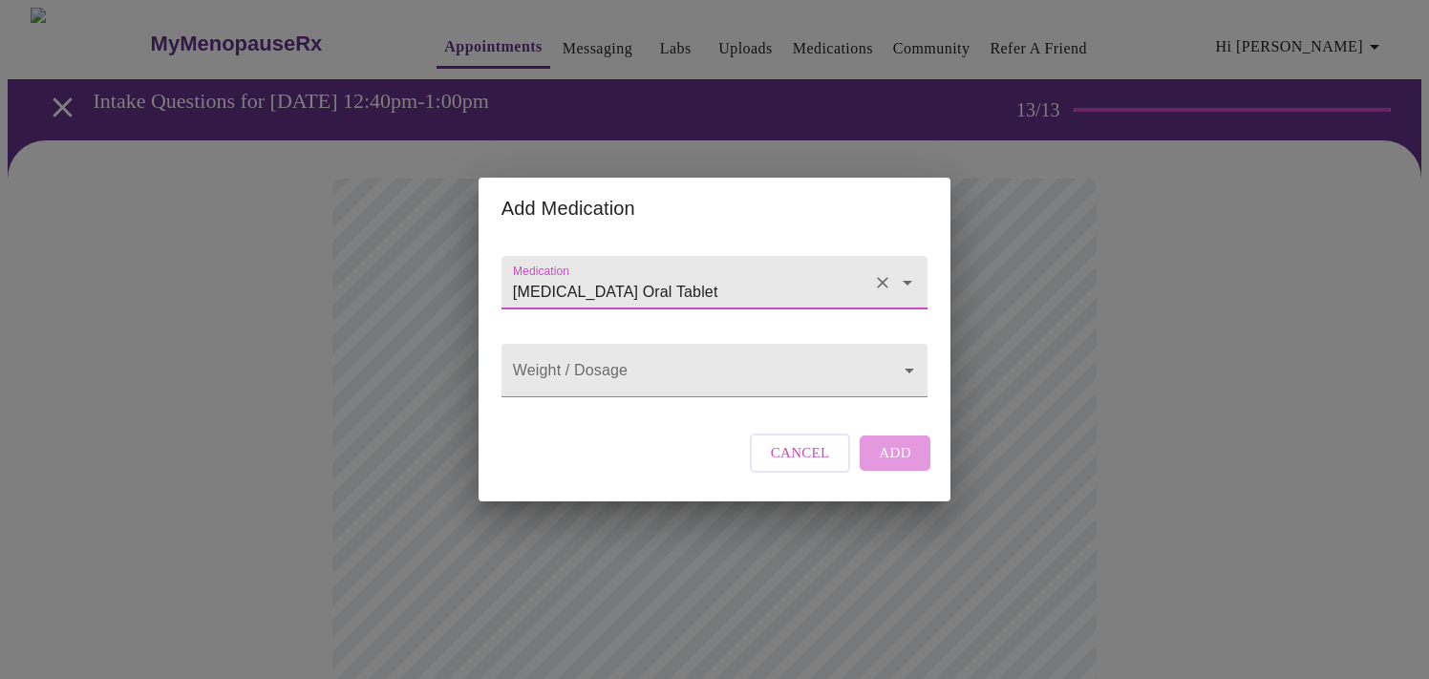
click at [904, 281] on icon "Open" at bounding box center [908, 283] width 10 height 5
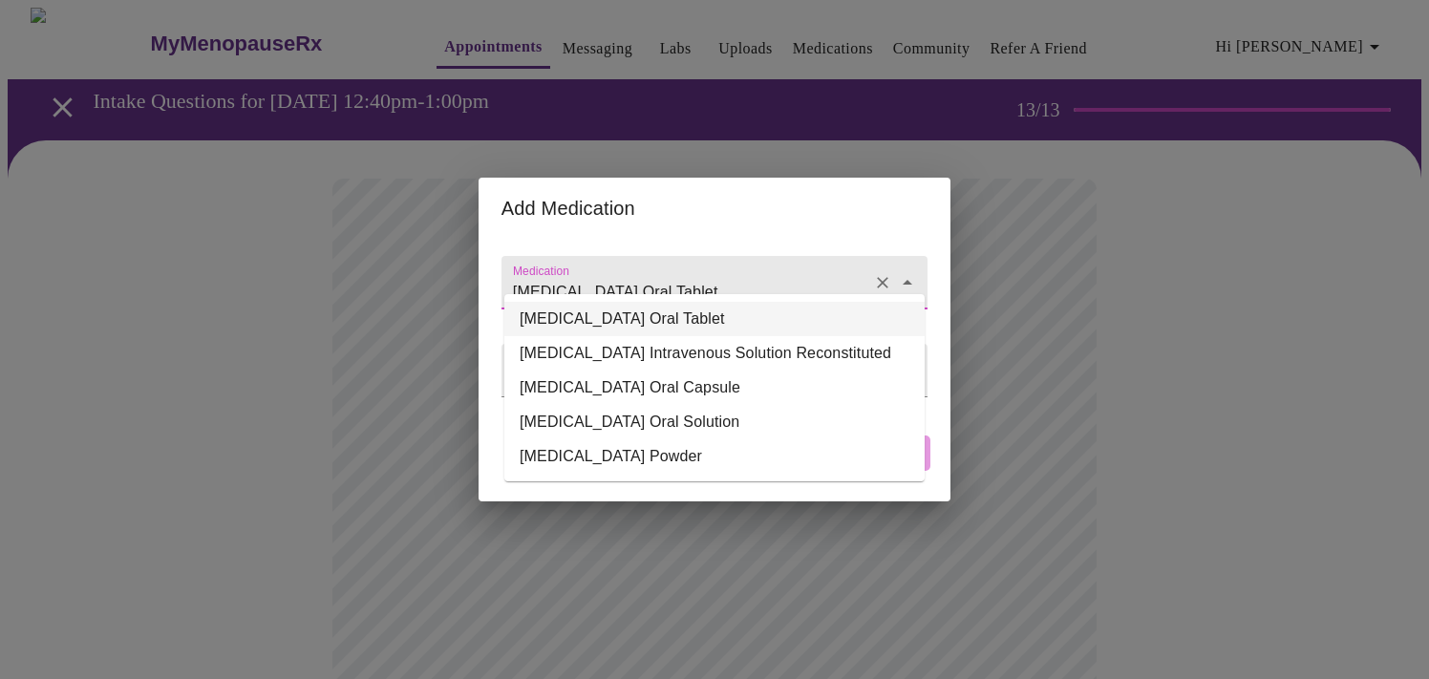
click at [807, 319] on li "[MEDICAL_DATA] Oral Tablet" at bounding box center [714, 319] width 420 height 34
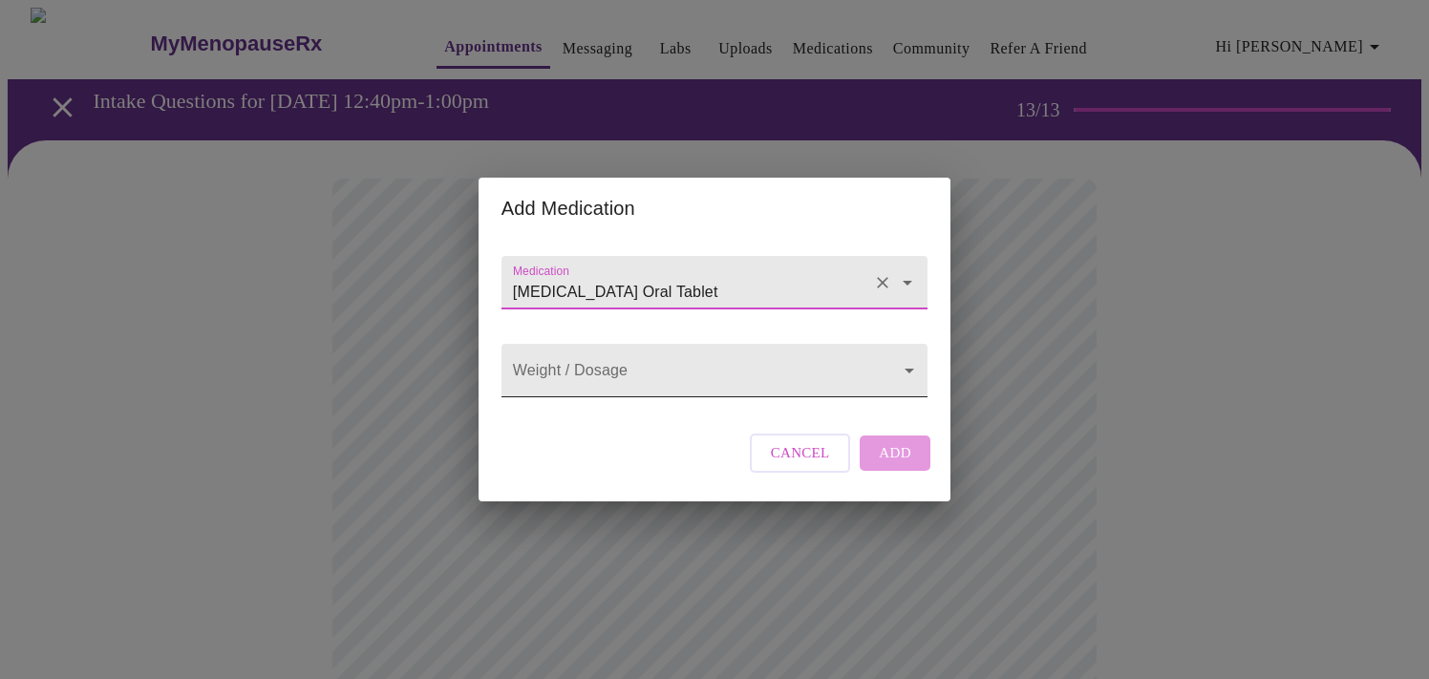
type input "[MEDICAL_DATA] Oral Tablet"
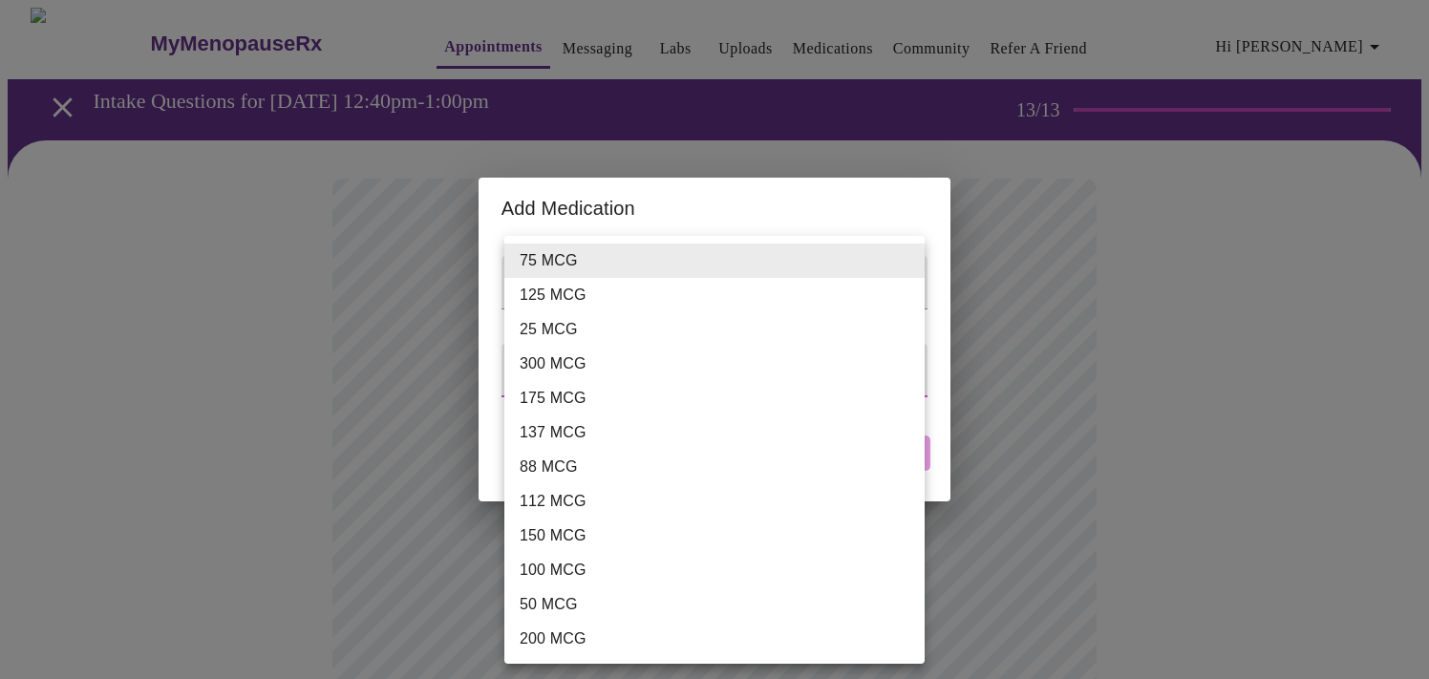
click at [739, 574] on li "100 MCG" at bounding box center [714, 570] width 420 height 34
type input "100 MCG"
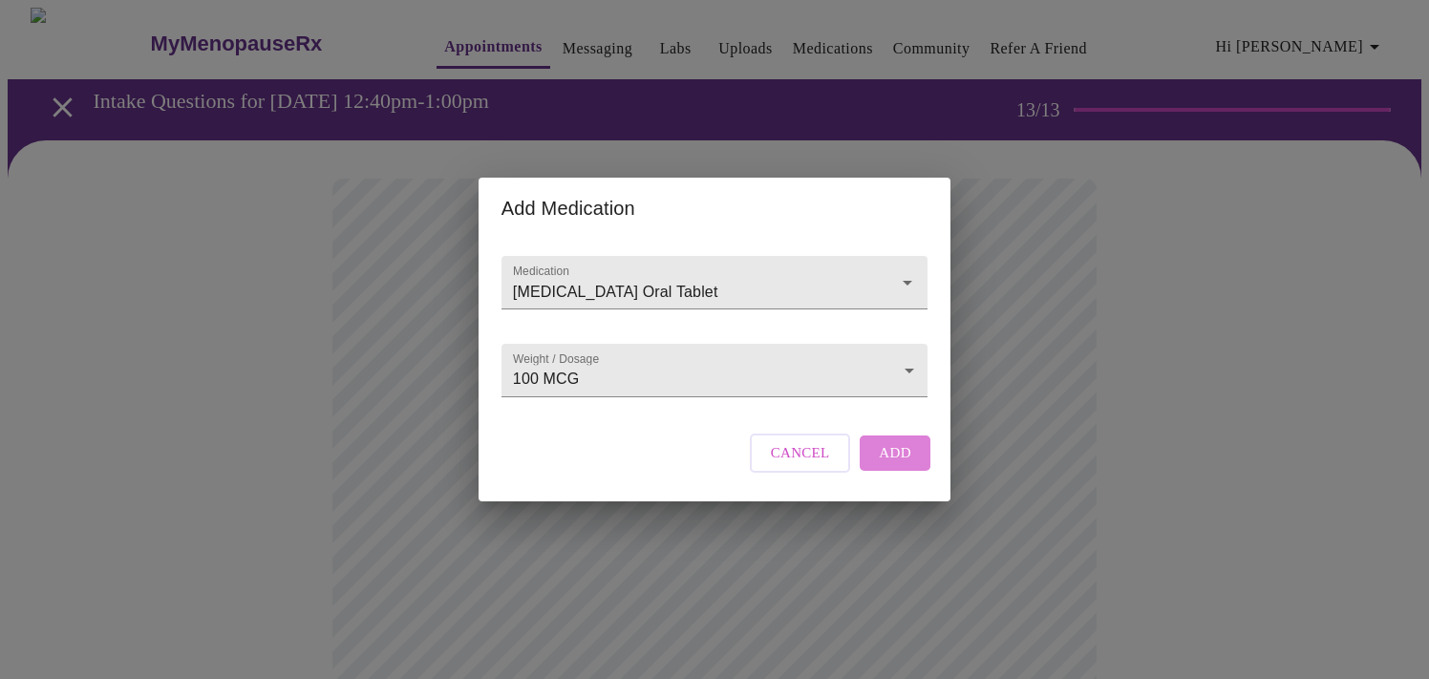
click at [905, 465] on span "Add" at bounding box center [895, 452] width 32 height 25
click at [619, 274] on input "Medication" at bounding box center [687, 291] width 356 height 35
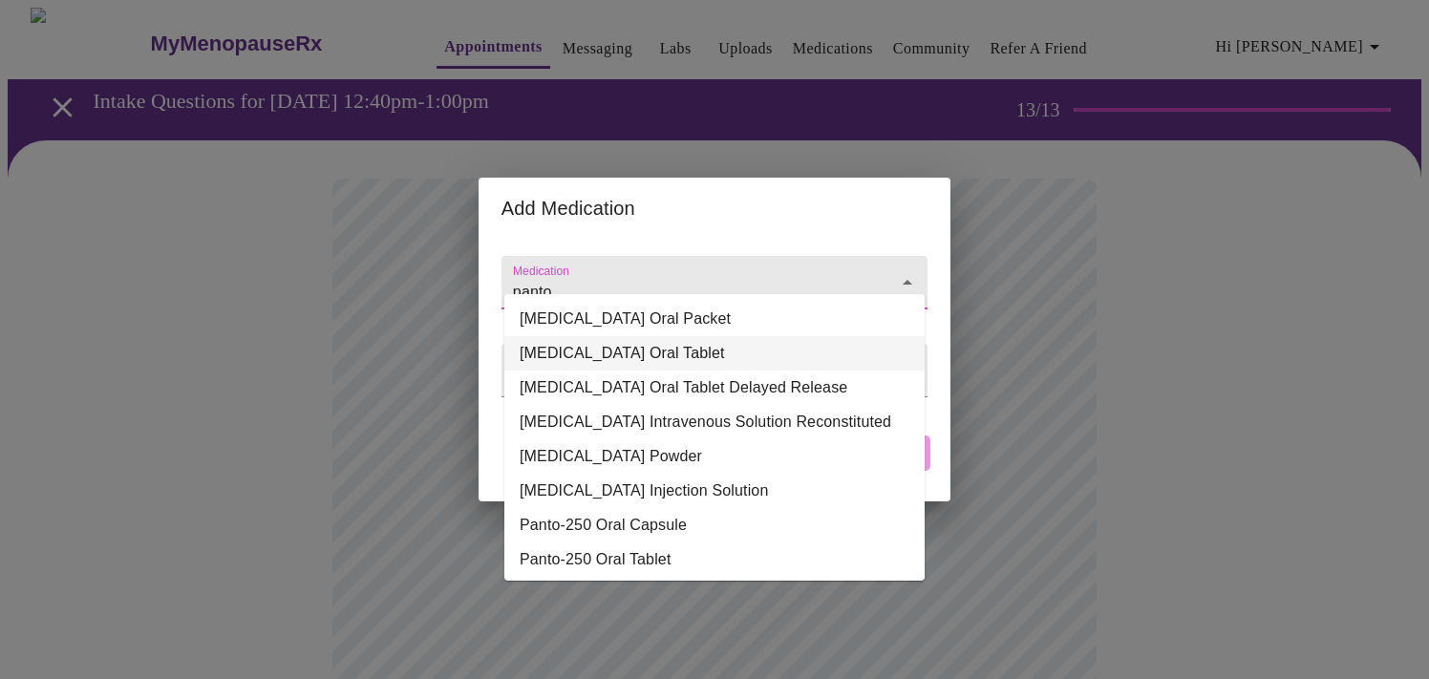
click at [630, 355] on li "[MEDICAL_DATA] Oral Tablet" at bounding box center [714, 353] width 420 height 34
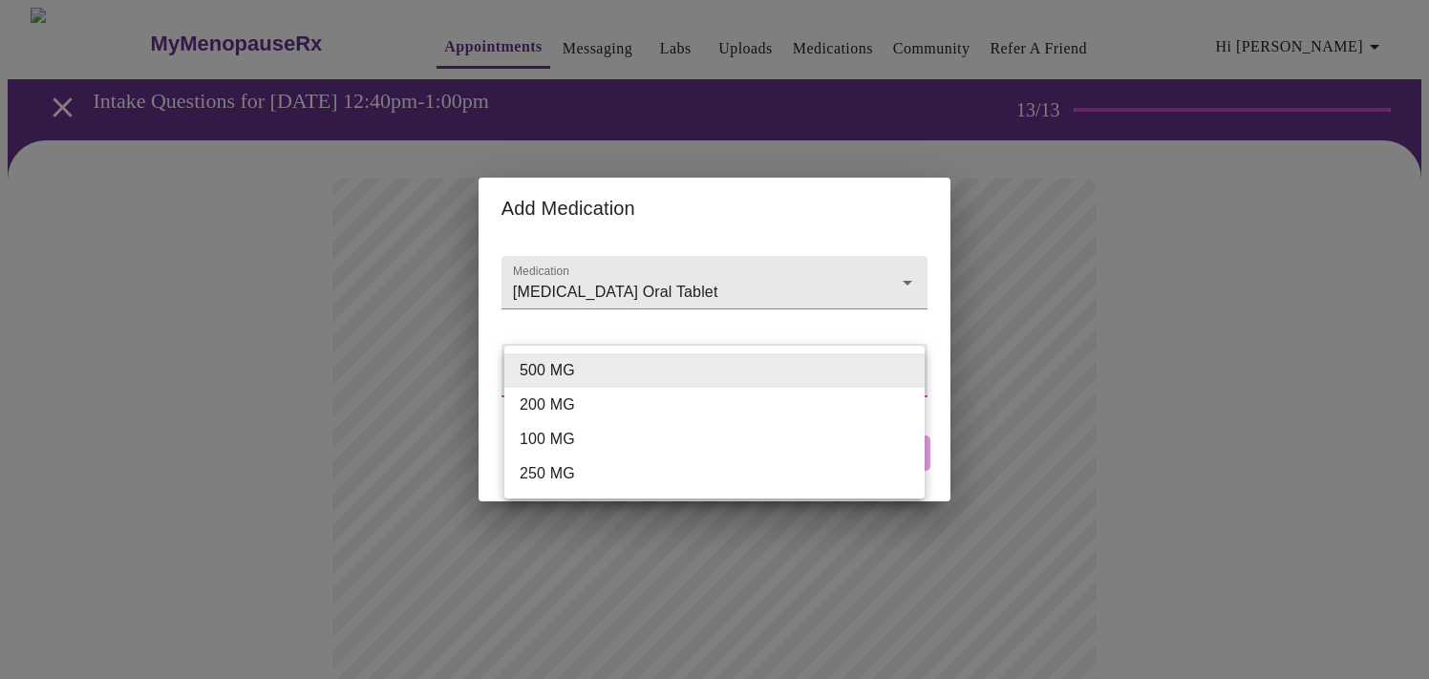
click at [645, 267] on div at bounding box center [714, 339] width 1429 height 679
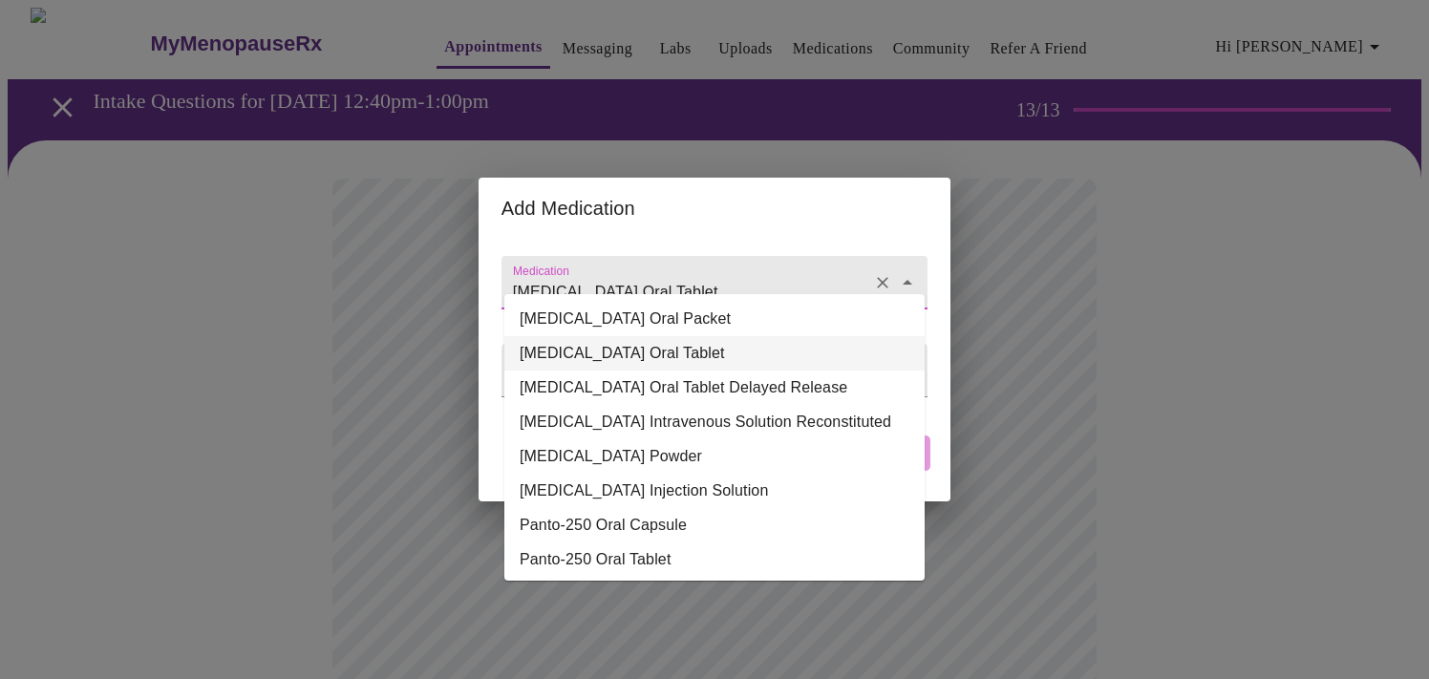
click at [823, 274] on input "[MEDICAL_DATA] Oral Tablet" at bounding box center [687, 291] width 356 height 35
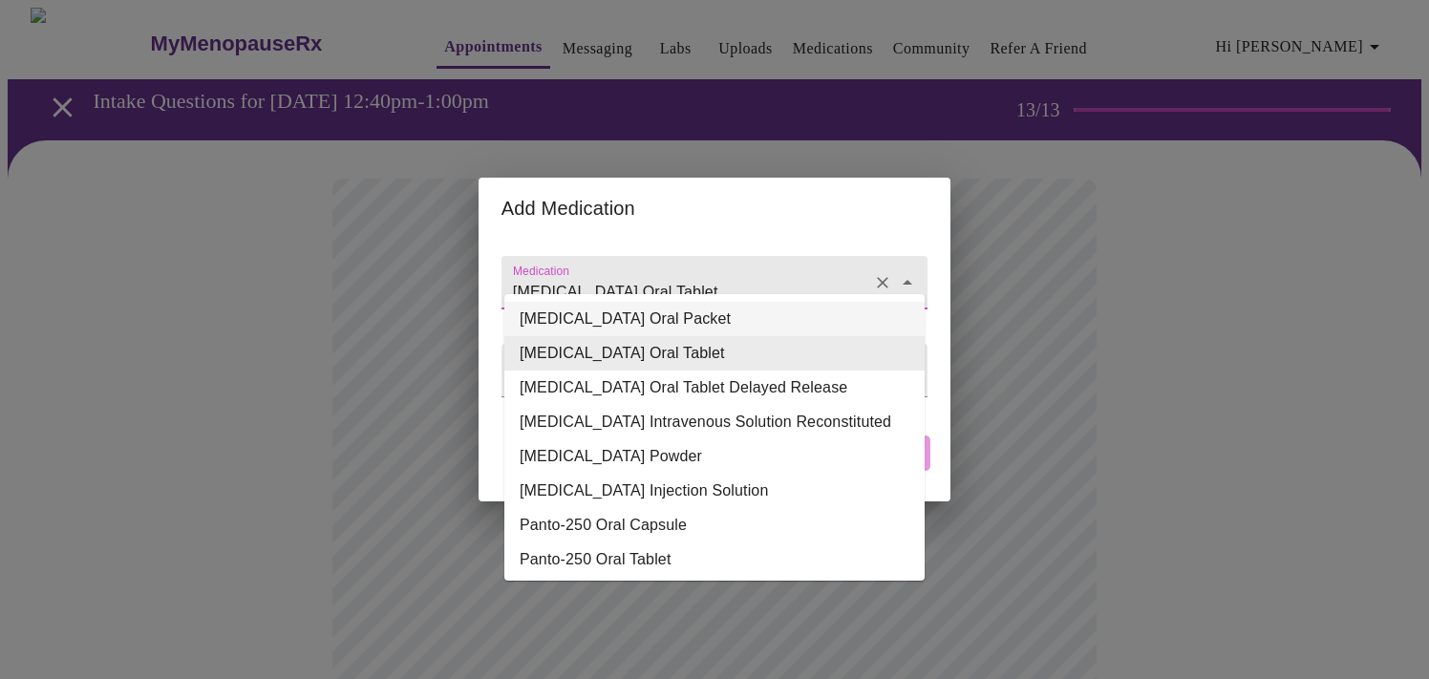
click at [780, 312] on li "[MEDICAL_DATA] Oral Packet" at bounding box center [714, 319] width 420 height 34
type input "[MEDICAL_DATA] Oral Packet"
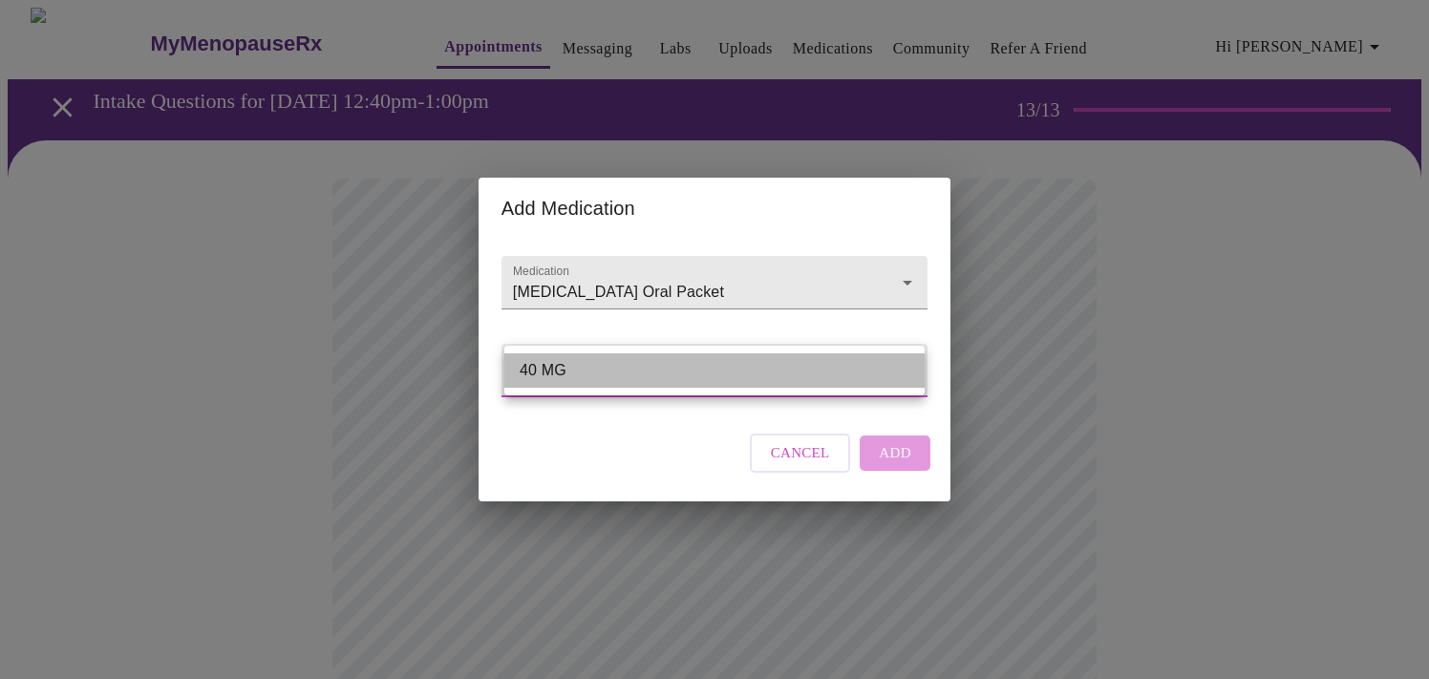
click at [742, 374] on li "40 MG" at bounding box center [714, 370] width 420 height 34
type input "40 MG"
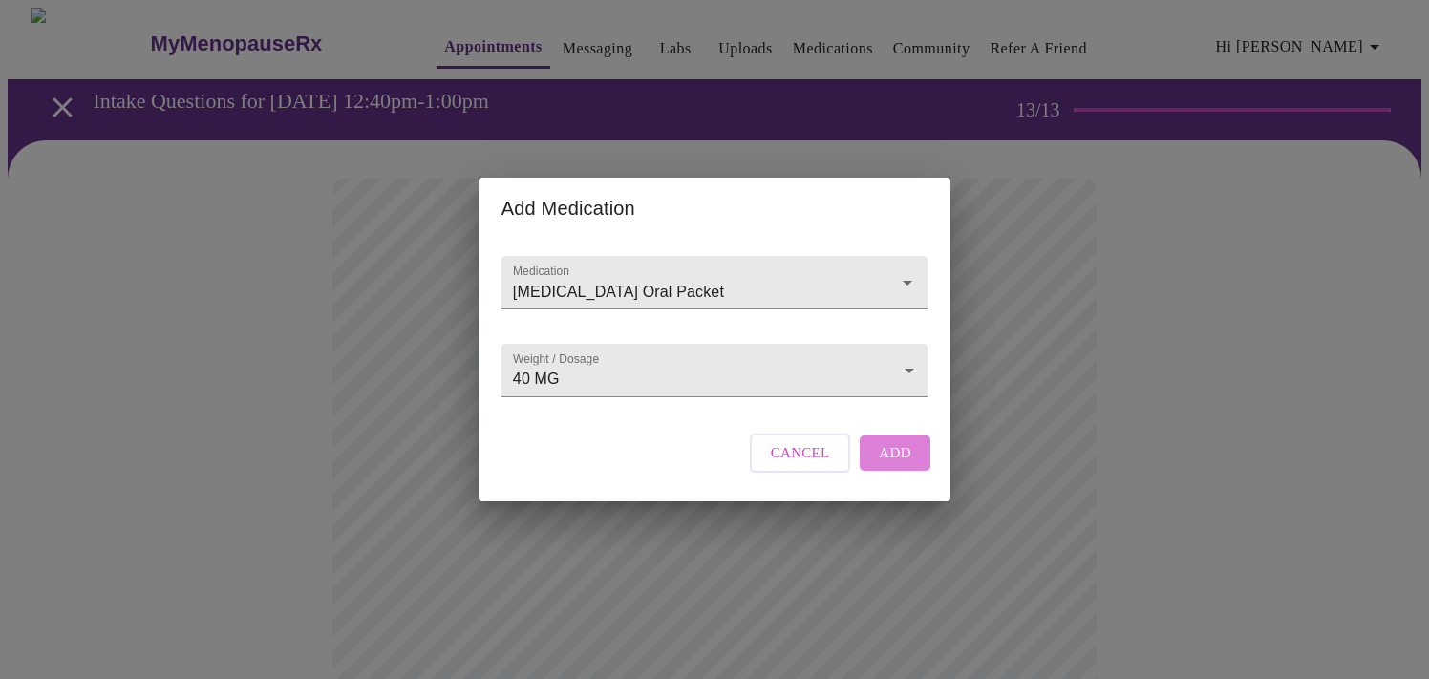
click at [886, 465] on span "Add" at bounding box center [895, 452] width 32 height 25
click at [607, 274] on input "Medication" at bounding box center [687, 291] width 356 height 35
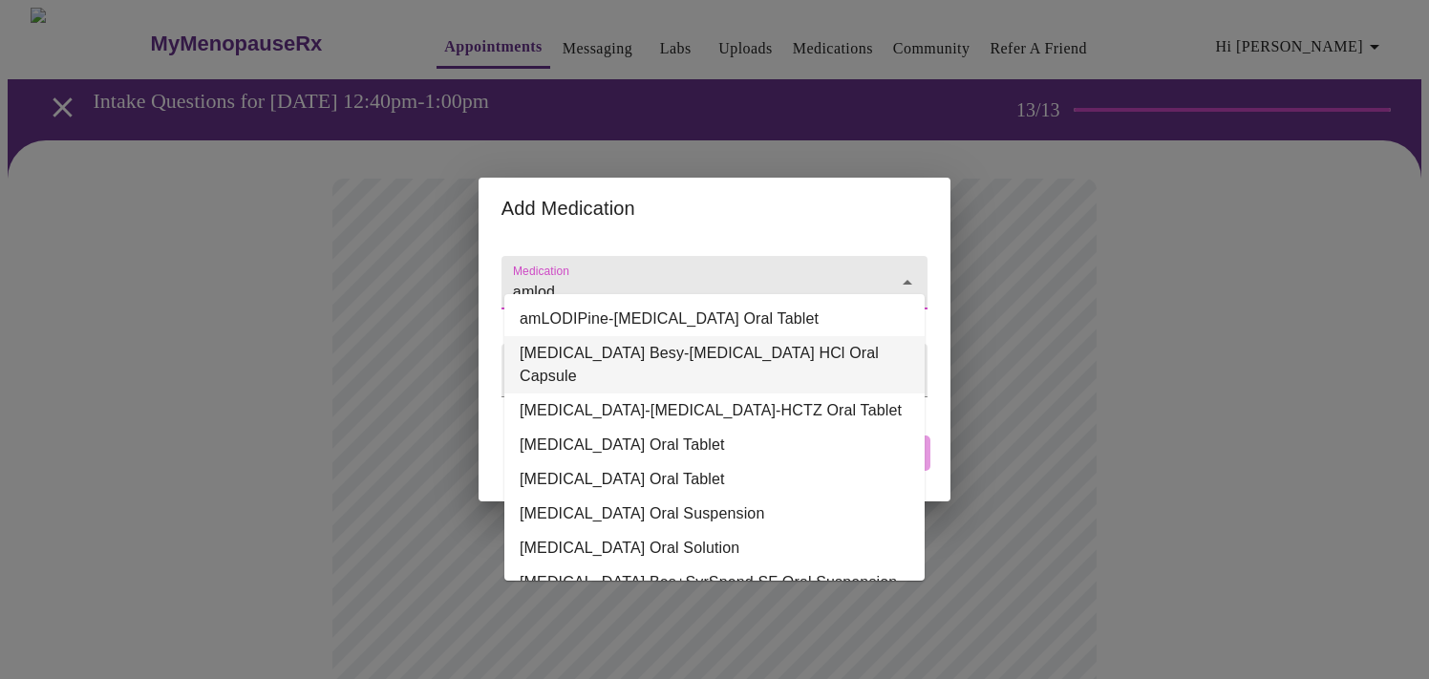
click at [579, 360] on li "[MEDICAL_DATA] Besy-[MEDICAL_DATA] HCl Oral Capsule" at bounding box center [714, 364] width 420 height 57
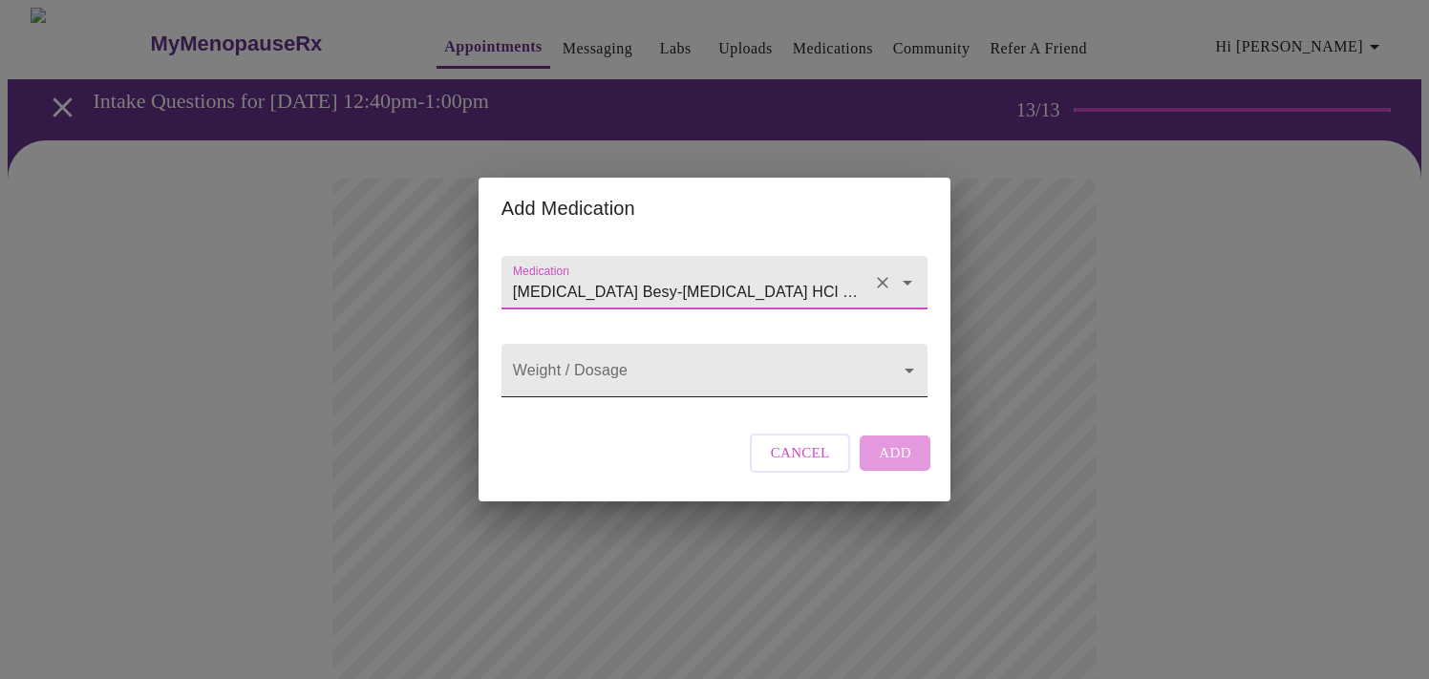
type input "[MEDICAL_DATA] Besy-[MEDICAL_DATA] HCl Oral Capsule"
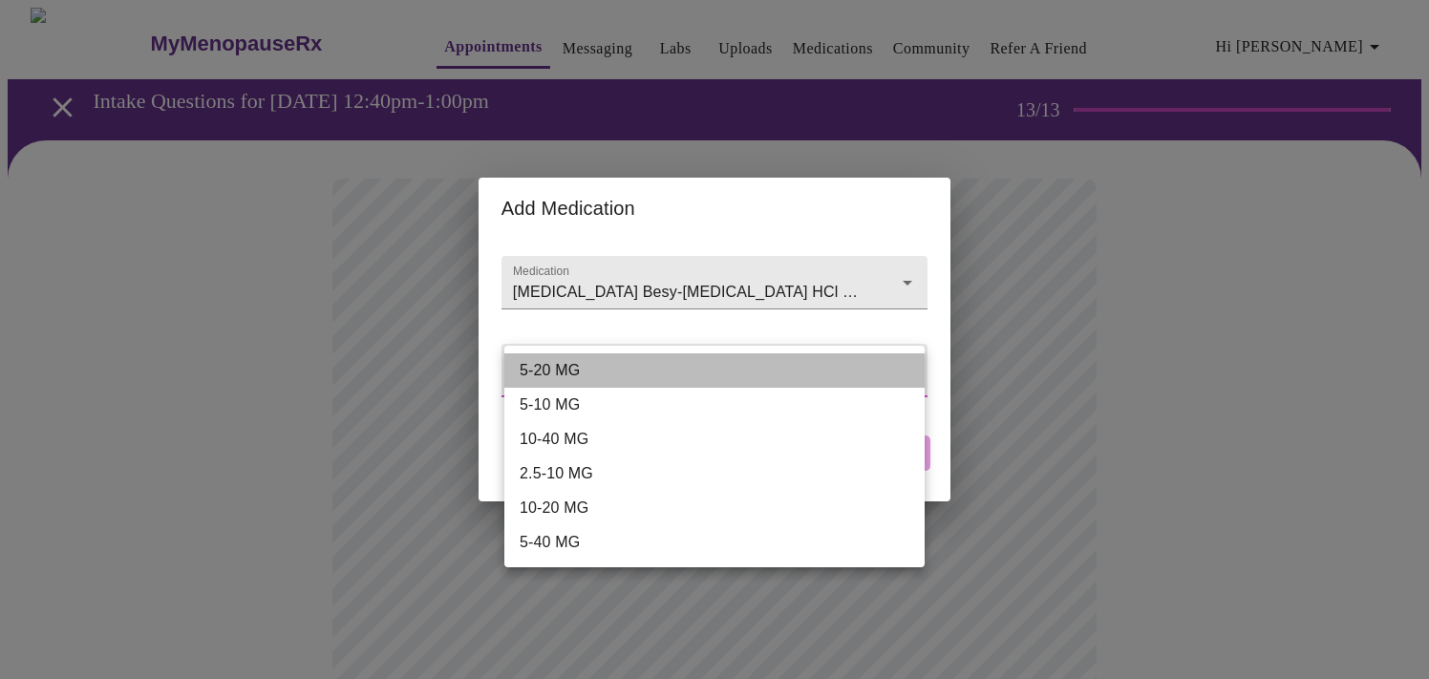
click at [618, 369] on li "5-20 MG" at bounding box center [714, 370] width 420 height 34
type input "5-20 MG"
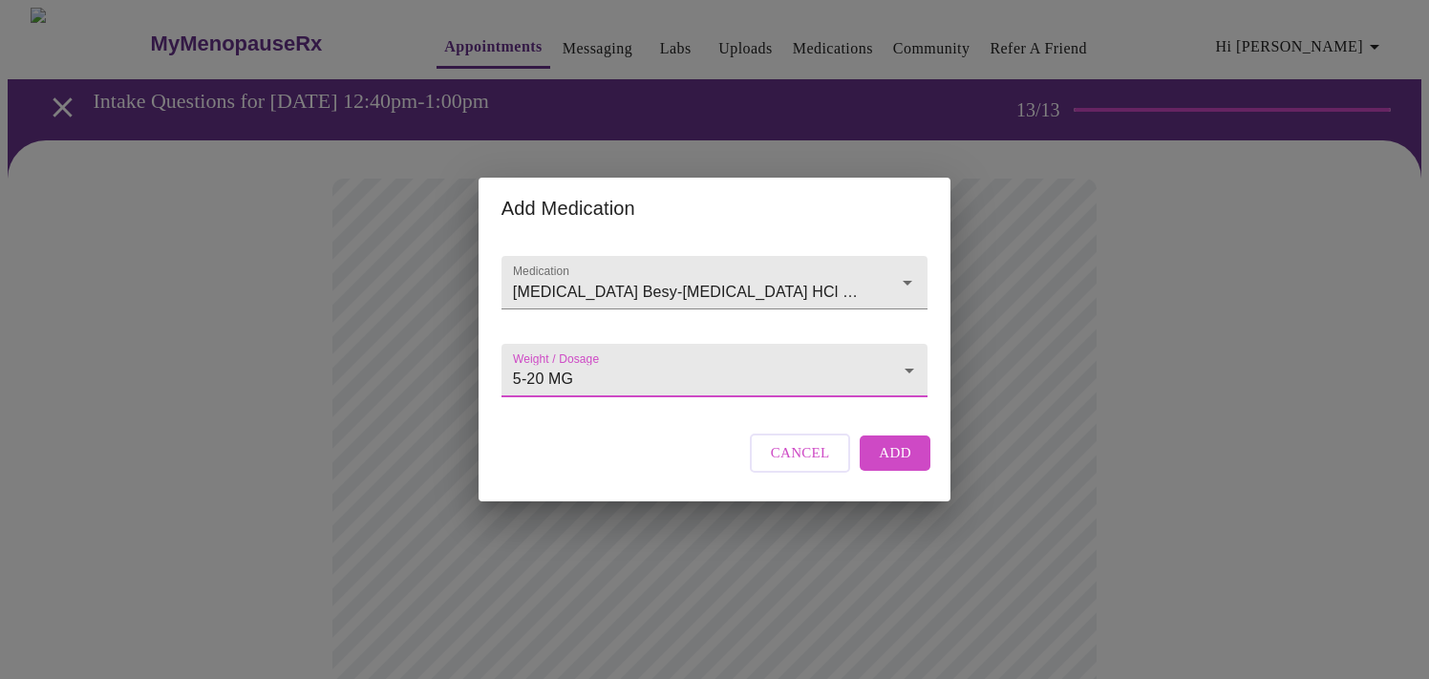
click at [902, 465] on span "Add" at bounding box center [895, 452] width 32 height 25
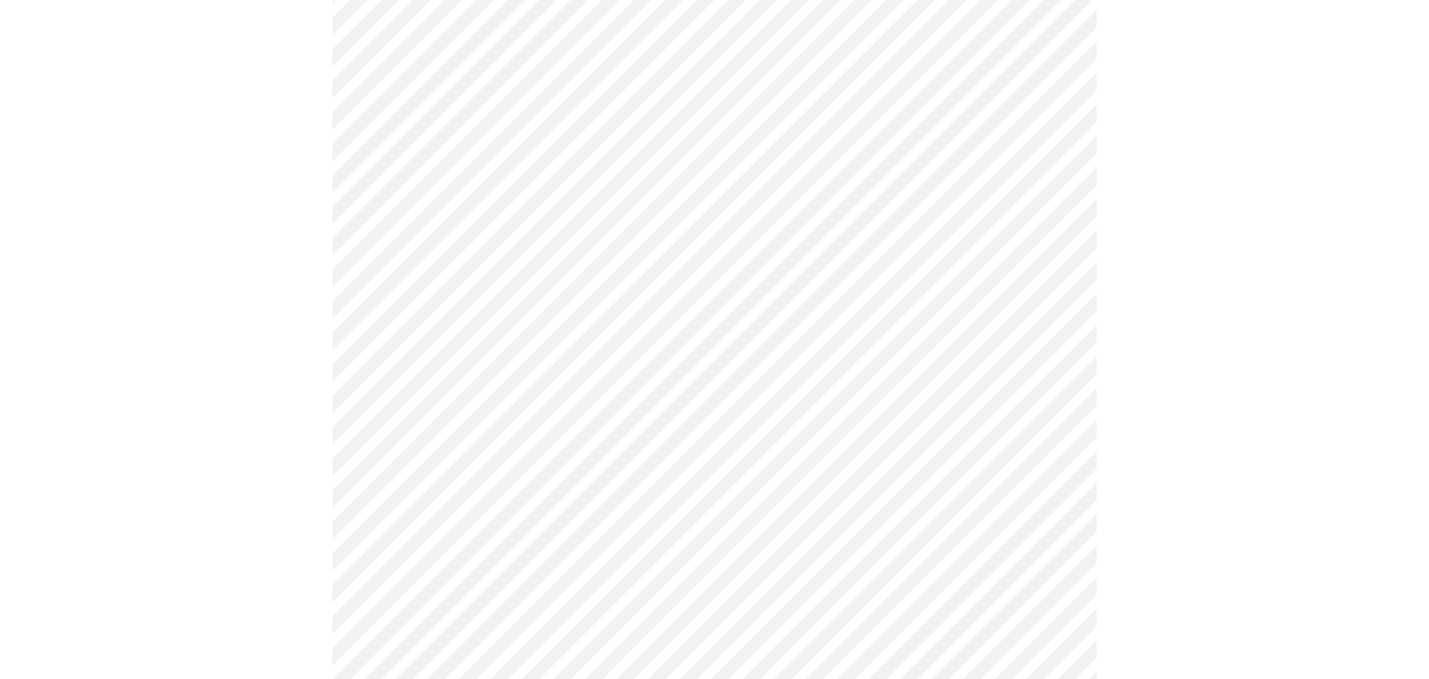
scroll to position [417, 0]
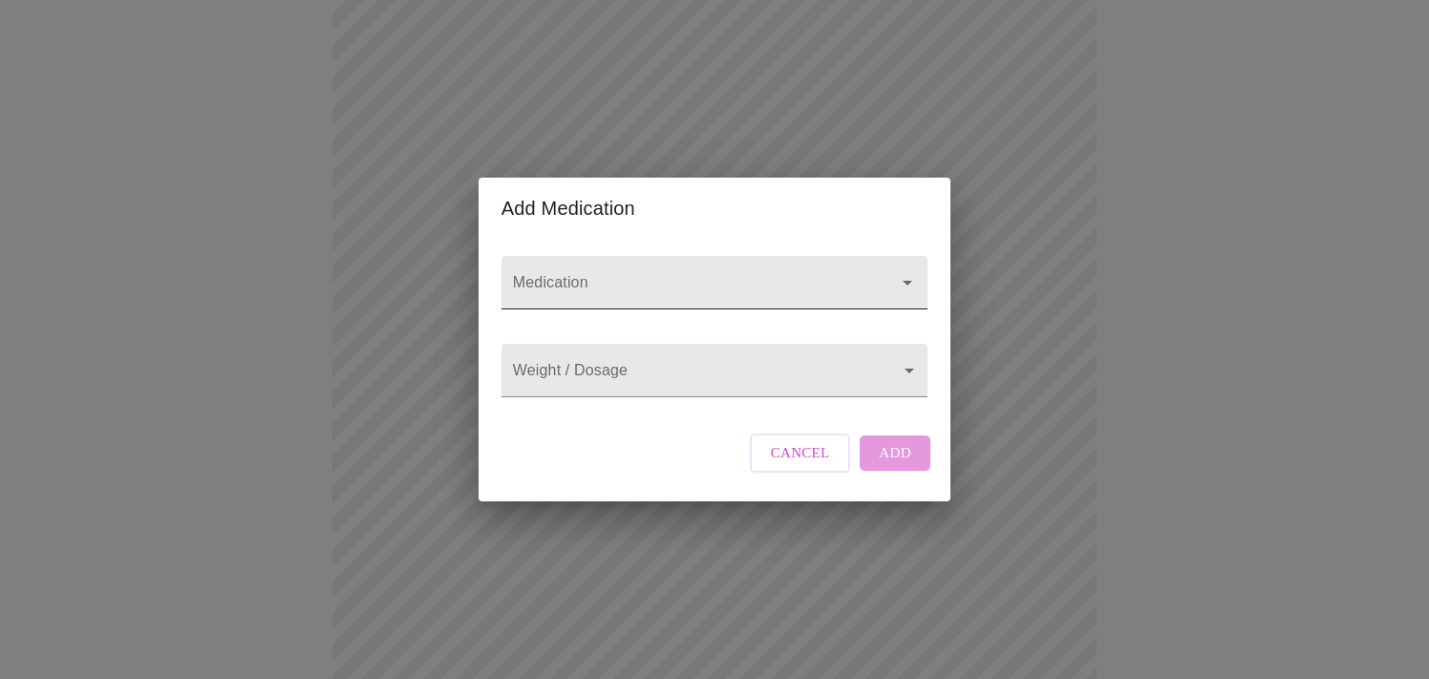
click at [616, 274] on input "Medication" at bounding box center [687, 291] width 356 height 35
type input "b"
click at [812, 465] on span "Cancel" at bounding box center [800, 452] width 59 height 25
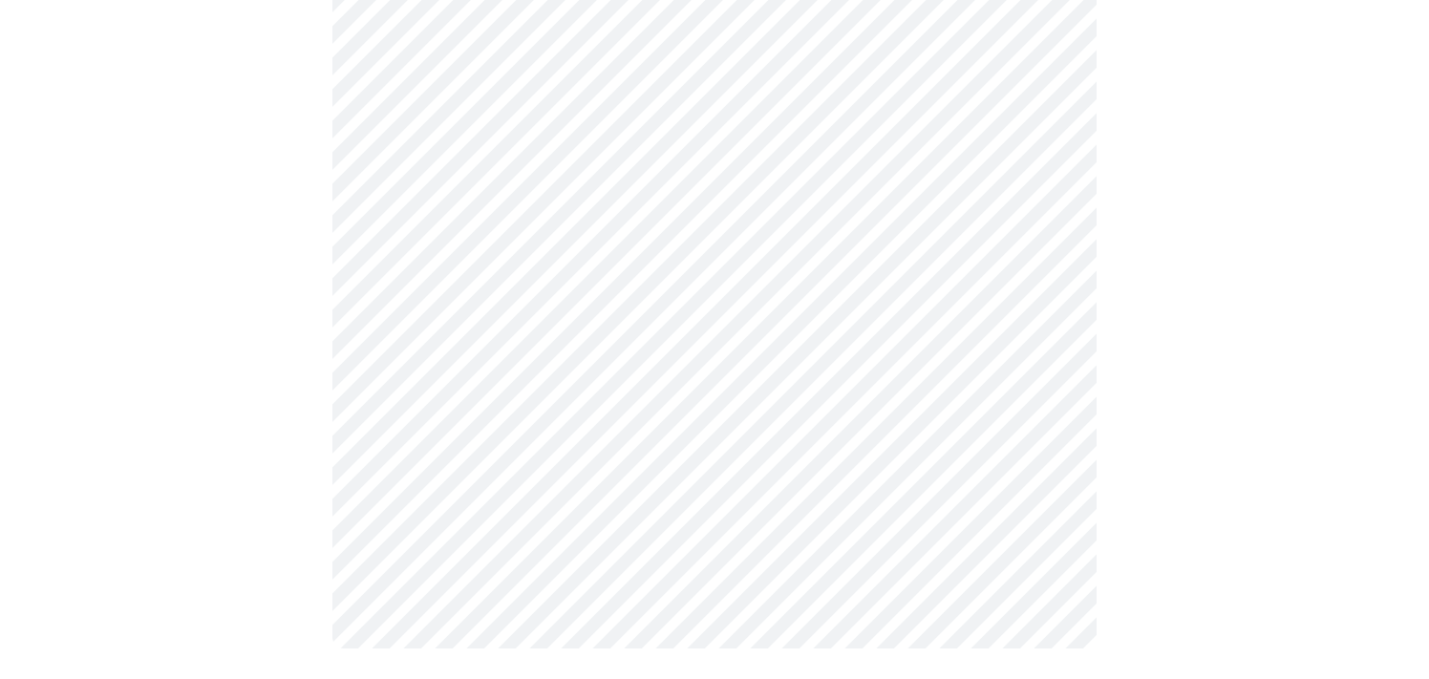
scroll to position [416, 0]
